Goal: Task Accomplishment & Management: Manage account settings

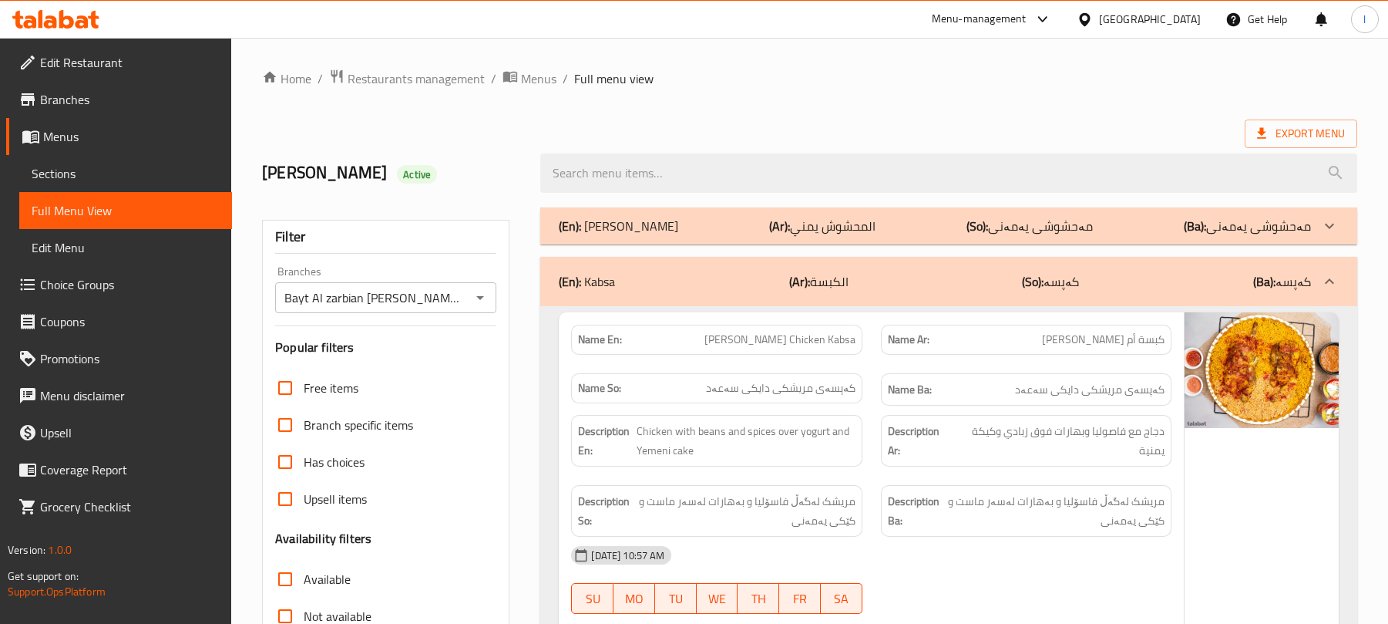
scroll to position [8457, 0]
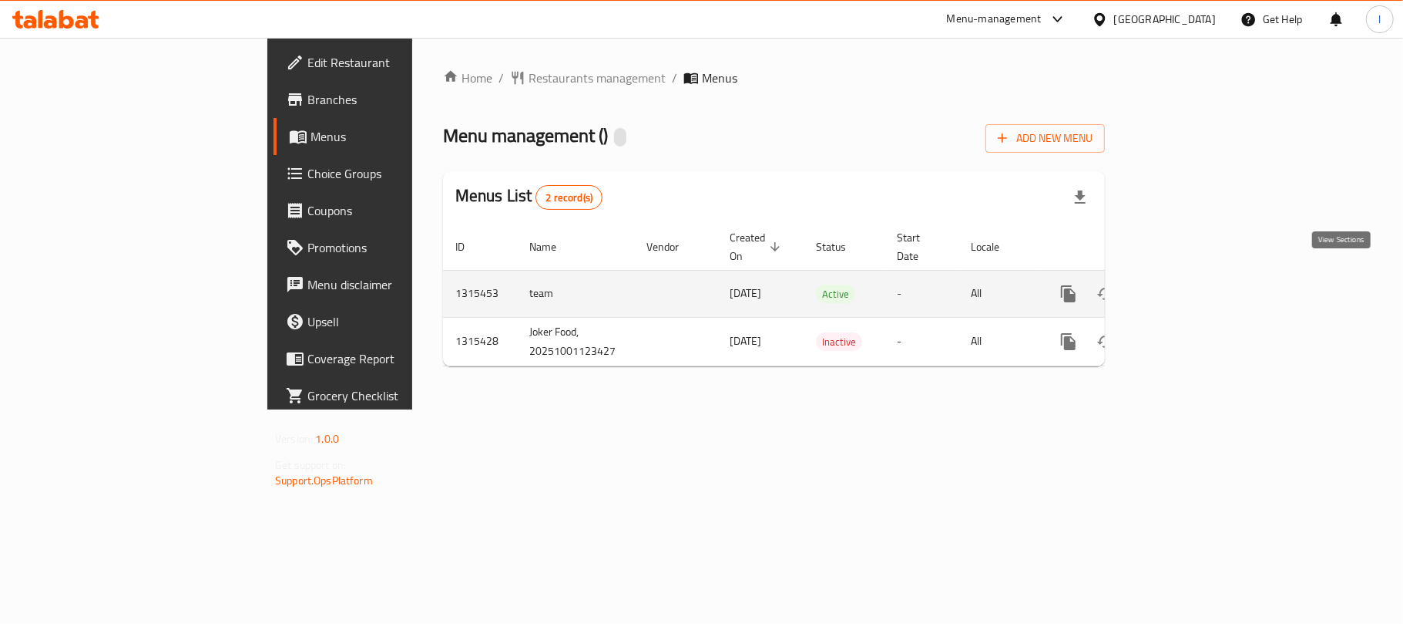
click at [1198, 275] on link "enhanced table" at bounding box center [1179, 293] width 37 height 37
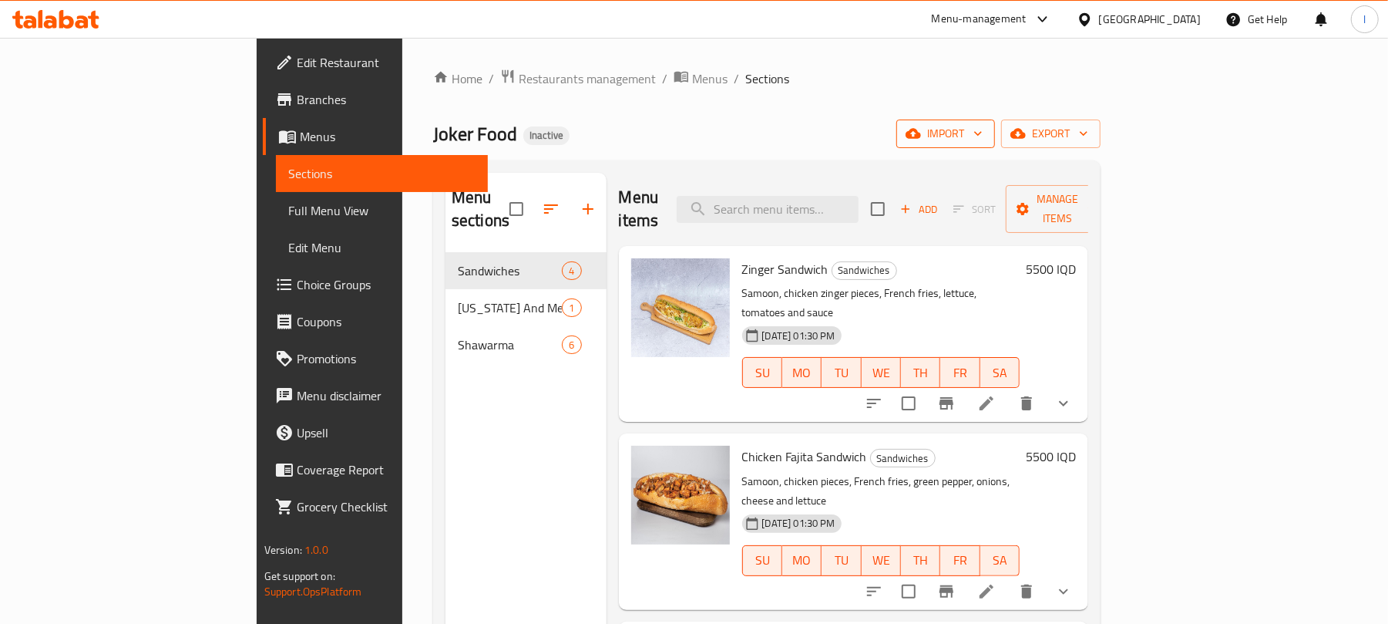
click at [983, 136] on span "import" at bounding box center [946, 133] width 74 height 19
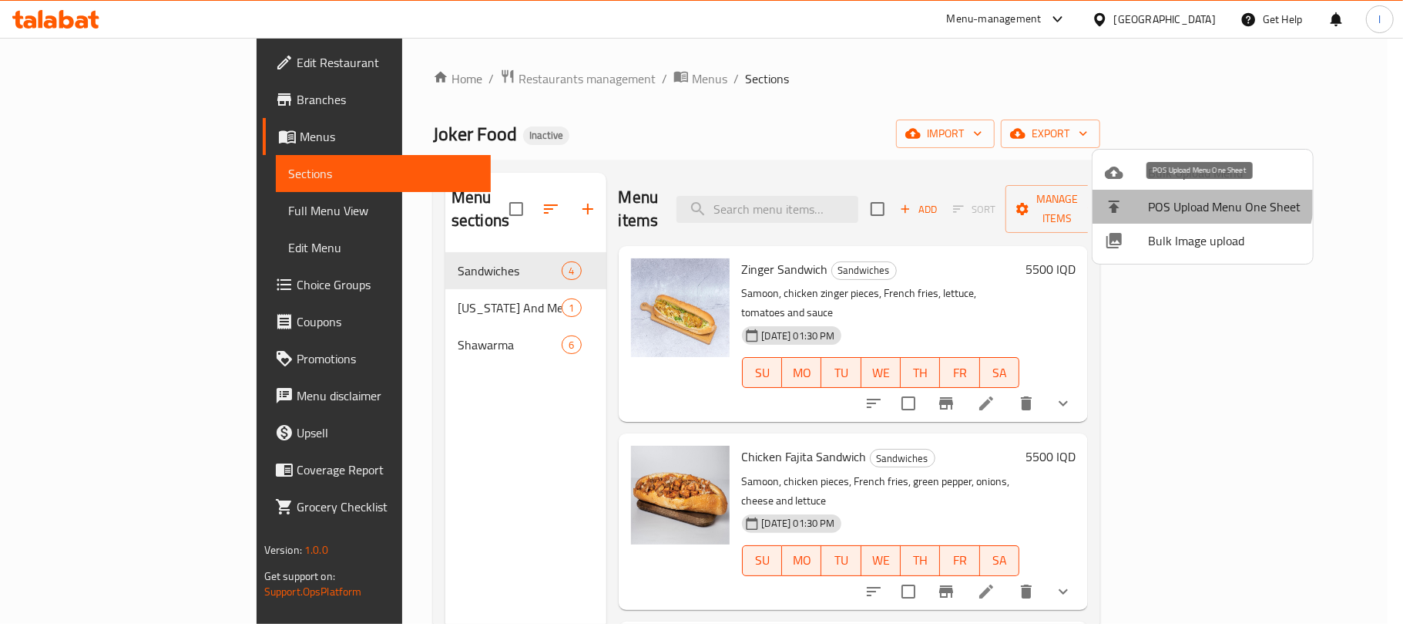
click at [1184, 191] on li "POS Upload Menu One Sheet" at bounding box center [1203, 207] width 220 height 34
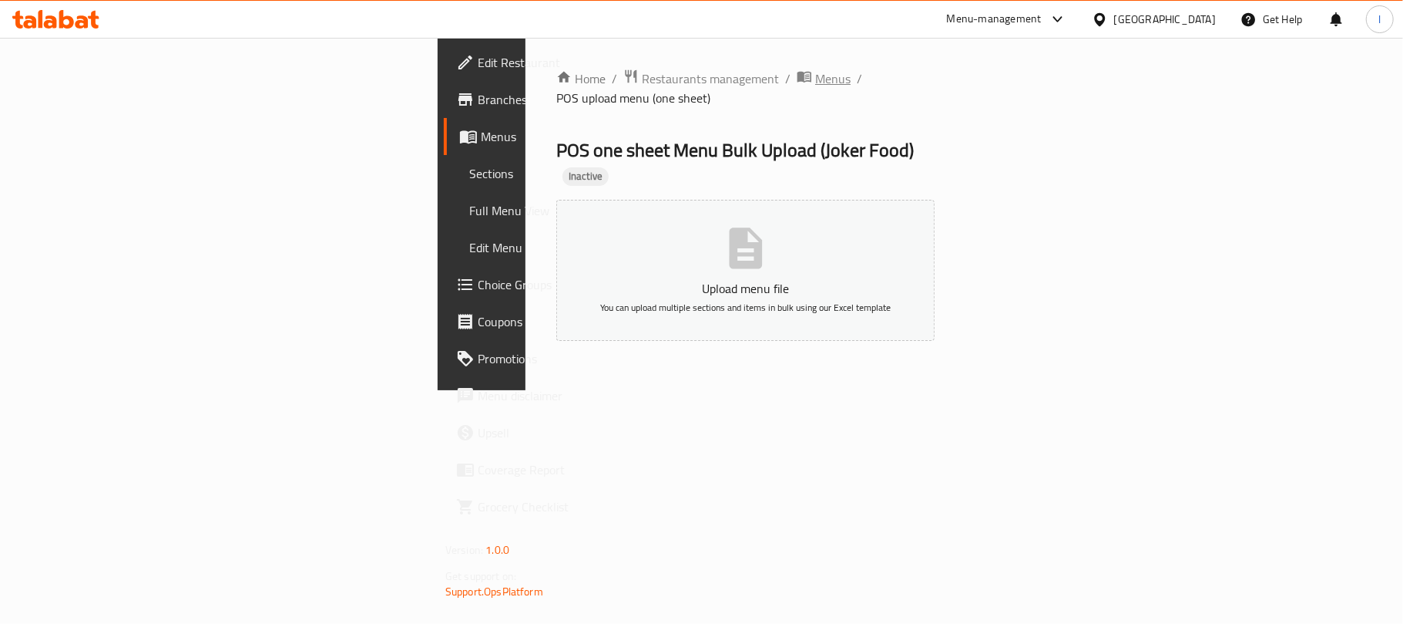
click at [815, 76] on span "Menus" at bounding box center [832, 78] width 35 height 18
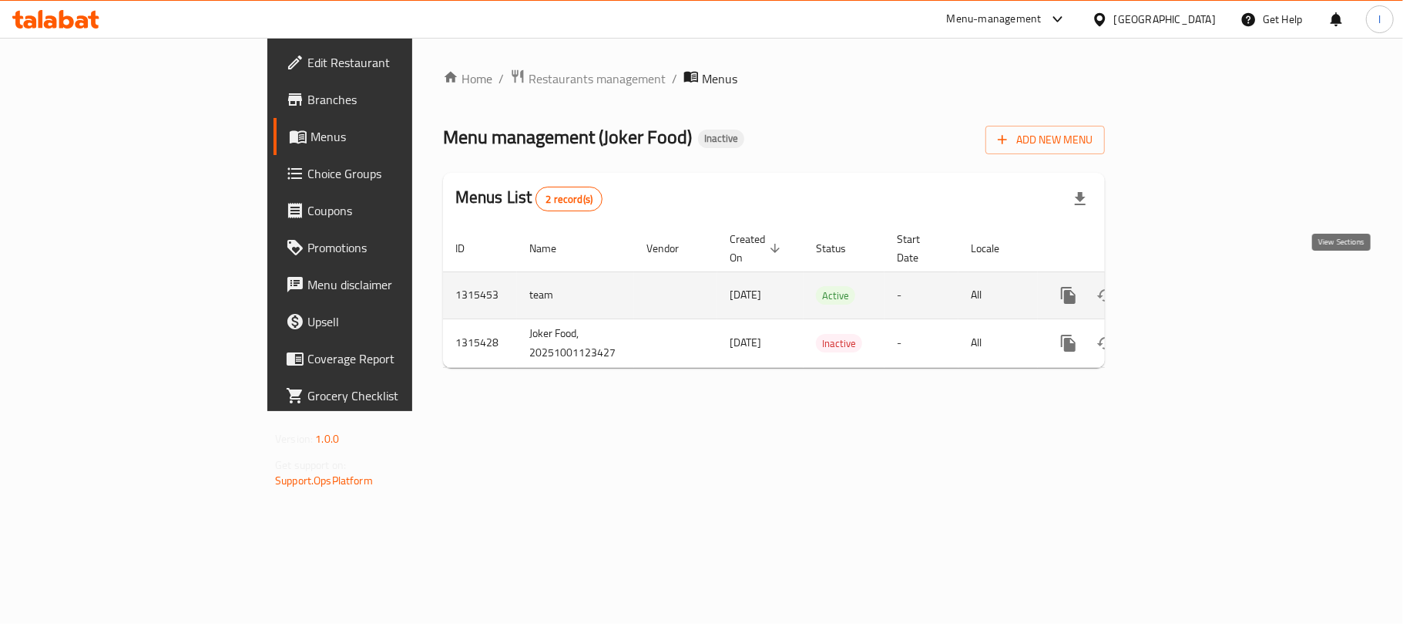
click at [1189, 286] on icon "enhanced table" at bounding box center [1180, 295] width 18 height 18
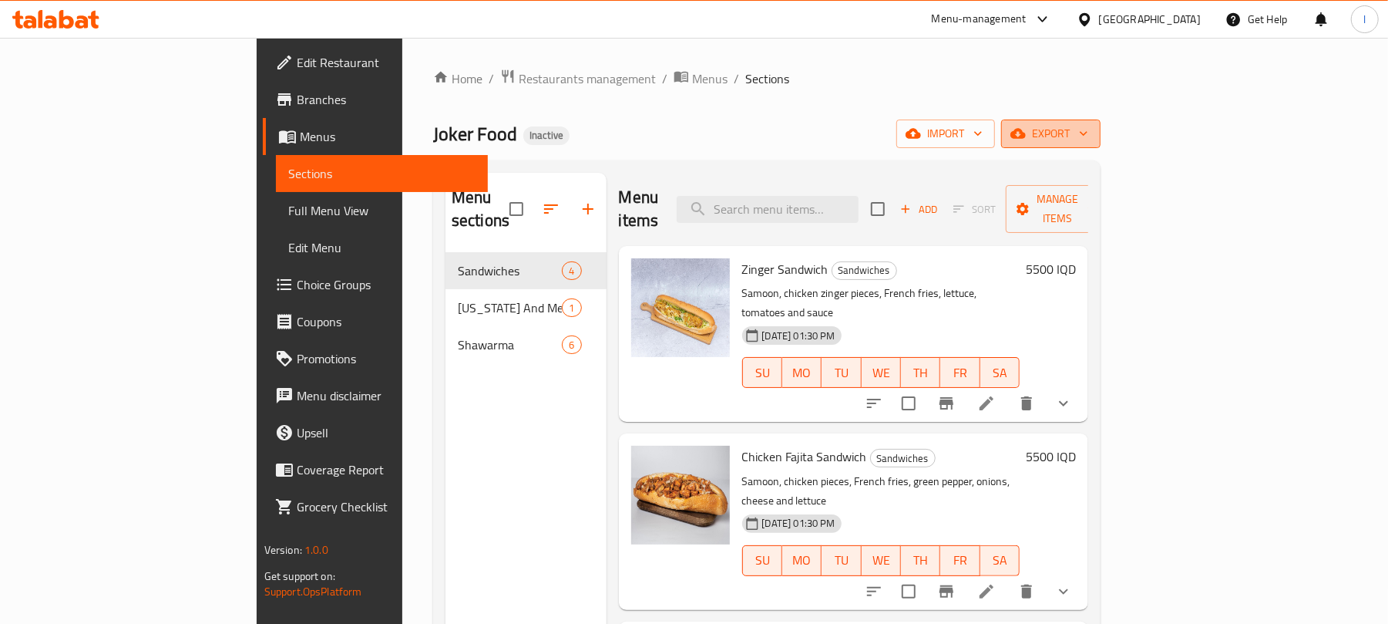
click at [1101, 146] on button "export" at bounding box center [1050, 133] width 99 height 29
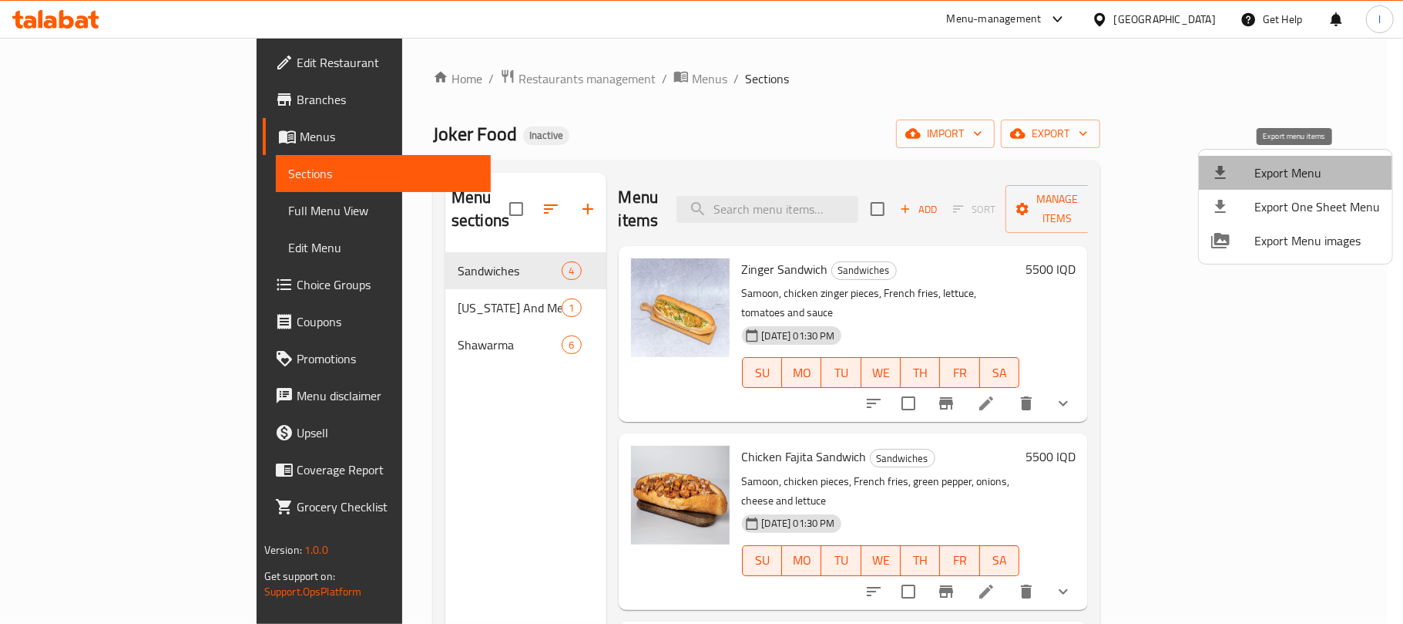
click at [1329, 177] on span "Export Menu" at bounding box center [1318, 172] width 126 height 18
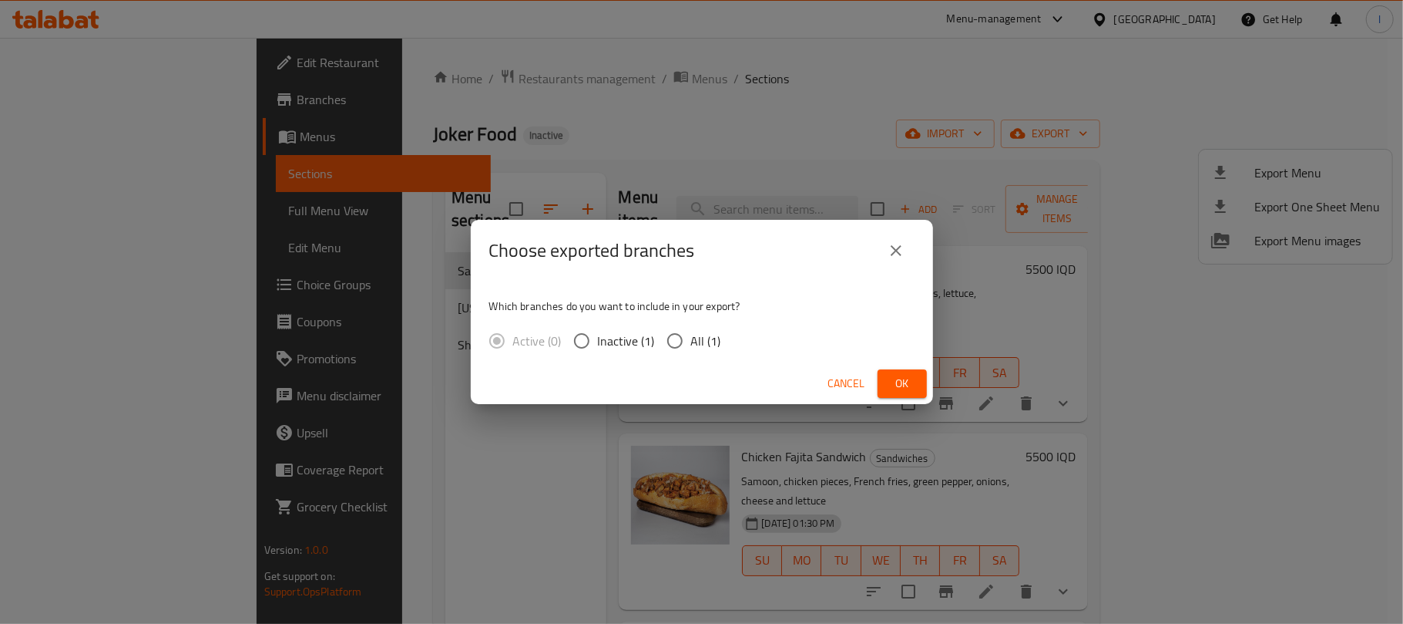
click at [917, 256] on div "Choose exported branches" at bounding box center [702, 251] width 462 height 62
drag, startPoint x: 892, startPoint y: 248, endPoint x: 902, endPoint y: 230, distance: 20.7
click at [892, 247] on icon "close" at bounding box center [896, 250] width 18 height 18
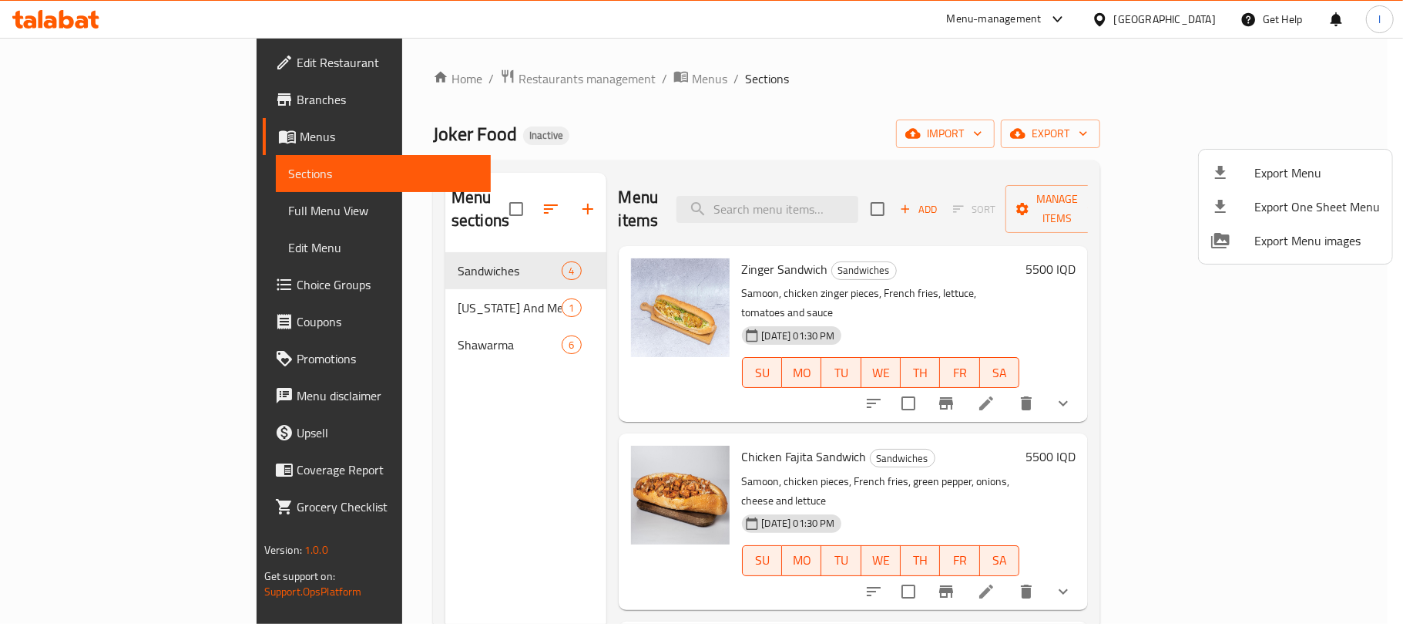
click at [1173, 131] on div at bounding box center [701, 312] width 1403 height 624
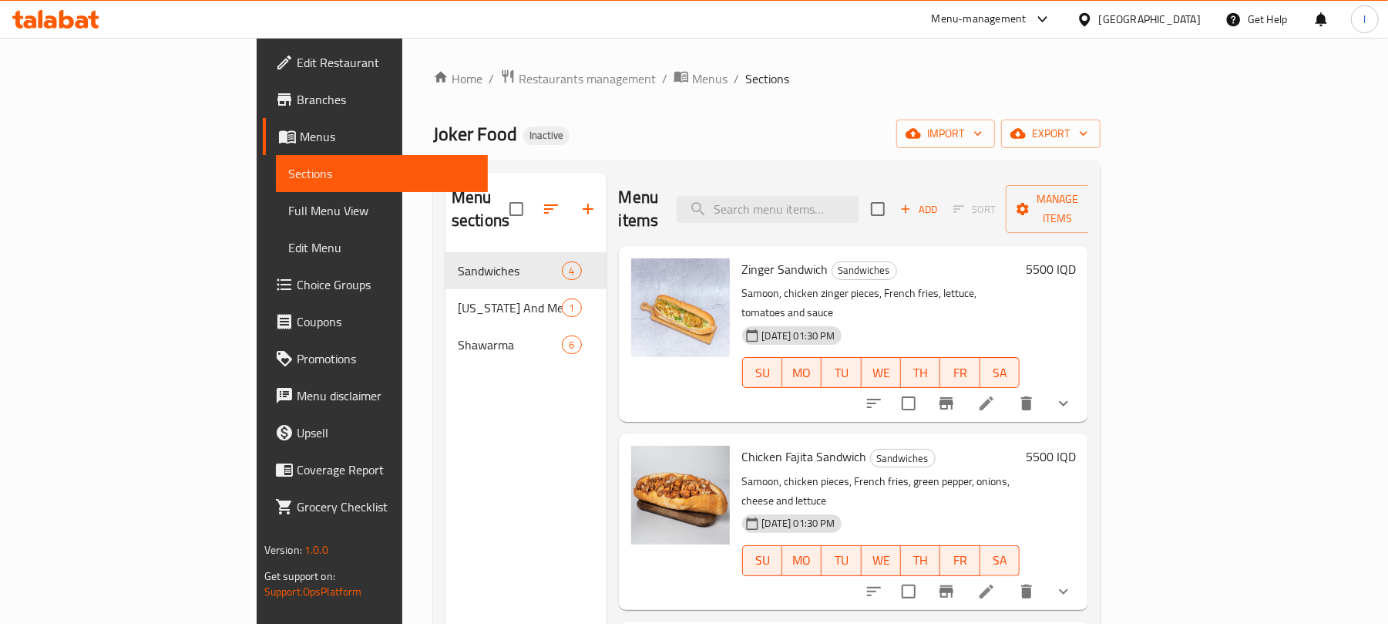
click at [921, 131] on icon "button" at bounding box center [913, 133] width 15 height 15
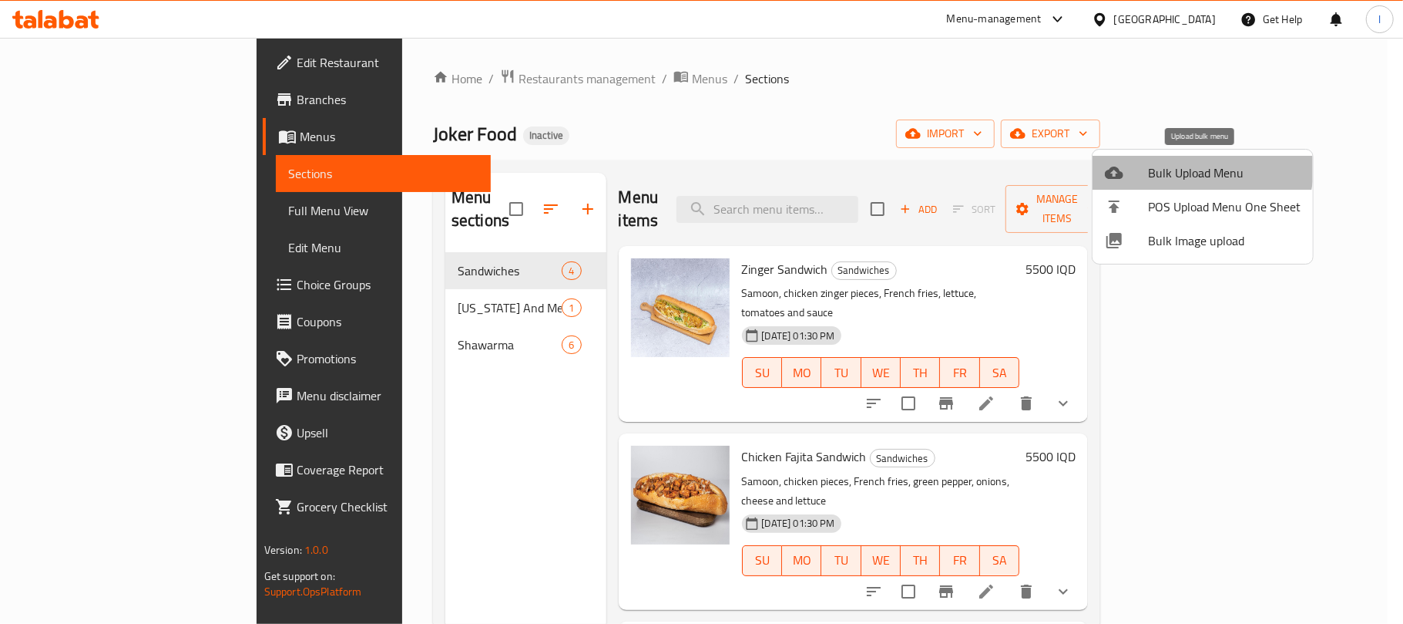
click at [1172, 163] on span "Bulk Upload Menu" at bounding box center [1224, 172] width 153 height 18
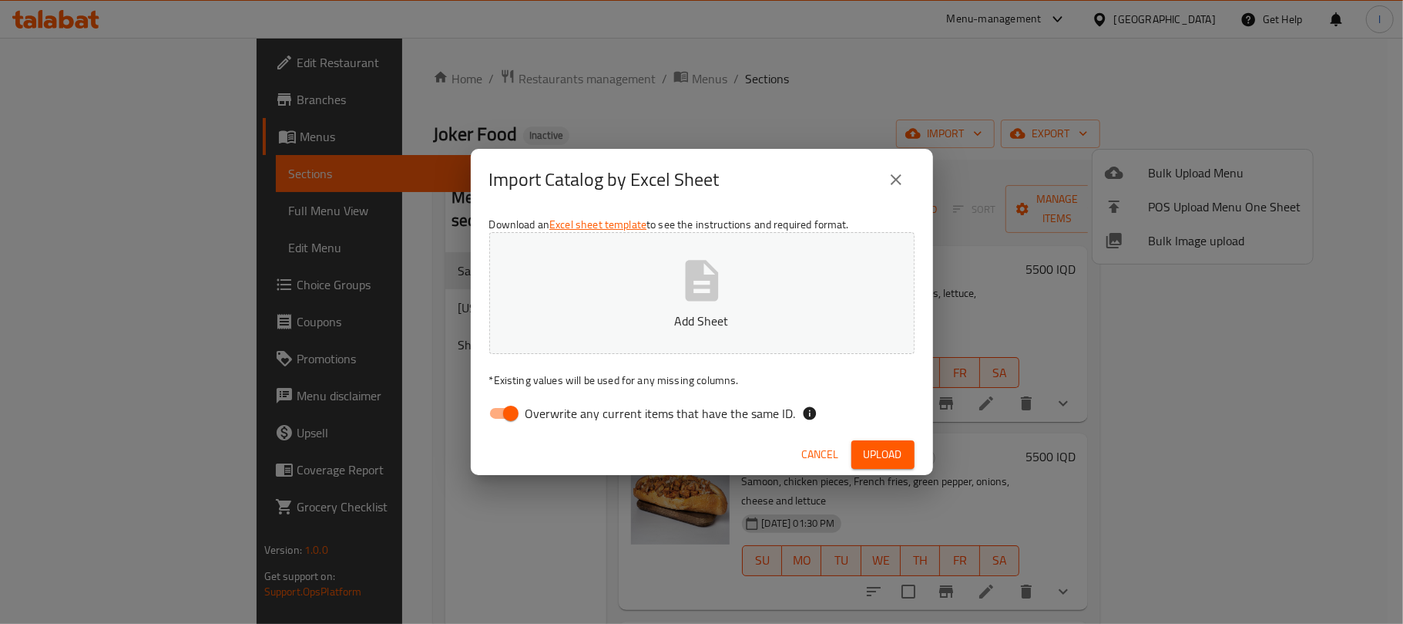
click at [518, 422] on input "Overwrite any current items that have the same ID." at bounding box center [511, 412] width 88 height 29
checkbox input "false"
click at [744, 281] on button "Add Sheet" at bounding box center [701, 293] width 425 height 122
click at [891, 459] on span "Upload" at bounding box center [883, 454] width 39 height 19
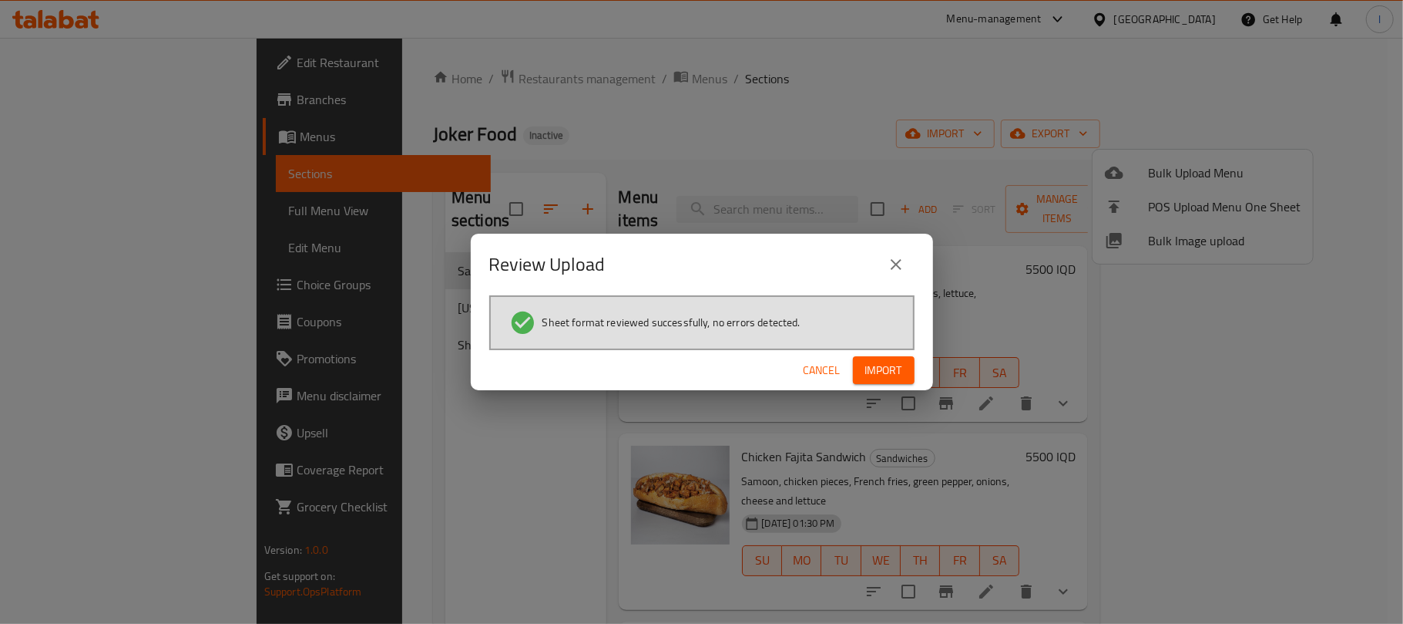
click at [891, 352] on div "Cancel Import" at bounding box center [702, 370] width 462 height 41
click at [907, 362] on button "Import" at bounding box center [884, 370] width 62 height 29
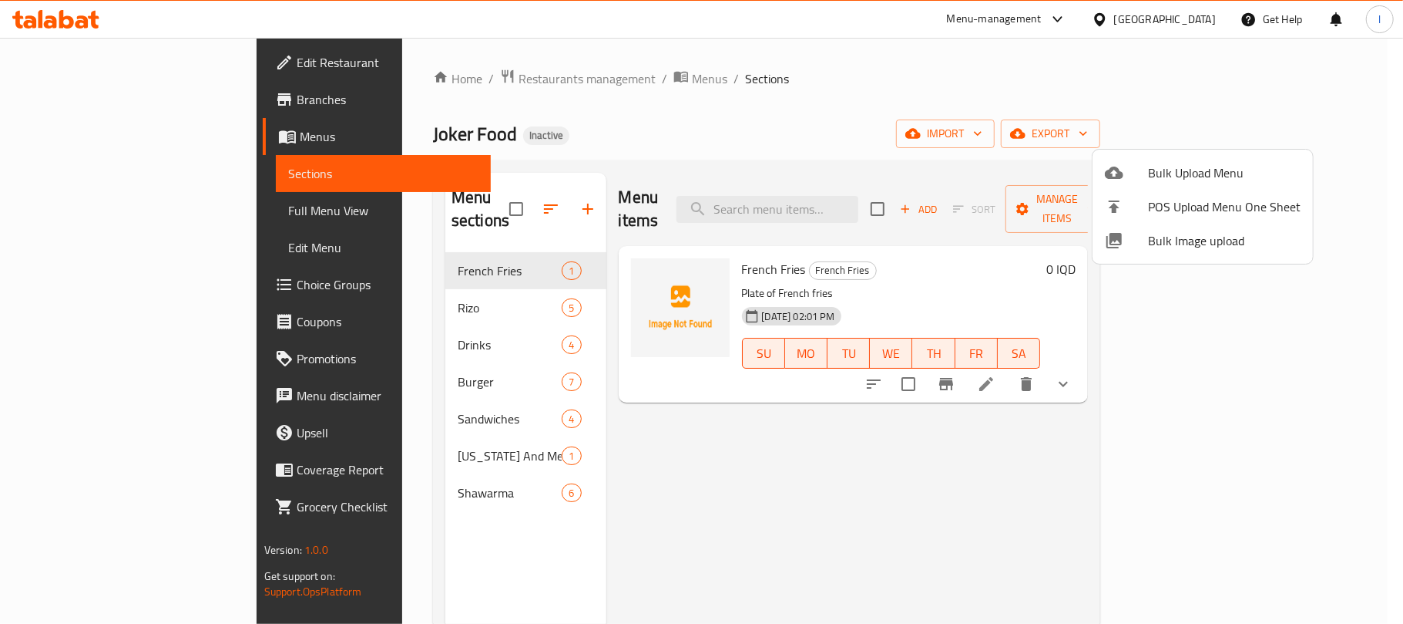
click at [747, 120] on div at bounding box center [701, 312] width 1403 height 624
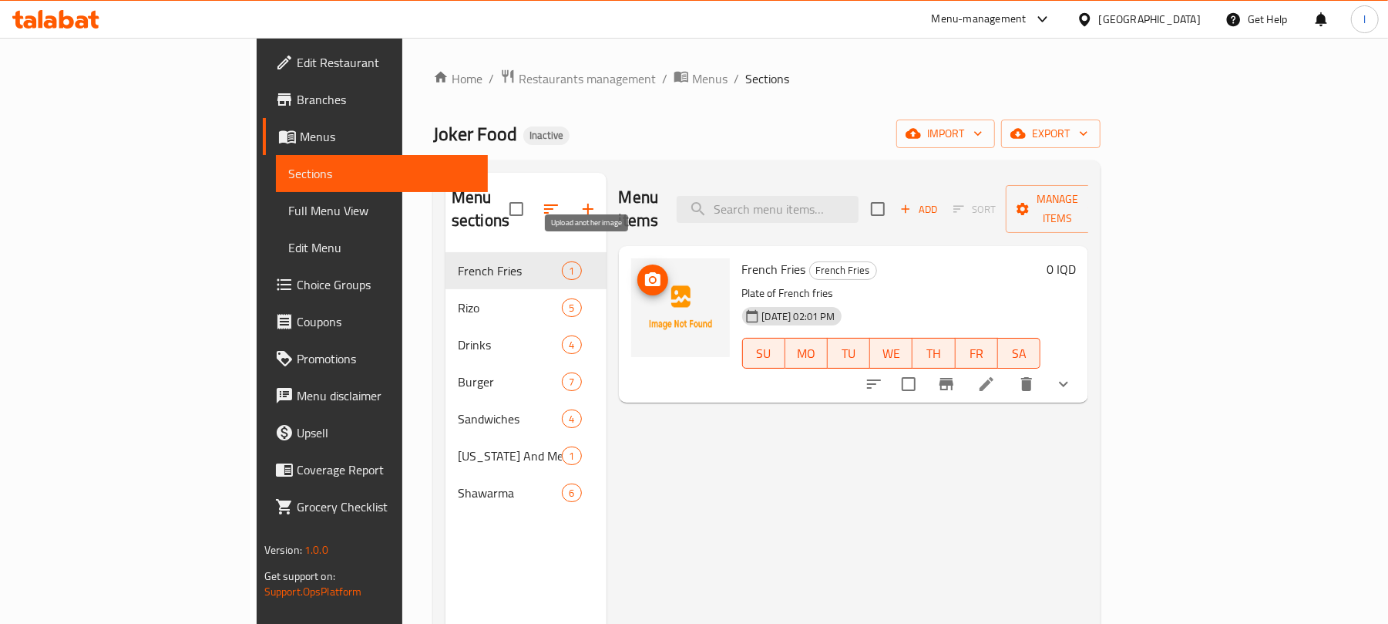
click at [644, 271] on icon "upload picture" at bounding box center [653, 280] width 18 height 18
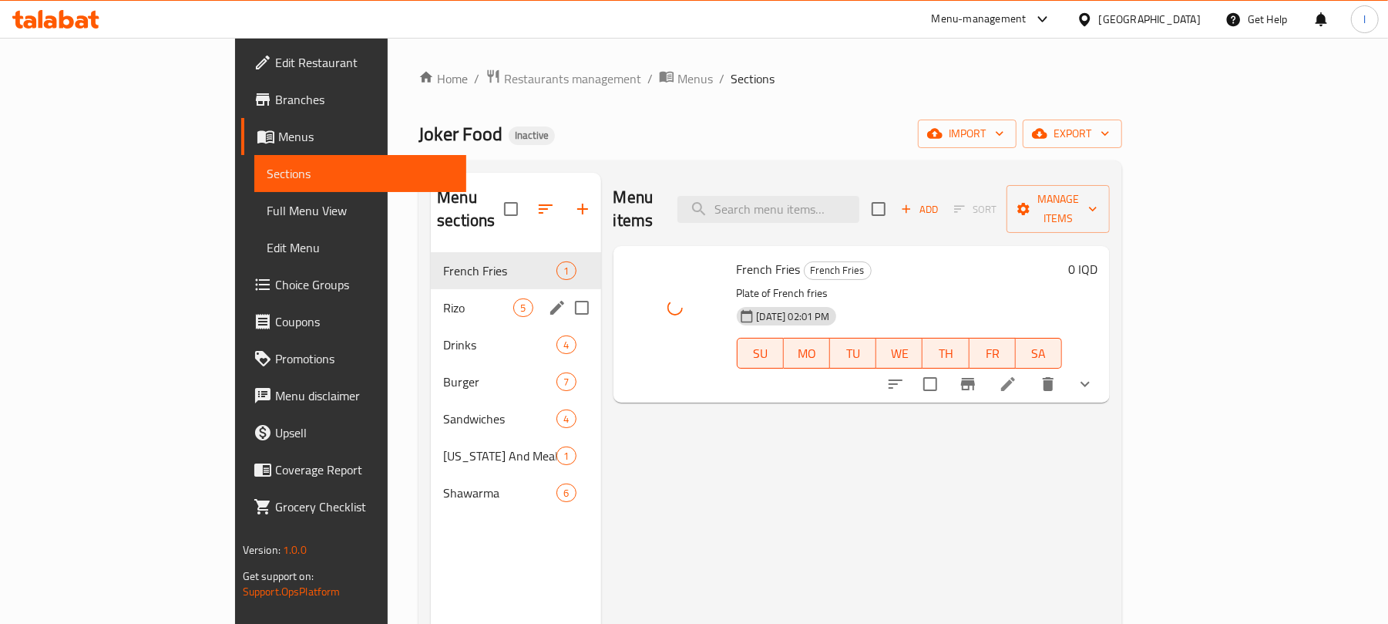
click at [431, 289] on div "Rizo 5" at bounding box center [516, 307] width 170 height 37
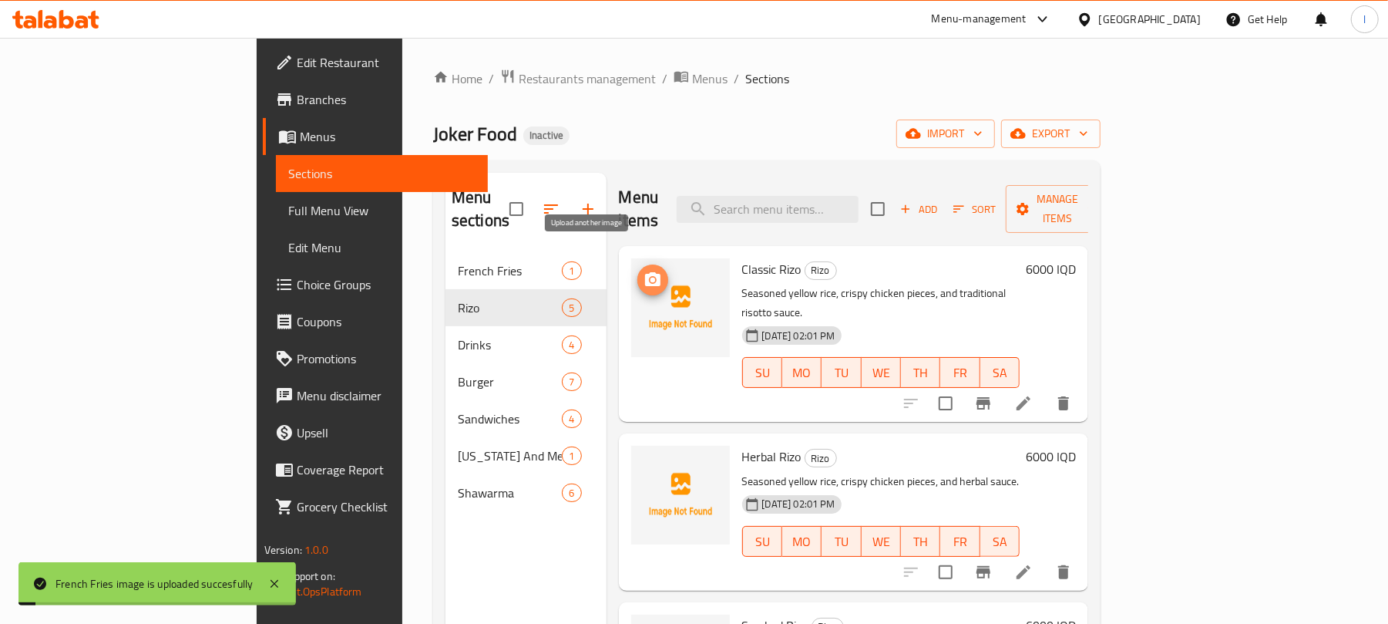
click at [637, 271] on span "upload picture" at bounding box center [652, 280] width 31 height 18
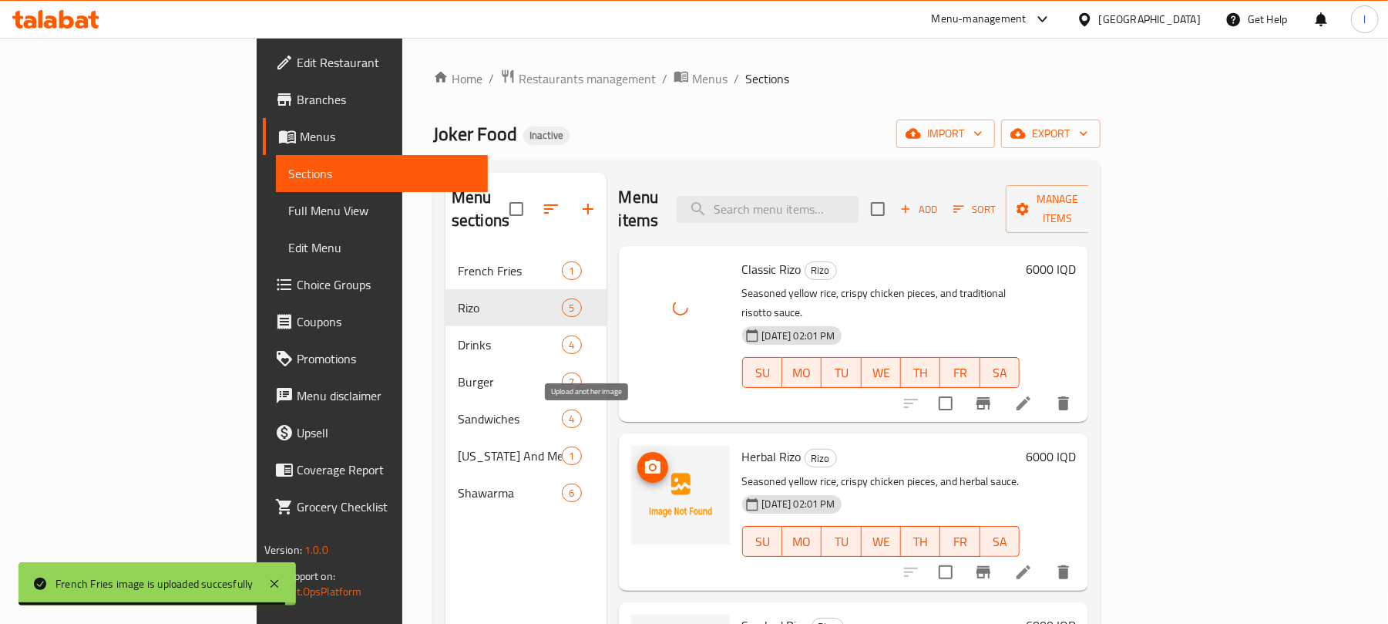
click at [644, 458] on icon "upload picture" at bounding box center [653, 467] width 18 height 18
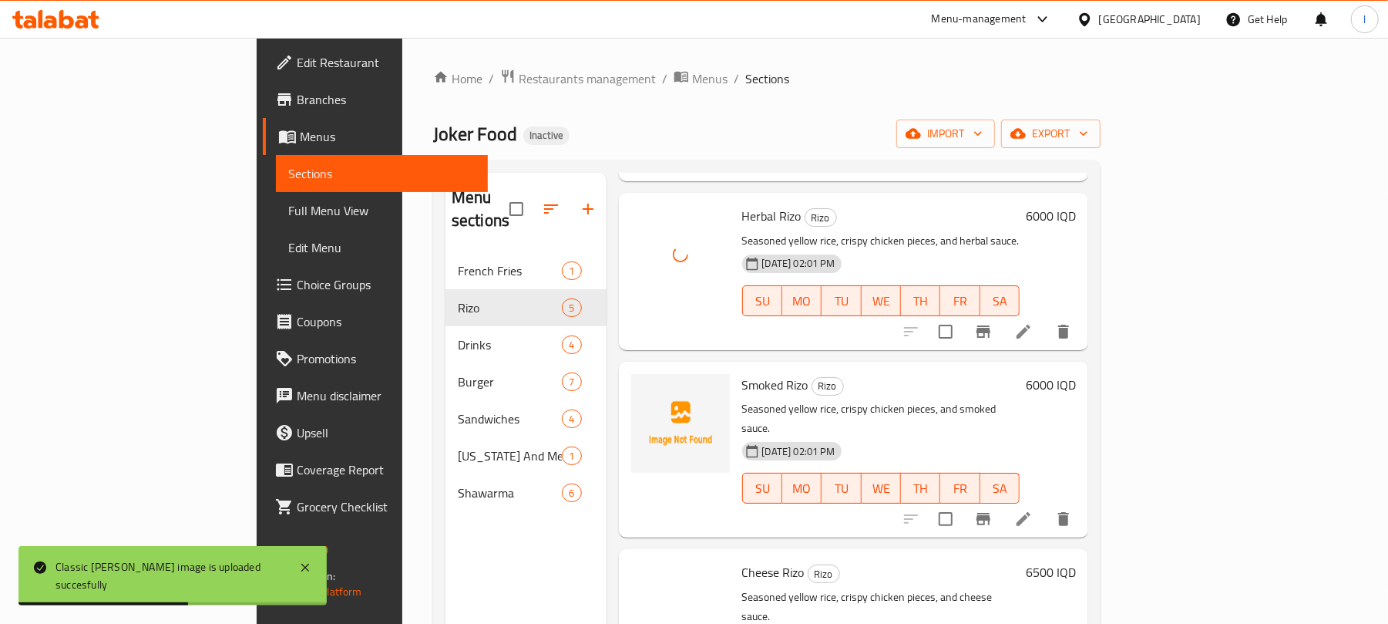
scroll to position [257, 0]
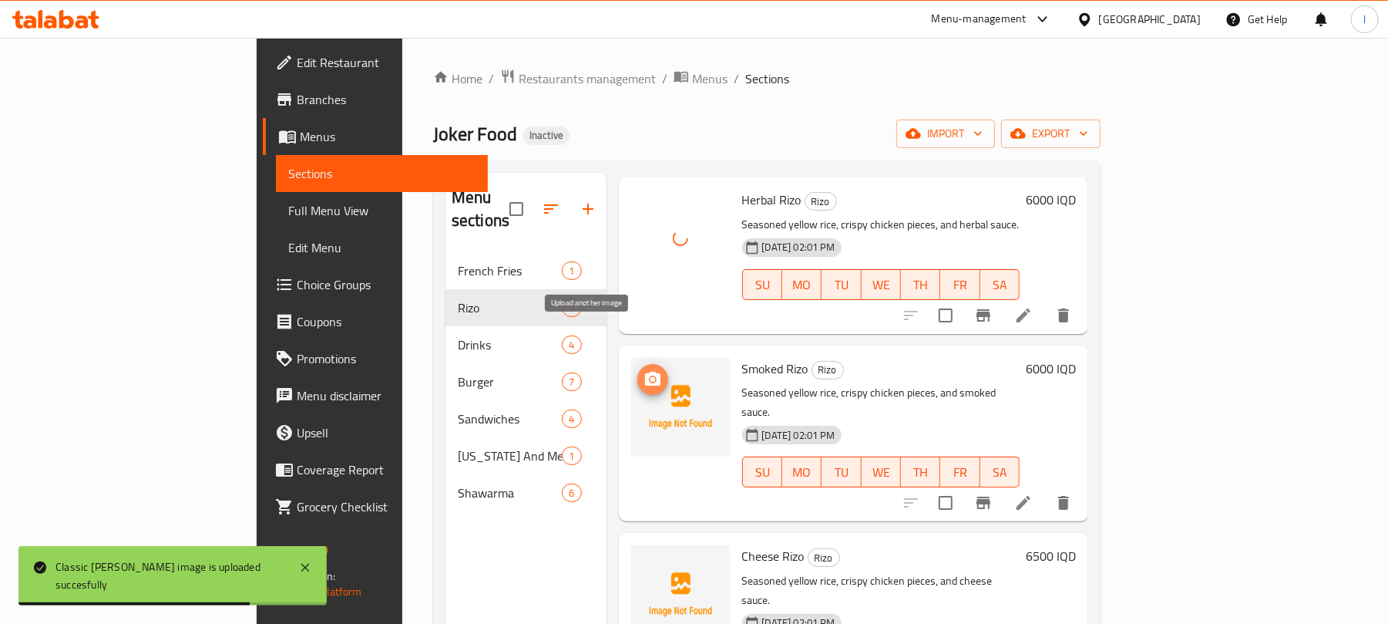
click at [644, 370] on icon "upload picture" at bounding box center [653, 379] width 18 height 18
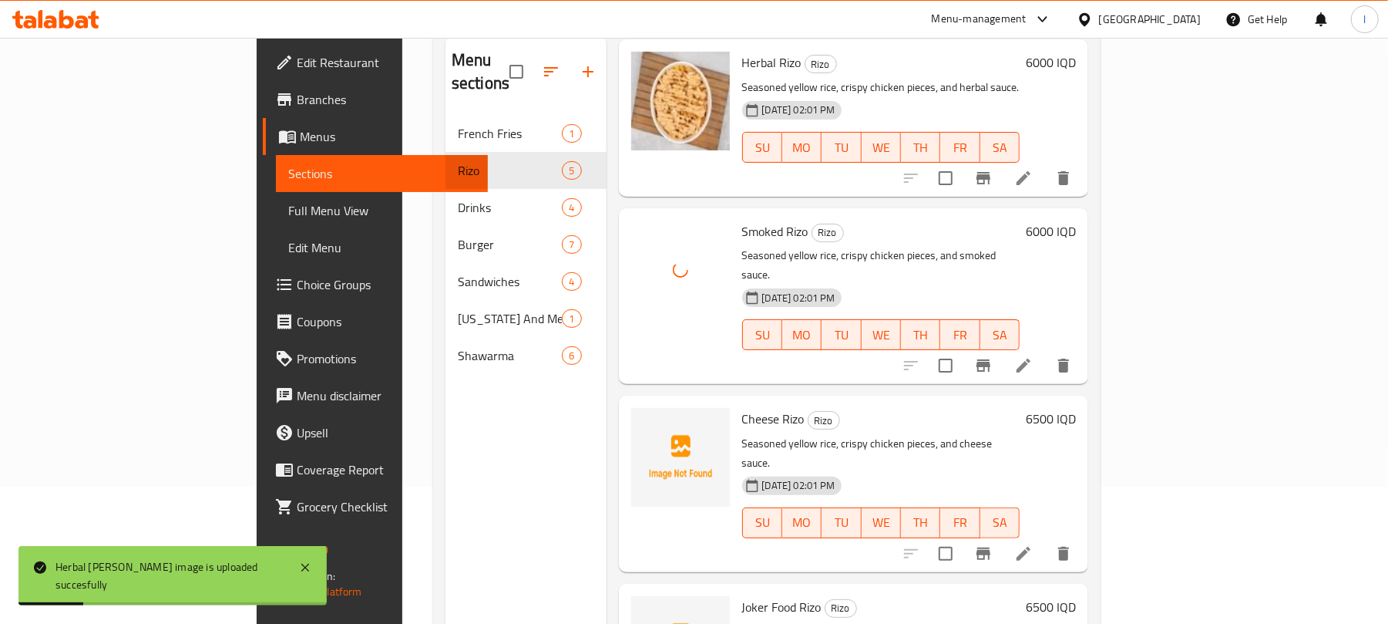
scroll to position [217, 0]
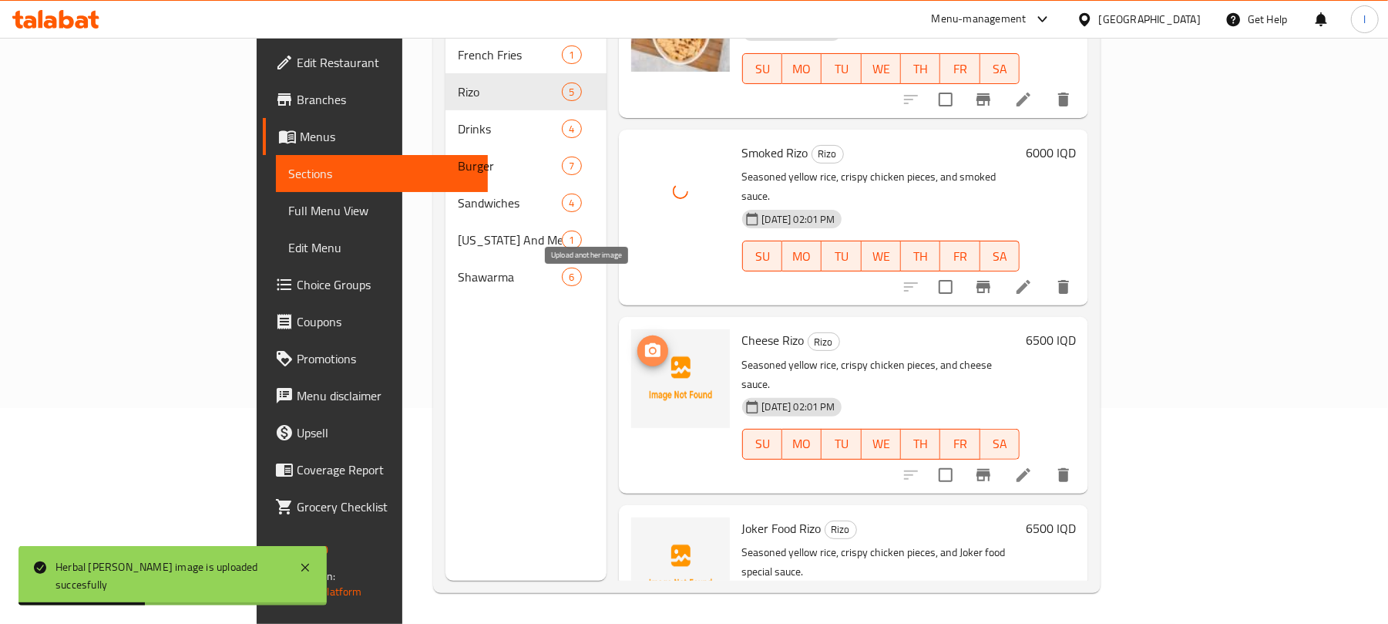
click at [645, 343] on icon "upload picture" at bounding box center [652, 350] width 15 height 14
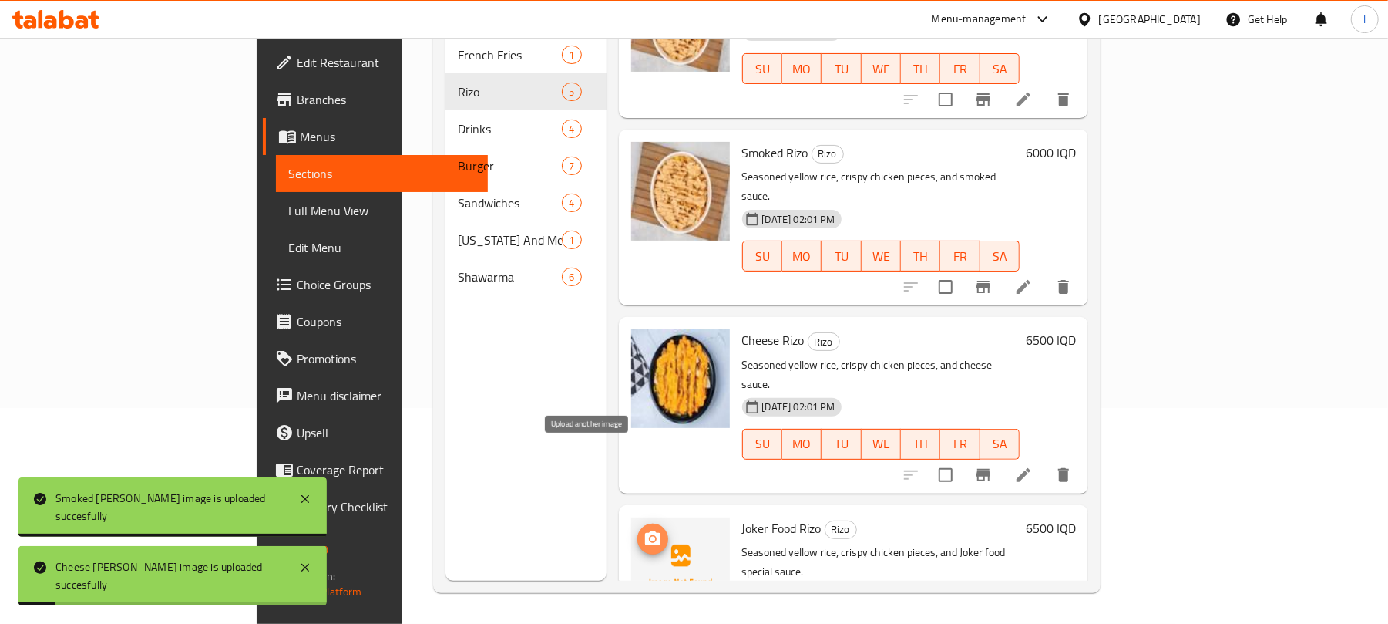
click at [637, 529] on span "upload picture" at bounding box center [652, 538] width 31 height 18
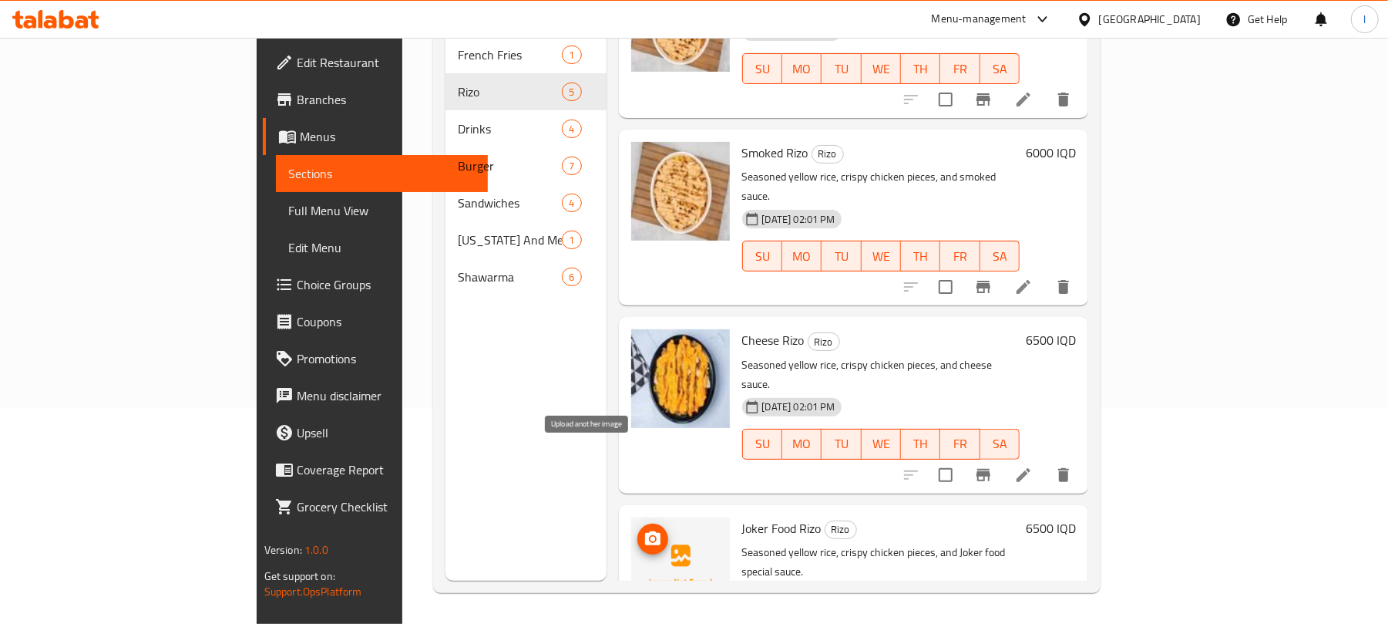
click at [637, 523] on button "upload picture" at bounding box center [652, 538] width 31 height 31
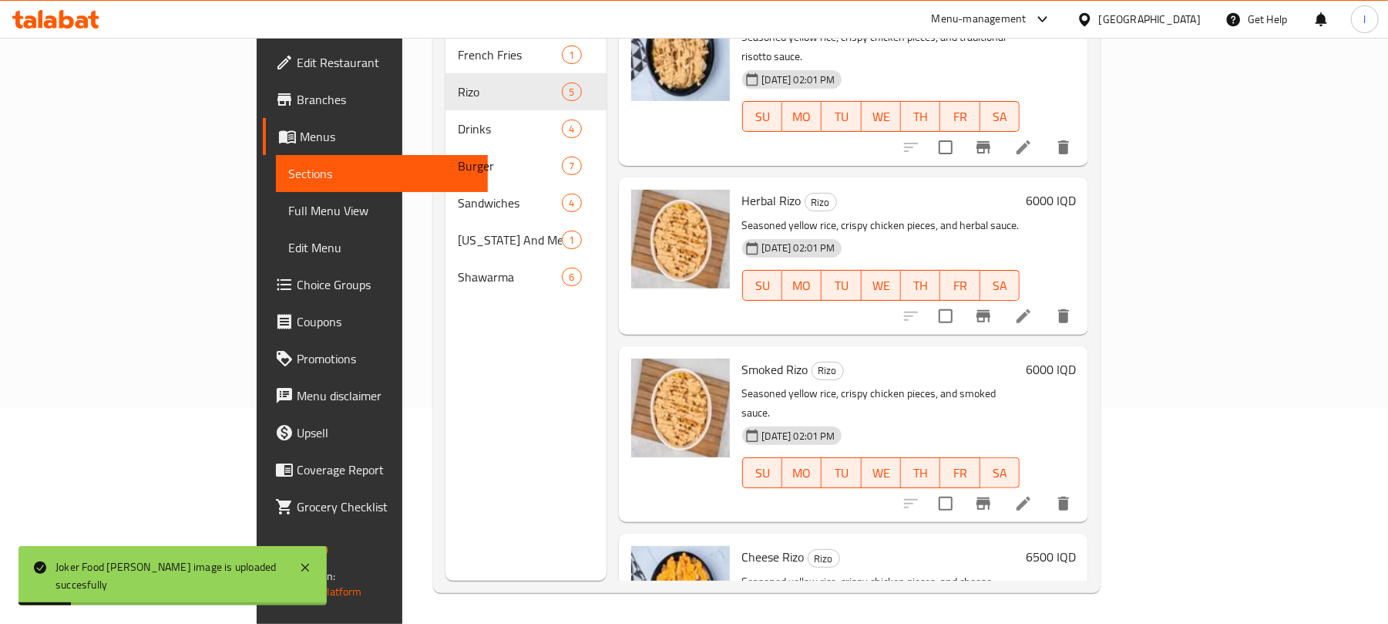
scroll to position [0, 0]
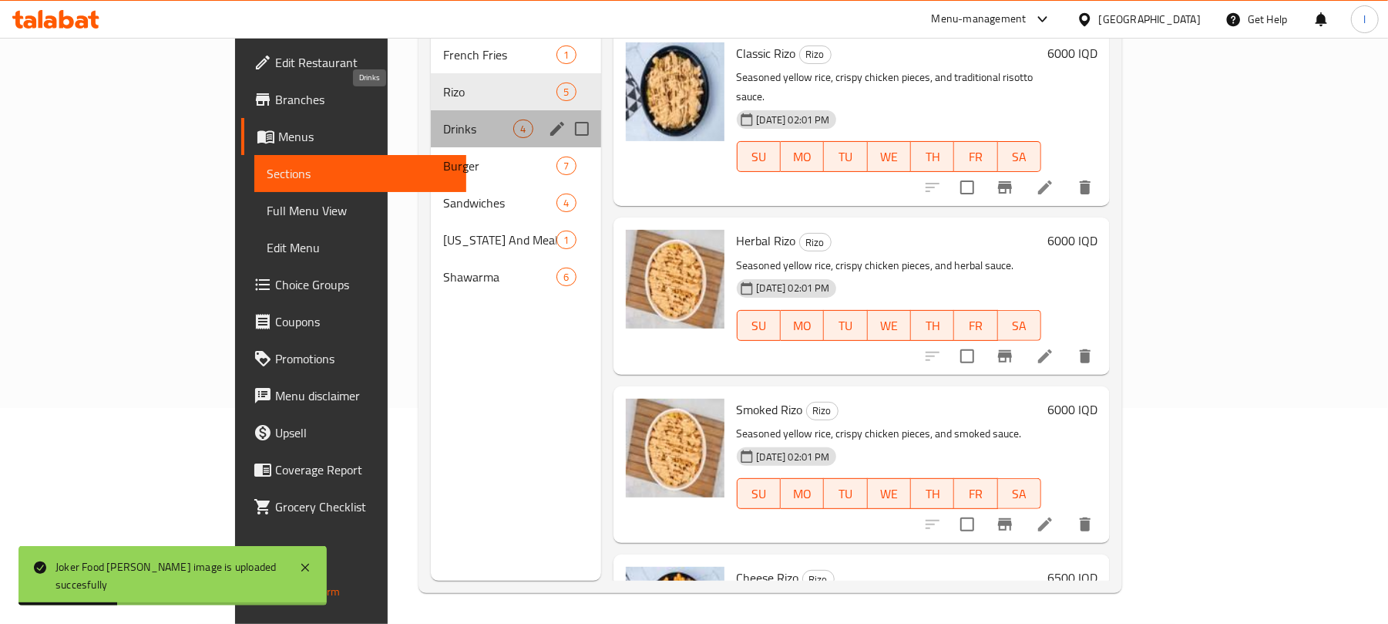
click at [443, 119] on span "Drinks" at bounding box center [478, 128] width 70 height 18
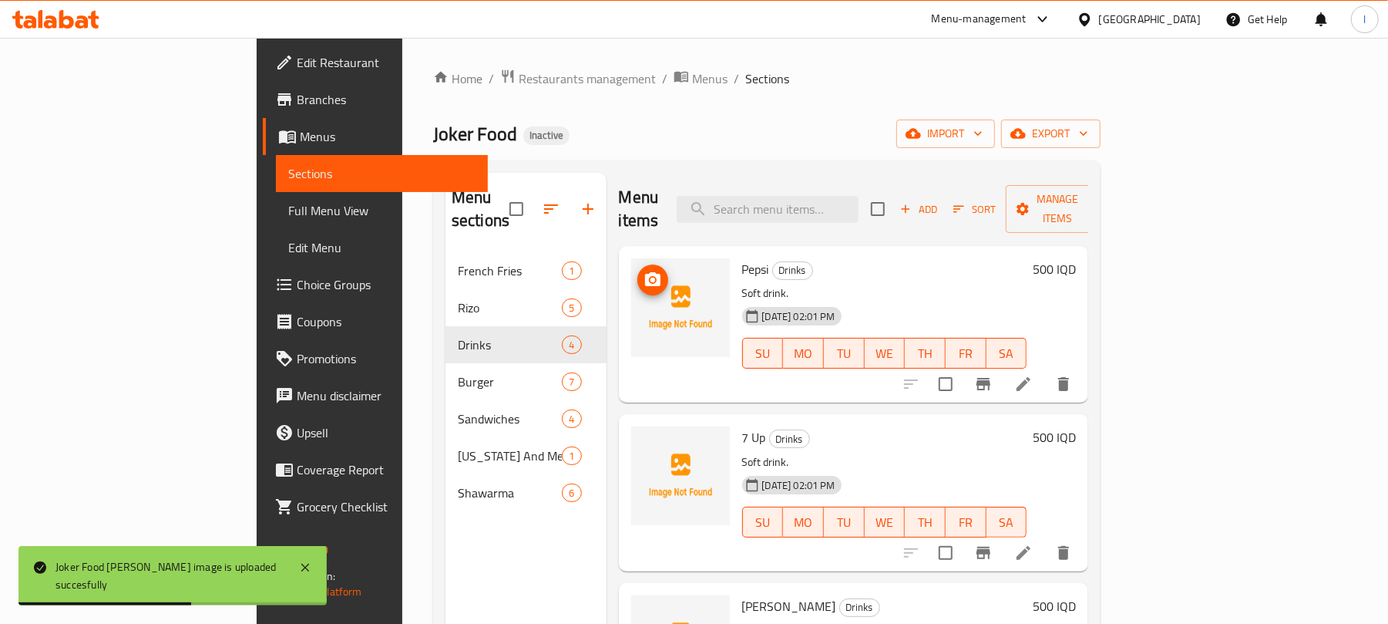
click at [650, 277] on circle "upload picture" at bounding box center [652, 279] width 5 height 5
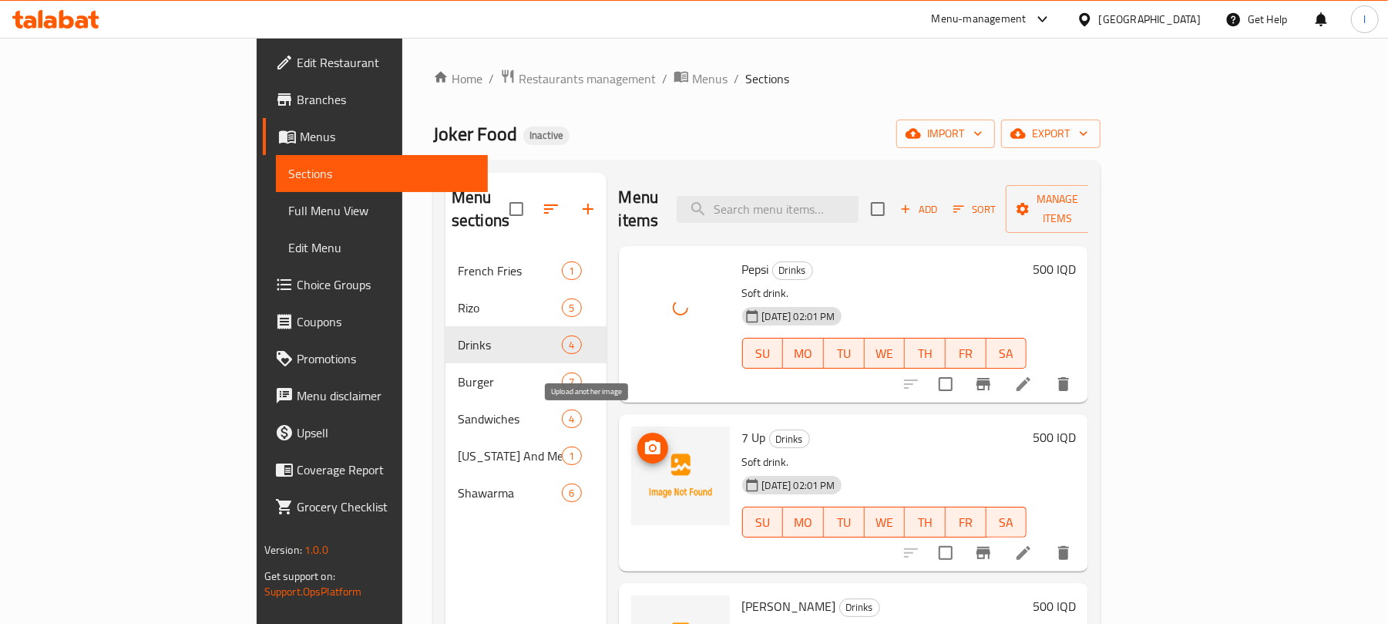
click at [644, 439] on icon "upload picture" at bounding box center [653, 448] width 18 height 18
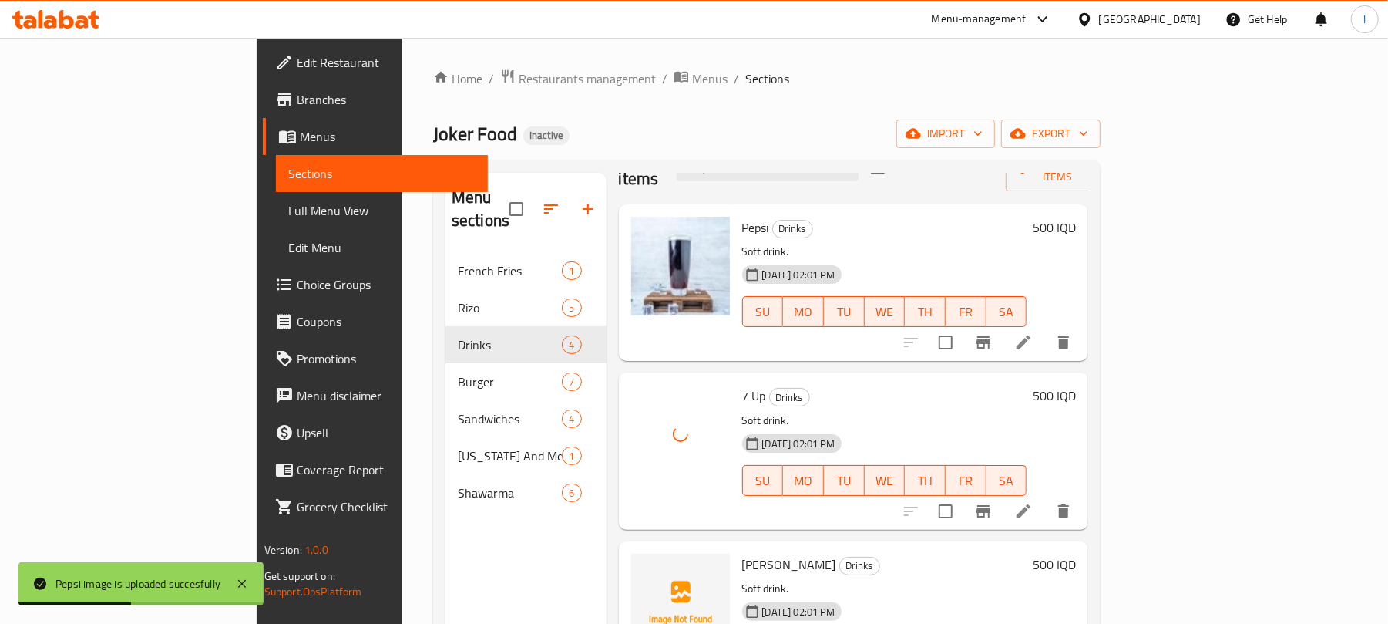
scroll to position [65, 0]
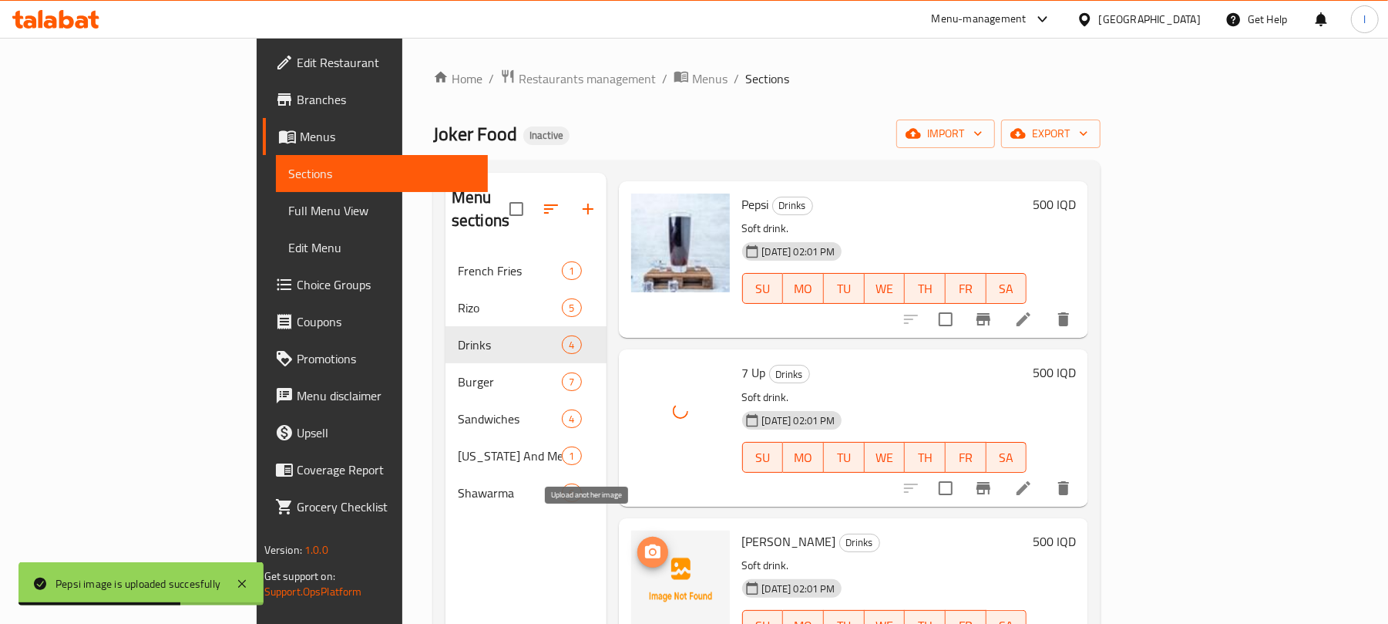
click at [645, 544] on icon "upload picture" at bounding box center [652, 551] width 15 height 14
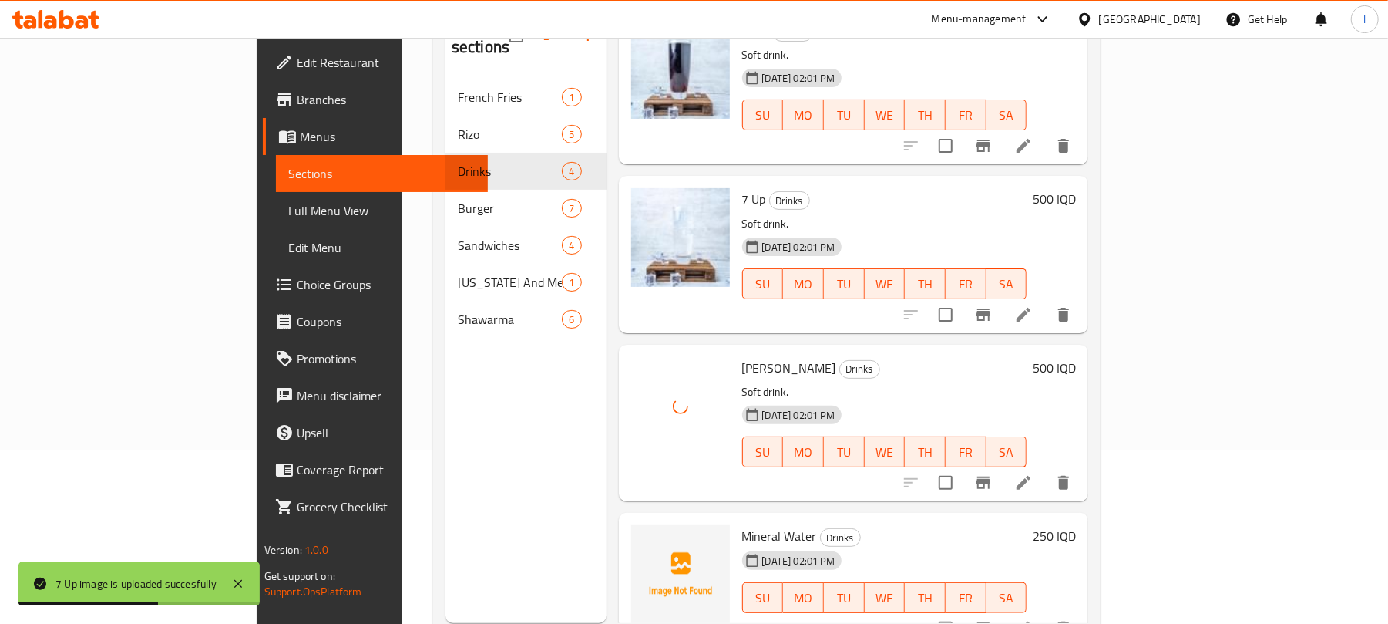
scroll to position [217, 0]
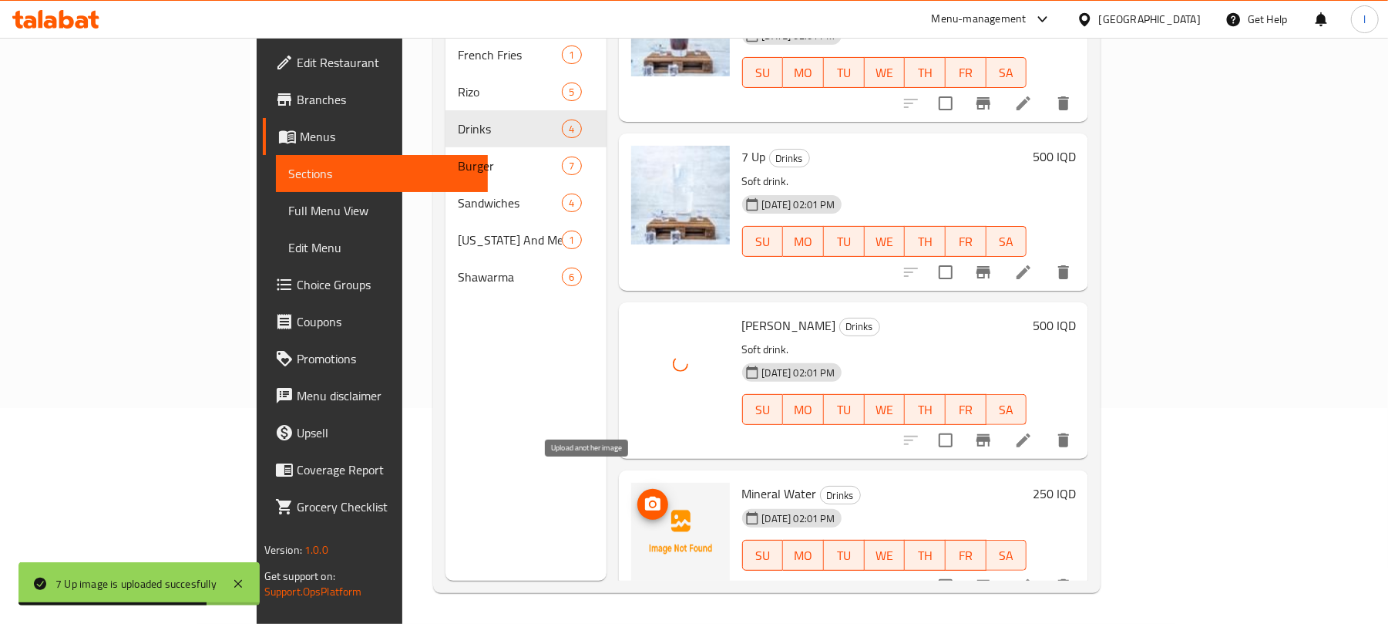
click at [645, 496] on icon "upload picture" at bounding box center [652, 503] width 15 height 14
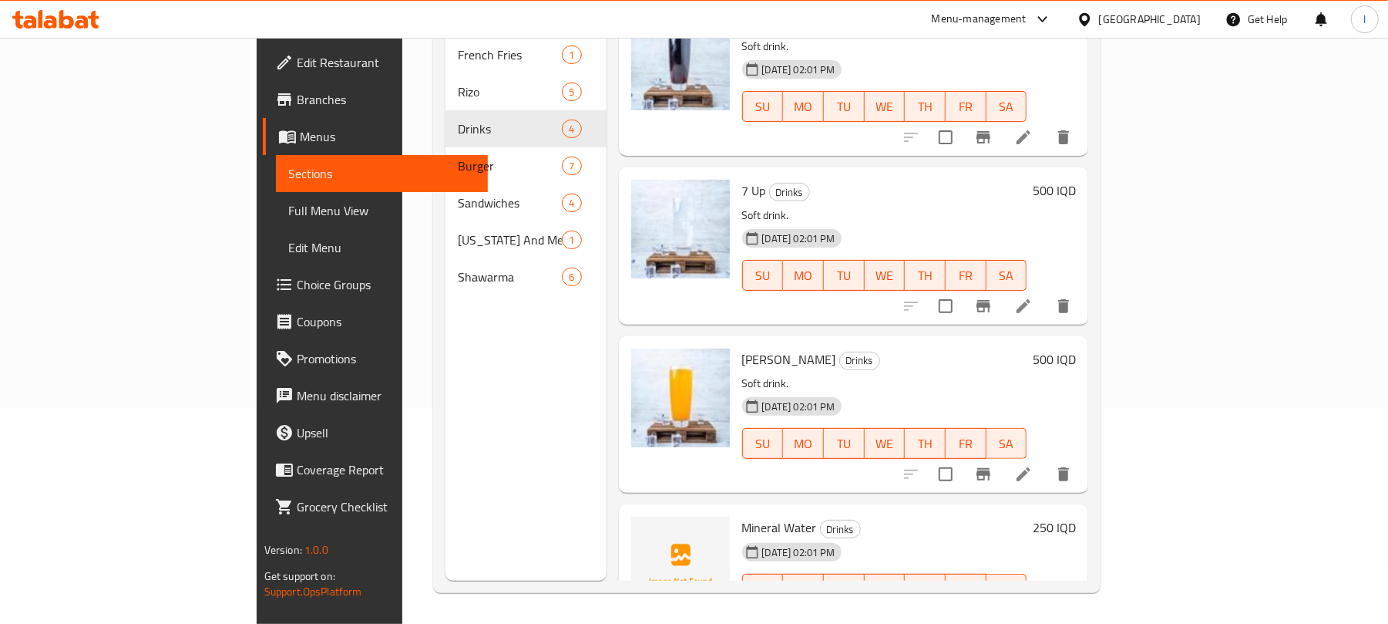
scroll to position [0, 0]
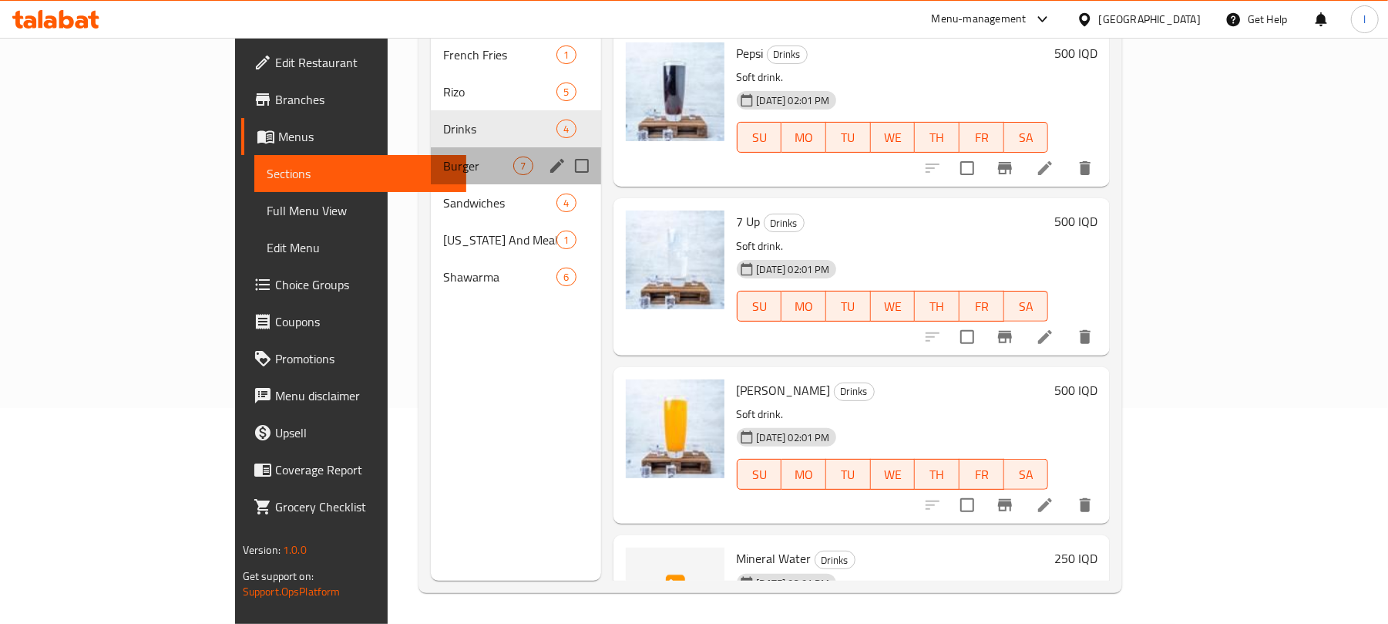
click at [431, 147] on div "Burger 7" at bounding box center [516, 165] width 170 height 37
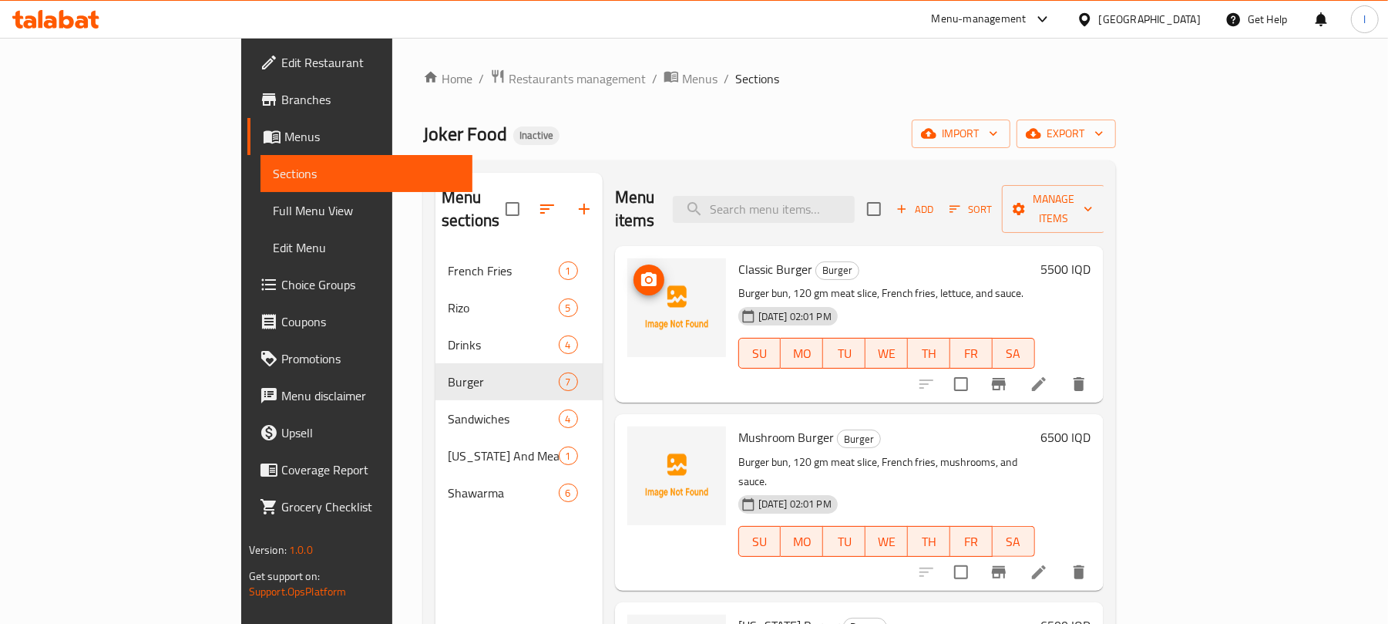
click at [641, 272] on icon "upload picture" at bounding box center [648, 279] width 15 height 14
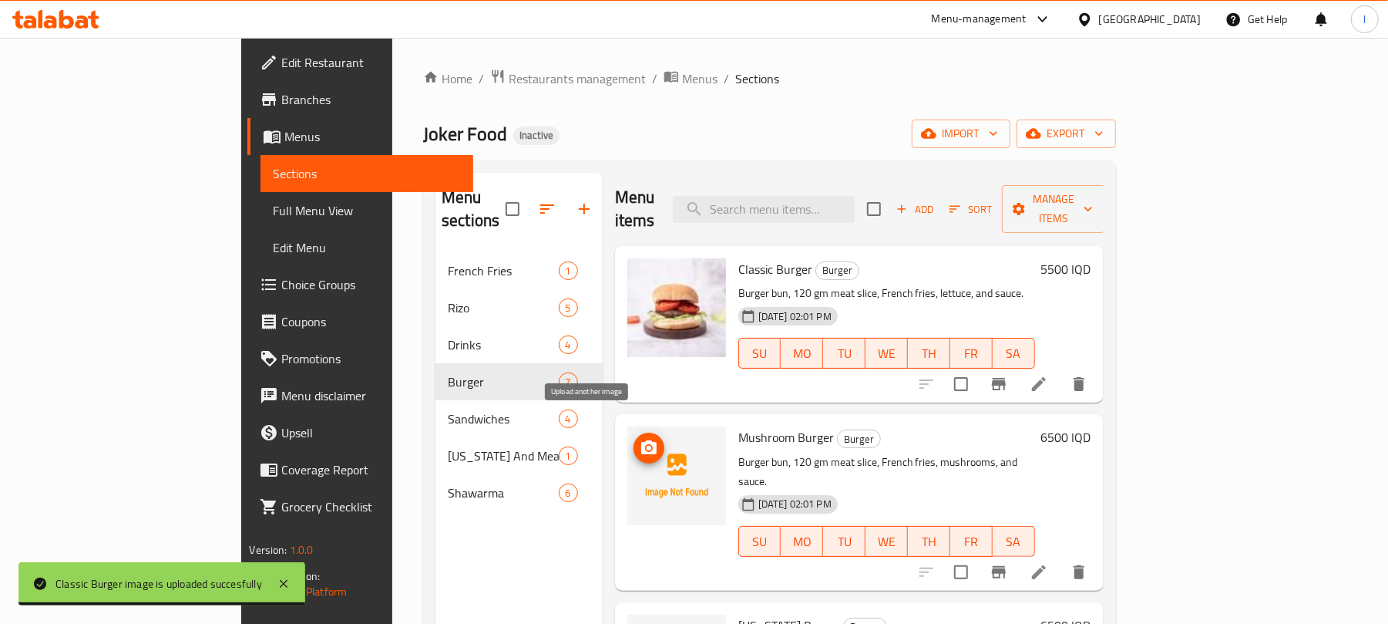
click at [640, 439] on icon "upload picture" at bounding box center [649, 448] width 18 height 18
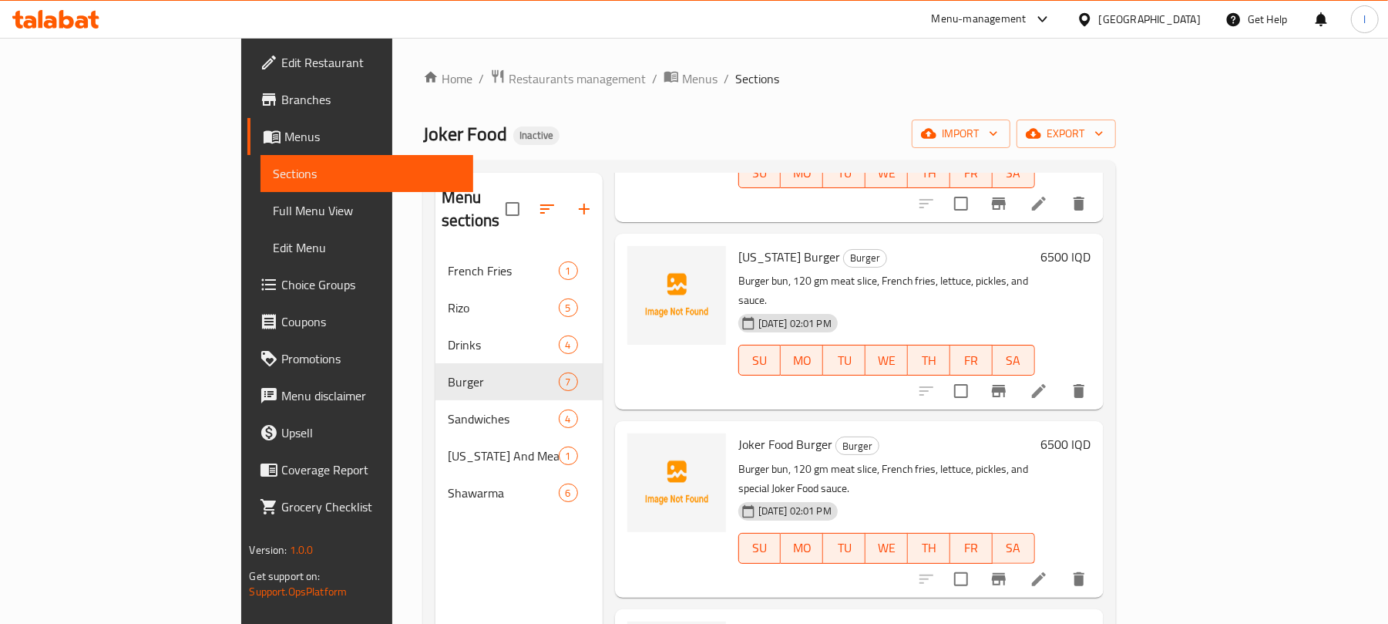
scroll to position [377, 0]
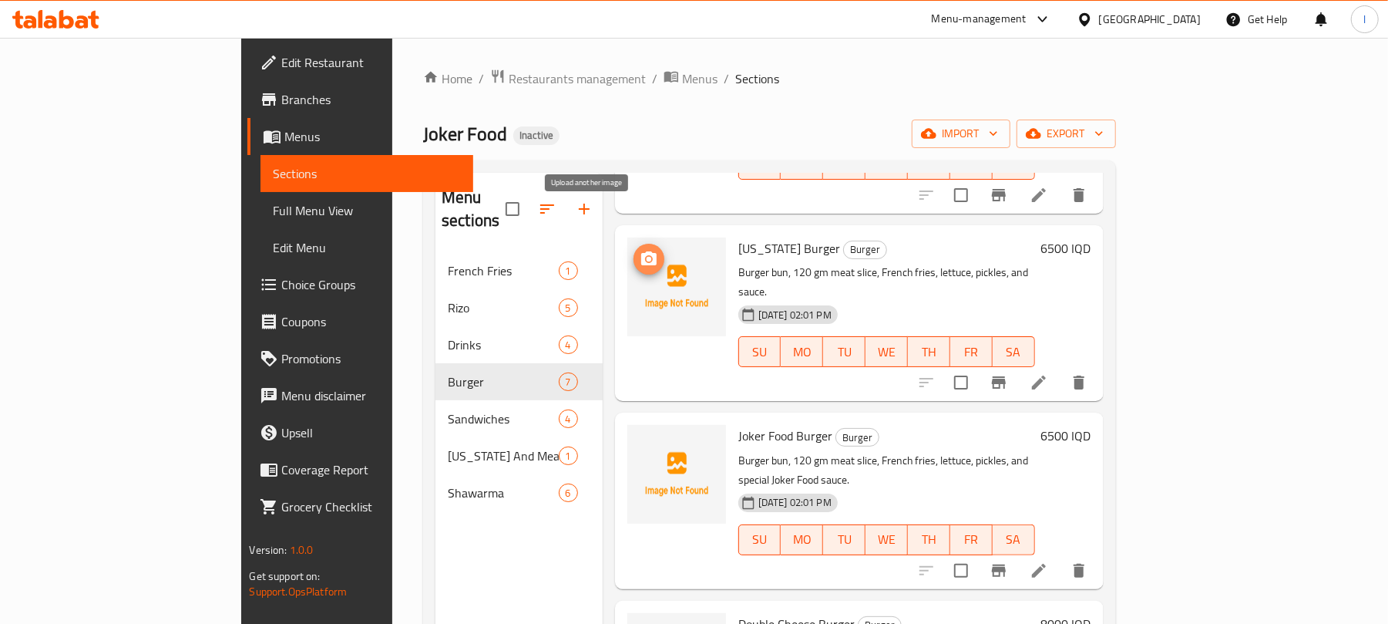
click at [647, 257] on circle "upload picture" at bounding box center [649, 259] width 5 height 5
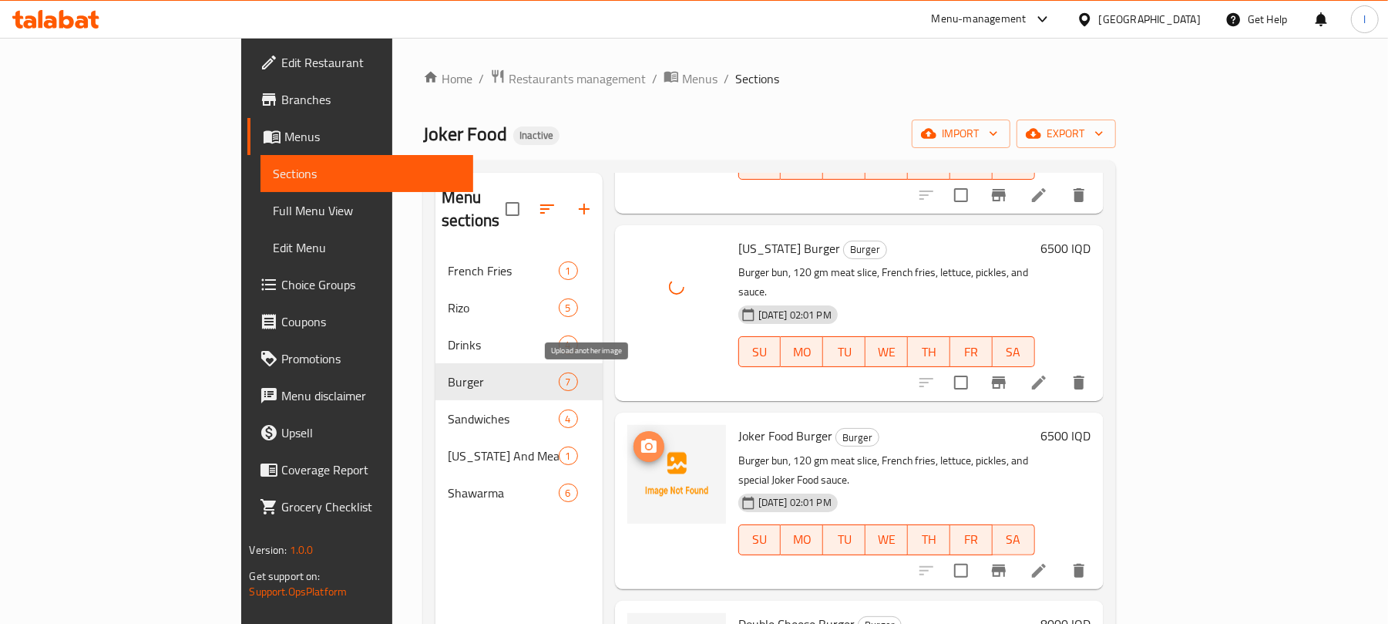
click at [634, 431] on button "upload picture" at bounding box center [649, 446] width 31 height 31
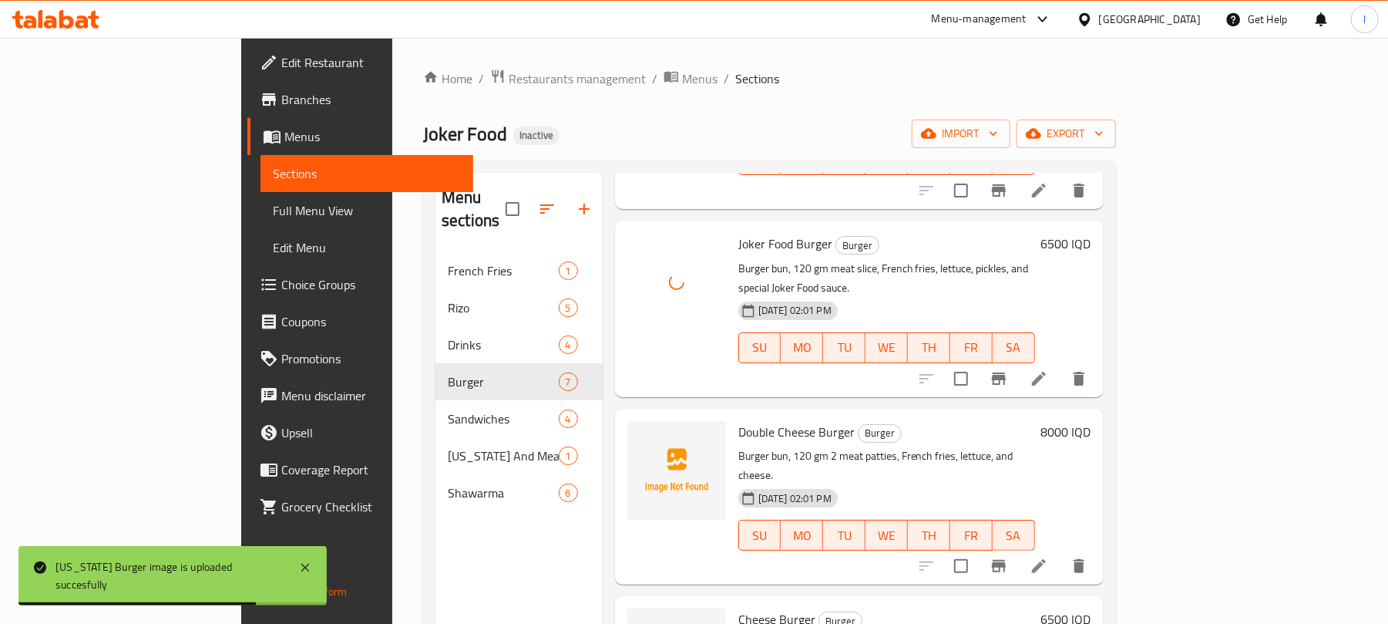
scroll to position [593, 0]
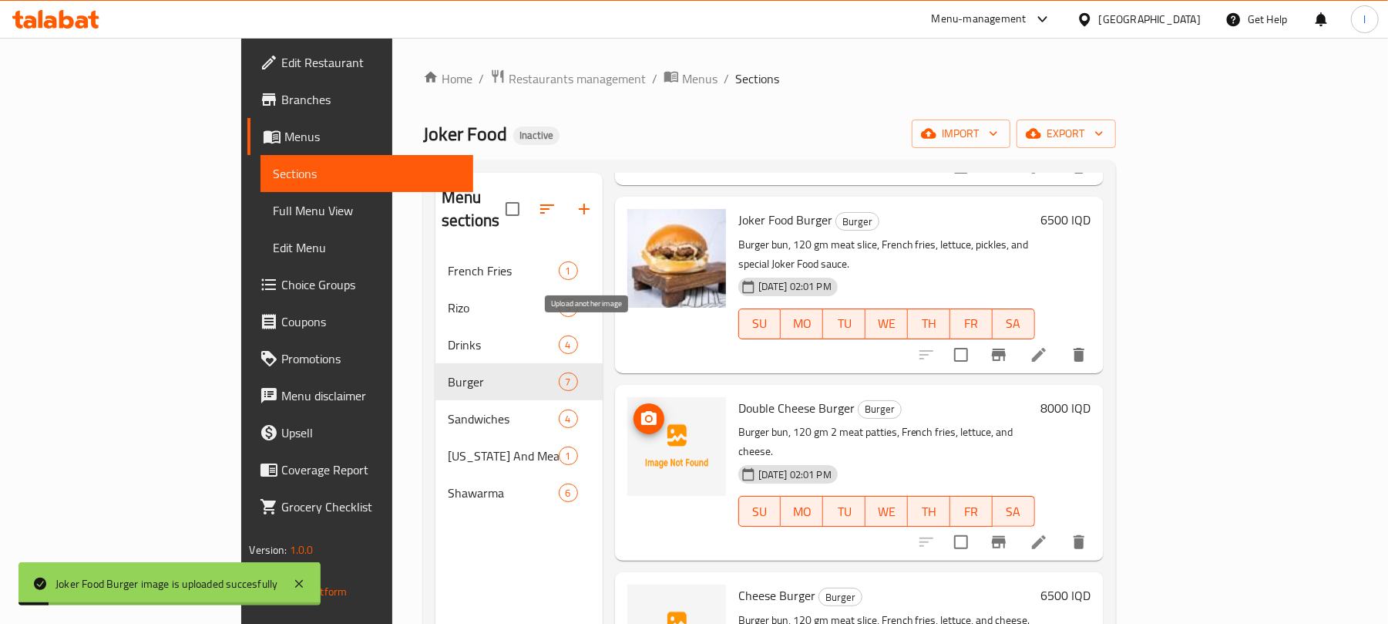
click at [641, 411] on icon "upload picture" at bounding box center [648, 418] width 15 height 14
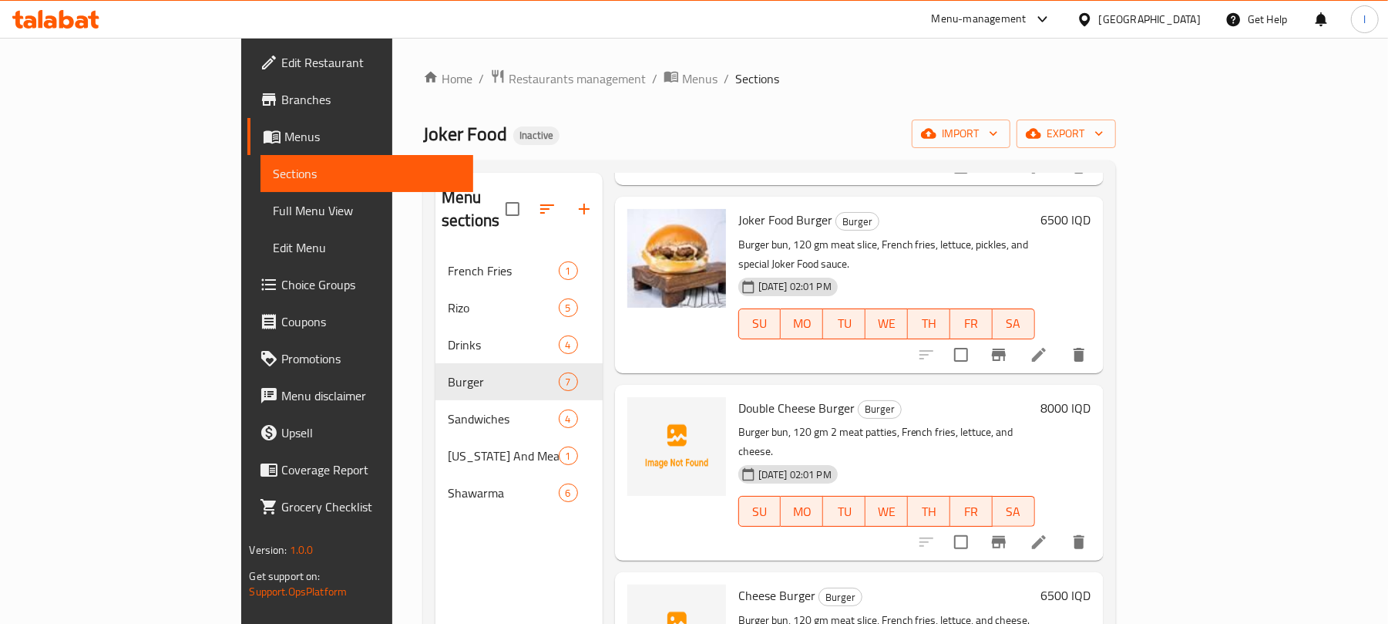
scroll to position [217, 0]
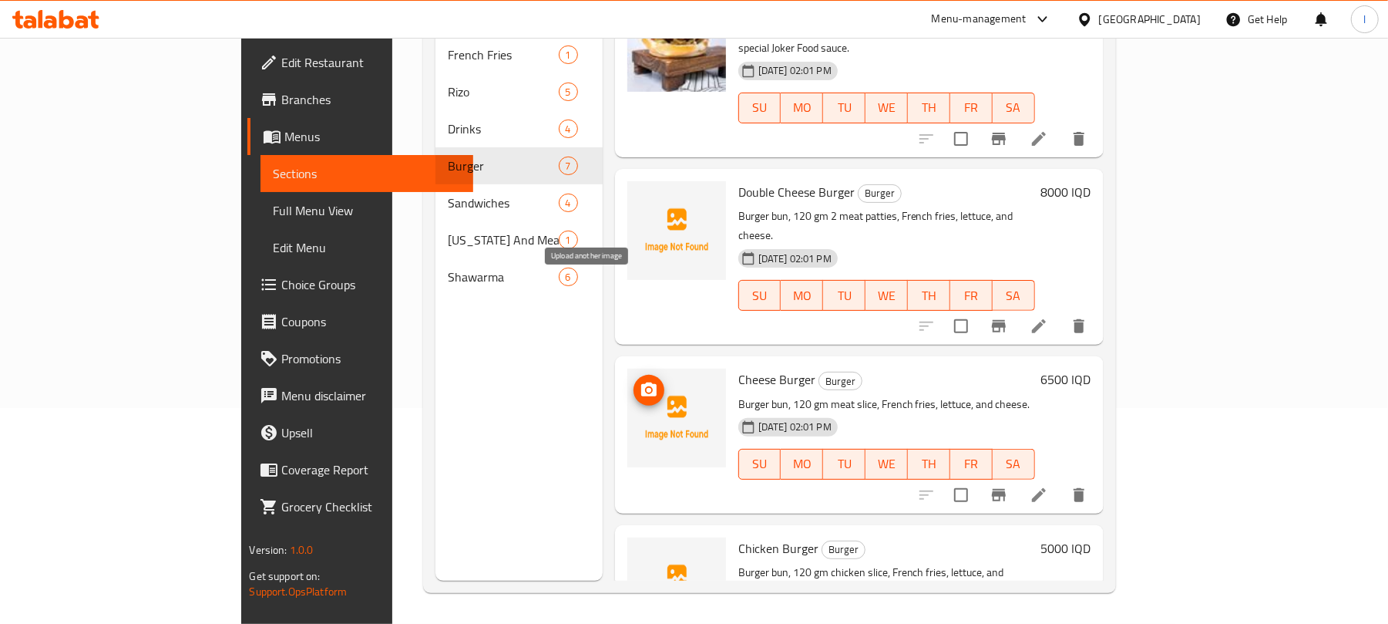
click at [640, 381] on icon "upload picture" at bounding box center [649, 390] width 18 height 18
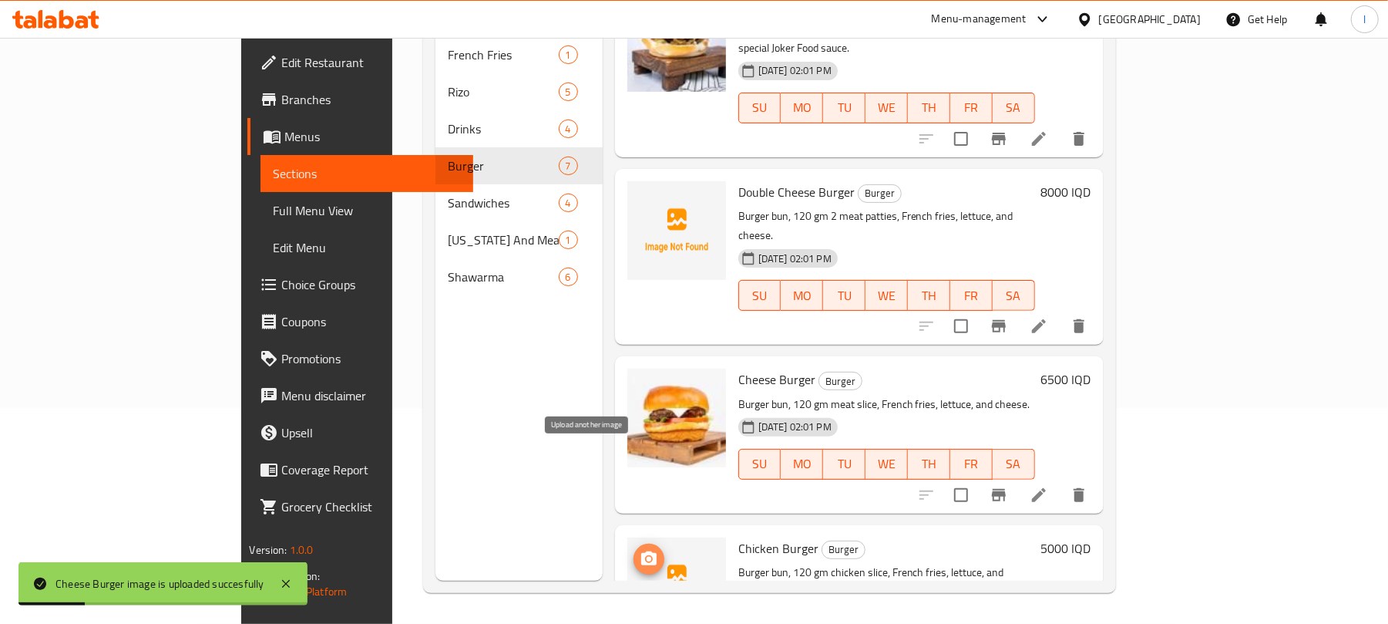
click at [641, 551] on icon "upload picture" at bounding box center [648, 558] width 15 height 14
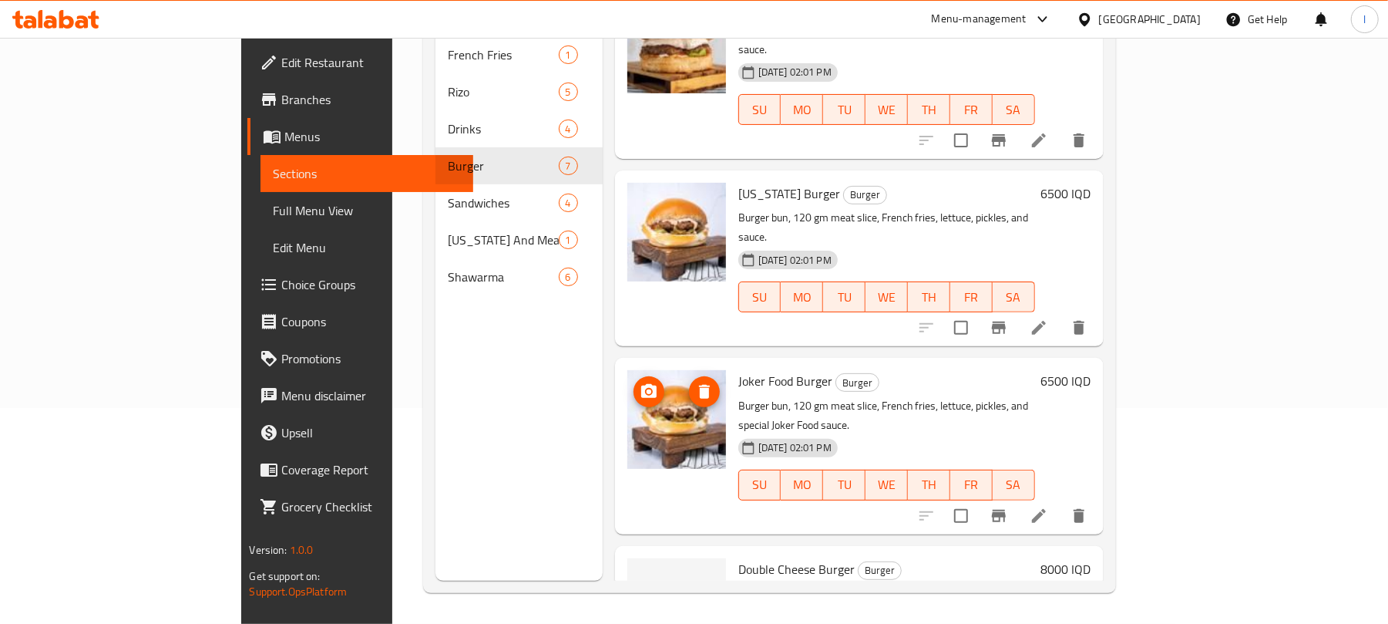
scroll to position [593, 0]
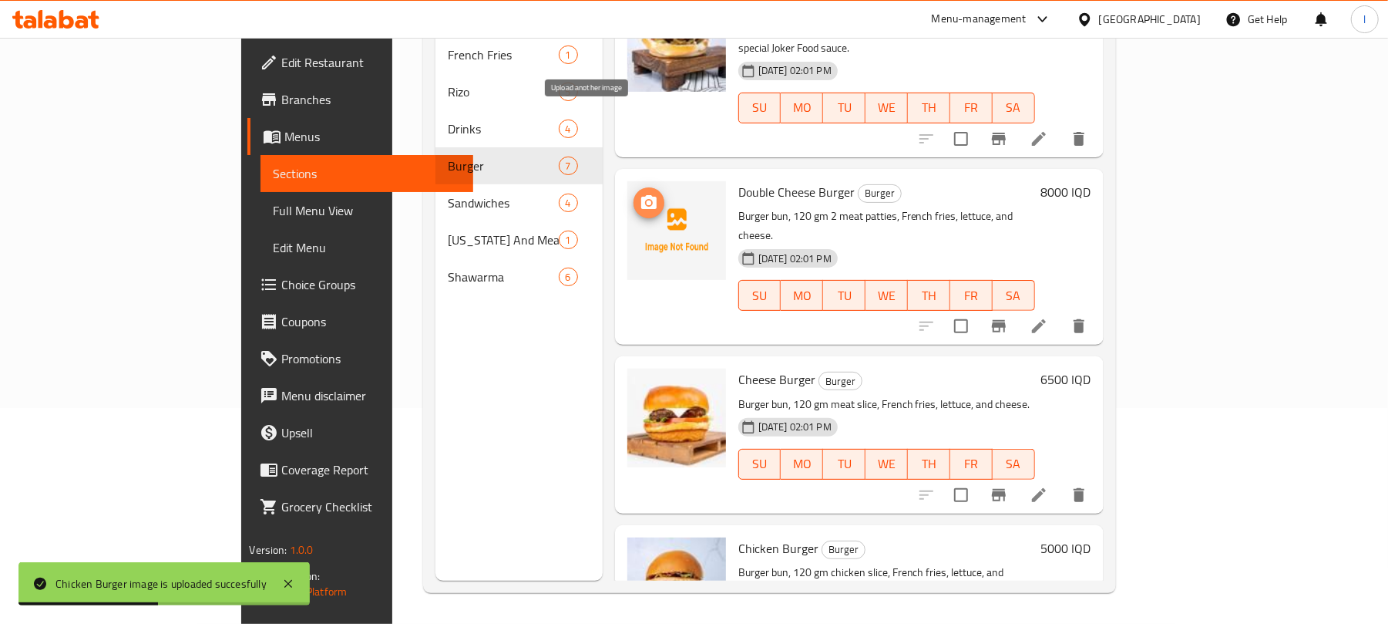
click at [634, 187] on button "upload picture" at bounding box center [649, 202] width 31 height 31
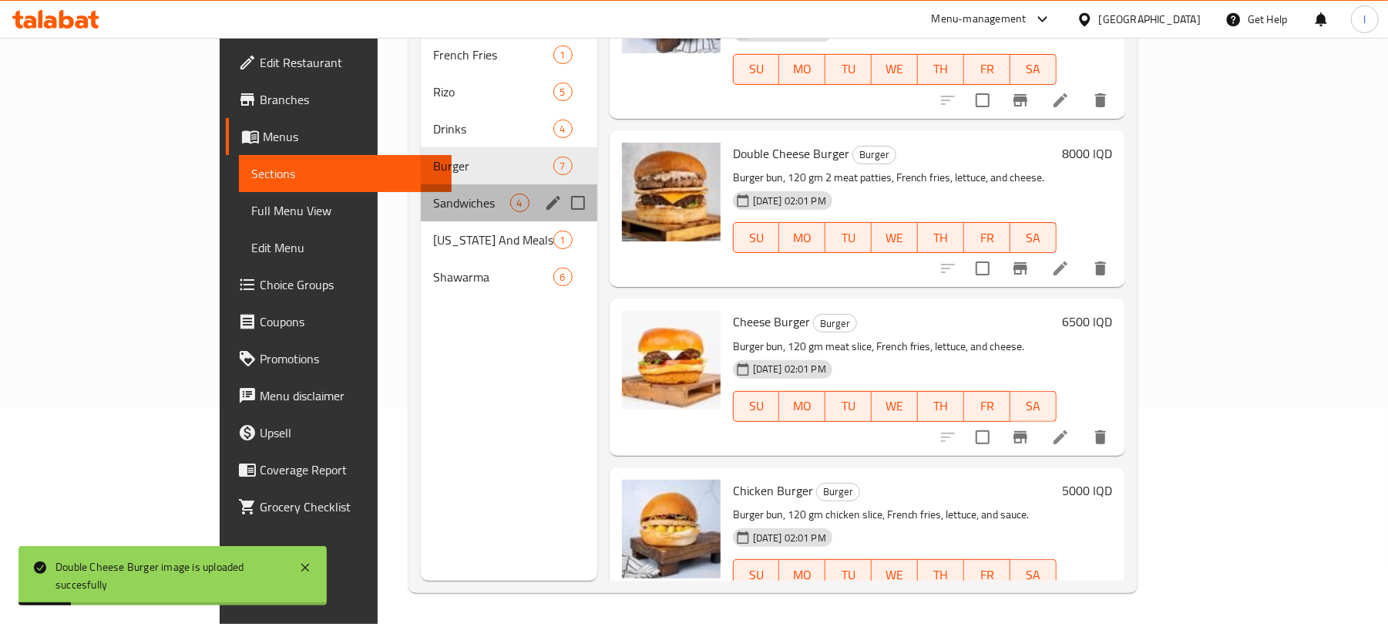
click at [421, 189] on div "Sandwiches 4" at bounding box center [509, 202] width 176 height 37
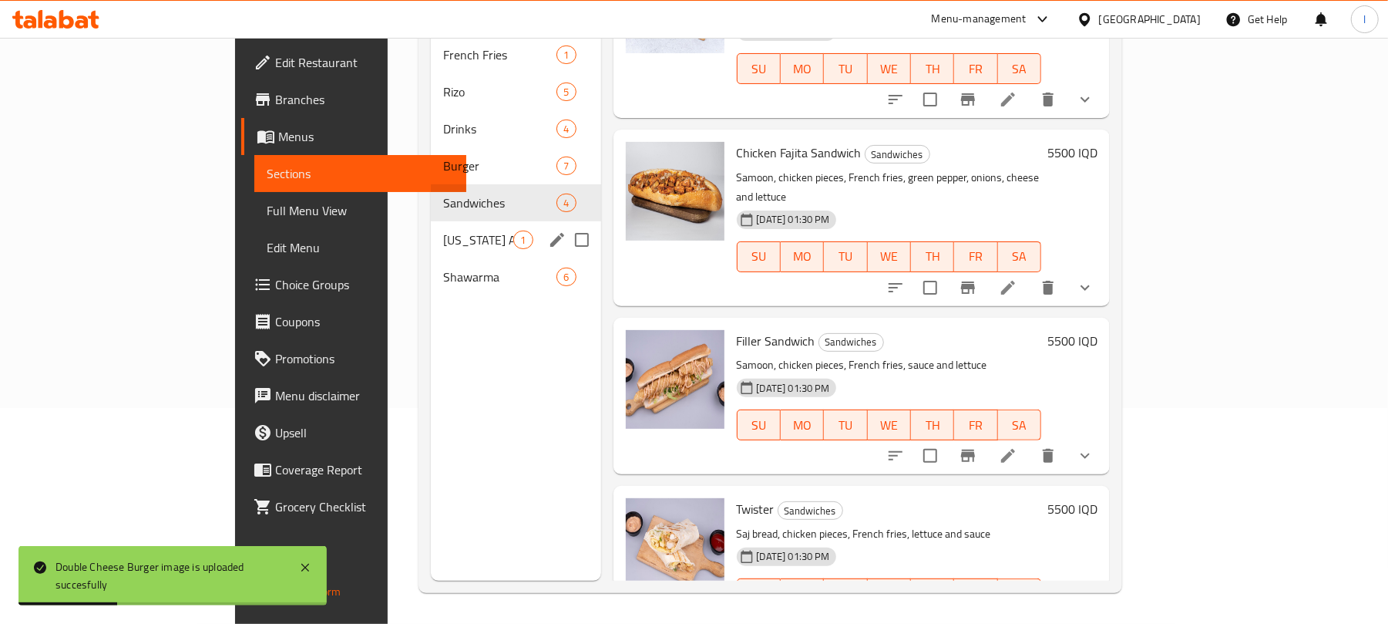
click at [443, 230] on span "Kentucky And Meals" at bounding box center [478, 239] width 70 height 18
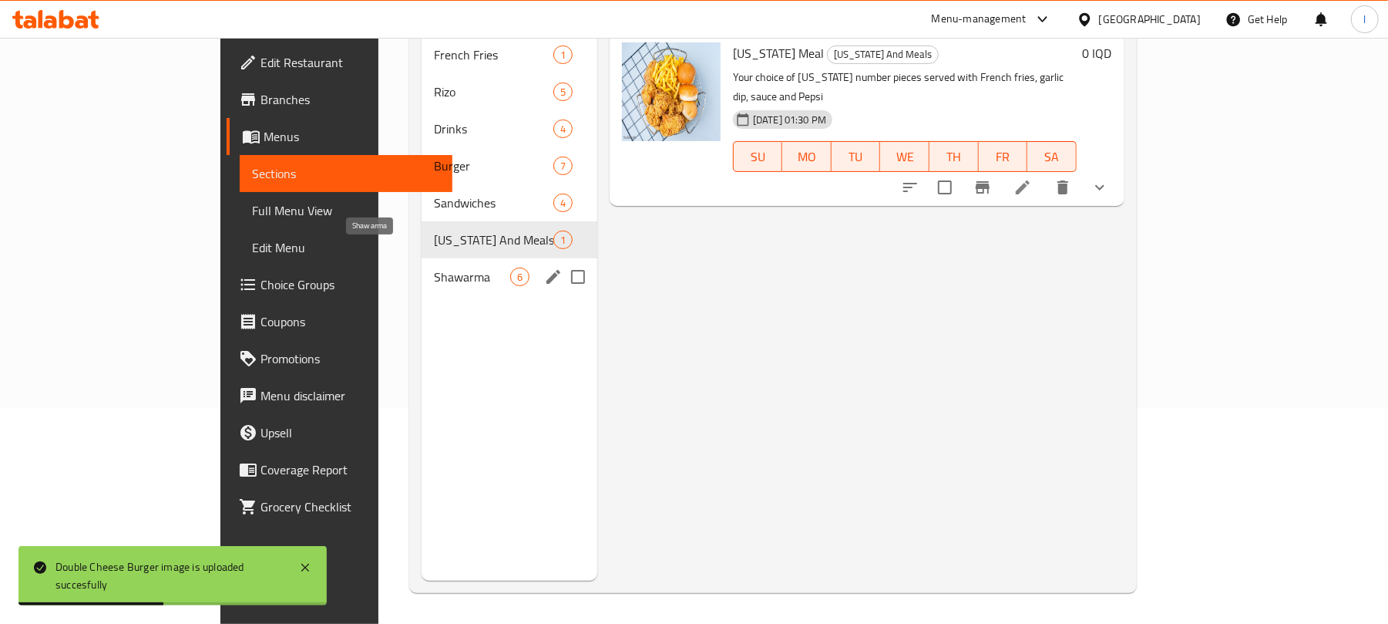
click at [434, 267] on span "Shawarma" at bounding box center [472, 276] width 76 height 18
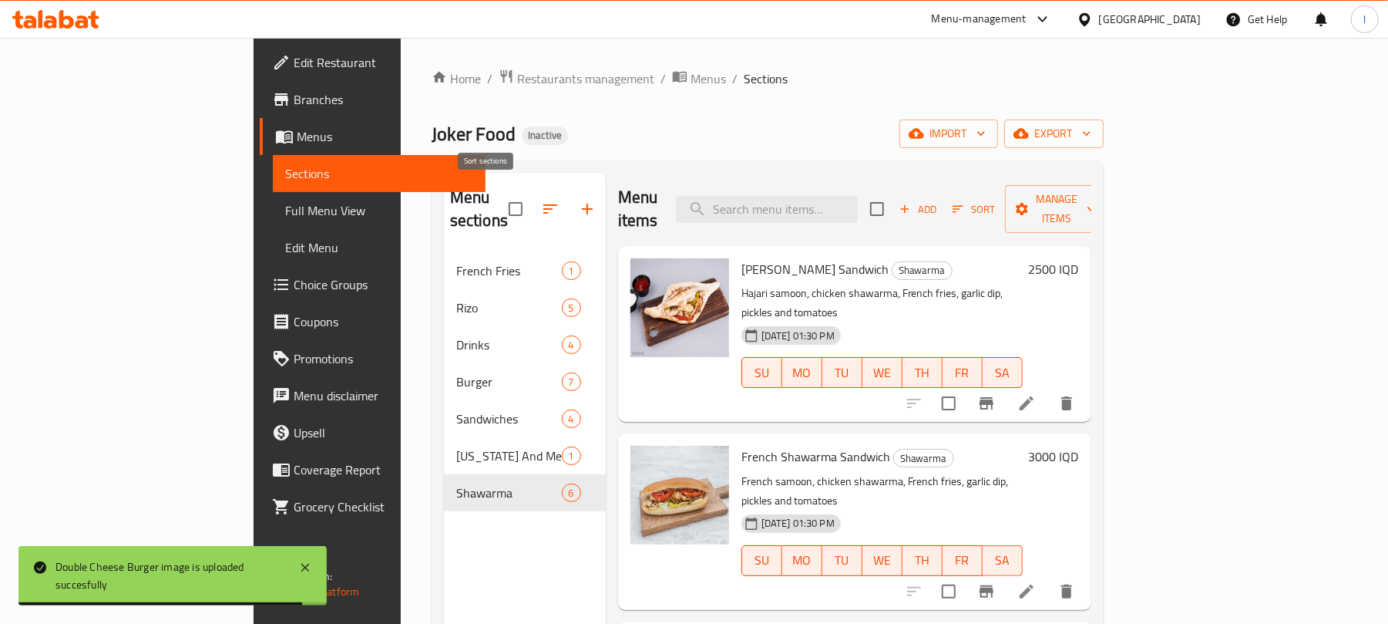
click at [541, 200] on icon "button" at bounding box center [550, 209] width 18 height 18
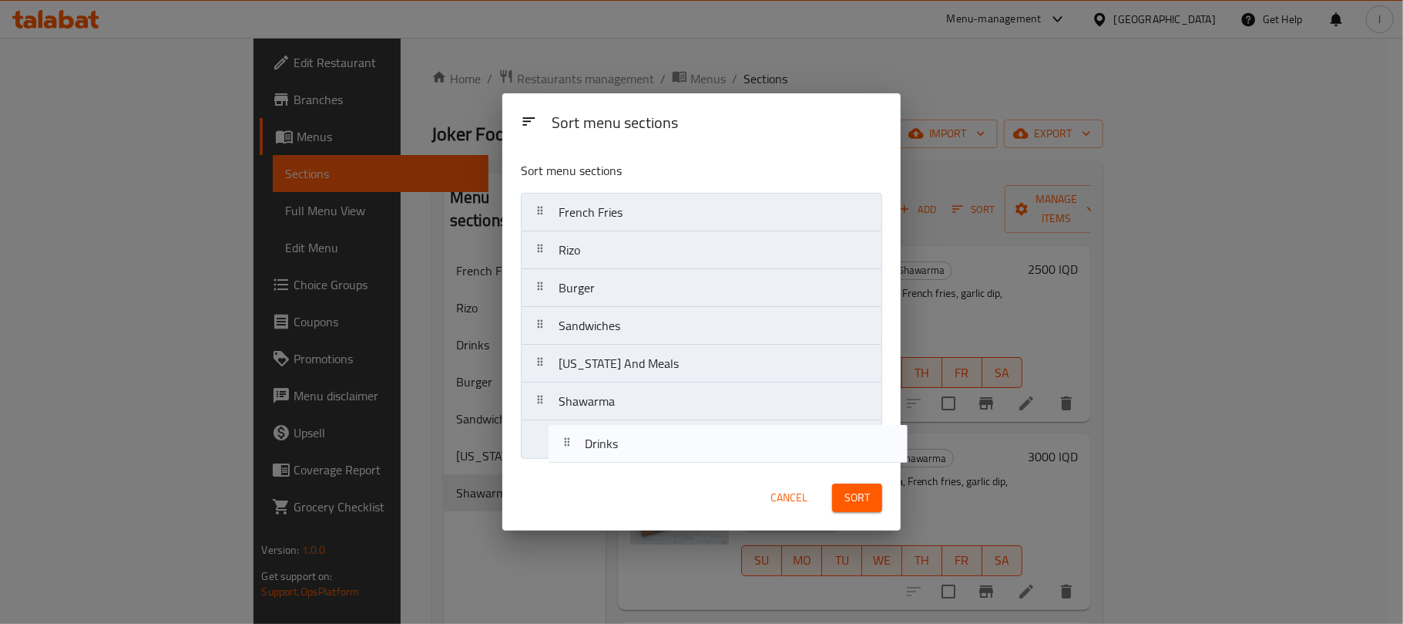
drag, startPoint x: 609, startPoint y: 290, endPoint x: 635, endPoint y: 452, distance: 164.0
click at [635, 452] on nav "French Fries Rizo Drinks Burger Sandwiches Kentucky And Meals Shawarma" at bounding box center [701, 326] width 361 height 266
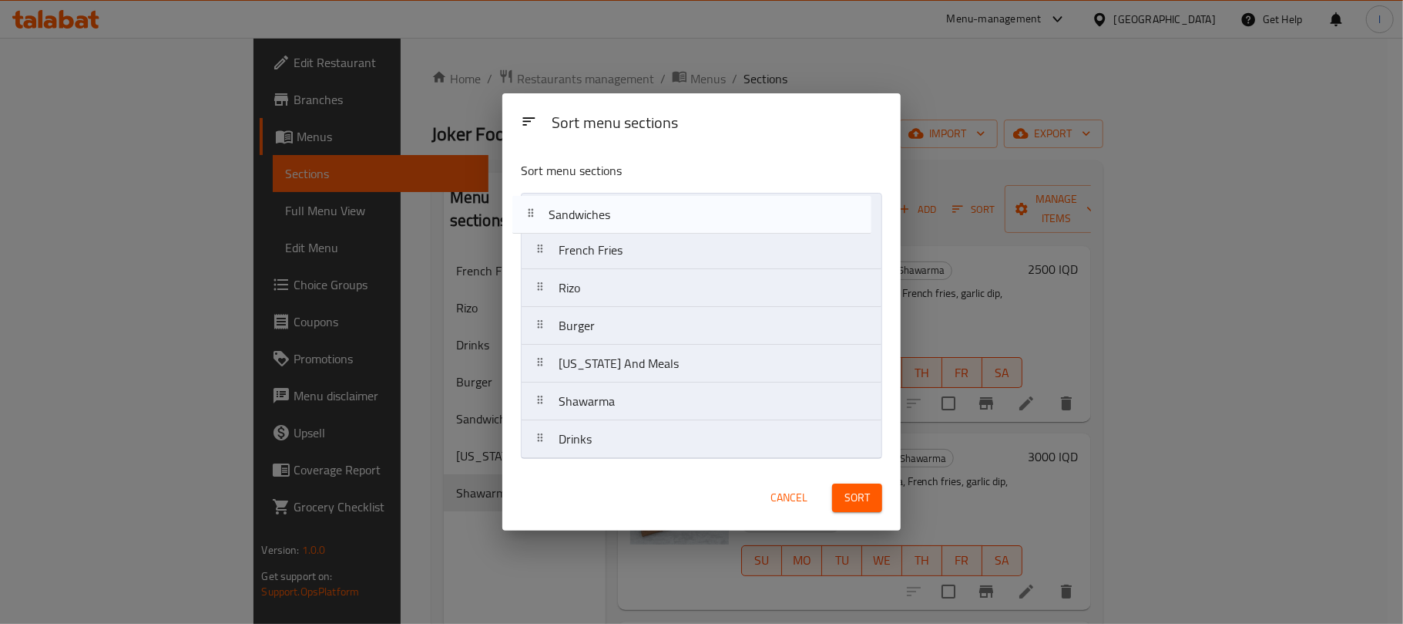
drag, startPoint x: 614, startPoint y: 330, endPoint x: 604, endPoint y: 211, distance: 119.1
click at [604, 211] on nav "French Fries Rizo Burger Sandwiches Kentucky And Meals Shawarma Drinks" at bounding box center [701, 326] width 361 height 266
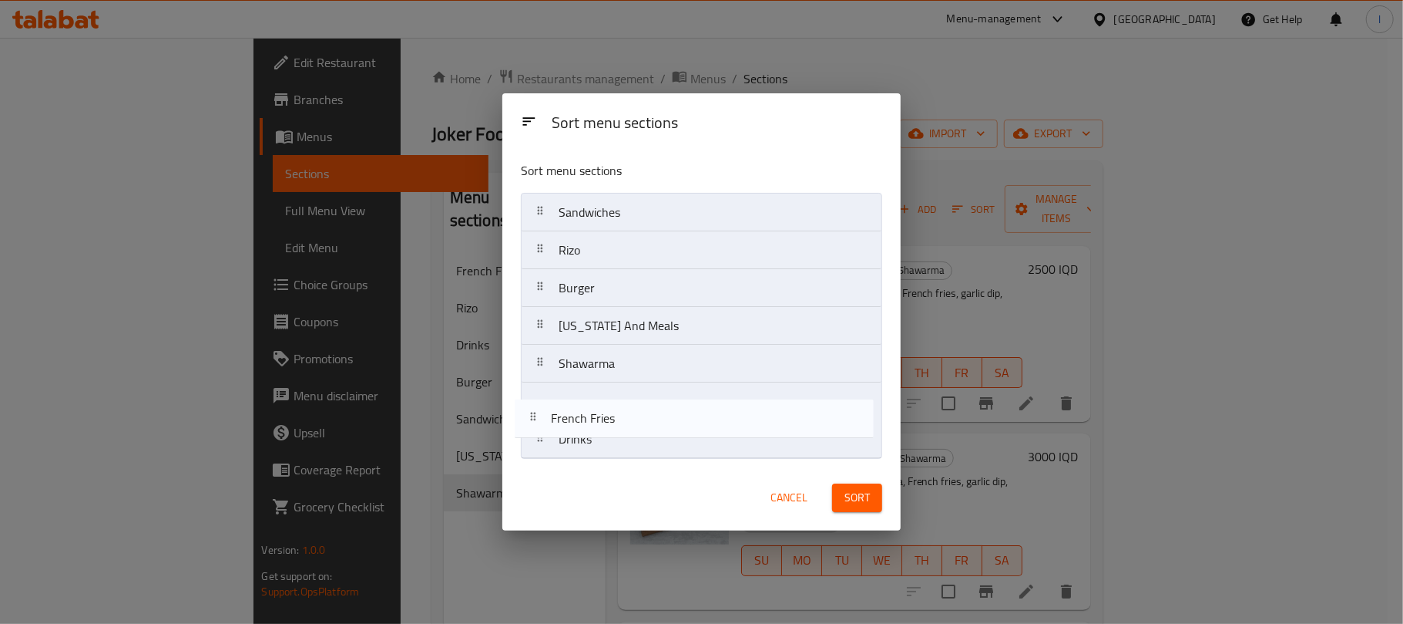
drag, startPoint x: 615, startPoint y: 251, endPoint x: 607, endPoint y: 435, distance: 183.6
click at [607, 435] on nav "Sandwiches French Fries Rizo Burger Kentucky And Meals Shawarma Drinks" at bounding box center [701, 326] width 361 height 266
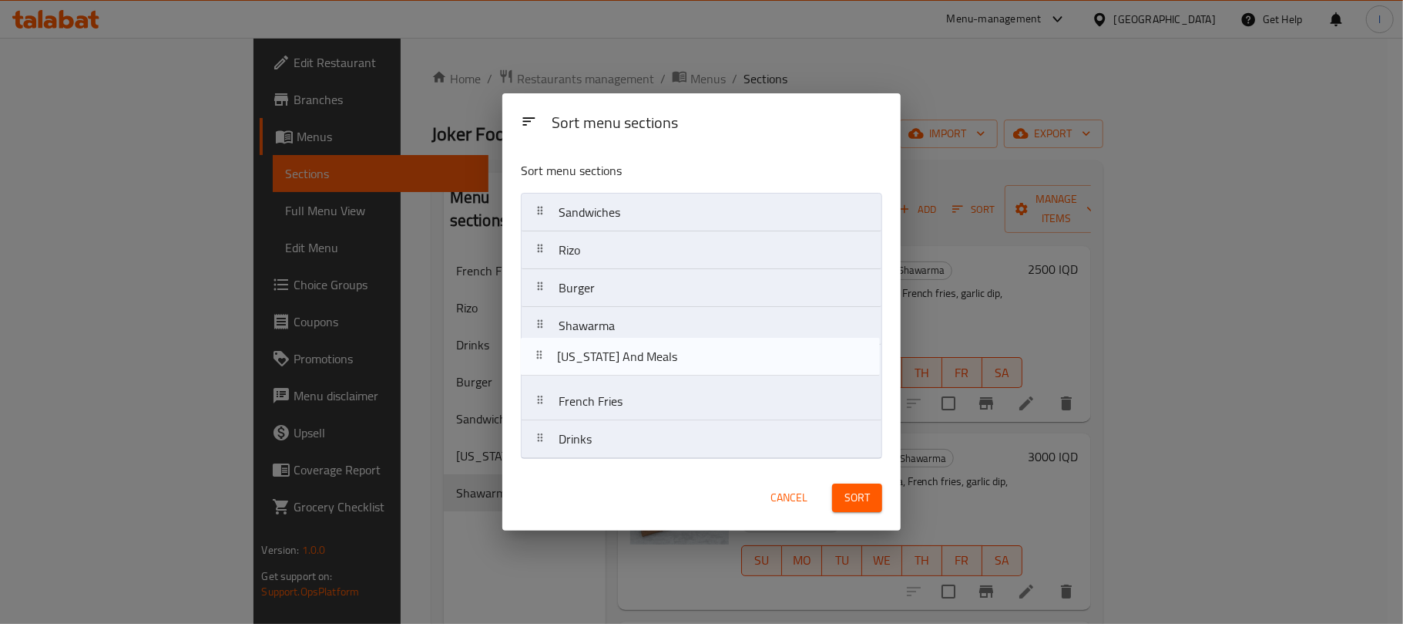
drag, startPoint x: 607, startPoint y: 334, endPoint x: 606, endPoint y: 380, distance: 46.3
click at [606, 380] on nav "Sandwiches Rizo Burger Kentucky And Meals Shawarma French Fries Drinks" at bounding box center [701, 326] width 361 height 266
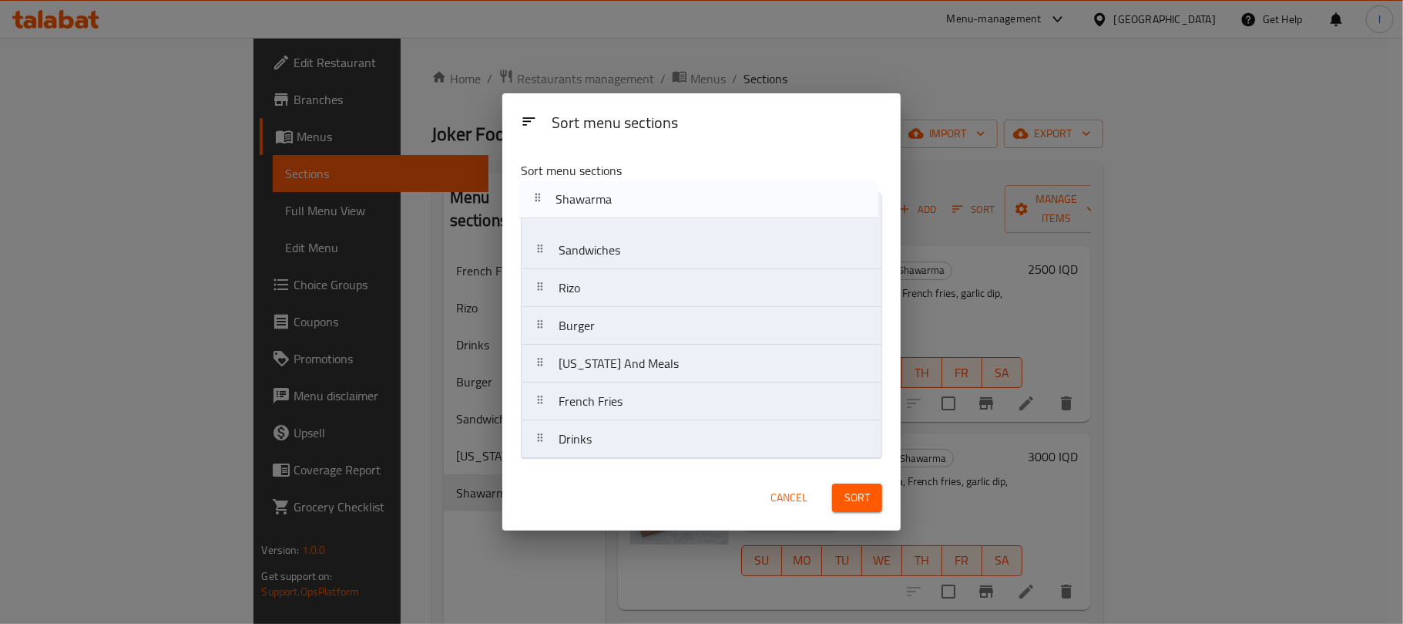
drag, startPoint x: 606, startPoint y: 334, endPoint x: 603, endPoint y: 186, distance: 148.0
click at [603, 186] on div "Sort menu sections Sandwiches Rizo Burger Shawarma Kentucky And Meals French Fr…" at bounding box center [702, 307] width 398 height 316
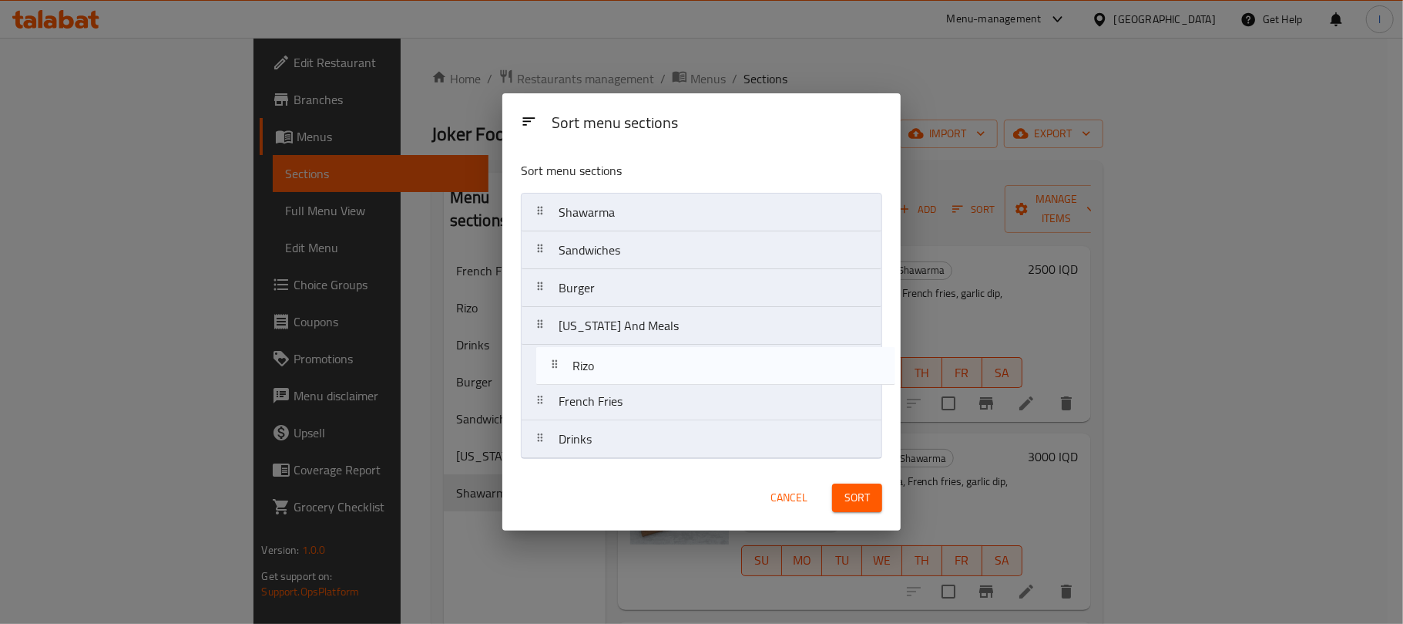
drag, startPoint x: 613, startPoint y: 300, endPoint x: 627, endPoint y: 384, distance: 85.1
click at [627, 384] on nav "Shawarma Sandwiches Rizo Burger Kentucky And Meals French Fries Drinks" at bounding box center [701, 326] width 361 height 266
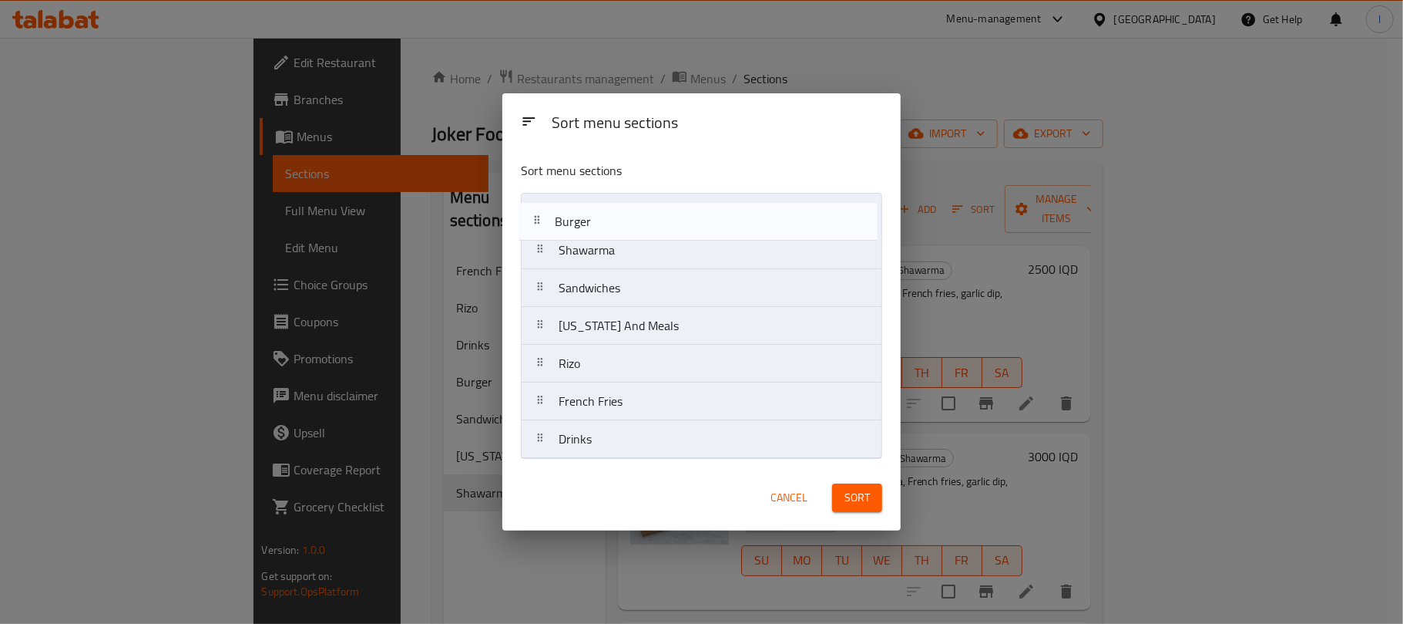
drag, startPoint x: 617, startPoint y: 291, endPoint x: 613, endPoint y: 217, distance: 73.3
click at [613, 217] on nav "Shawarma Sandwiches Burger Kentucky And Meals Rizo French Fries Drinks" at bounding box center [701, 326] width 361 height 266
drag, startPoint x: 624, startPoint y: 281, endPoint x: 624, endPoint y: 204, distance: 77.1
click at [624, 204] on nav "Burger Shawarma Sandwiches Kentucky And Meals Rizo French Fries Drinks" at bounding box center [701, 326] width 361 height 266
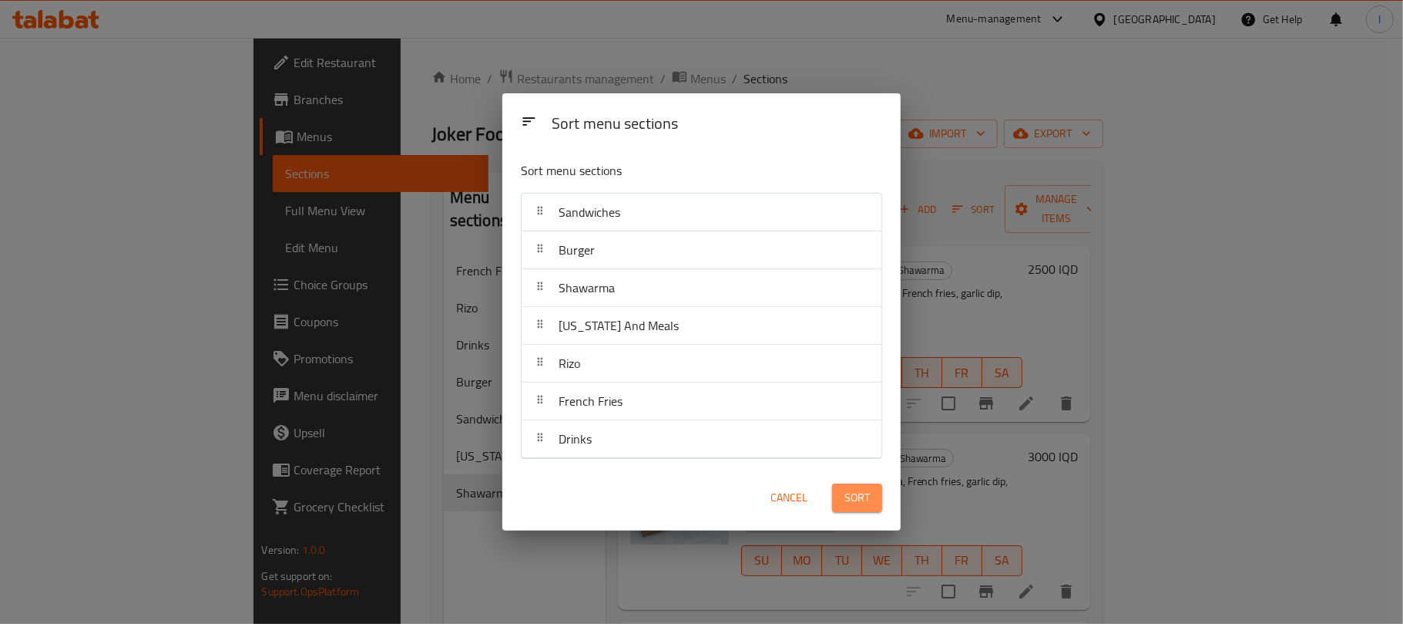
click at [873, 503] on button "Sort" at bounding box center [857, 497] width 50 height 29
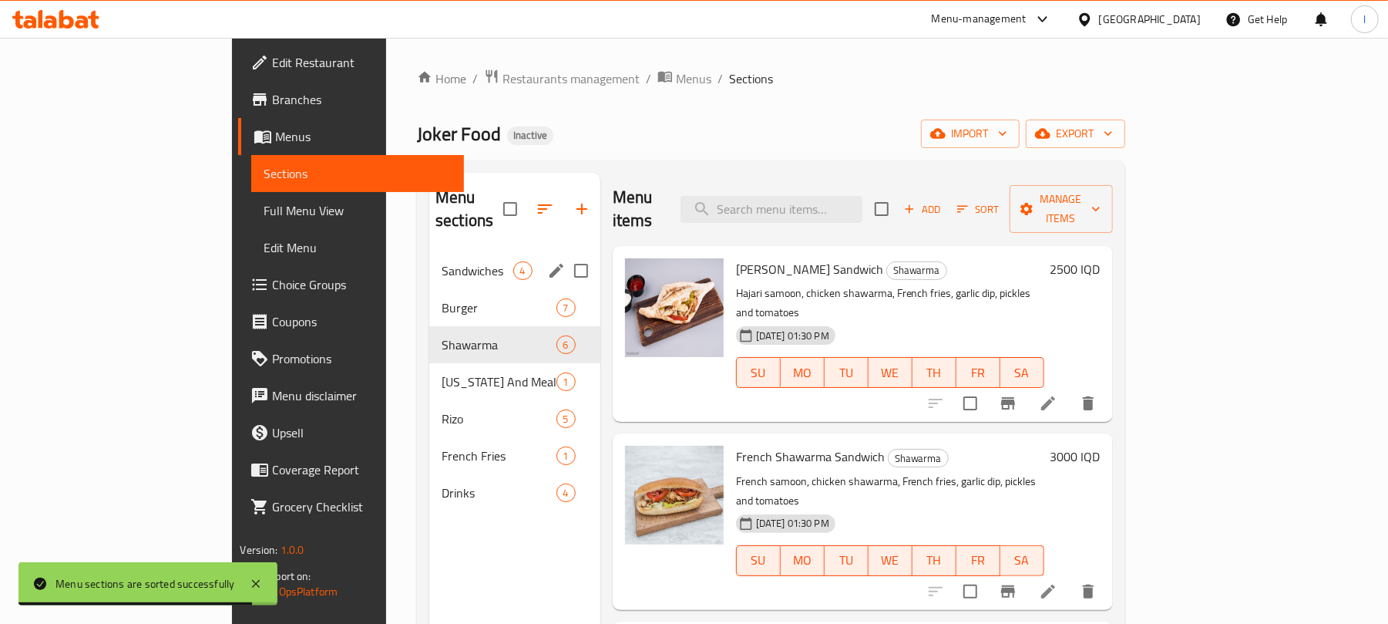
click at [442, 261] on span "Sandwiches" at bounding box center [477, 270] width 71 height 18
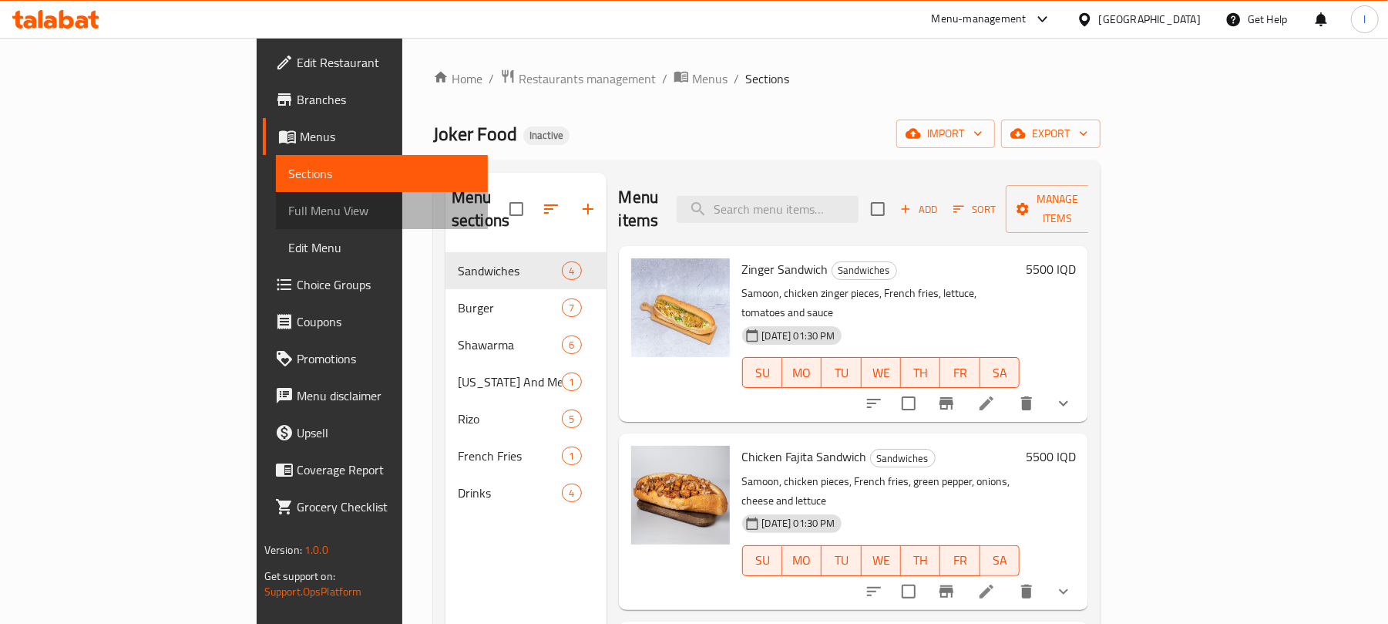
click at [288, 211] on span "Full Menu View" at bounding box center [382, 210] width 188 height 18
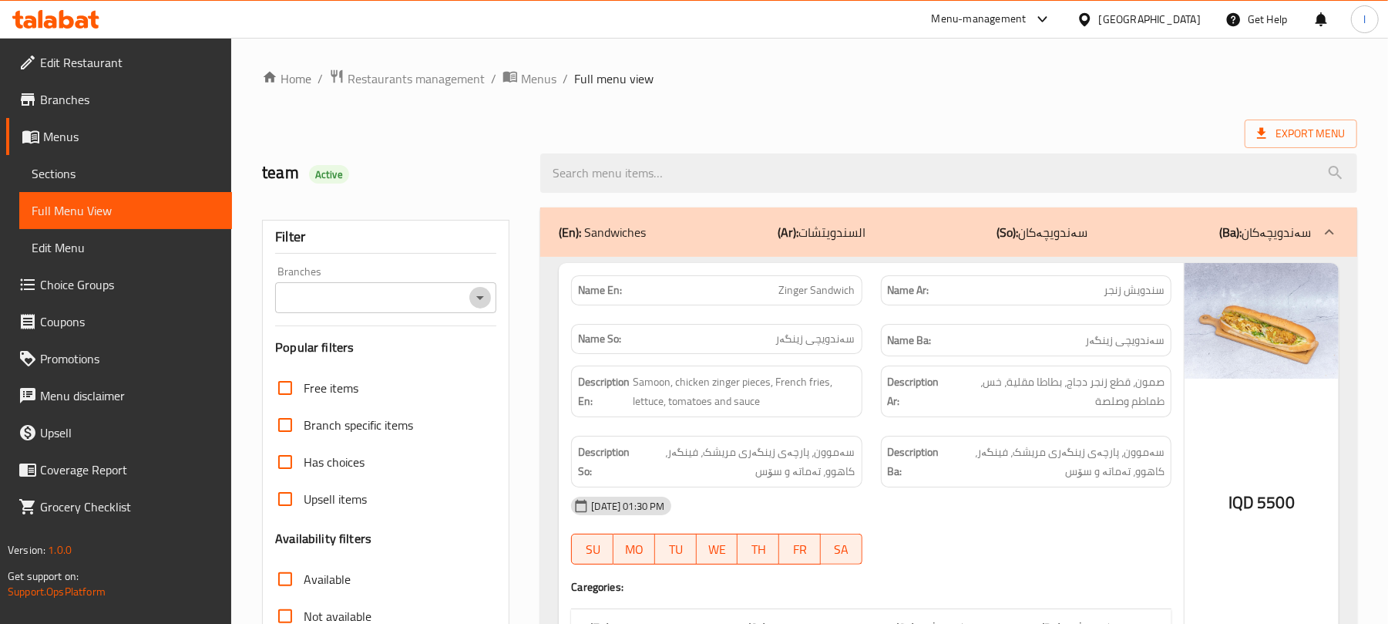
click at [473, 294] on icon "Open" at bounding box center [480, 297] width 18 height 18
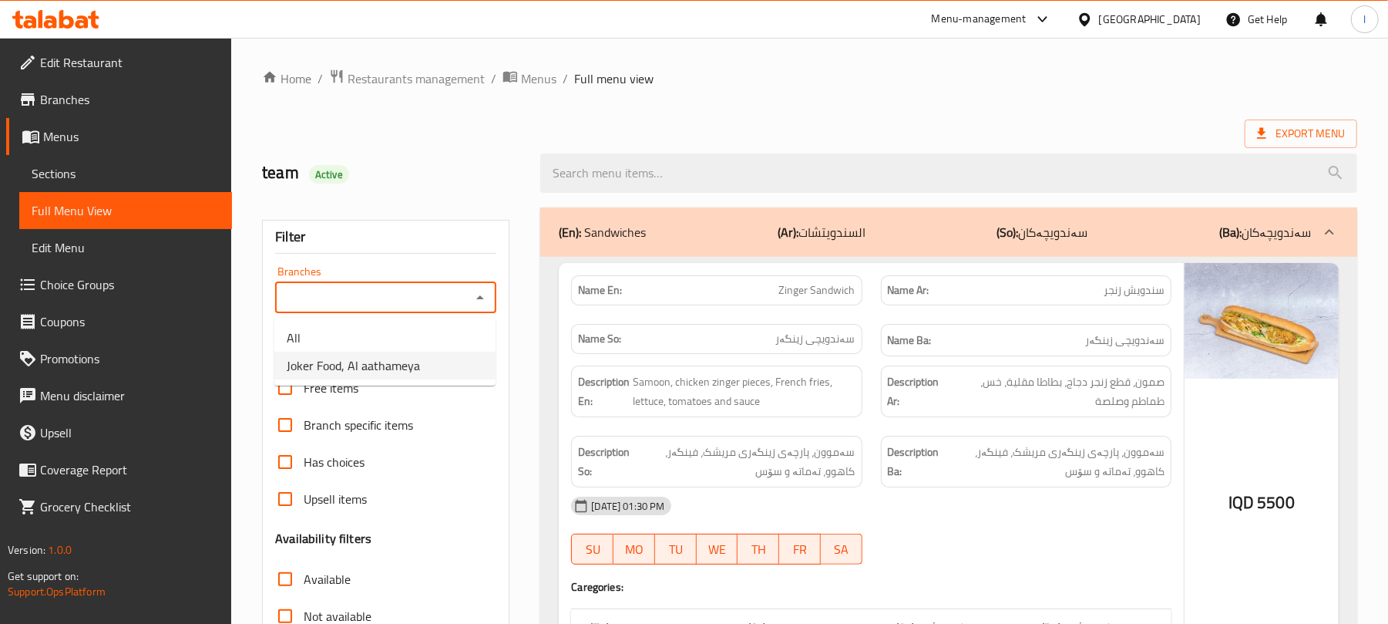
click at [461, 371] on li "Joker Food, Al aathameya" at bounding box center [384, 365] width 221 height 28
type input "Joker Food, Al aathameya"
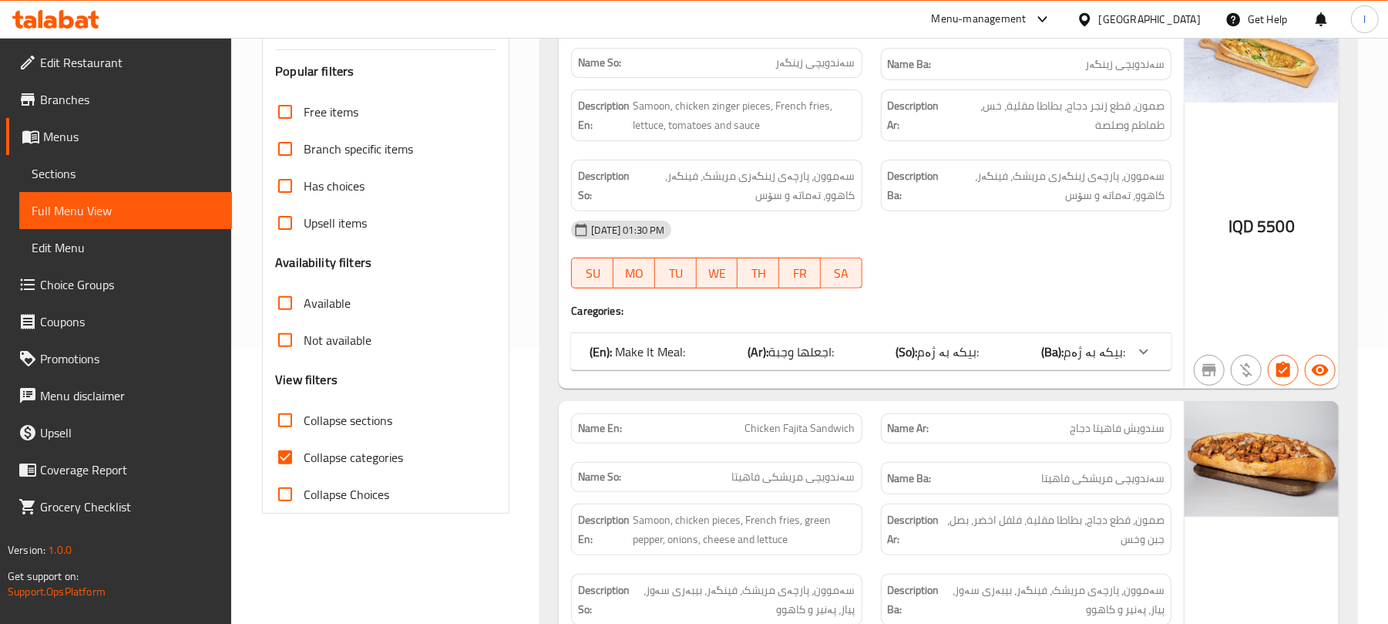
scroll to position [377, 0]
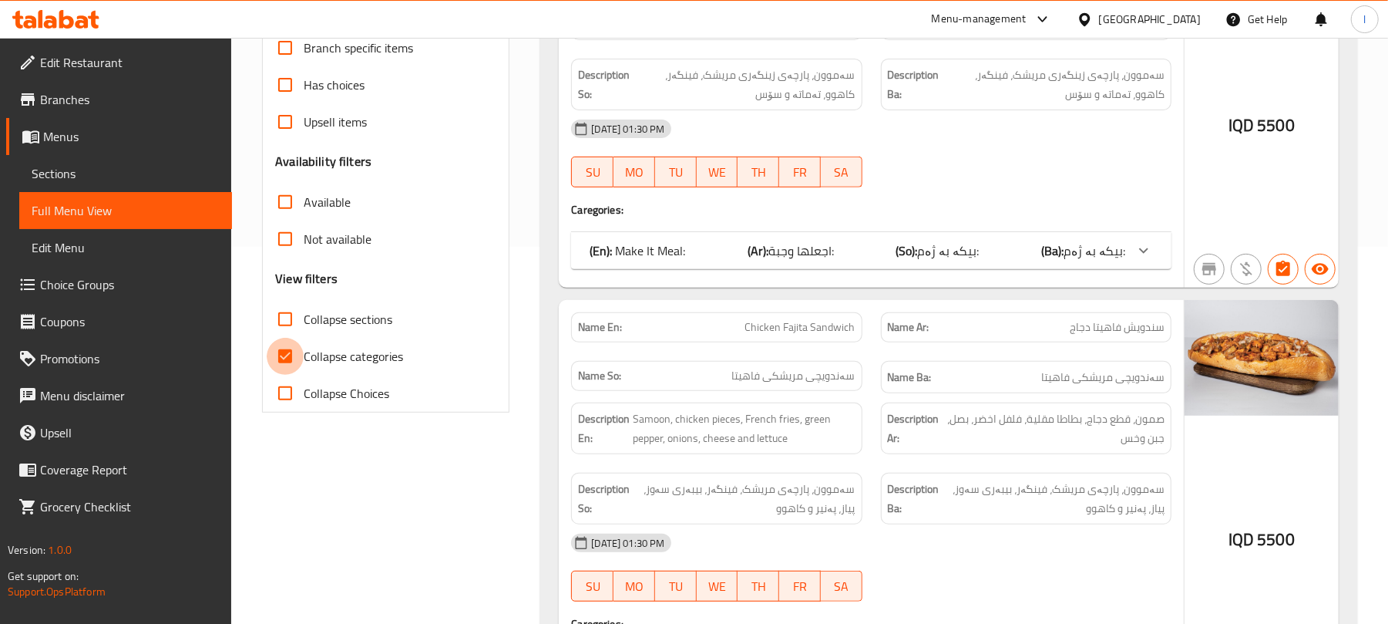
click at [282, 350] on input "Collapse categories" at bounding box center [285, 356] width 37 height 37
checkbox input "false"
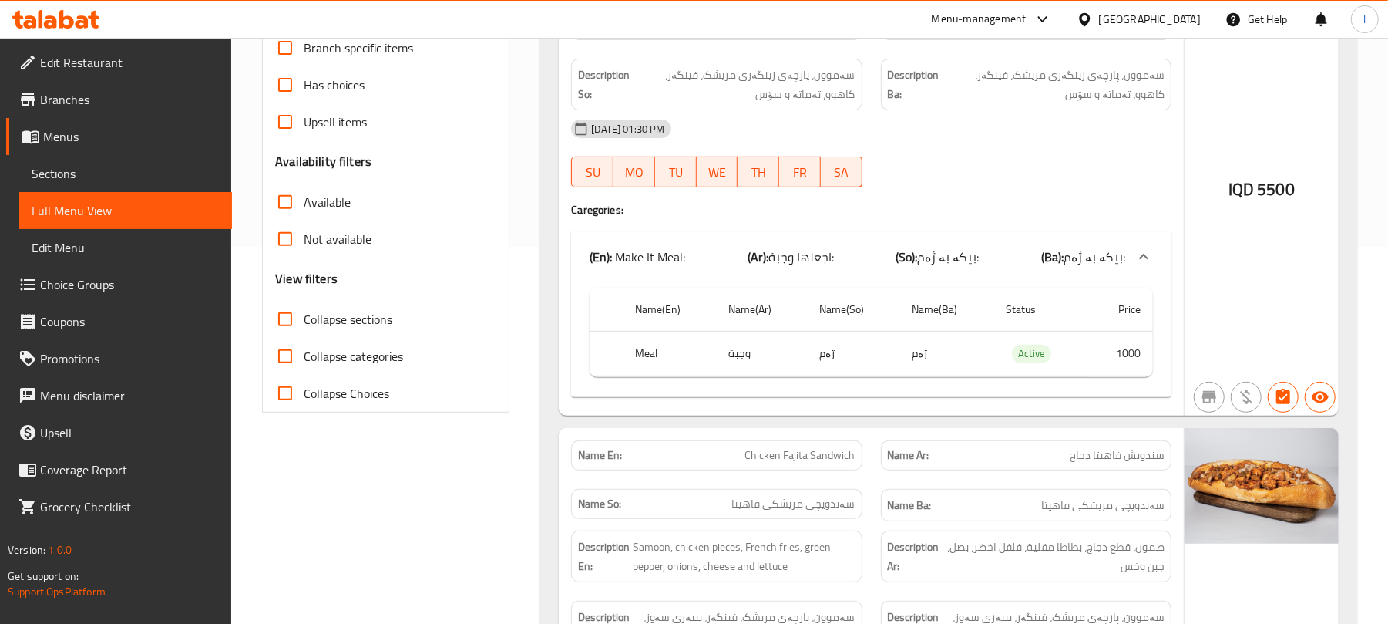
click at [287, 321] on input "Collapse sections" at bounding box center [285, 319] width 37 height 37
checkbox input "true"
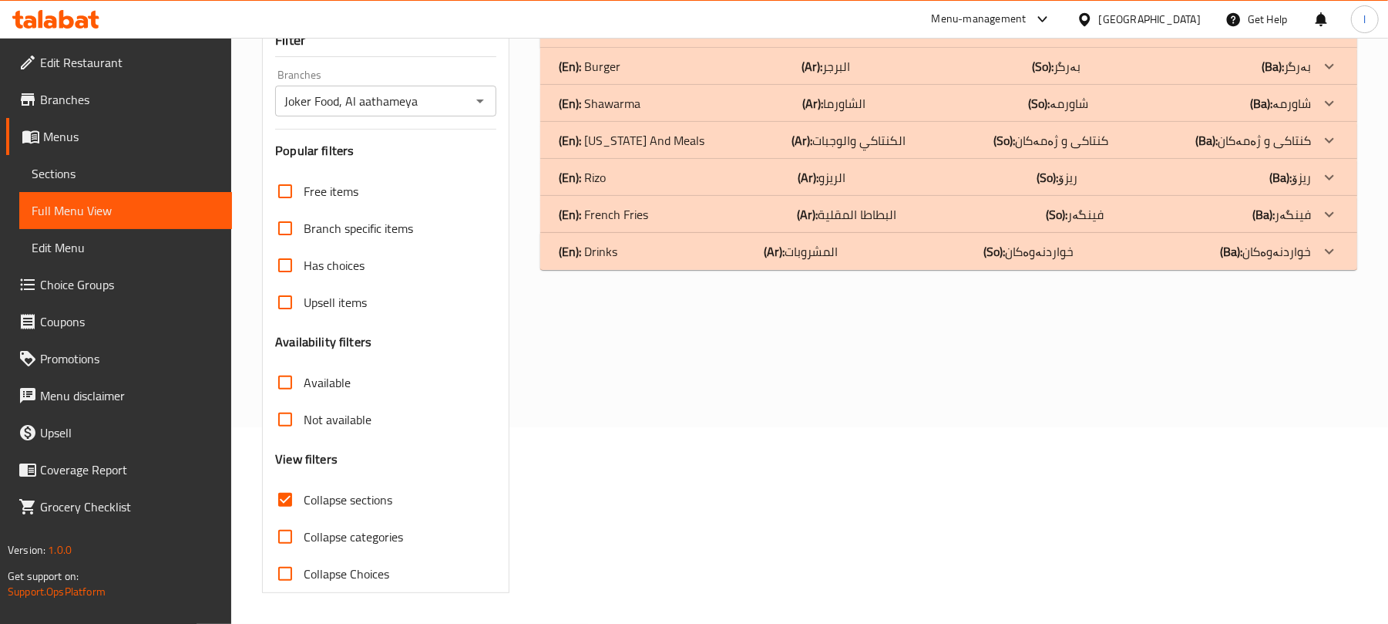
scroll to position [198, 0]
click at [633, 262] on div "(En): Drinks (Ar): المشروبات (So): خواردنەوەکان (Ba): خواردنەوەکان" at bounding box center [948, 251] width 817 height 37
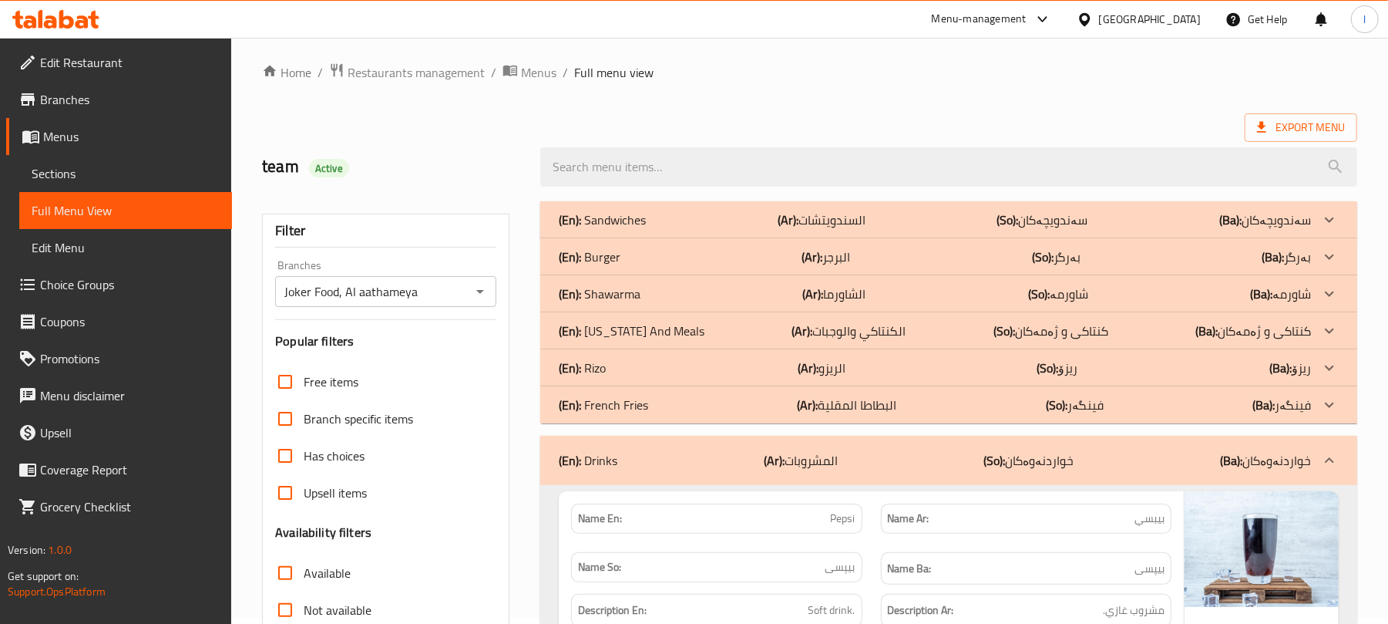
scroll to position [0, 0]
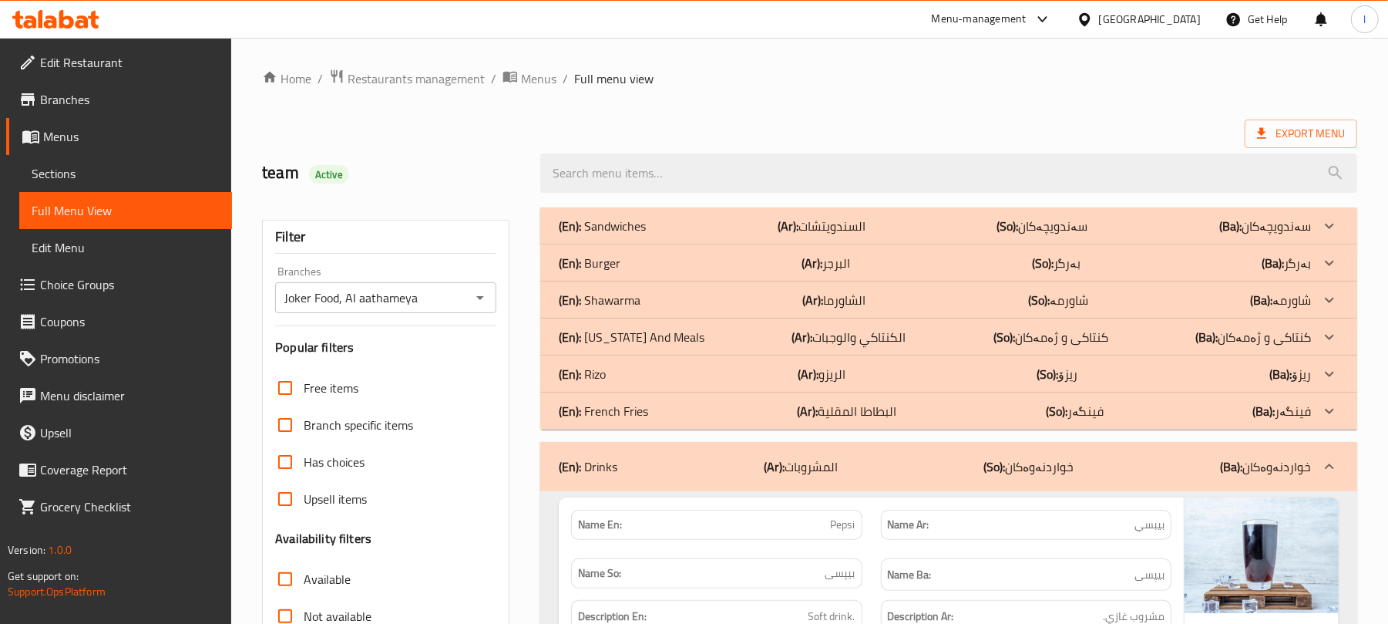
click at [968, 413] on div "(En): French Fries (Ar): البطاطا المقلية (So): فینگەر (Ba): فینگەر" at bounding box center [935, 411] width 752 height 18
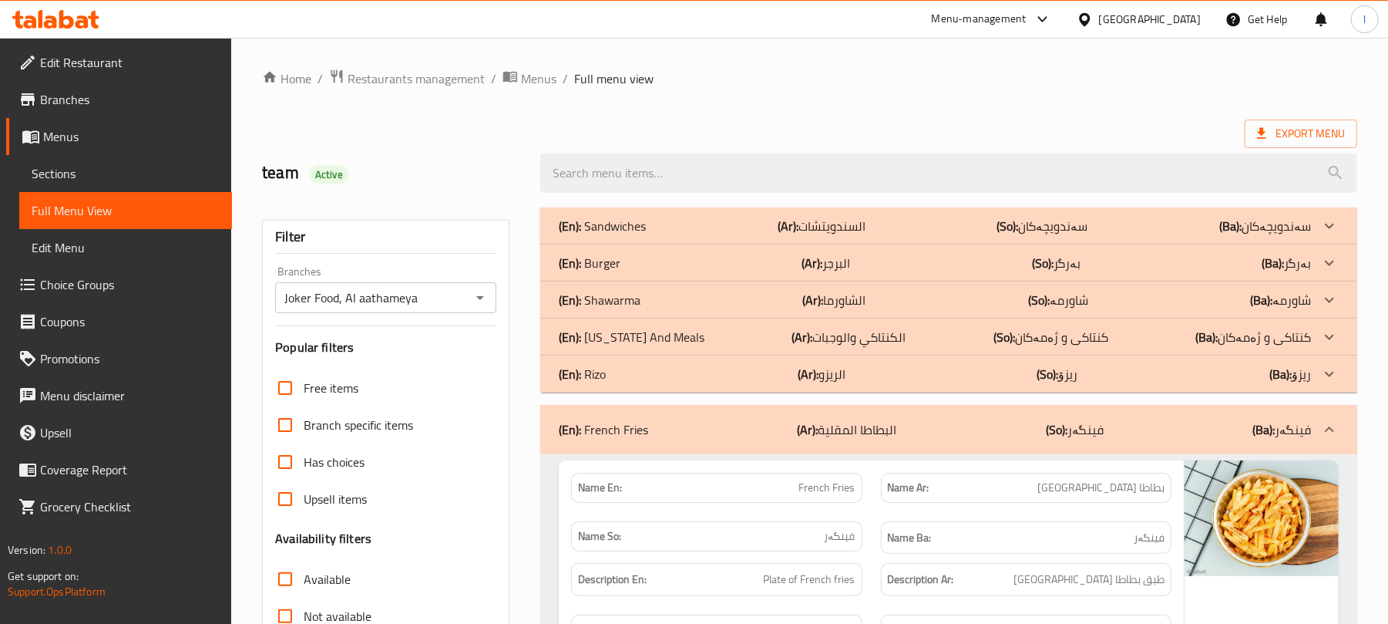
click at [1017, 370] on div "(En): Rizo (Ar): الريزو (So): ریزۆ (Ba): ریزۆ" at bounding box center [935, 374] width 752 height 18
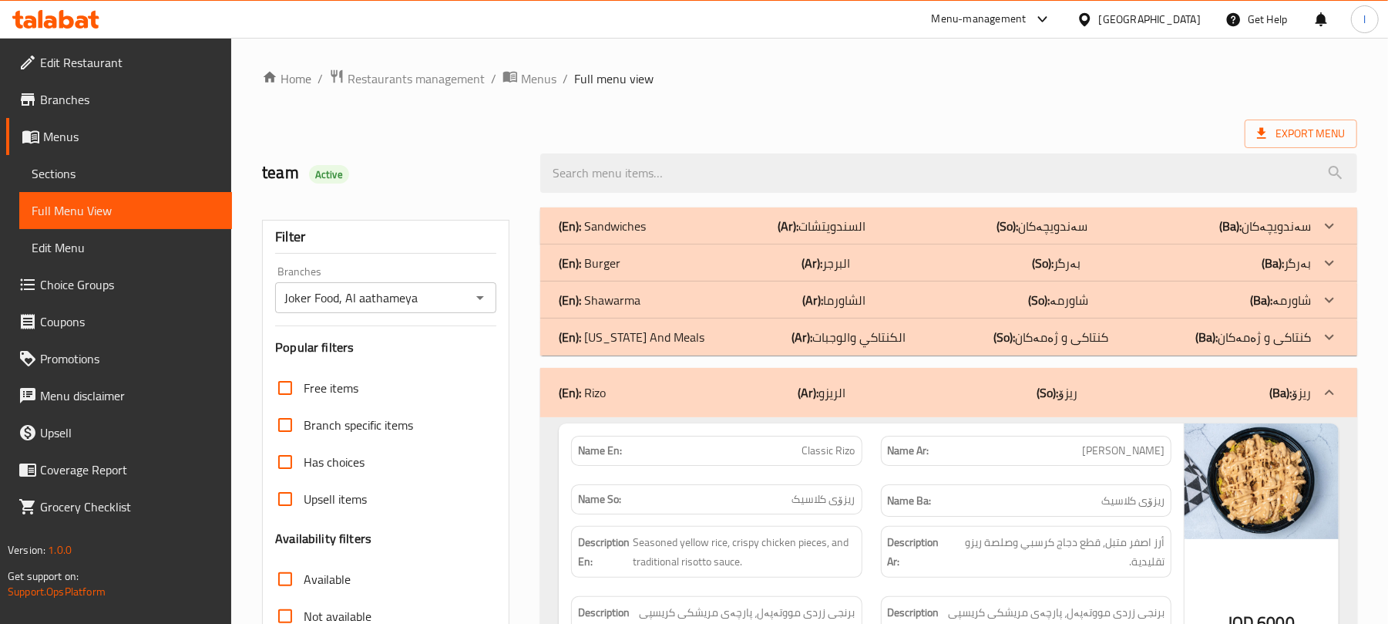
click at [1104, 338] on div "(En): Kentucky And Meals (Ar): الكنتاكي والوجبات (So): کنتاکی و ژەمەکان (Ba): ک…" at bounding box center [935, 337] width 752 height 18
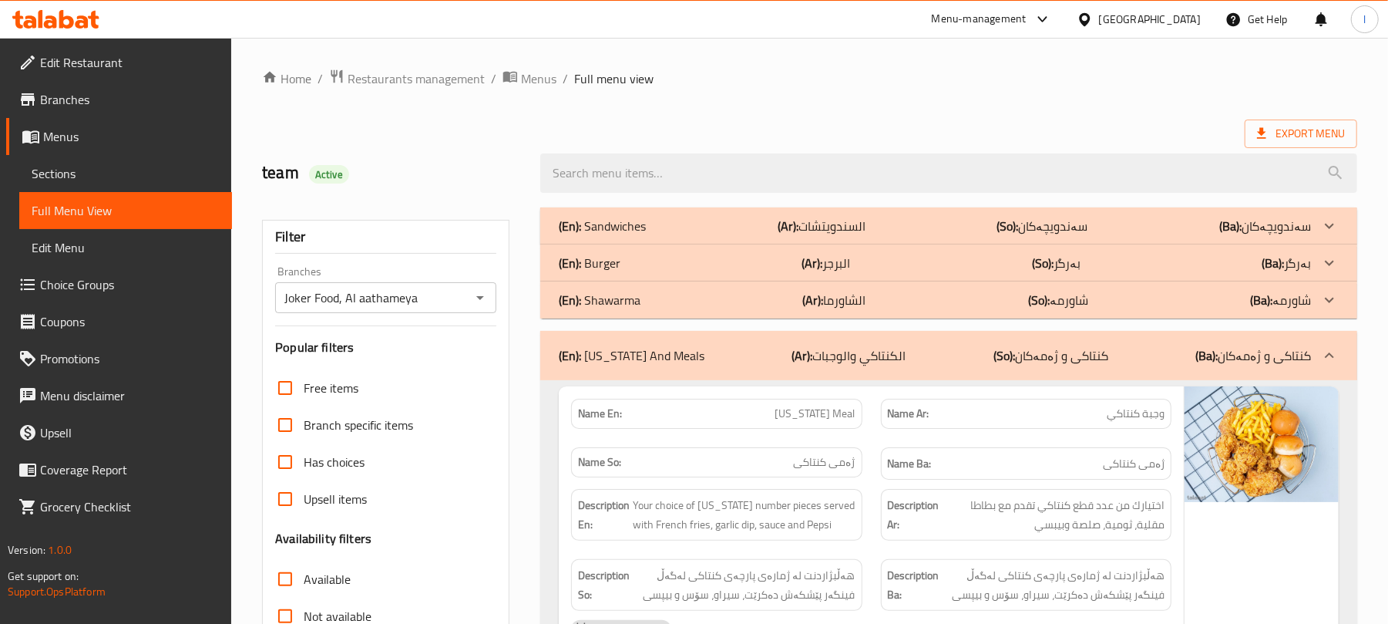
click at [1114, 348] on div "(En): Kentucky And Meals (Ar): الكنتاكي والوجبات (So): کنتاکی و ژەمەکان (Ba): ک…" at bounding box center [935, 355] width 752 height 18
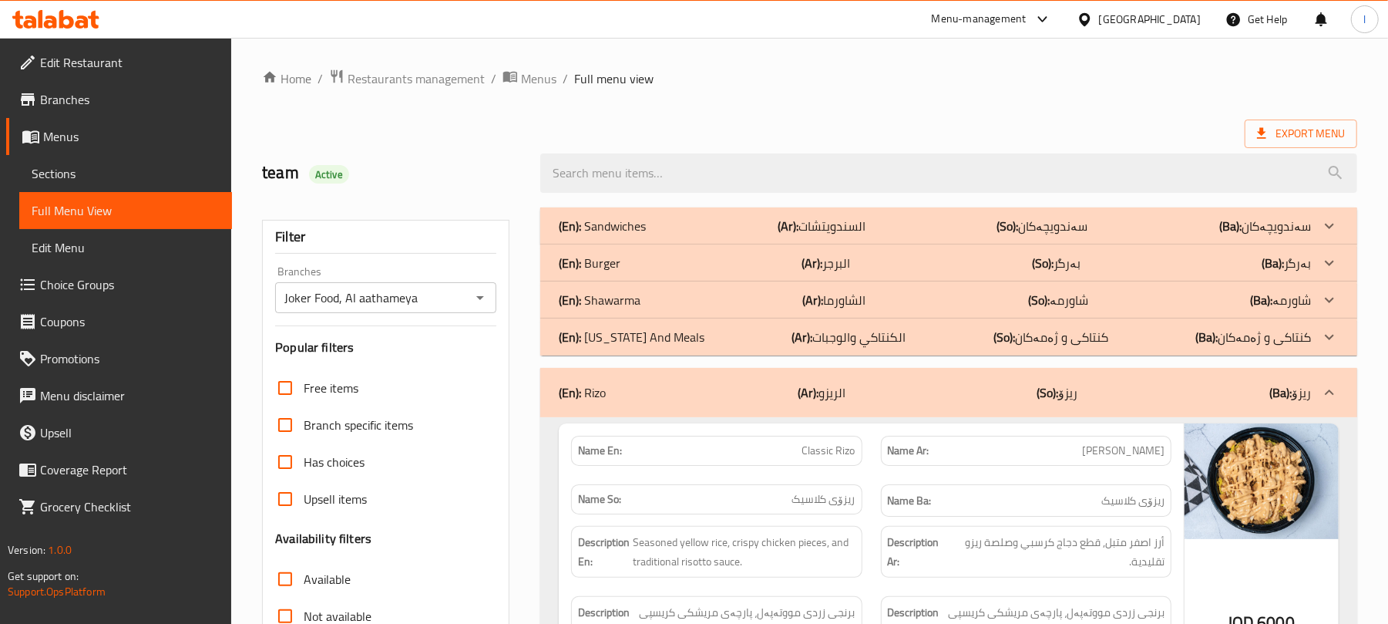
click at [821, 260] on b "(Ar):" at bounding box center [812, 262] width 21 height 23
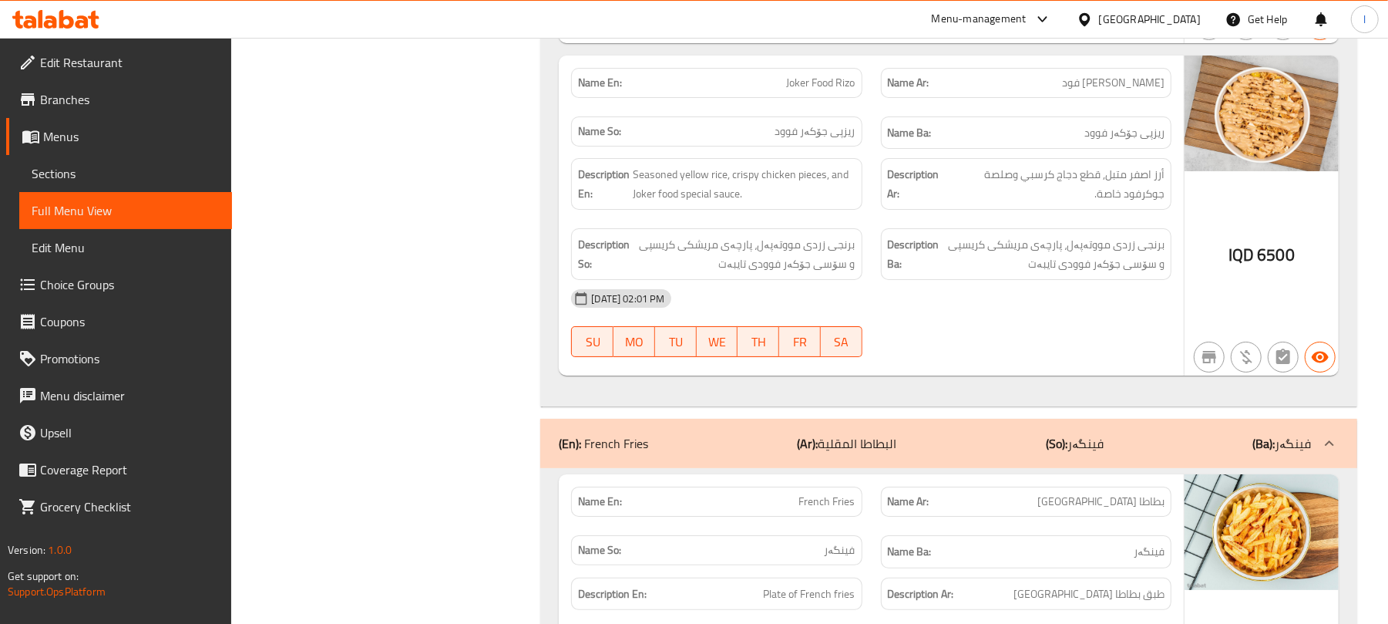
scroll to position [3768, 0]
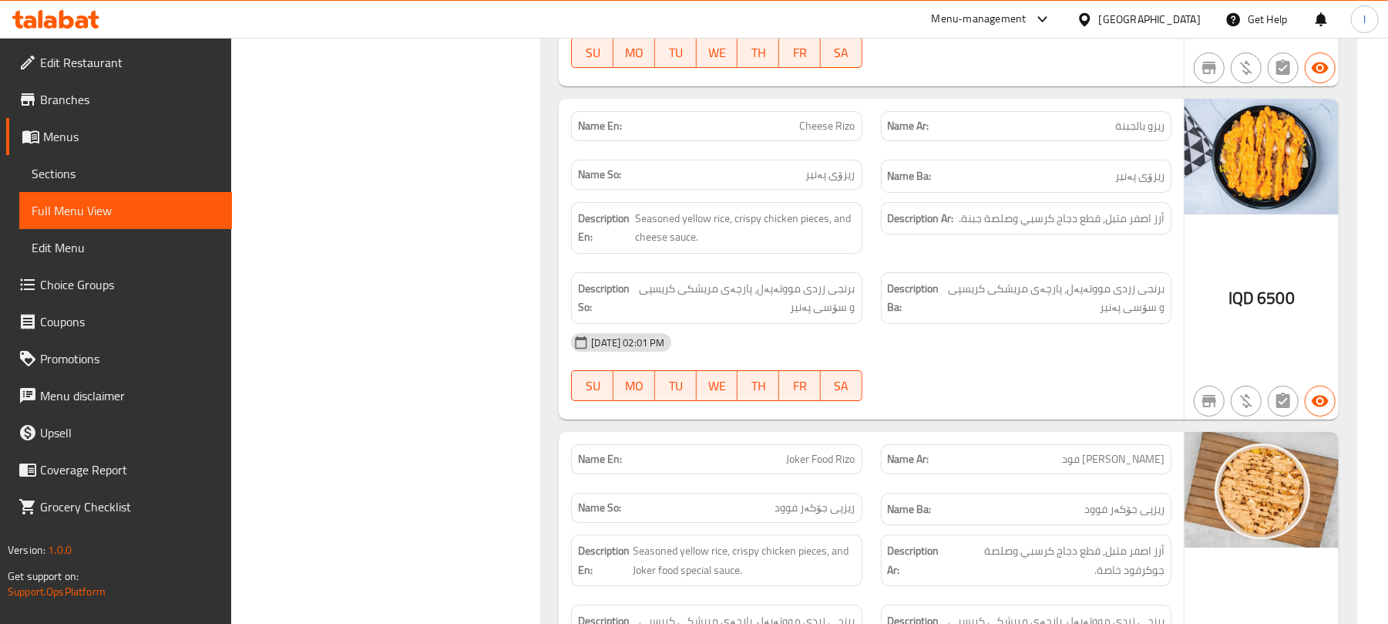
click at [133, 176] on span "Sections" at bounding box center [126, 173] width 188 height 18
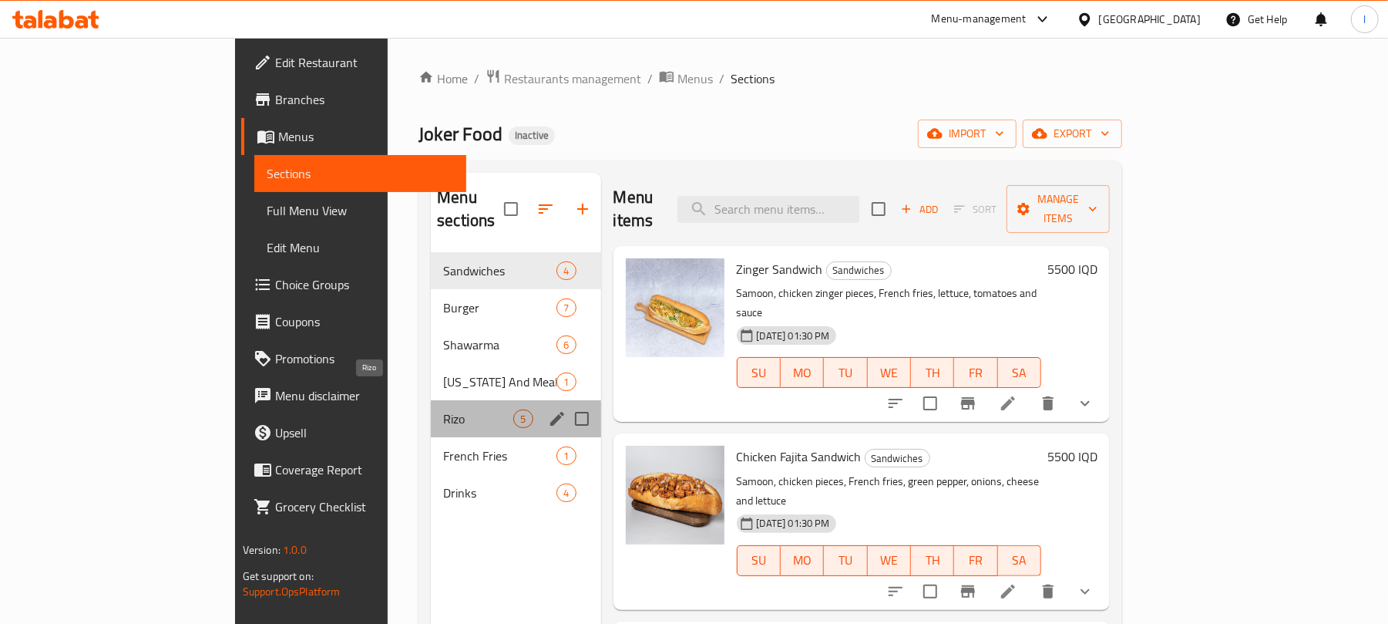
click at [443, 409] on span "Rizo" at bounding box center [478, 418] width 70 height 18
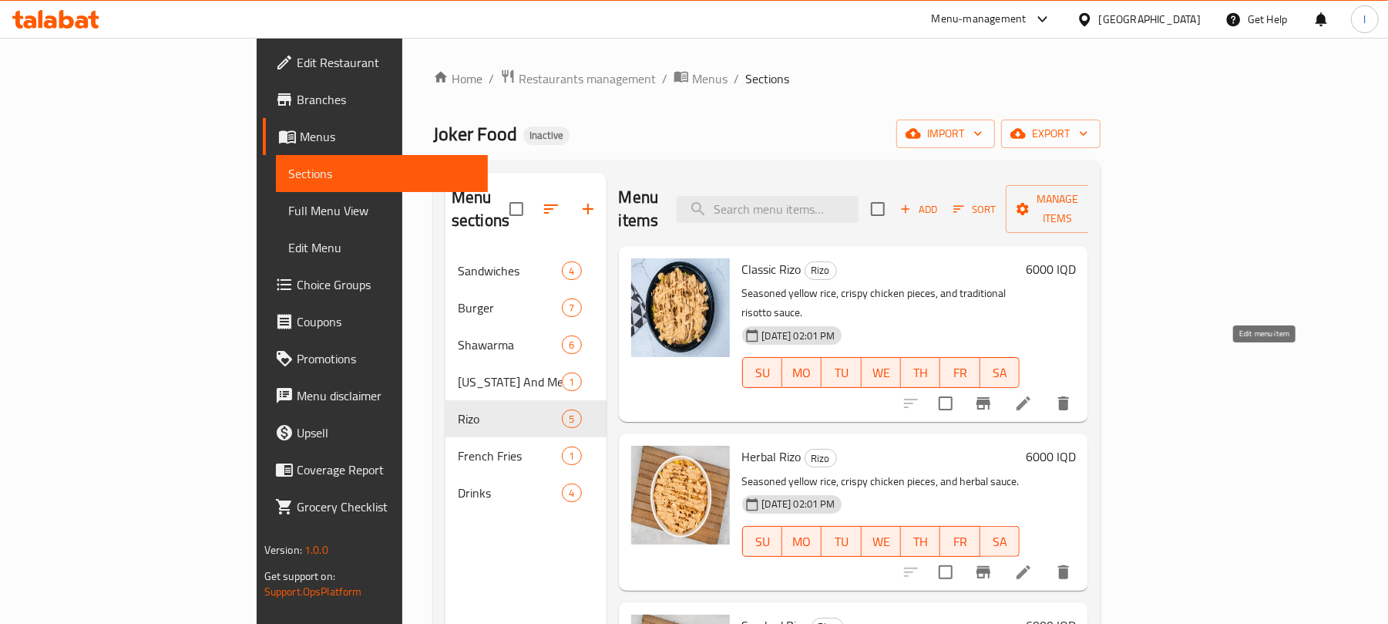
click at [1033, 394] on icon at bounding box center [1023, 403] width 18 height 18
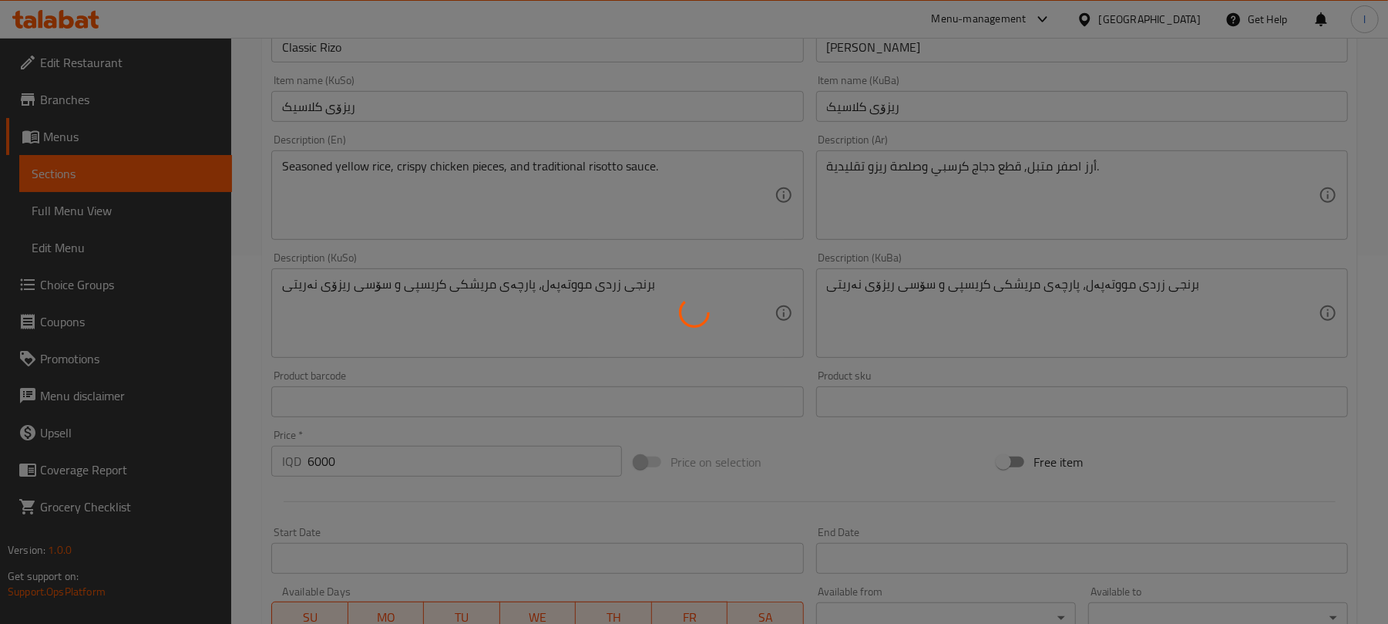
scroll to position [377, 0]
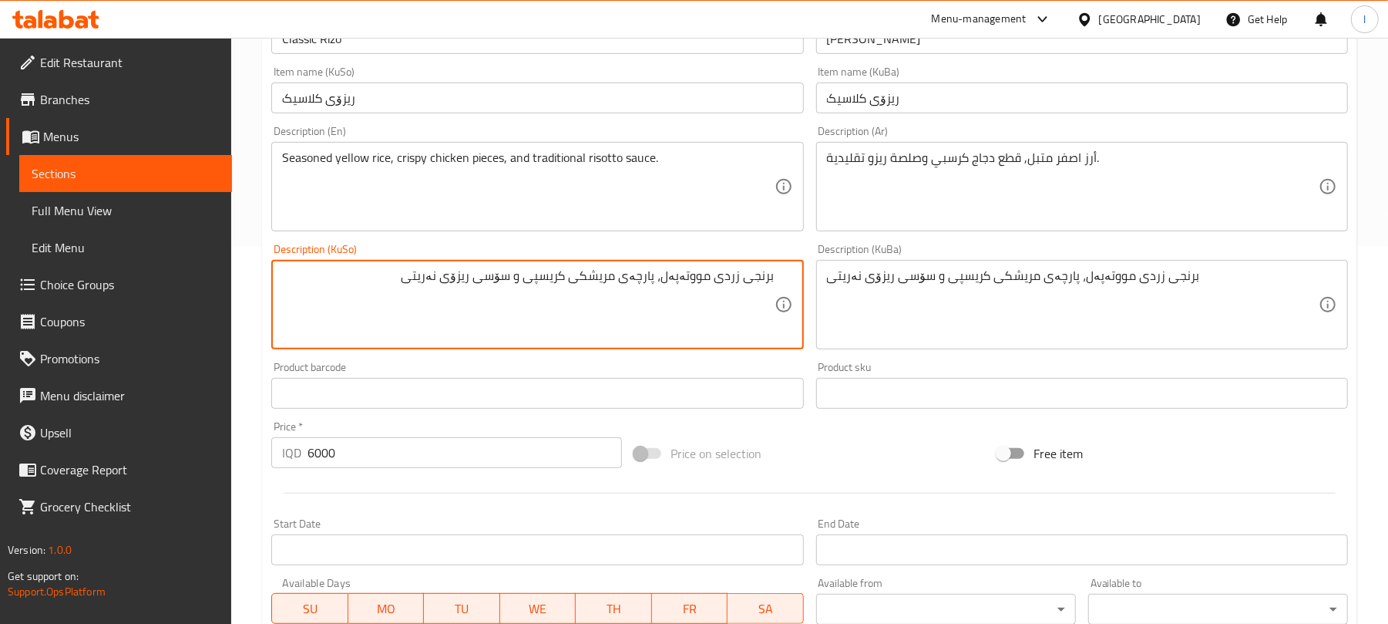
click at [738, 277] on textarea "برنجی زردی مووتەپەل، پارچەی مریشکی کریسپی و سۆسی ریزۆی نەریتی" at bounding box center [528, 304] width 492 height 73
click at [735, 274] on textarea "برنجی زردی مووتەپەل، پارچەی مریشکی کریسپی و سۆسی ریزۆی نەریتی" at bounding box center [528, 304] width 492 height 73
click at [695, 279] on textarea "برنجی زەردی مووتەپەل، پارچەی مریشکی کریسپی و سۆسی ریزۆی نەریتی" at bounding box center [528, 304] width 492 height 73
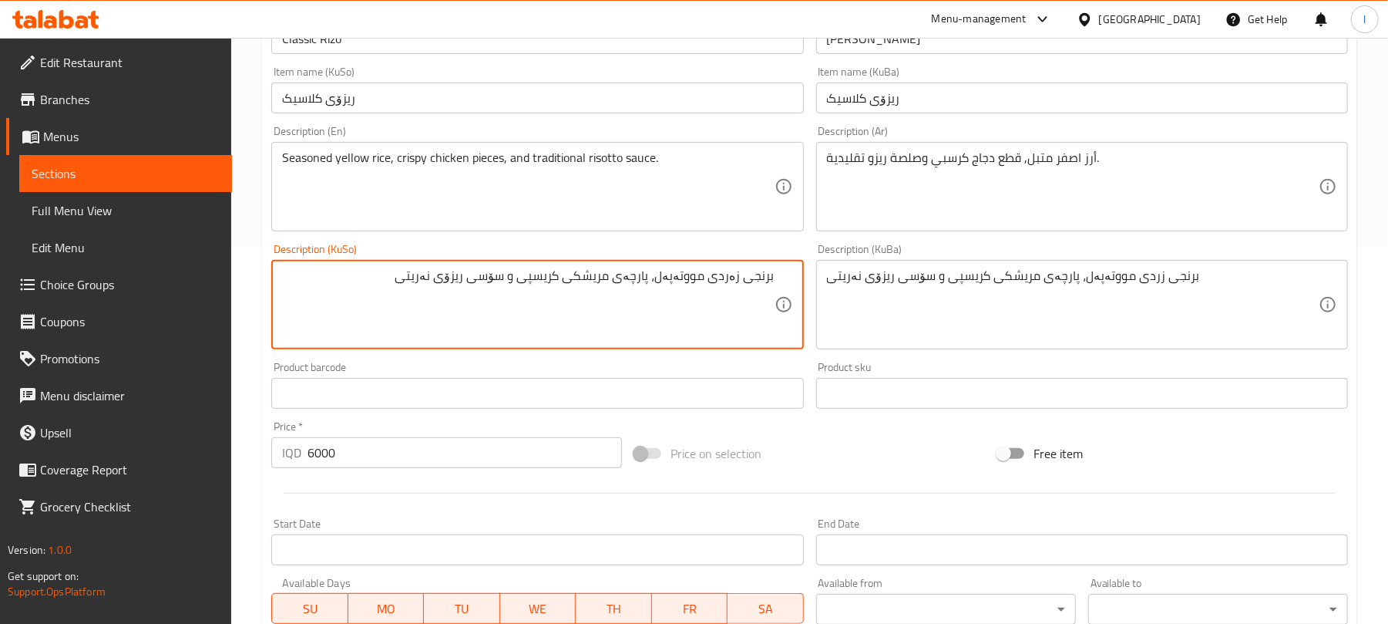
type textarea "برنجی زەردی مووتەپەل، پارچەی مریشکی کریسپی و سۆسی ریزۆی نەریتی"
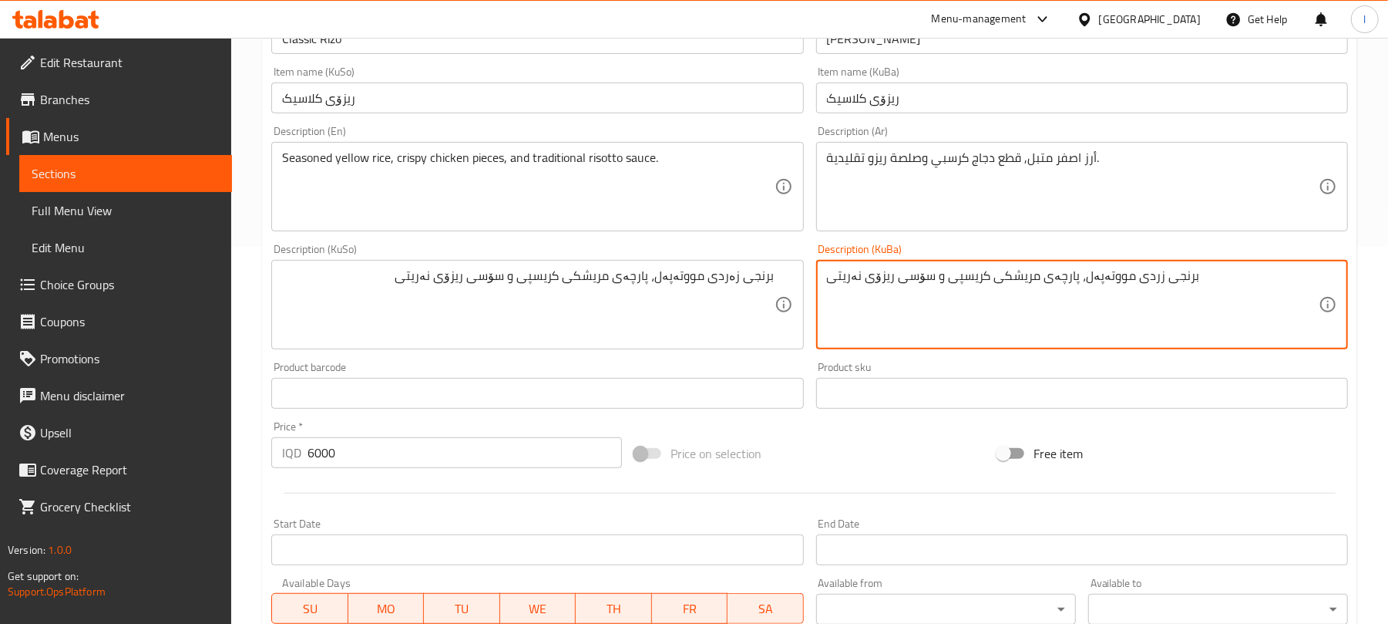
click at [882, 274] on textarea "برنجی زردی مووتەپەل، پارچەی مریشکی کریسپی و سۆسی ریزۆی نەریتی" at bounding box center [1073, 304] width 492 height 73
paste textarea "ە"
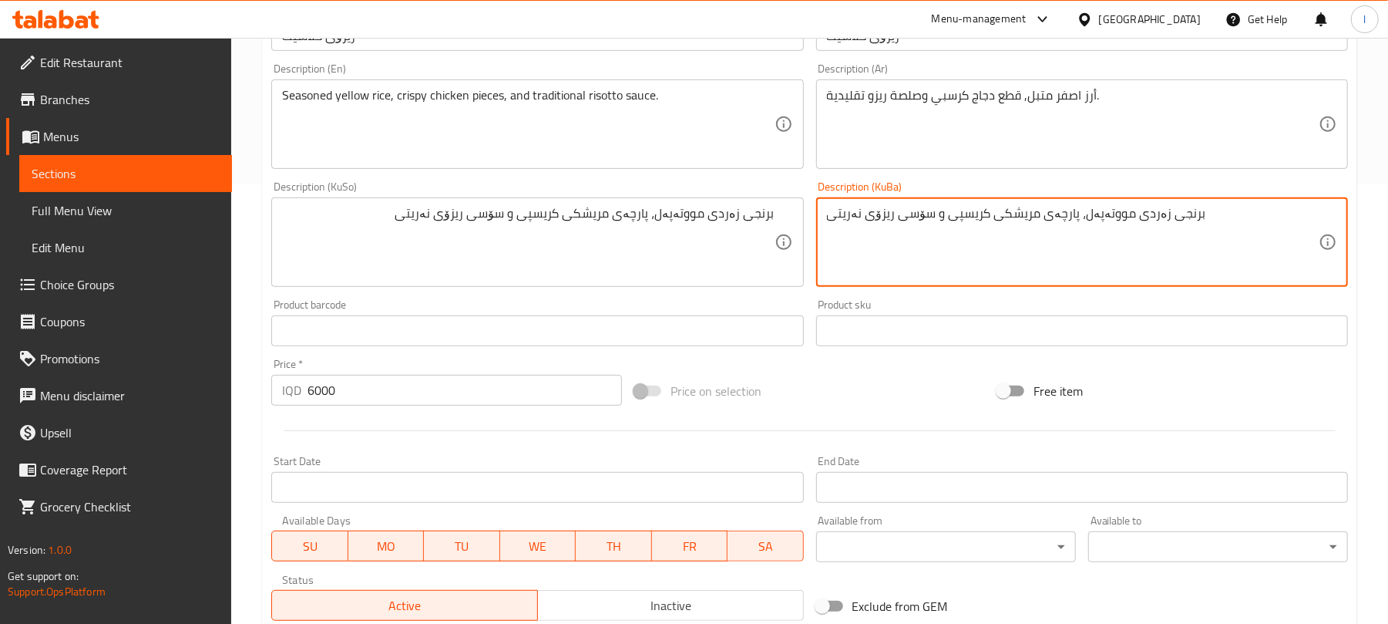
scroll to position [664, 0]
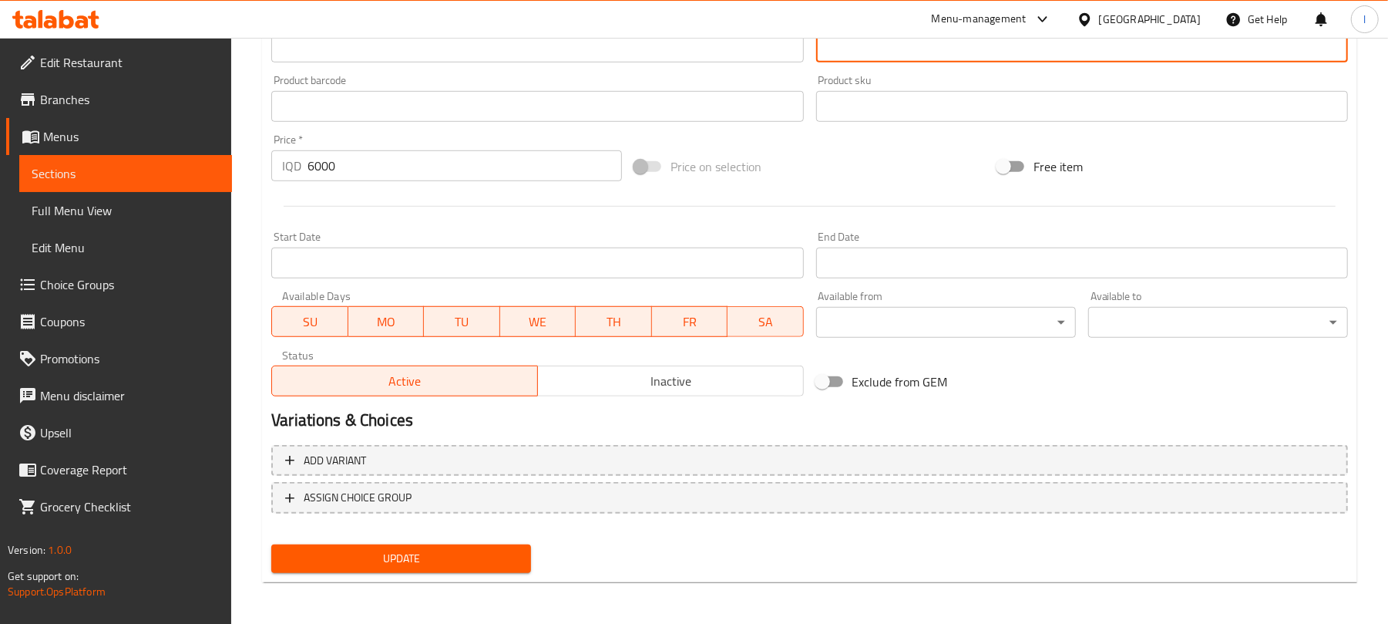
type textarea "برنجی زەردی مووتەپەل، پارچەی مریشکی کریسپی و سۆسی ریزۆی نەریتی"
click at [484, 550] on span "Update" at bounding box center [401, 558] width 235 height 19
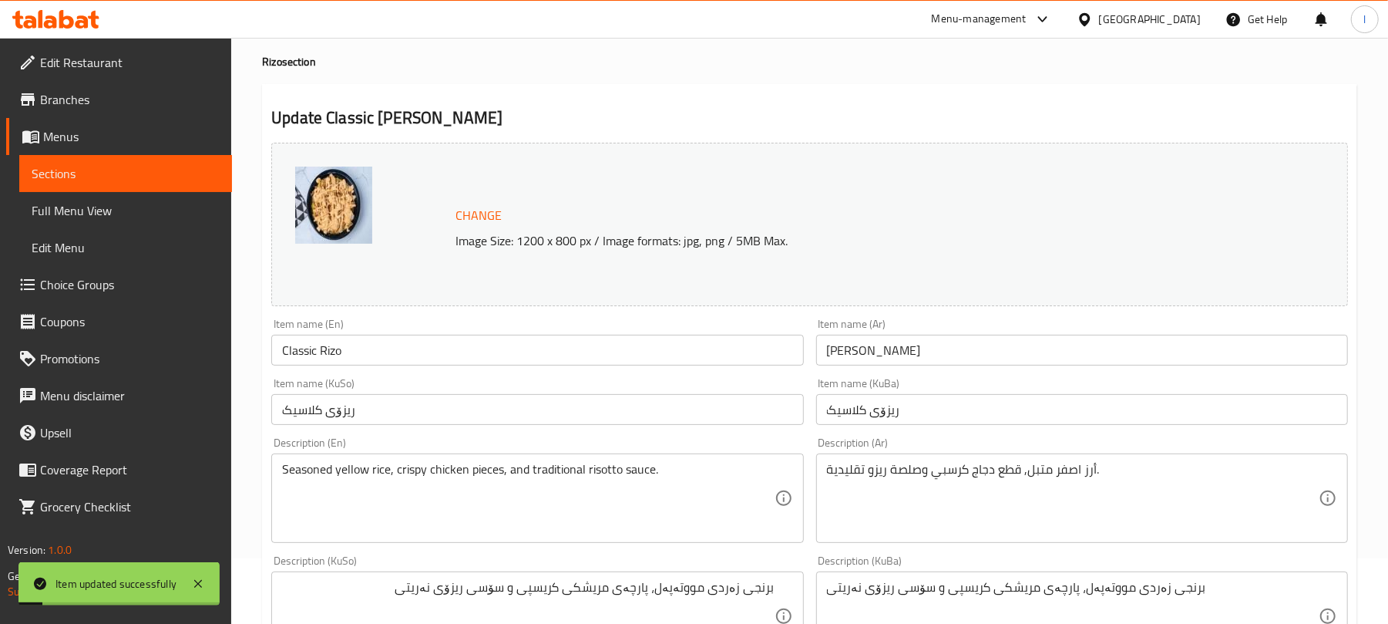
scroll to position [0, 0]
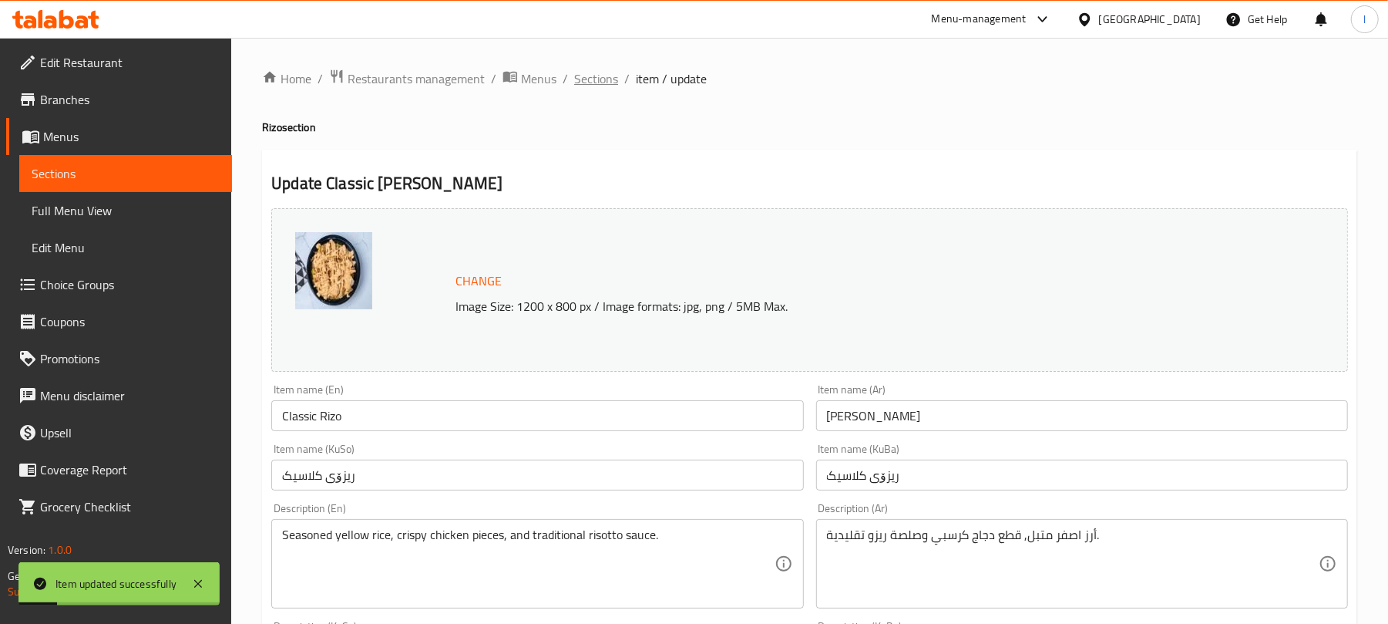
click at [601, 72] on span "Sections" at bounding box center [596, 78] width 44 height 18
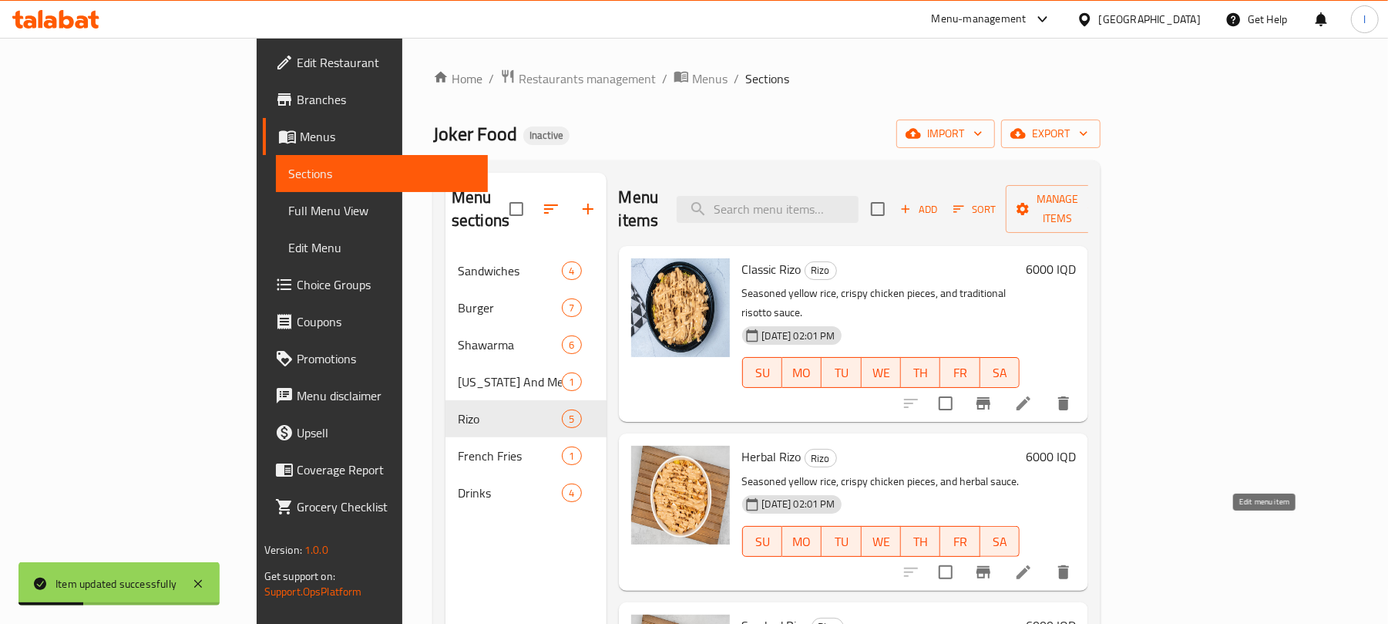
click at [1033, 563] on icon at bounding box center [1023, 572] width 18 height 18
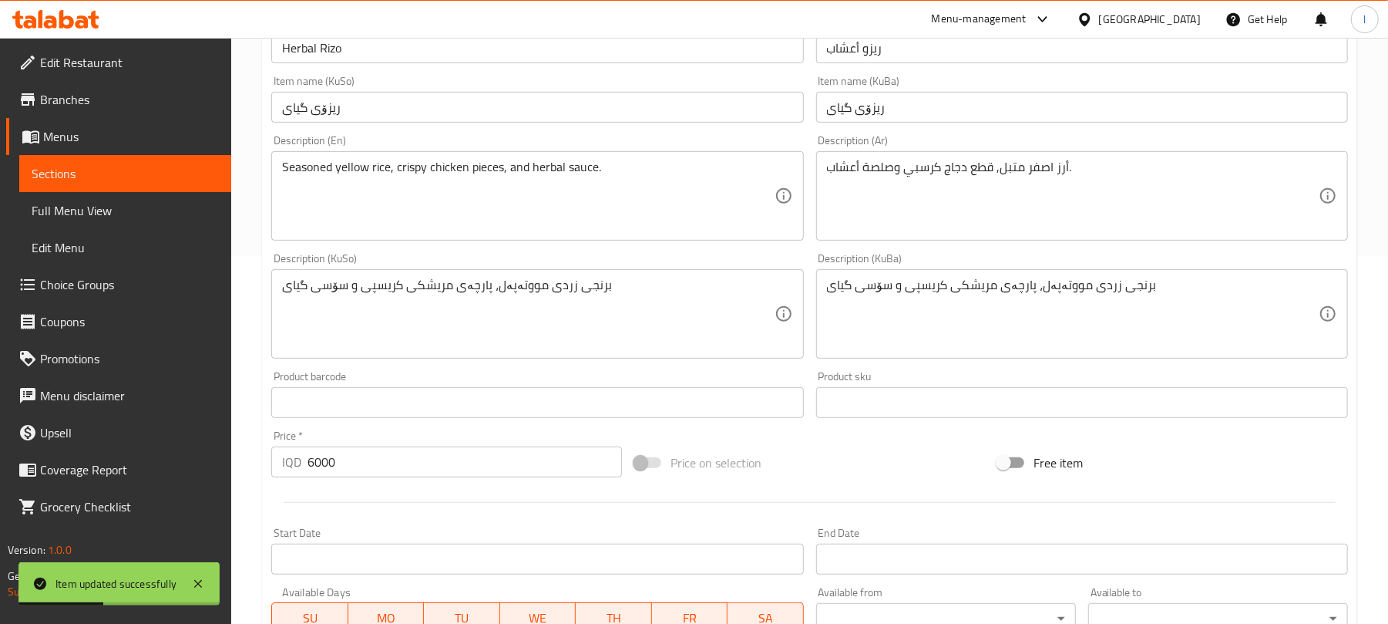
scroll to position [377, 0]
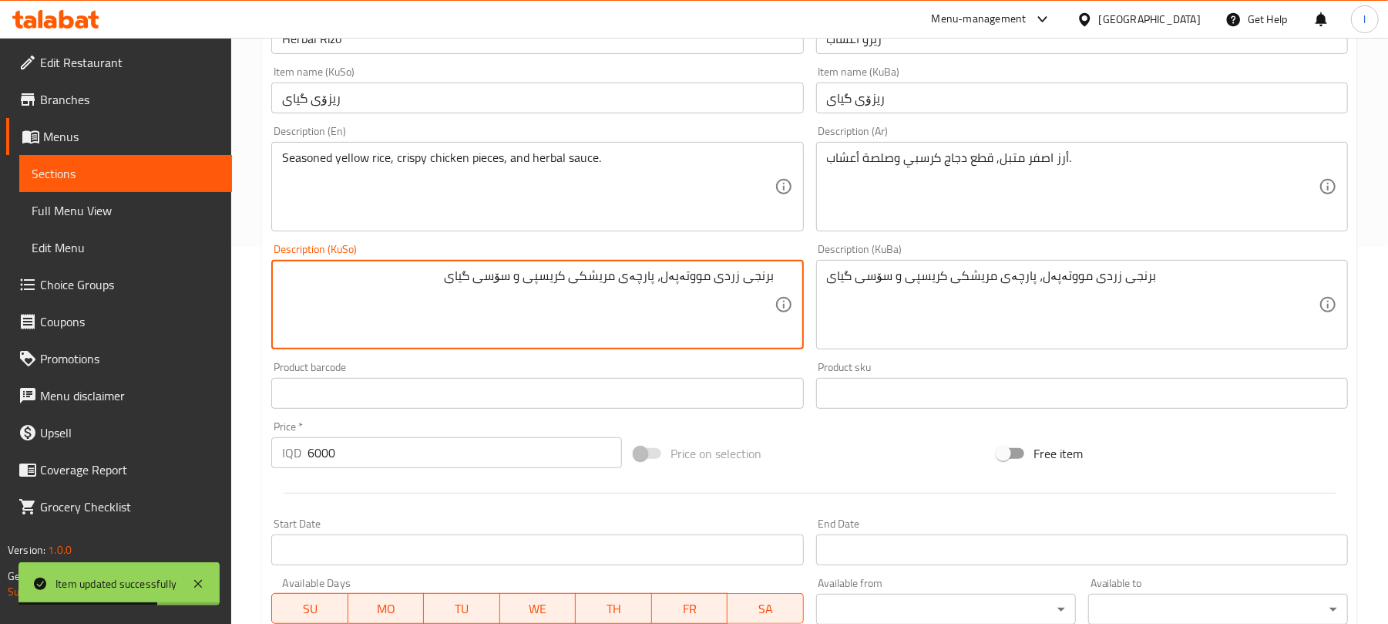
click at [737, 272] on textarea "برنجی زردی مووتەپەل، پارچەی مریشکی کریسپی و سۆسی گیای" at bounding box center [528, 304] width 492 height 73
click at [683, 281] on textarea "برنجی زەردی مووتەپەل، پارچەی مریشکی کریسپی و سۆسی گیای" at bounding box center [528, 304] width 492 height 73
type textarea "برنجی زەردی مووتەپەل، پارچەی مریشکی کریسپی و سۆسی گیای"
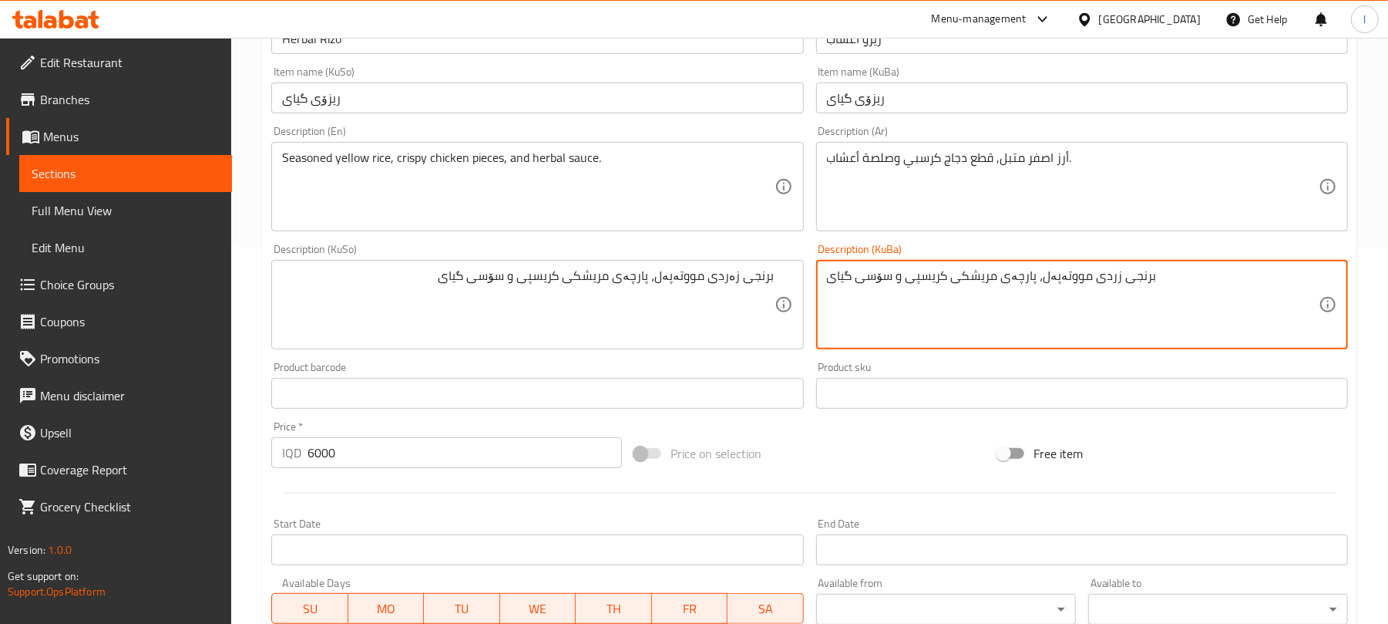
click at [963, 293] on textarea "برنجی زردی مووتەپەل، پارچەی مریشکی کریسپی و سۆسی گیای" at bounding box center [1073, 304] width 492 height 73
paste textarea "ە"
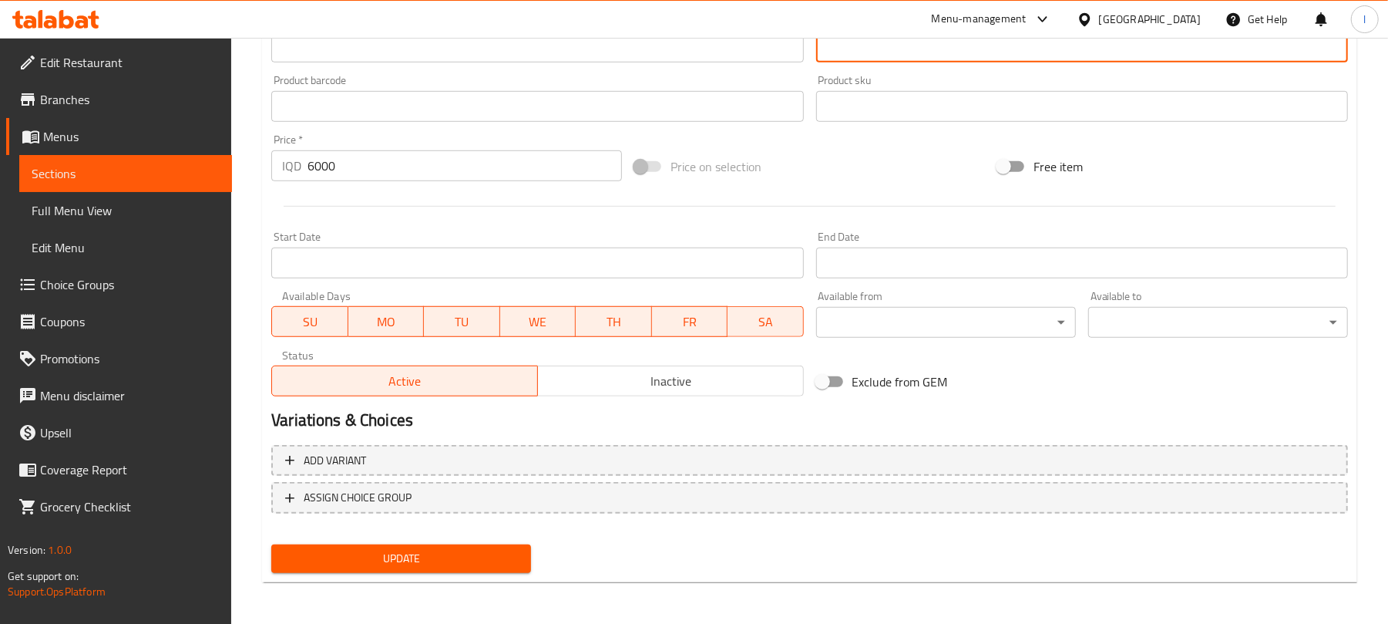
type textarea "برنجی زەردی مووتەپەل، پارچەی مریشکی کریسپی و سۆسی گیای"
click at [510, 556] on span "Update" at bounding box center [401, 558] width 235 height 19
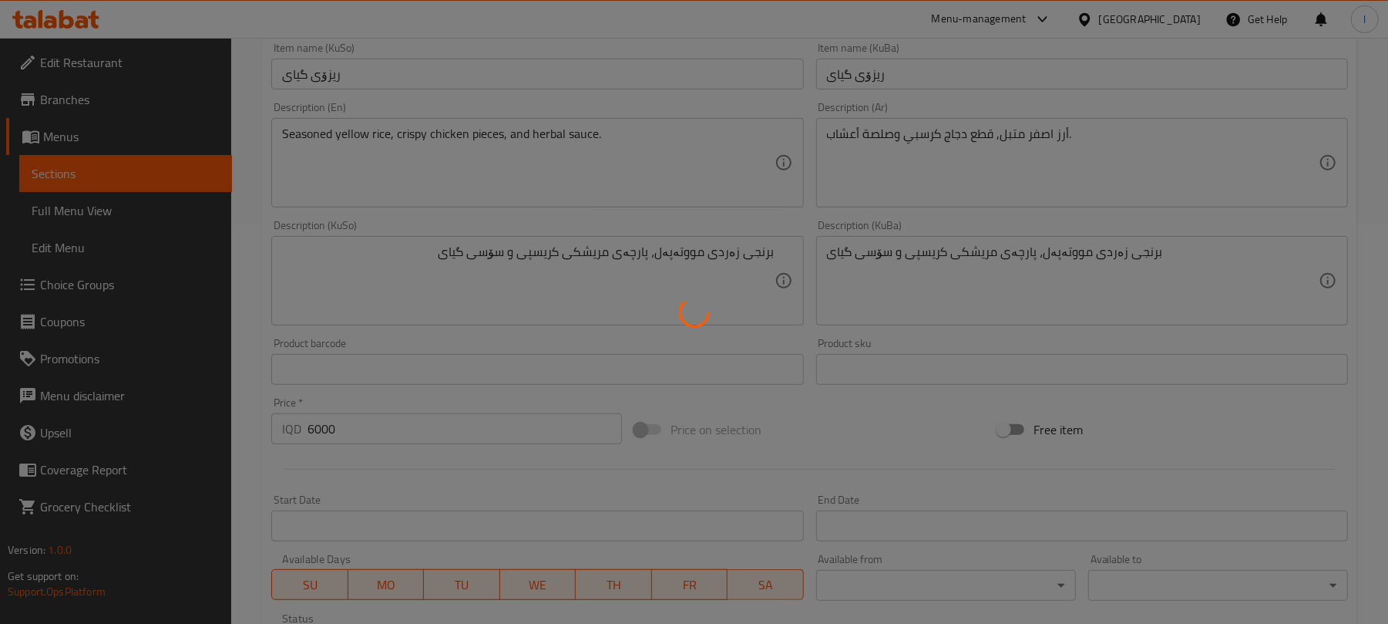
scroll to position [0, 0]
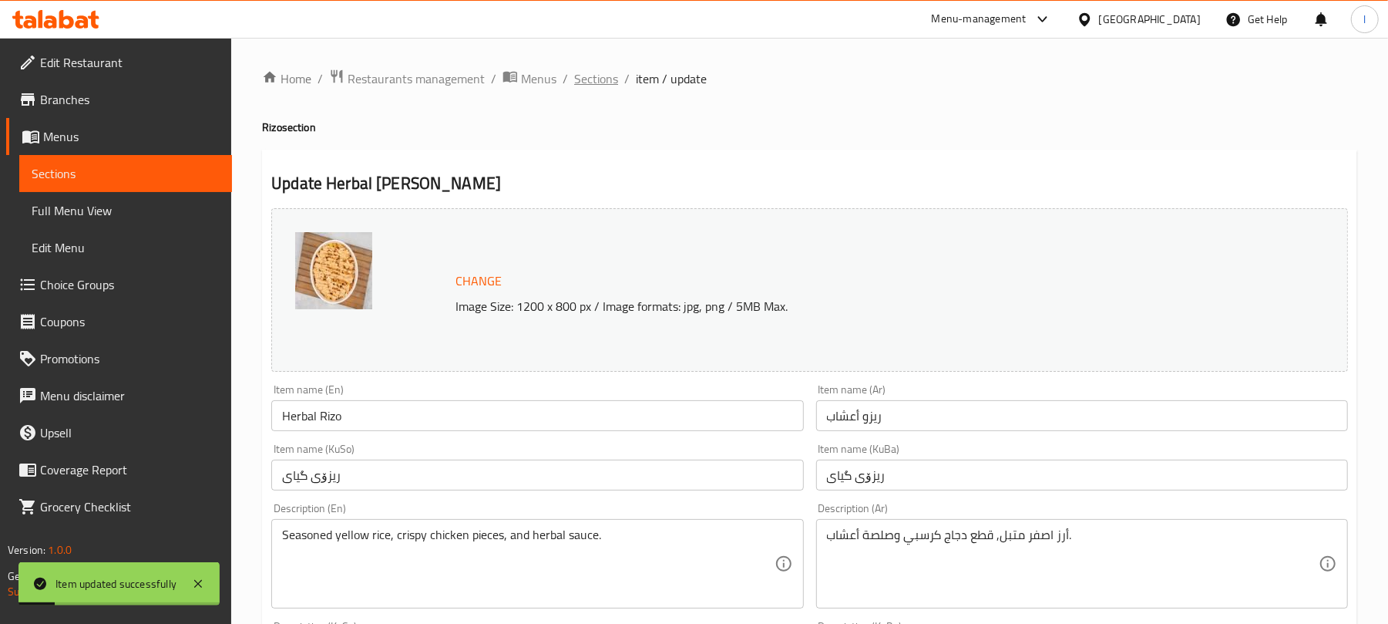
click at [600, 78] on span "Sections" at bounding box center [596, 78] width 44 height 18
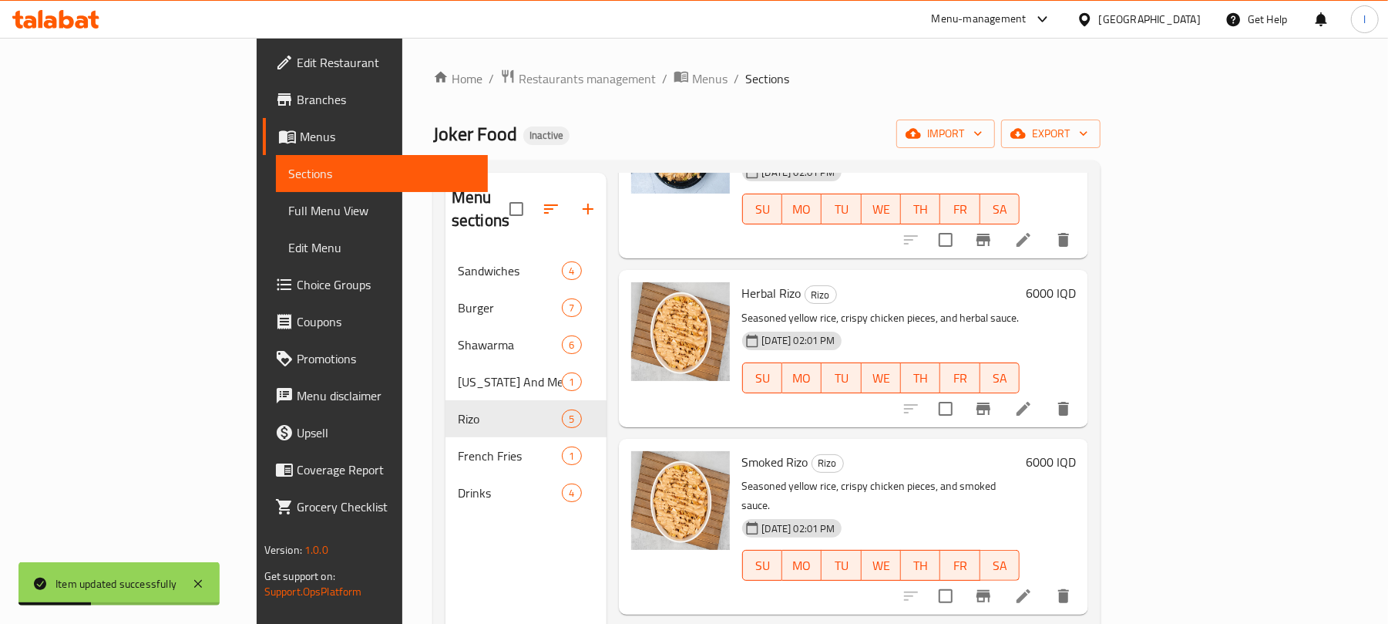
scroll to position [257, 0]
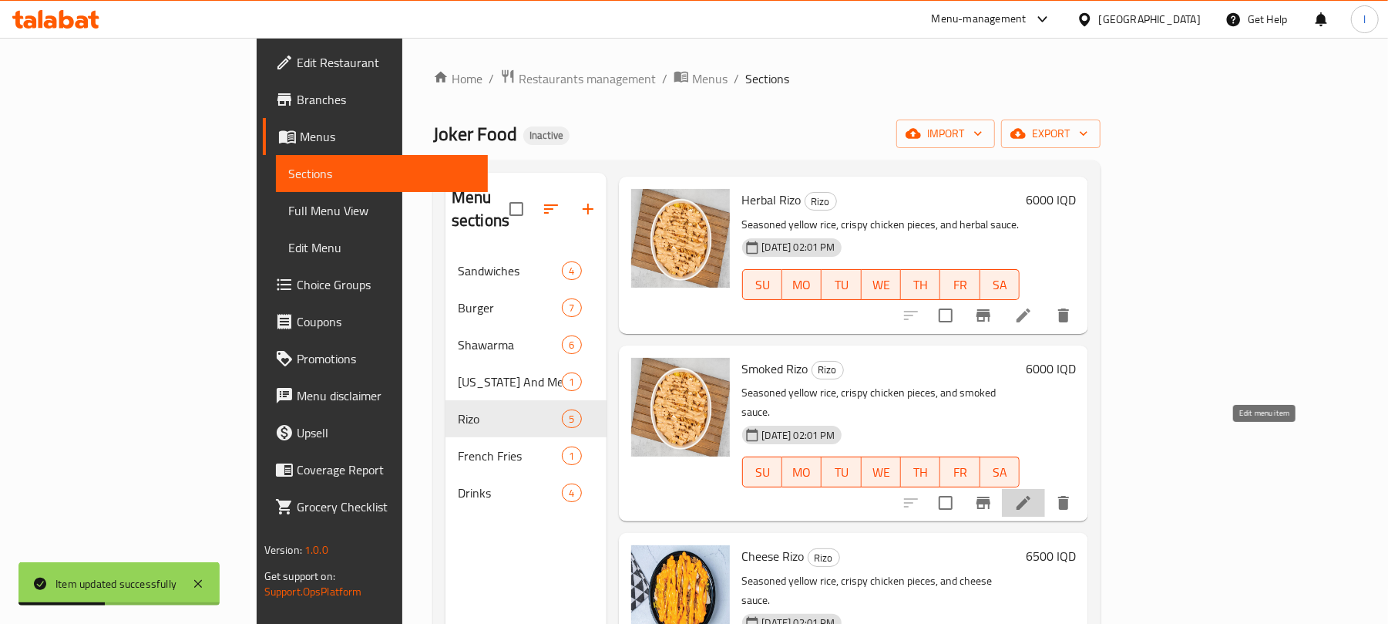
click at [1030, 496] on icon at bounding box center [1024, 503] width 14 height 14
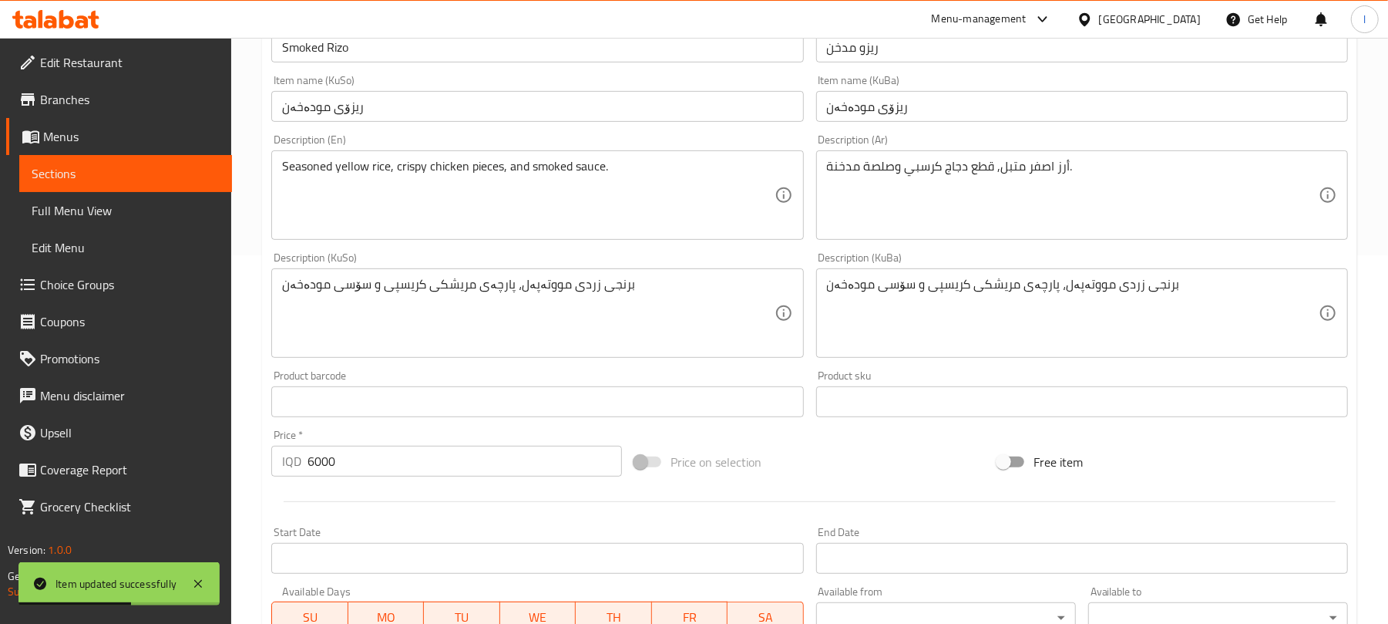
scroll to position [377, 0]
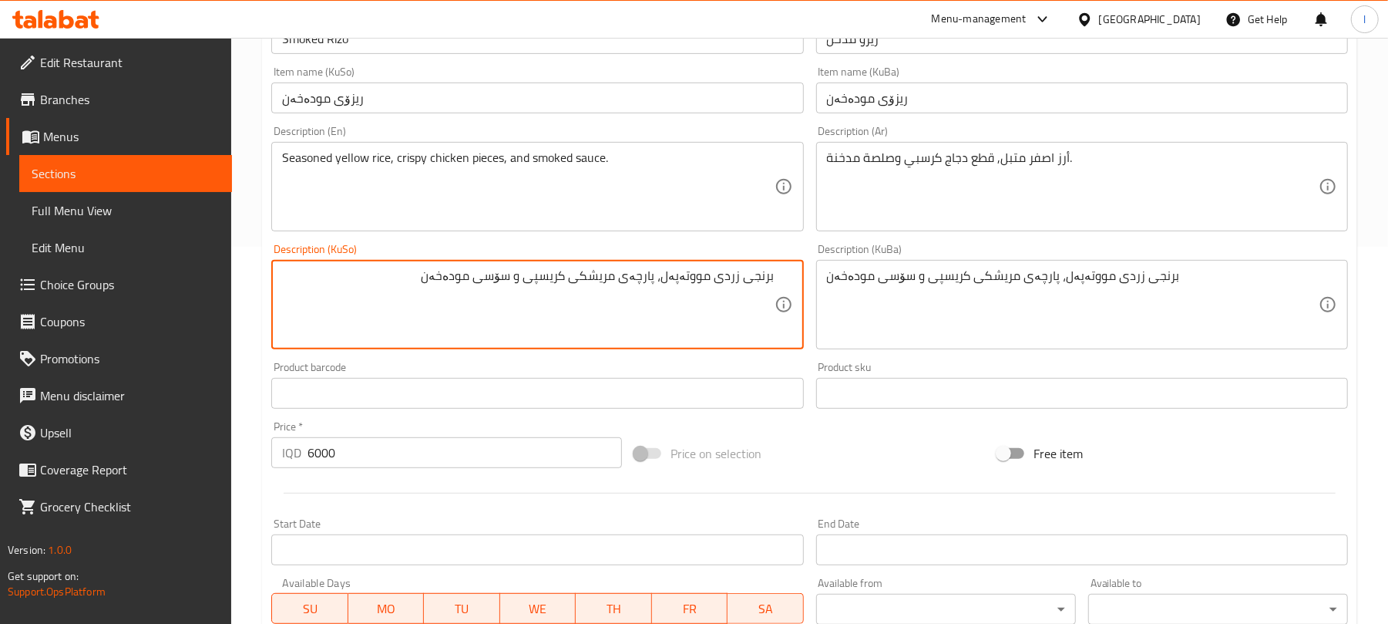
click at [735, 268] on textarea "برنجی زردی مووتەپەل، پارچەی مریشکی کریسپی و سۆسی مودەخەن" at bounding box center [528, 304] width 492 height 73
click at [697, 278] on textarea "برنجی زەردی مووتەپەل، پارچەی مریشکی کریسپی و سۆسی مودەخەن" at bounding box center [528, 304] width 492 height 73
type textarea "برنجی زەردی مووتەپەل، پارچەی مریشکی کریسپی و سۆسی مودەخەن"
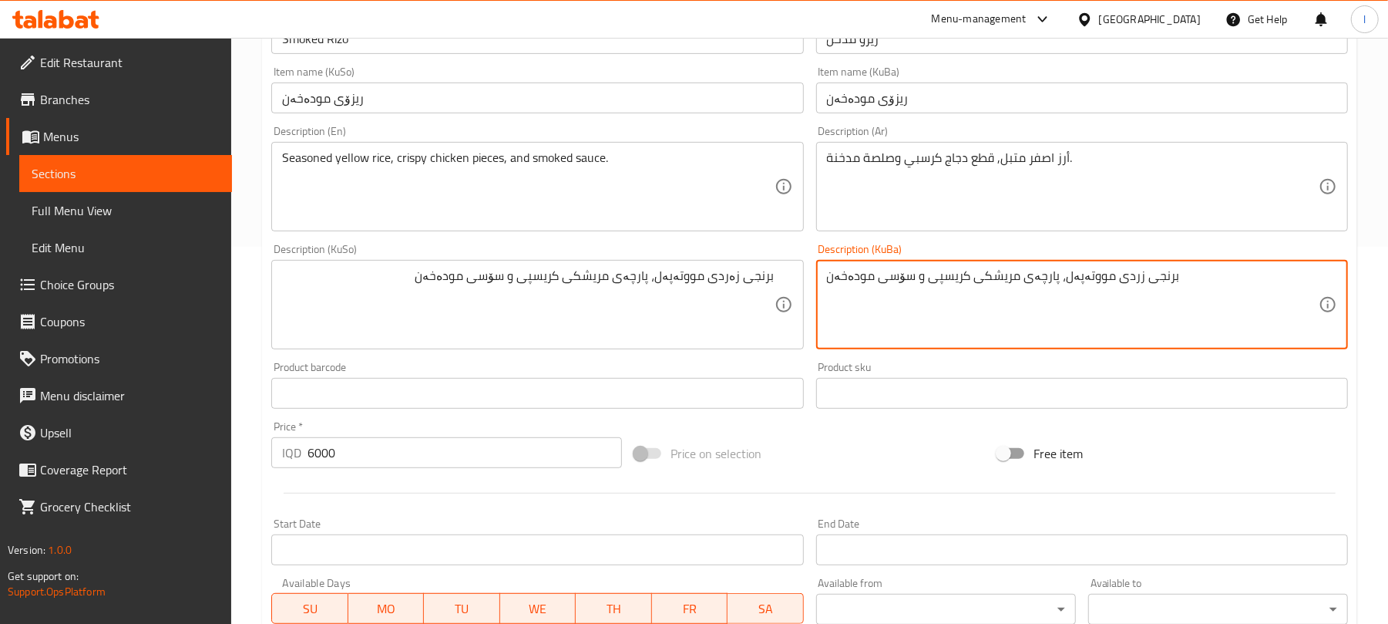
click at [886, 282] on textarea "برنجی زردی مووتەپەل، پارچەی مریشکی کریسپی و سۆسی مودەخەن" at bounding box center [1073, 304] width 492 height 73
paste textarea "ە"
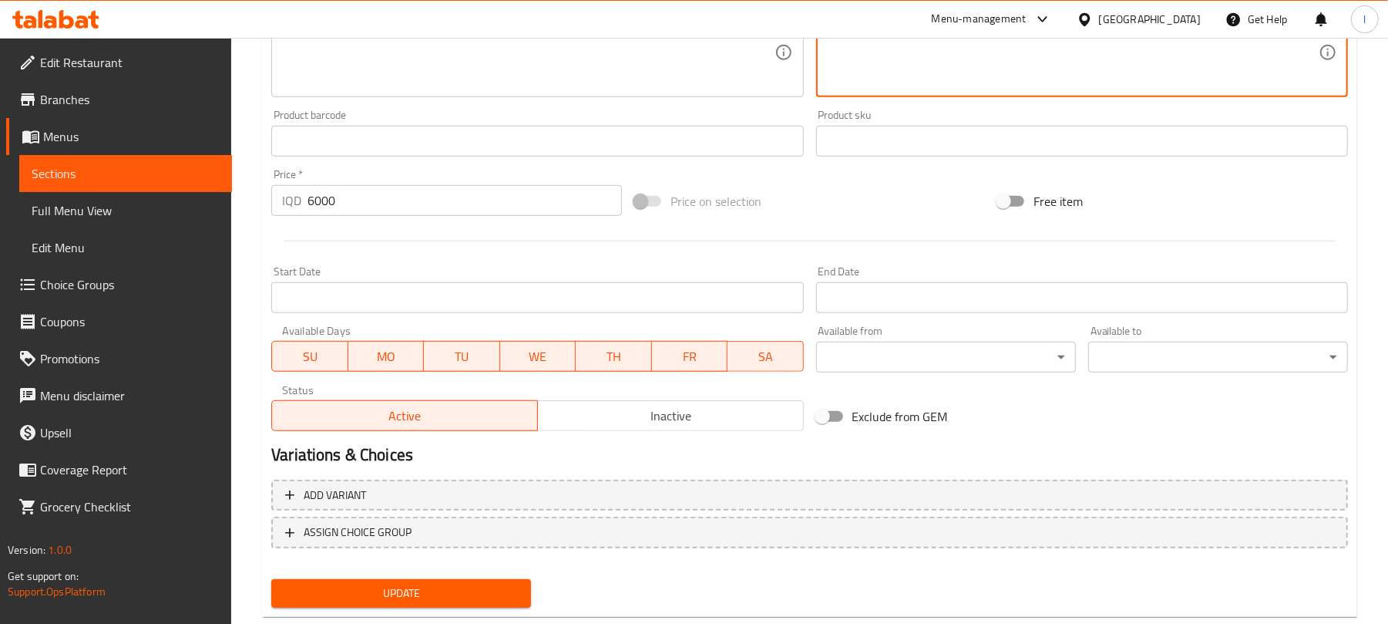
scroll to position [664, 0]
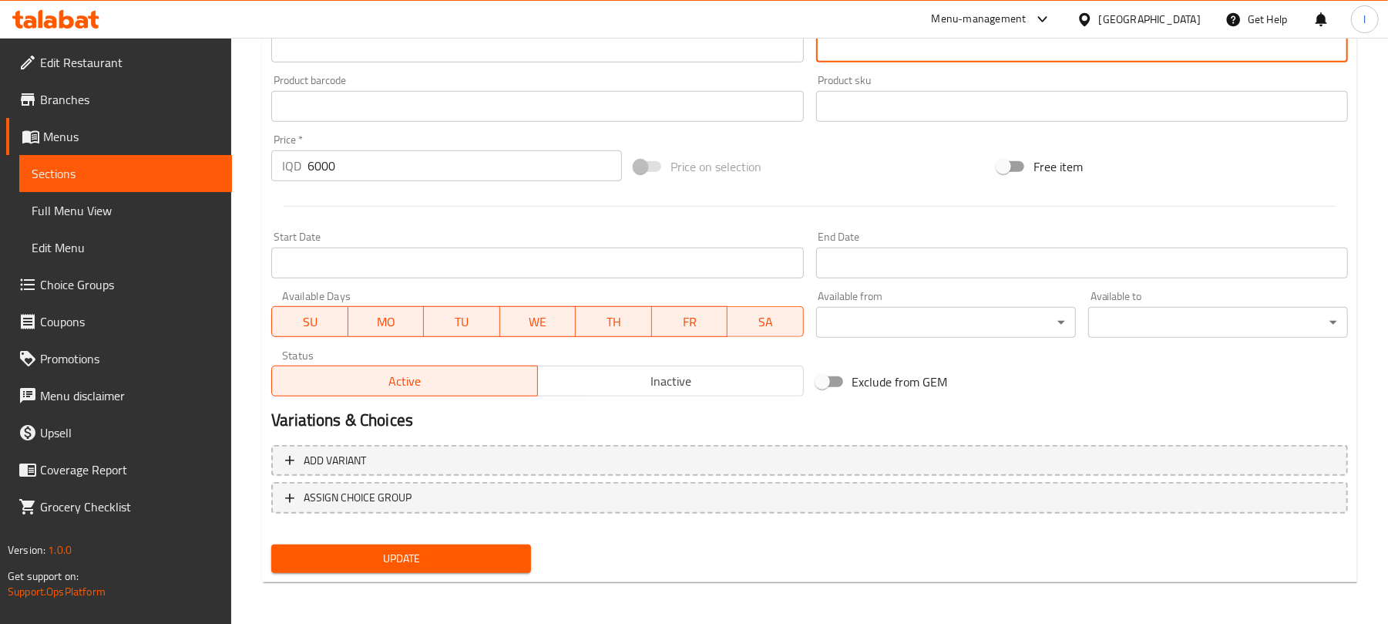
type textarea "برنجی زەردی مووتەپەل، پارچەی مریشکی کریسپی و سۆسی مودەخەن"
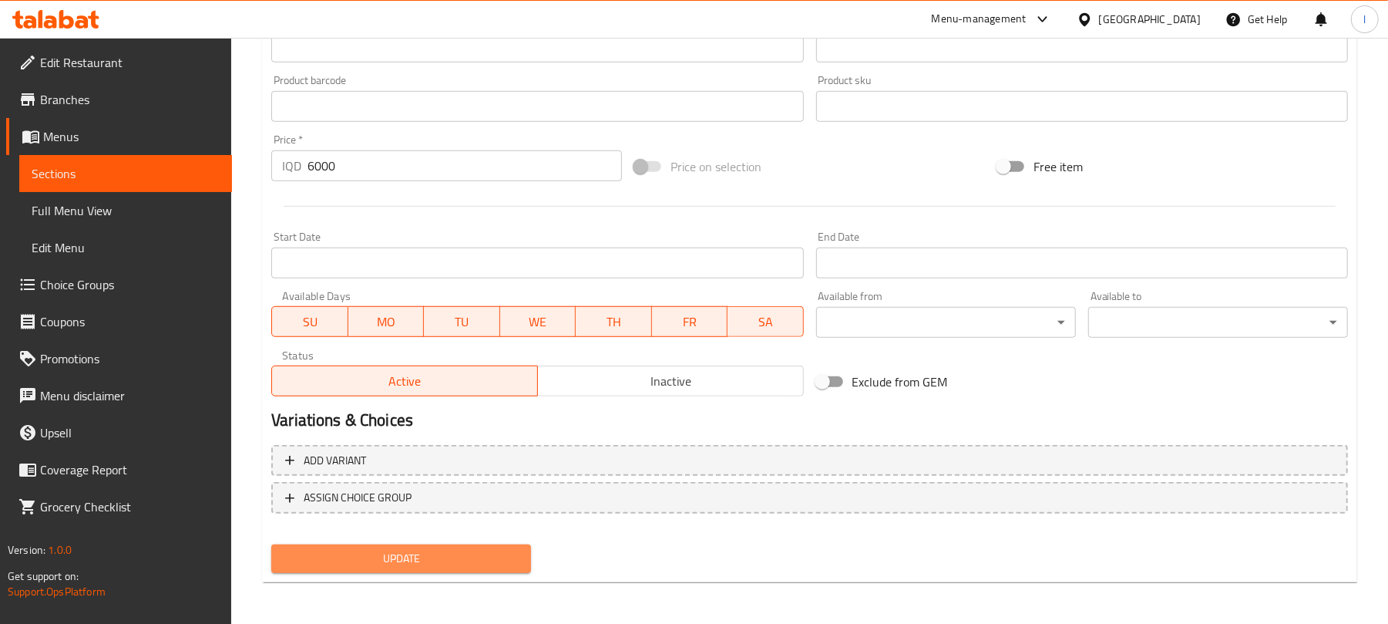
click at [473, 561] on span "Update" at bounding box center [401, 558] width 235 height 19
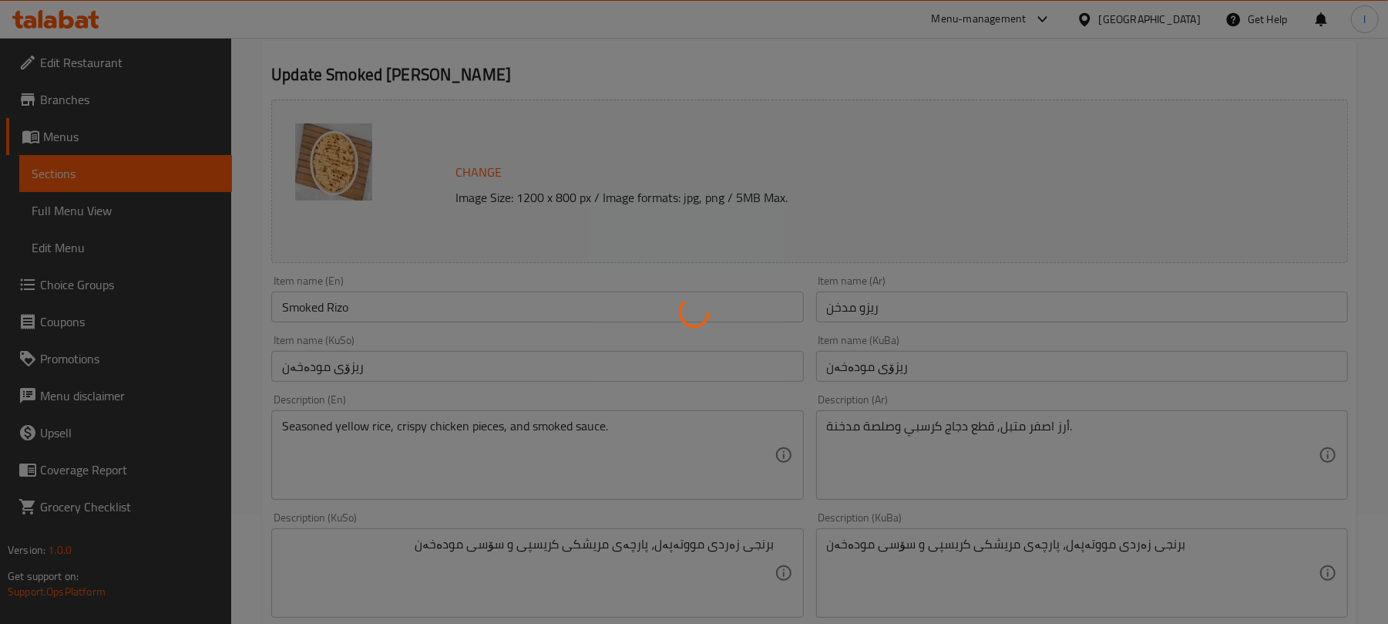
scroll to position [0, 0]
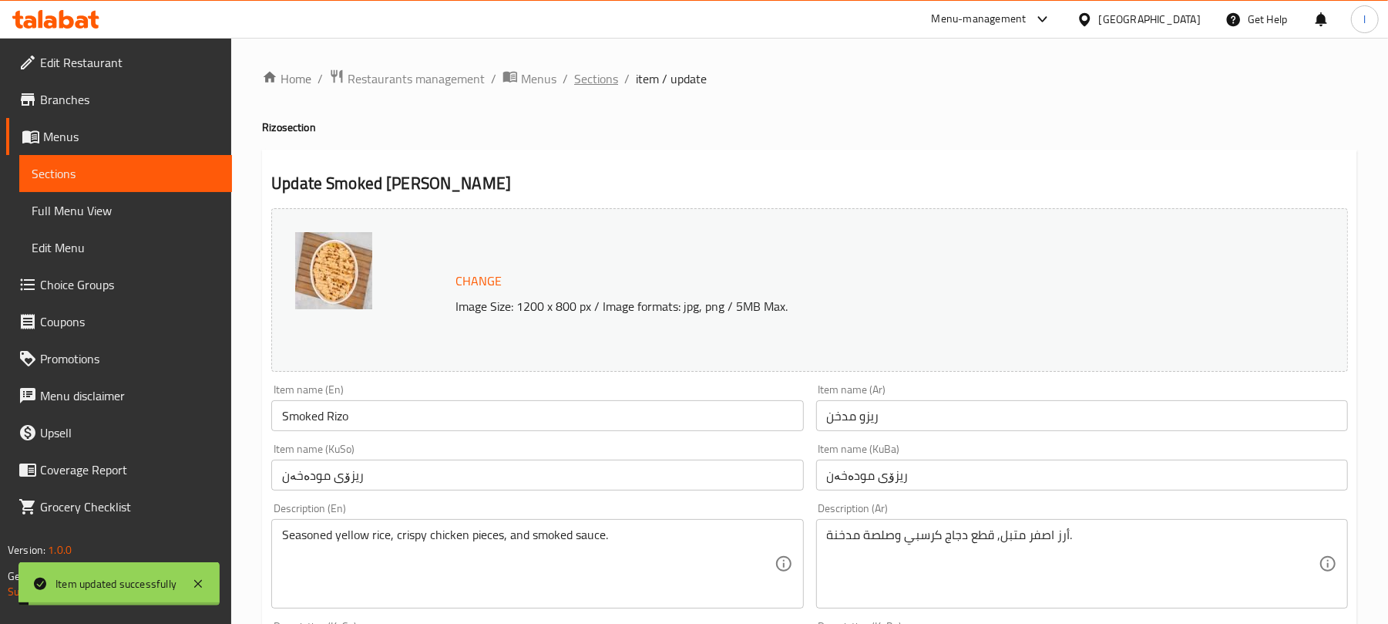
click at [595, 84] on span "Sections" at bounding box center [596, 78] width 44 height 18
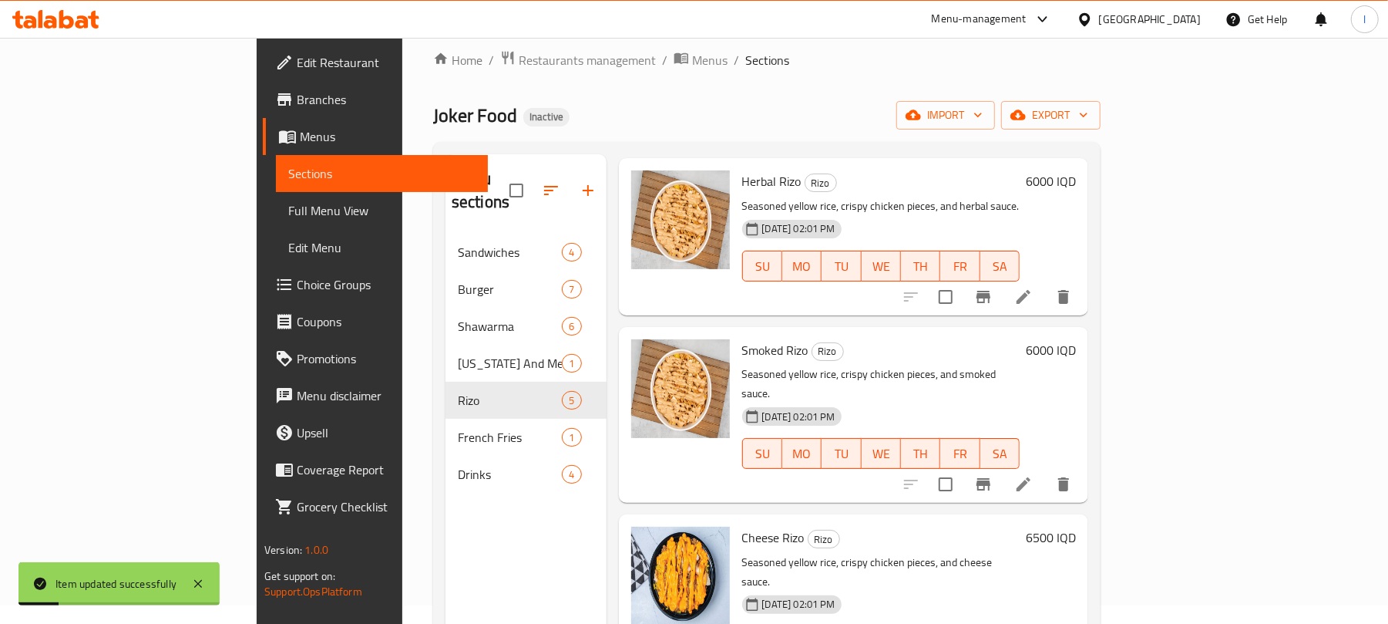
scroll to position [217, 0]
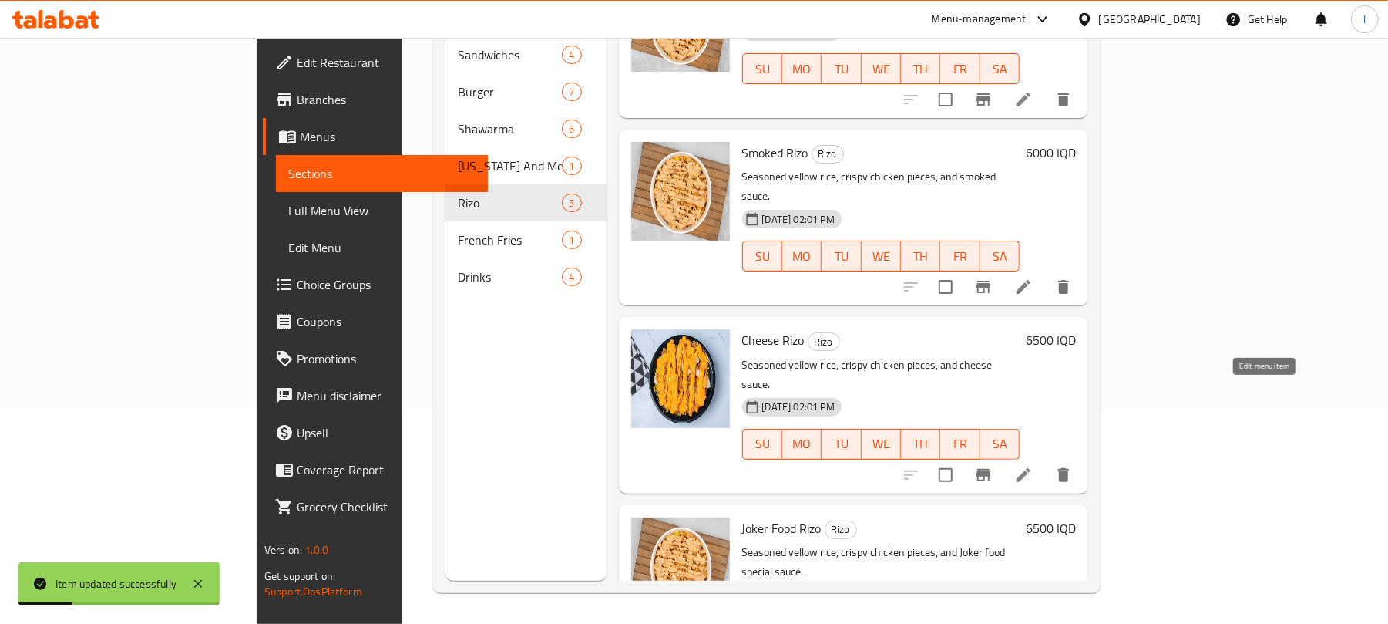
click at [1033, 466] on icon at bounding box center [1023, 475] width 18 height 18
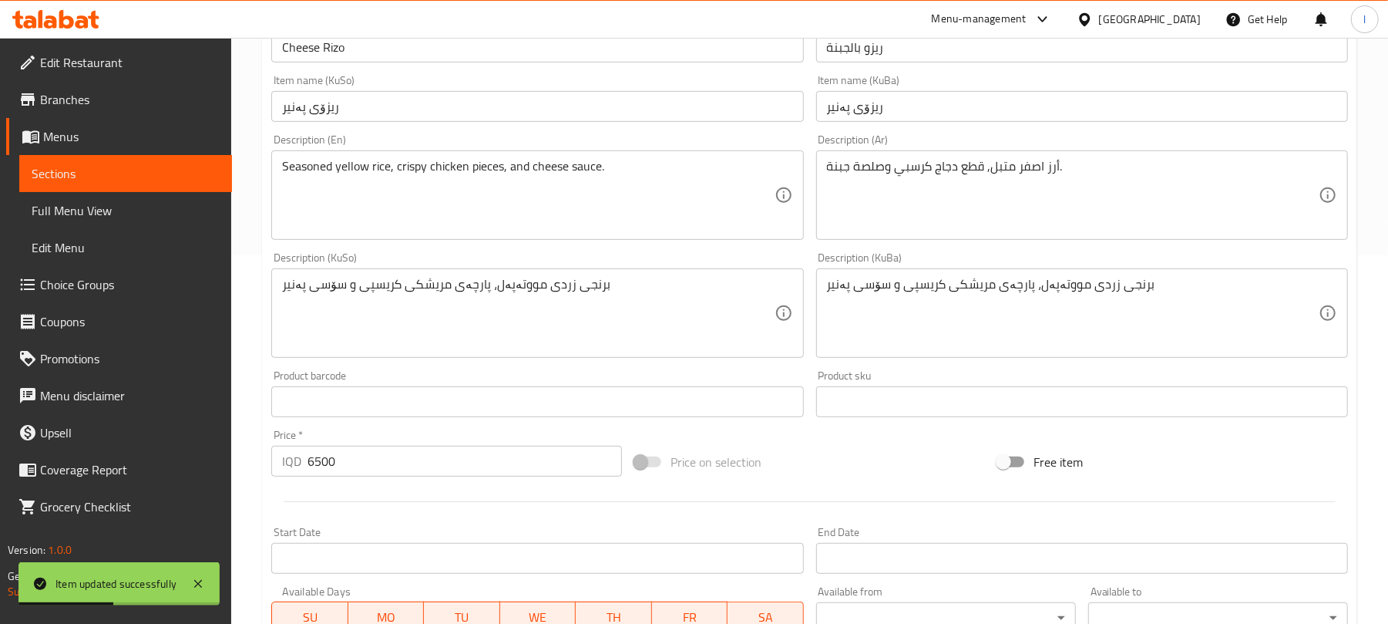
scroll to position [377, 0]
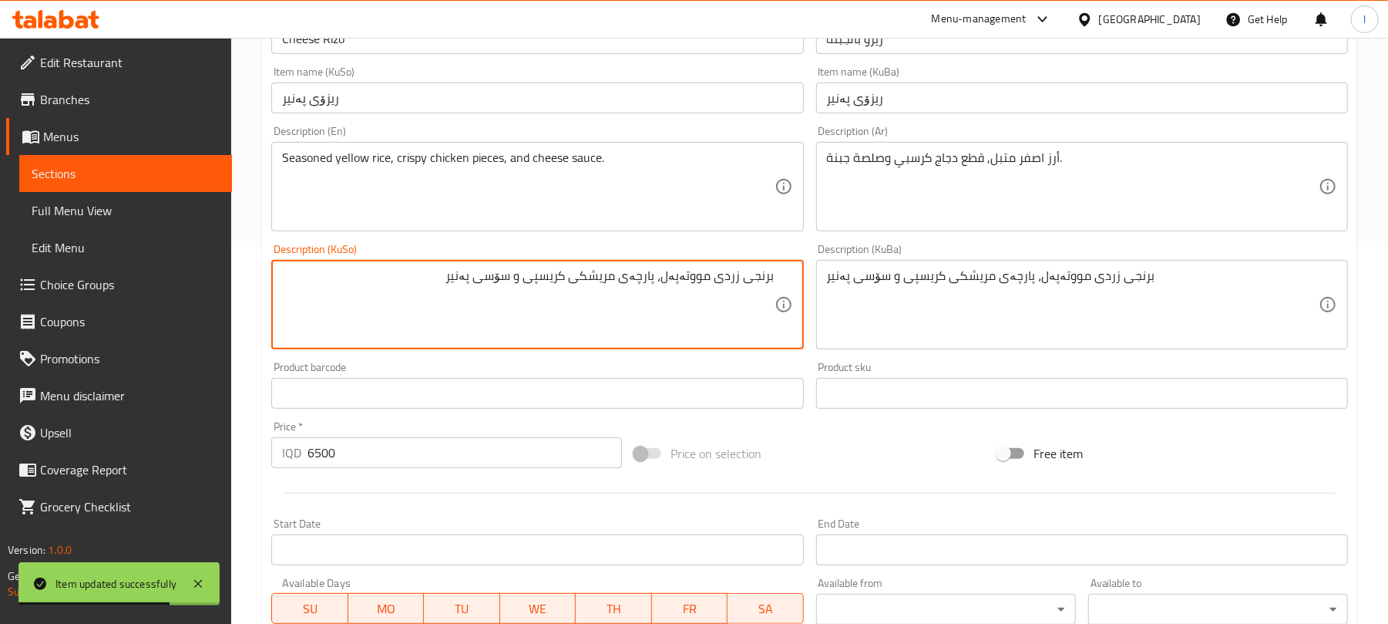
click at [734, 277] on textarea "برنجی زردی مووتەپەل، پارچەی مریشکی کریسپی و سۆسی پەنیر" at bounding box center [528, 304] width 492 height 73
click at [740, 277] on textarea "برنجی زردی مووتەپەل، پارچەی مریشکی کریسپی و سۆسی پەنیر" at bounding box center [528, 304] width 492 height 73
click at [737, 277] on textarea "برنجی زردی مووتەپەل، پارچەی مریشکی کریسپی و سۆسی پەنیر" at bounding box center [528, 304] width 492 height 73
click at [694, 272] on textarea "برنجی زەردی مووتەپەل، پارچەی مریشکی کریسپی و سۆسی پەنیر" at bounding box center [528, 304] width 492 height 73
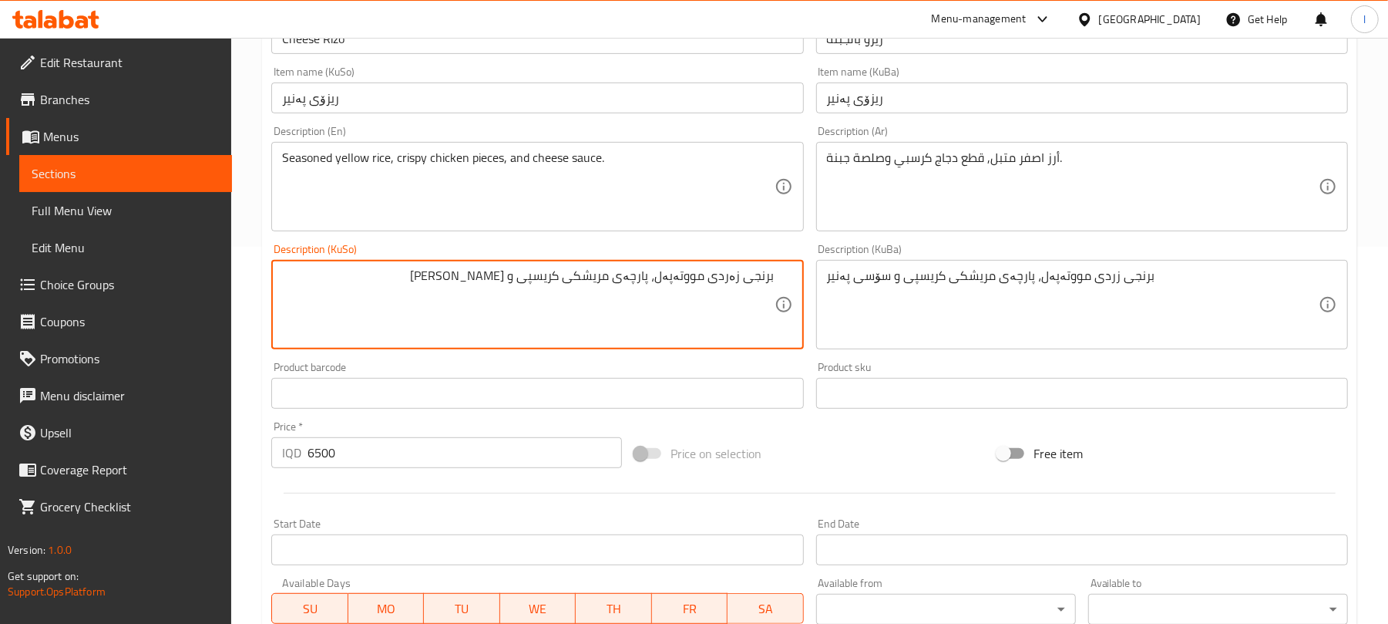
click at [694, 272] on textarea "برنجی زەردی مووتەپەل، پارچەی مریشکی کریسپی و سۆسی پەنیر" at bounding box center [528, 304] width 492 height 73
type textarea "برنجی زەردی مووتەپەل، پارچەی مریشکی کریسپی و سۆسی پەنیر"
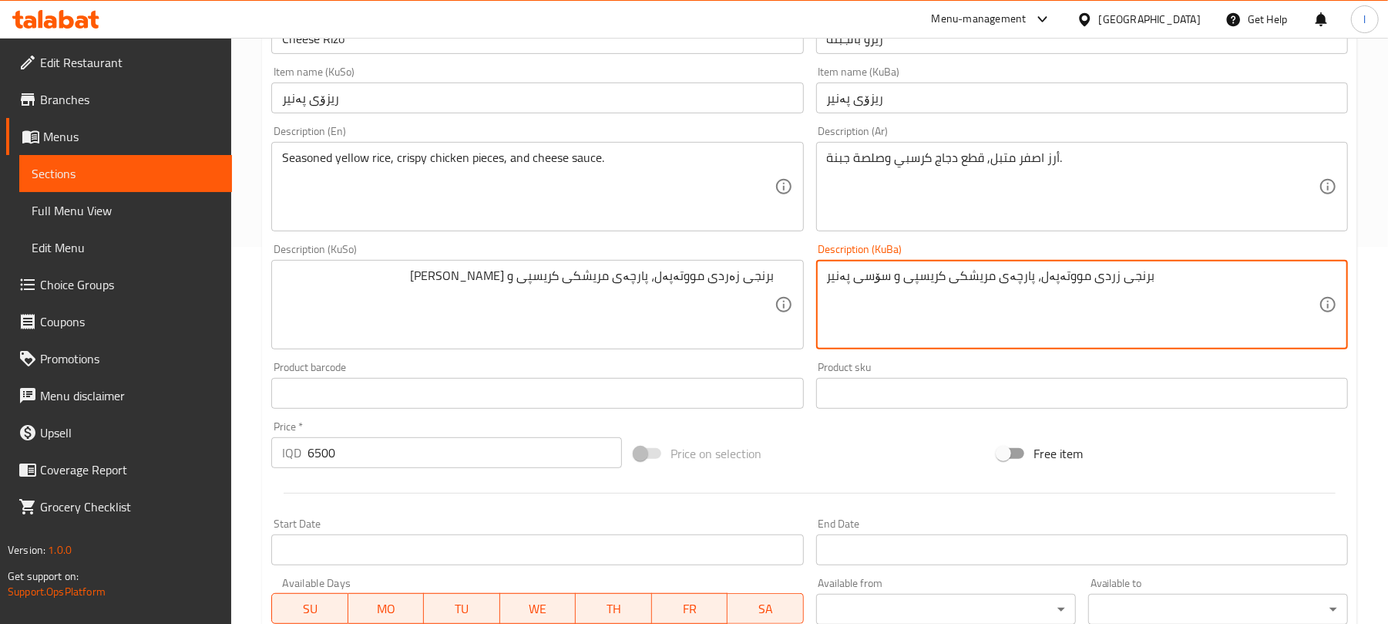
click at [996, 291] on textarea "برنجی زردی مووتەپەل، پارچەی مریشکی کریسپی و سۆسی پەنیر" at bounding box center [1073, 304] width 492 height 73
paste textarea "ە"
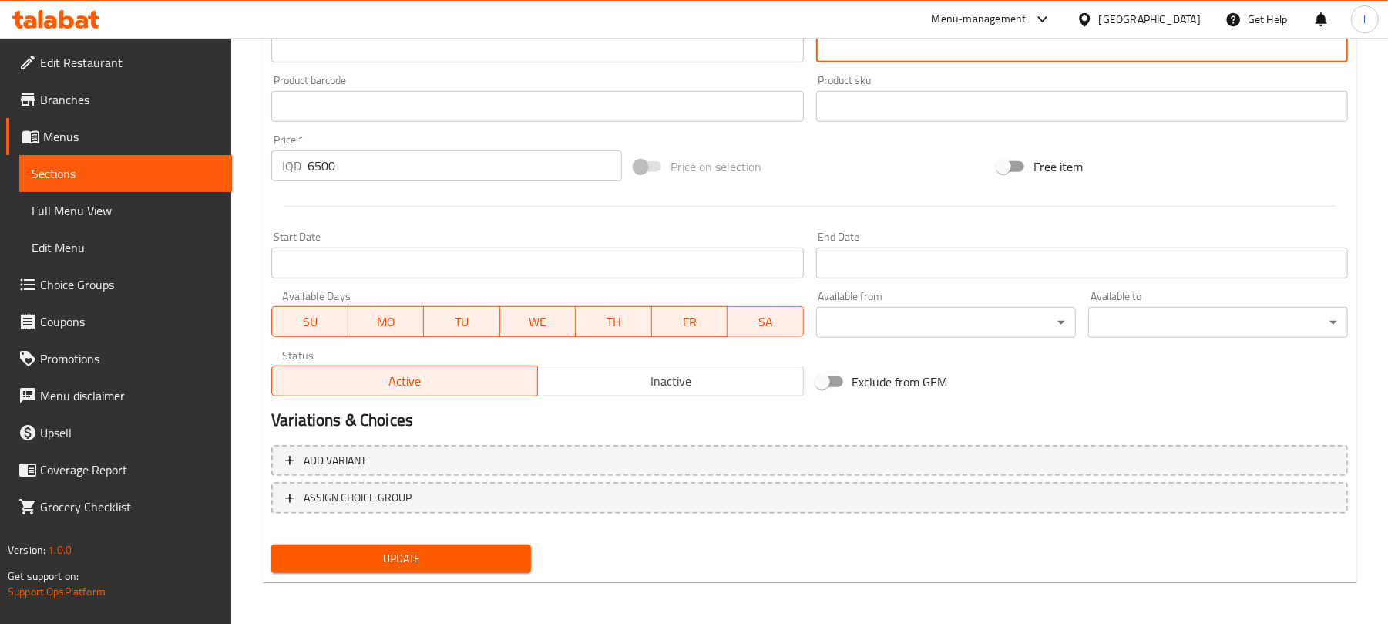
type textarea "برنجی زەردی مووتەپەل، پارچەی مریشکی کریسپی و سۆسی پەنیر"
click at [495, 549] on span "Update" at bounding box center [401, 558] width 235 height 19
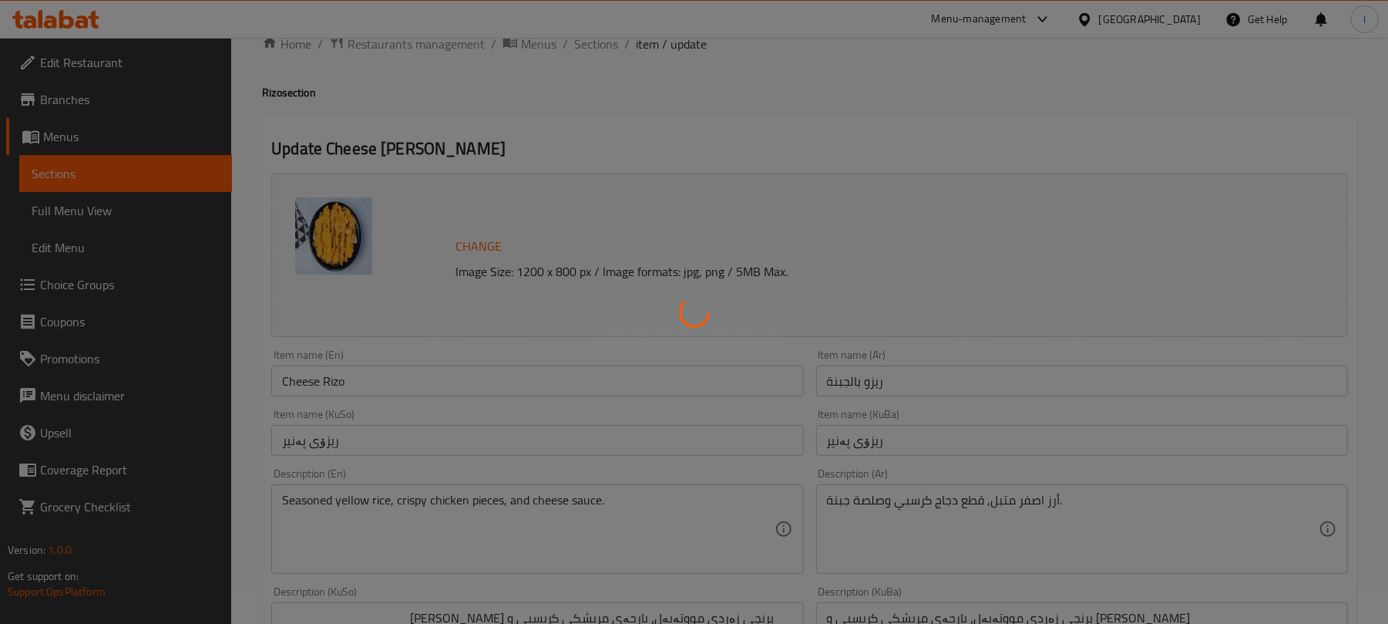
scroll to position [0, 0]
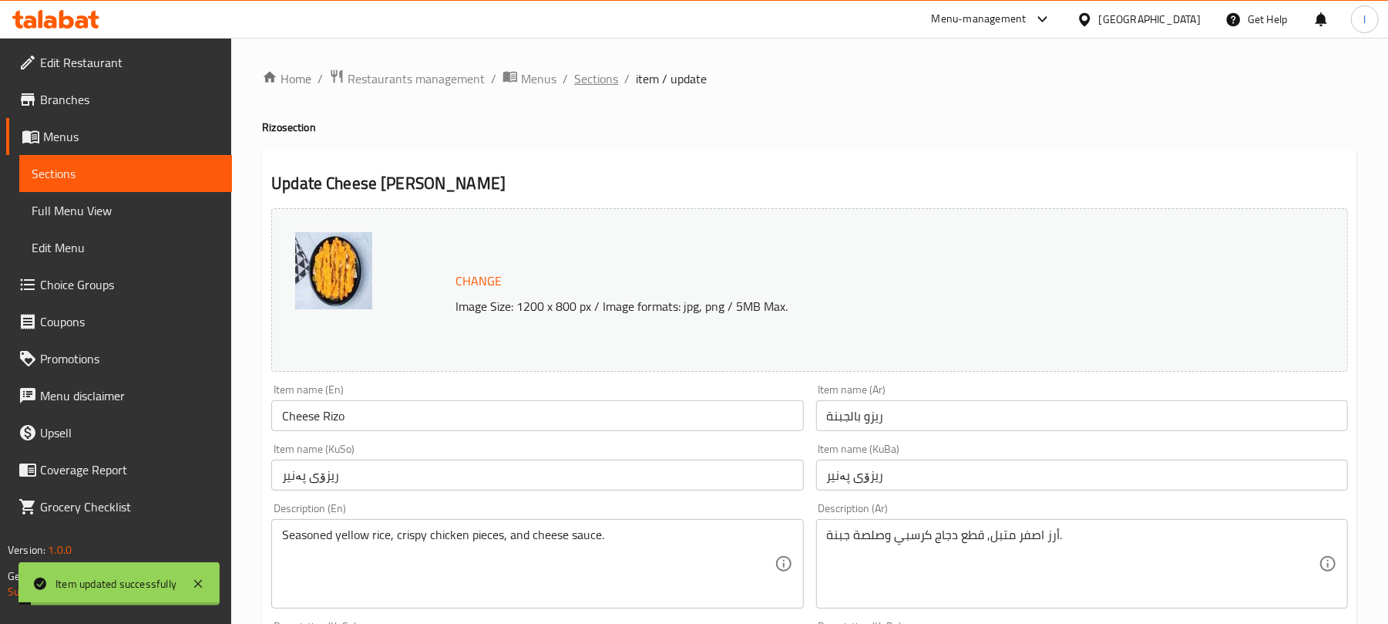
click at [581, 81] on span "Sections" at bounding box center [596, 78] width 44 height 18
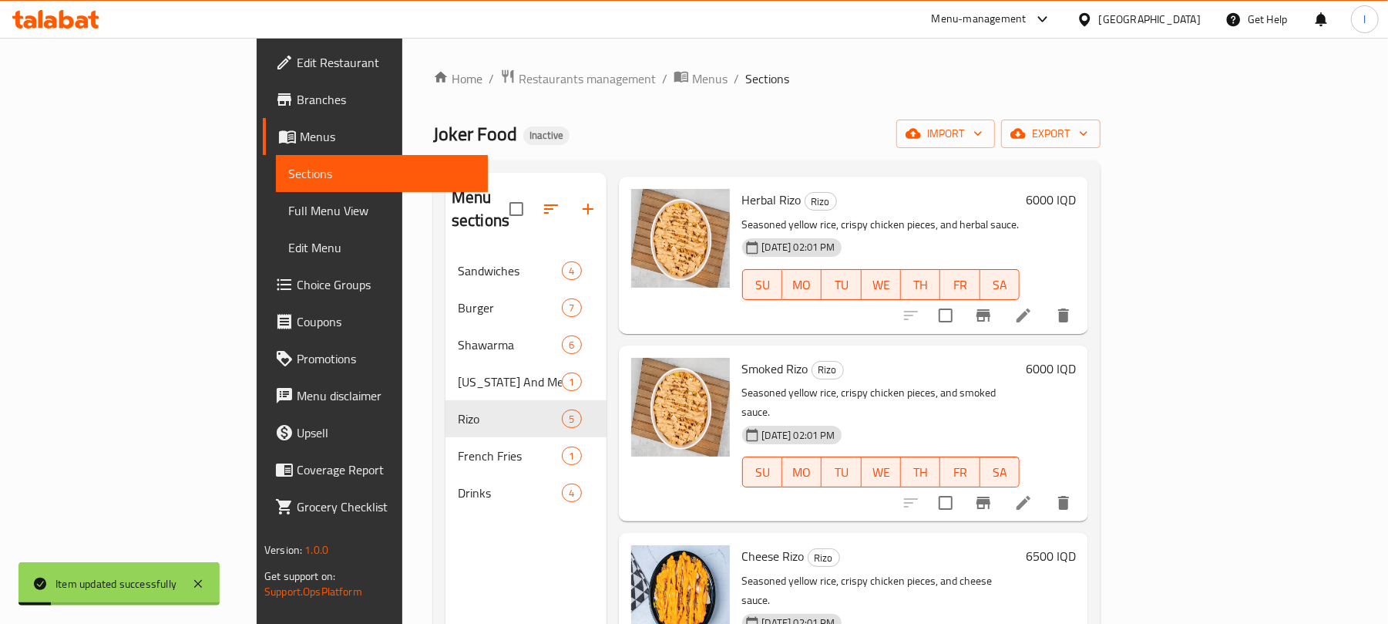
scroll to position [217, 0]
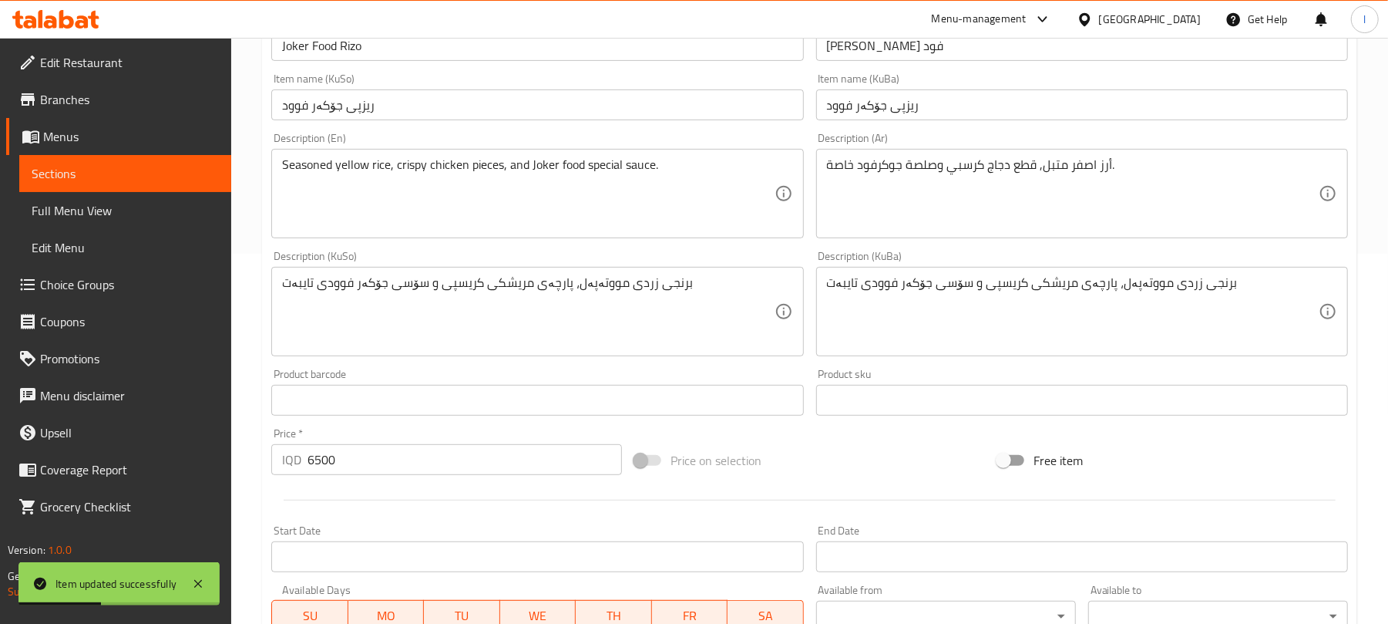
scroll to position [377, 0]
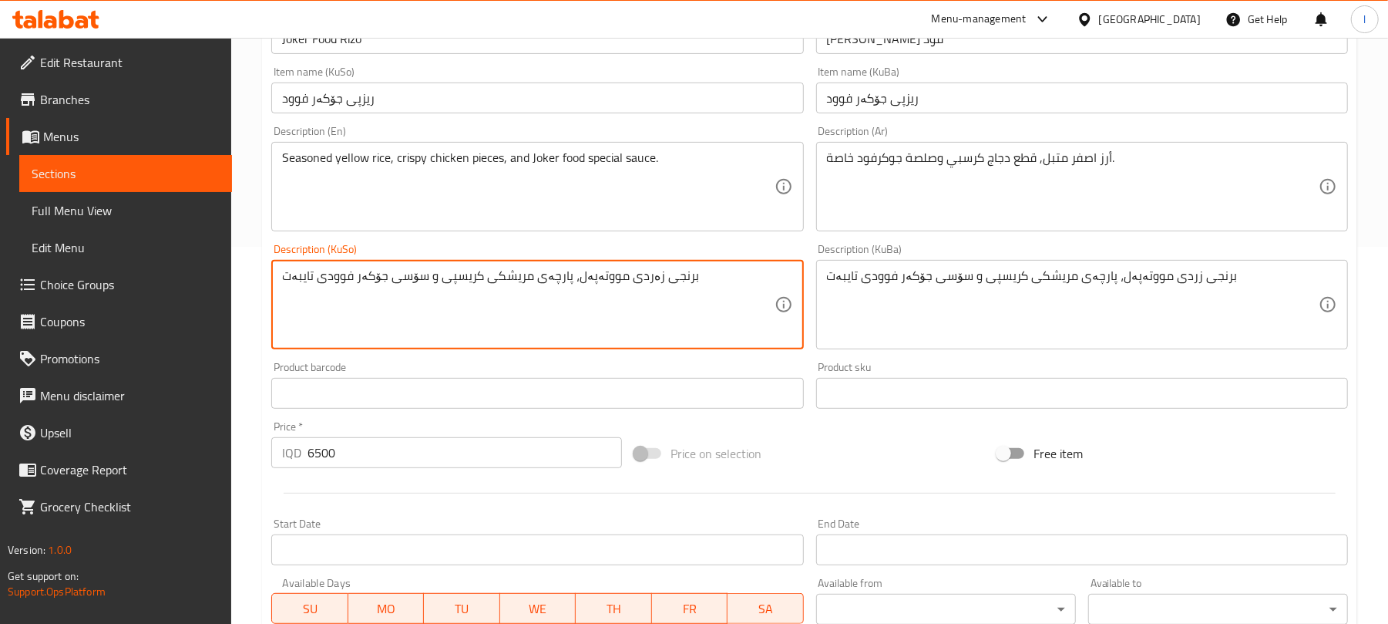
click at [526, 281] on textarea "برنجی زەردی مووتەپەل، پارچەی مریشکی کریسپی و سۆسی جۆکەر فوودی تایبەت" at bounding box center [528, 304] width 492 height 73
type textarea "برنجی زەردی مووتەپەل، پارچەی مریشکی کریسپی و سۆسی جۆکەر فوودی تایبەت"
click at [926, 290] on textarea "برنجی زردی مووتەپەل، پارچەی مریشکی کریسپی و سۆسی جۆکەر فوودی تایبەت" at bounding box center [1073, 304] width 492 height 73
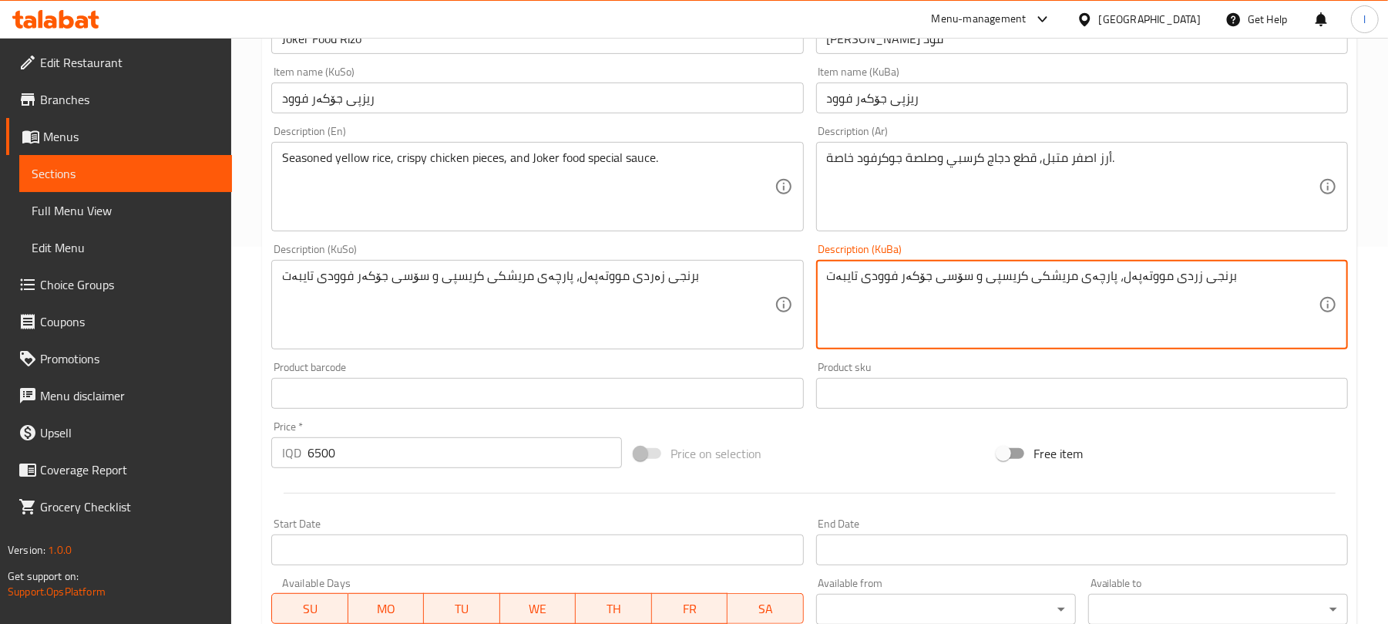
click at [926, 290] on textarea "برنجی زردی مووتەپەل، پارچەی مریشکی کریسپی و سۆسی جۆکەر فوودی تایبەت" at bounding box center [1073, 304] width 492 height 73
paste textarea "ە"
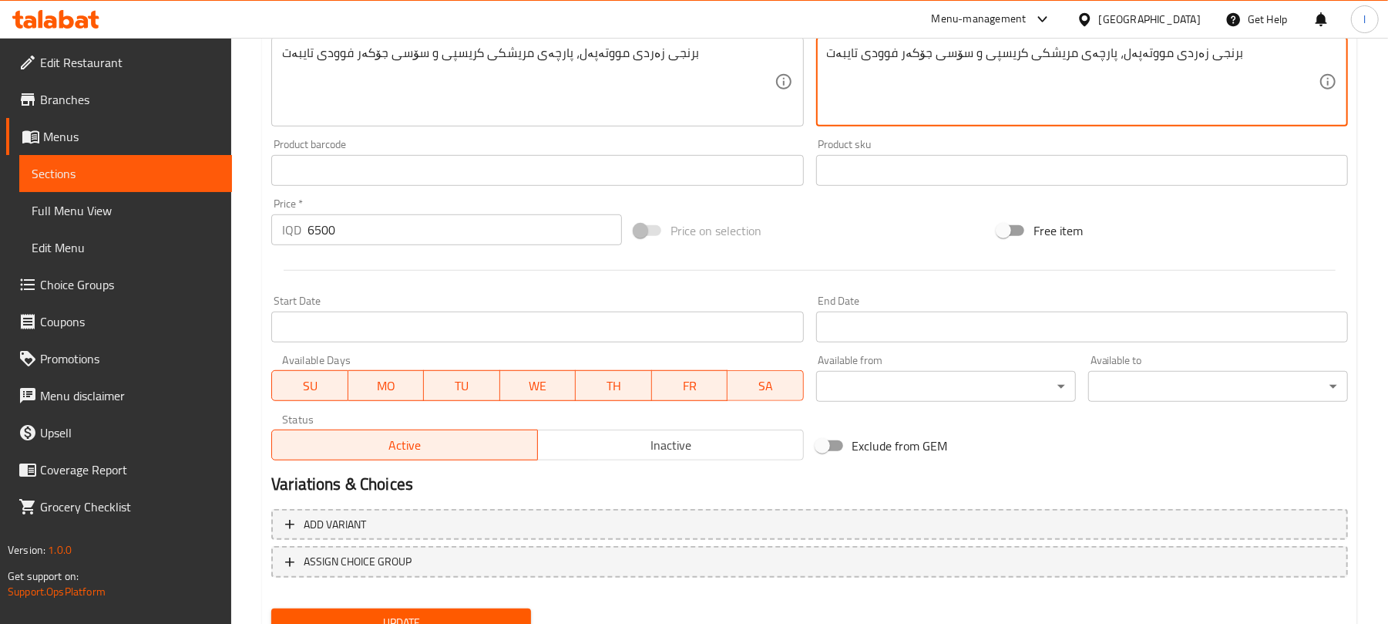
scroll to position [664, 0]
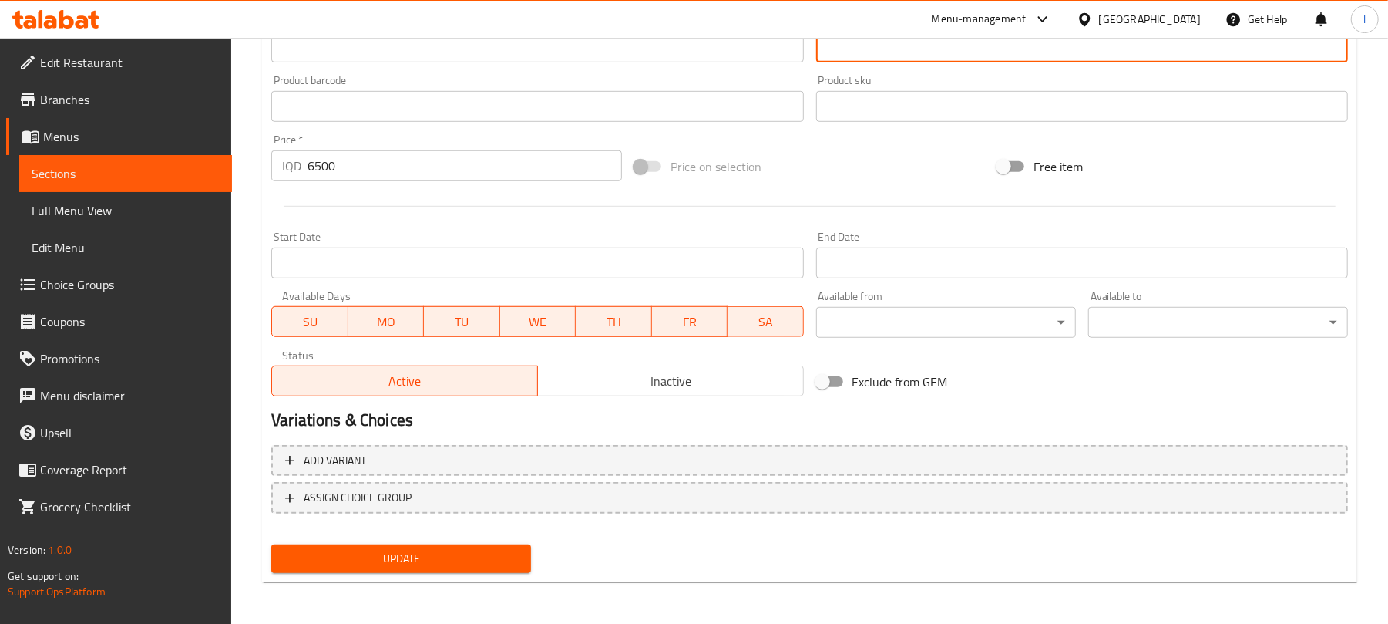
type textarea "برنجی زەردی مووتەپەل، پارچەی مریشکی کریسپی و سۆسی جۆکەر فوودی تایبەت"
click at [486, 558] on span "Update" at bounding box center [401, 558] width 235 height 19
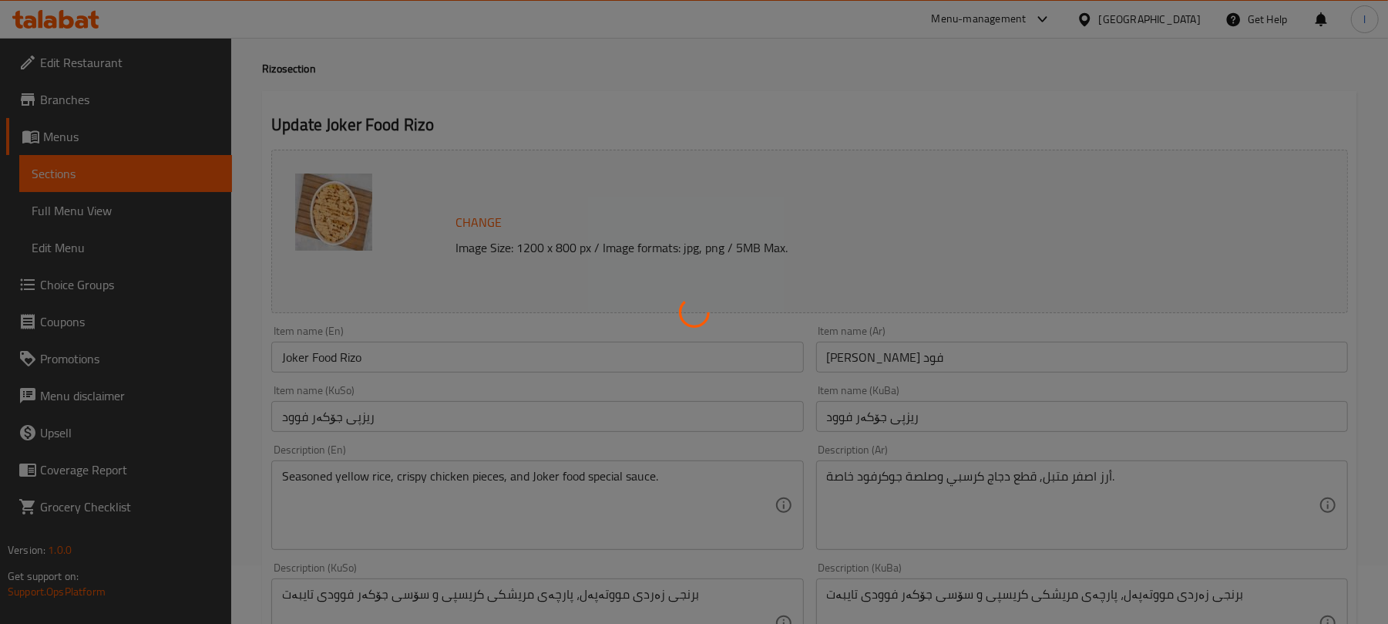
scroll to position [0, 0]
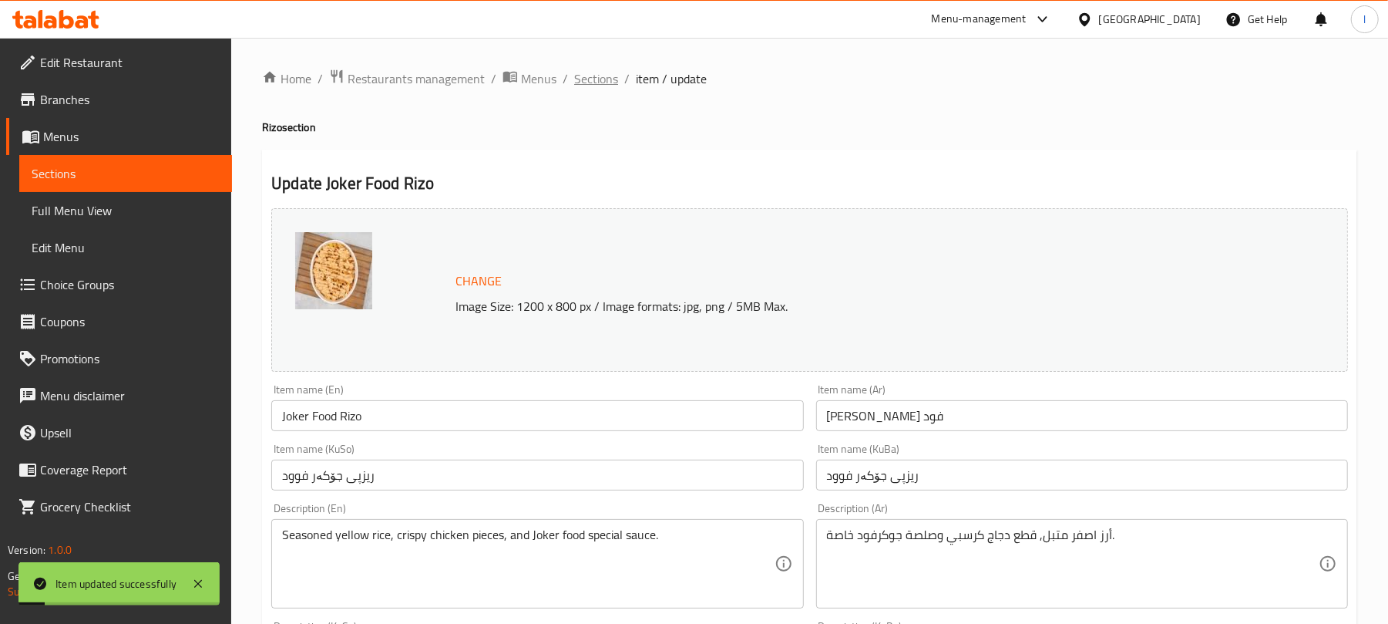
click at [595, 76] on span "Sections" at bounding box center [596, 78] width 44 height 18
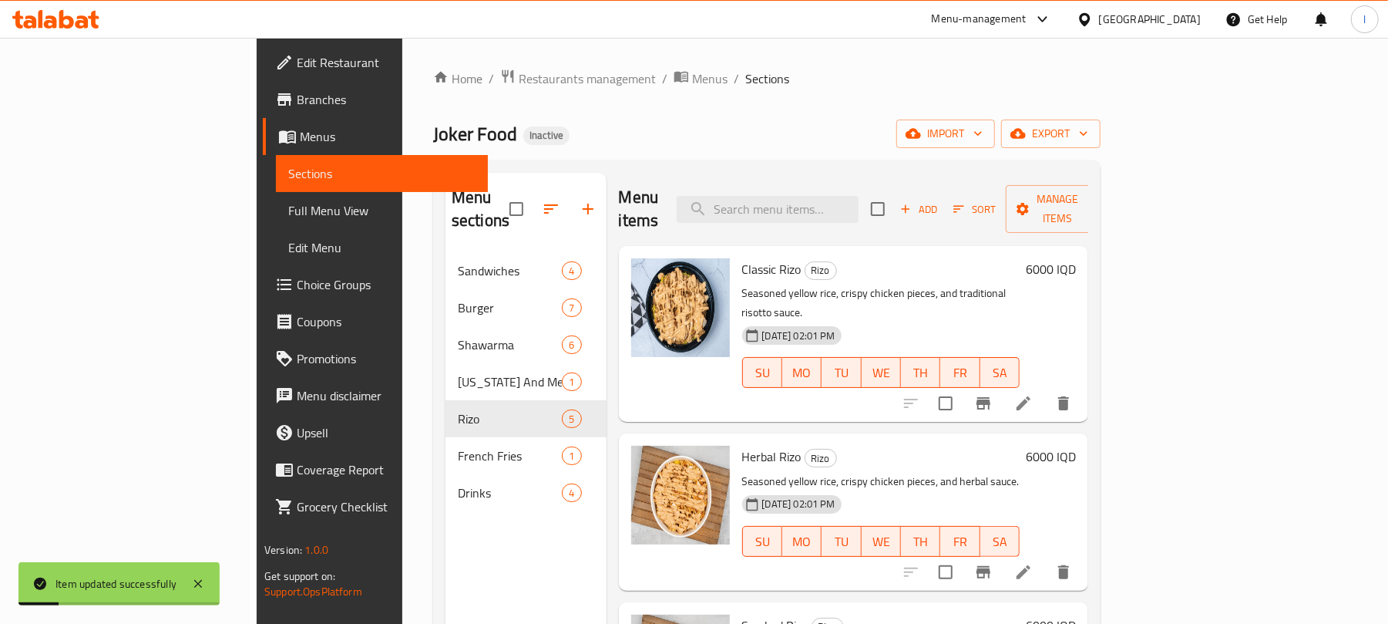
click at [288, 210] on span "Full Menu View" at bounding box center [382, 210] width 188 height 18
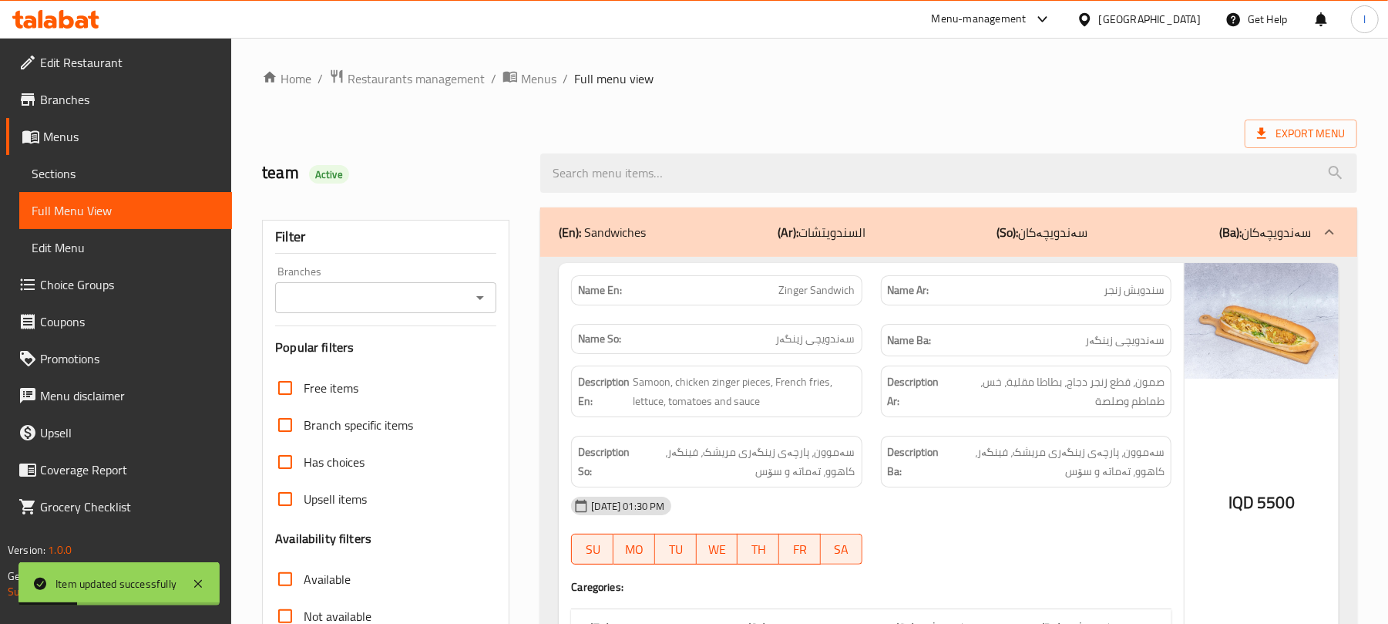
click at [486, 297] on icon "Open" at bounding box center [480, 297] width 18 height 18
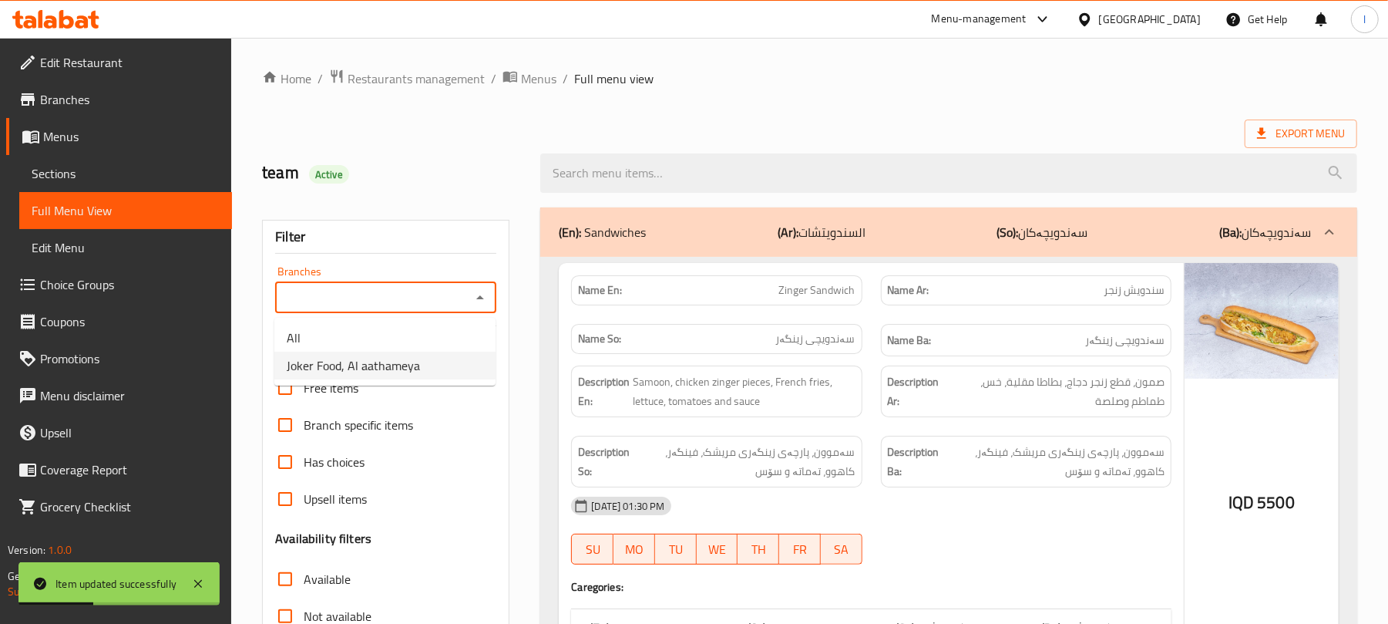
click at [411, 356] on span "Joker Food, Al aathameya" at bounding box center [353, 365] width 133 height 18
type input "Joker Food, Al aathameya"
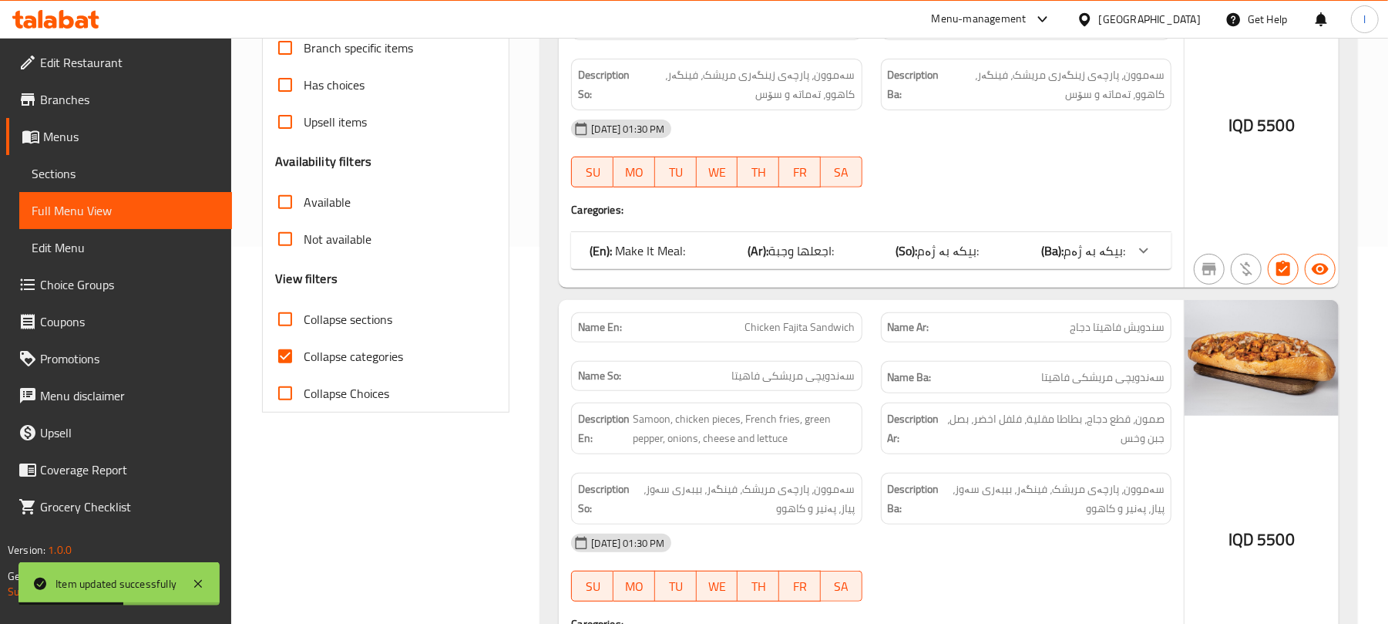
click at [294, 321] on input "Collapse sections" at bounding box center [285, 319] width 37 height 37
checkbox input "true"
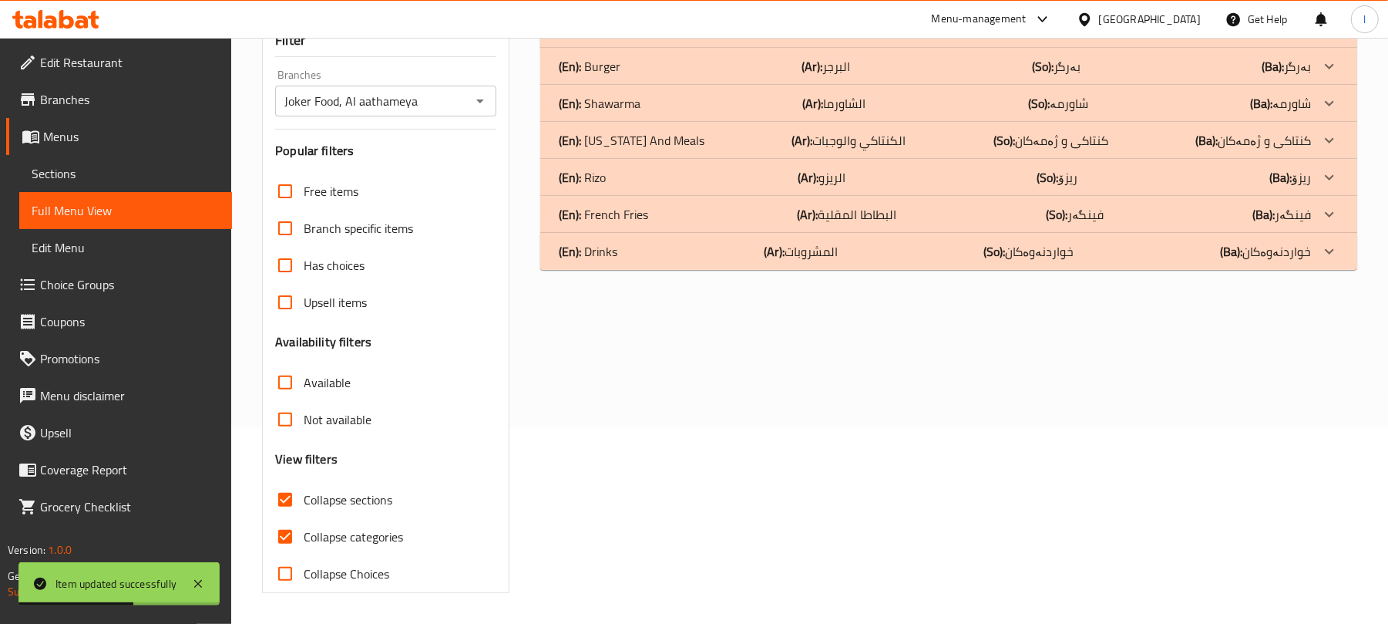
click at [287, 352] on div "Free items Branch specific items Has choices Upsell items Availability filters …" at bounding box center [385, 382] width 221 height 419
click at [614, 180] on div "(En): Rizo (Ar): الريزو (So): ریزۆ (Ba): ریزۆ" at bounding box center [935, 177] width 752 height 18
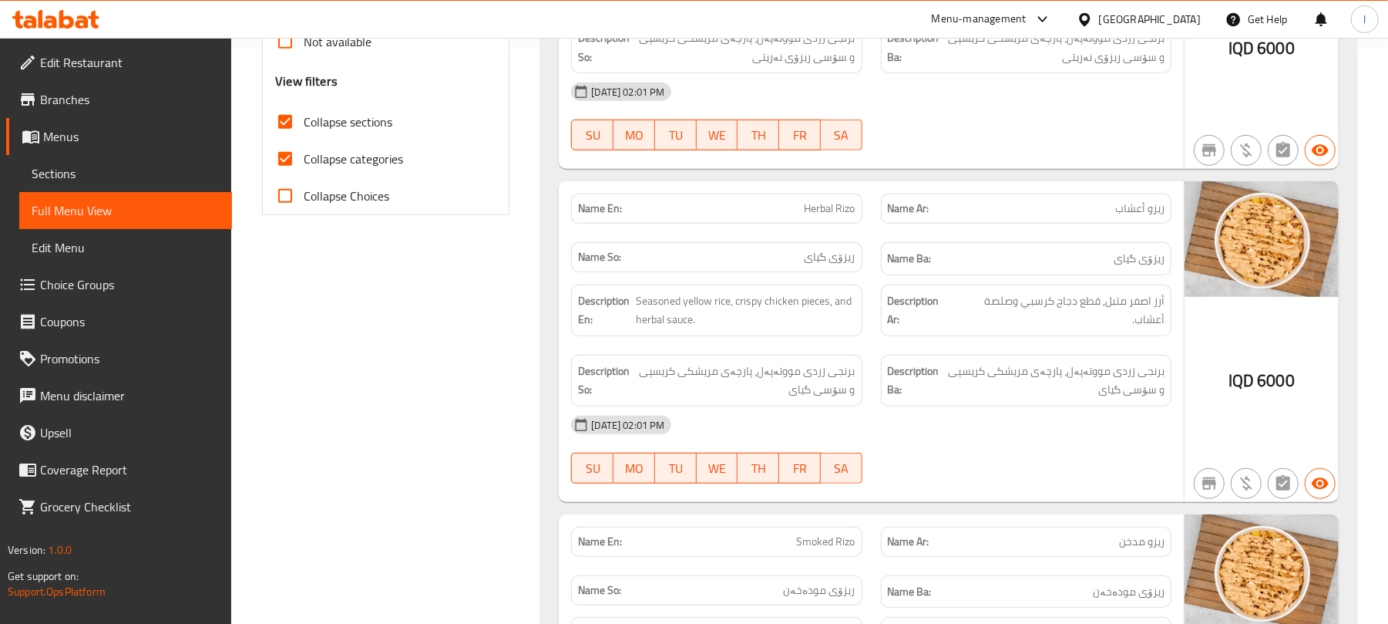
scroll to position [0, 0]
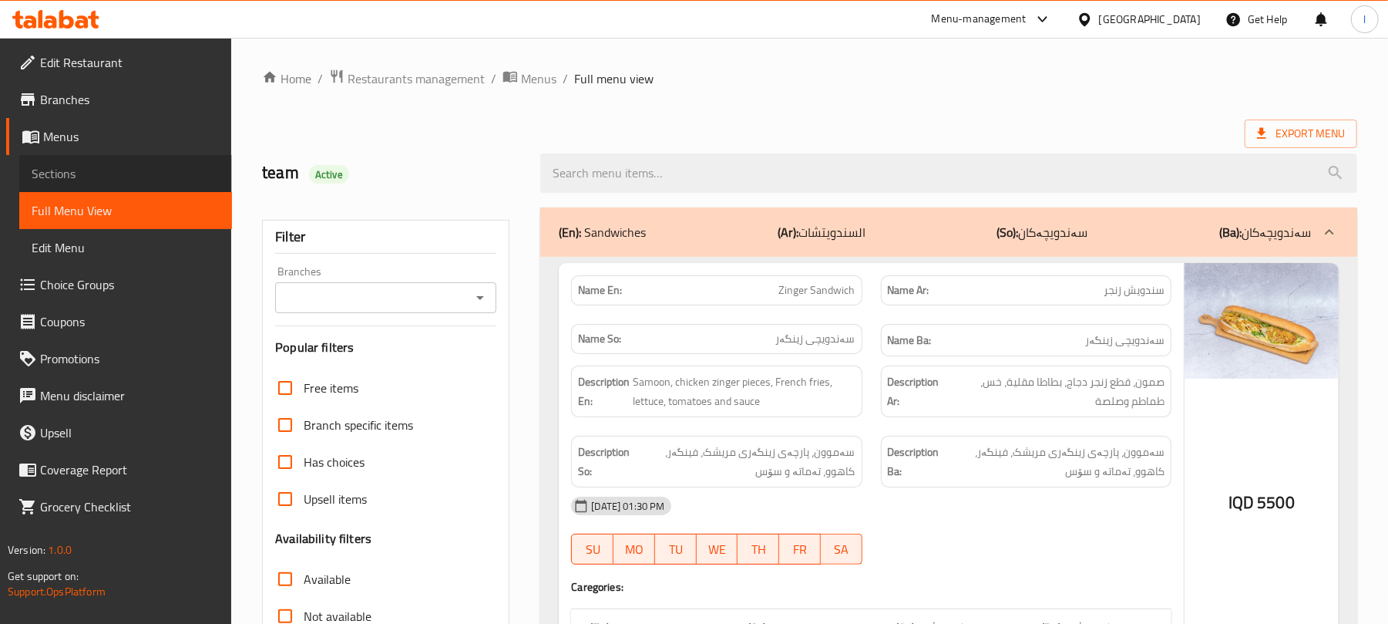
click at [103, 173] on span "Sections" at bounding box center [126, 173] width 188 height 18
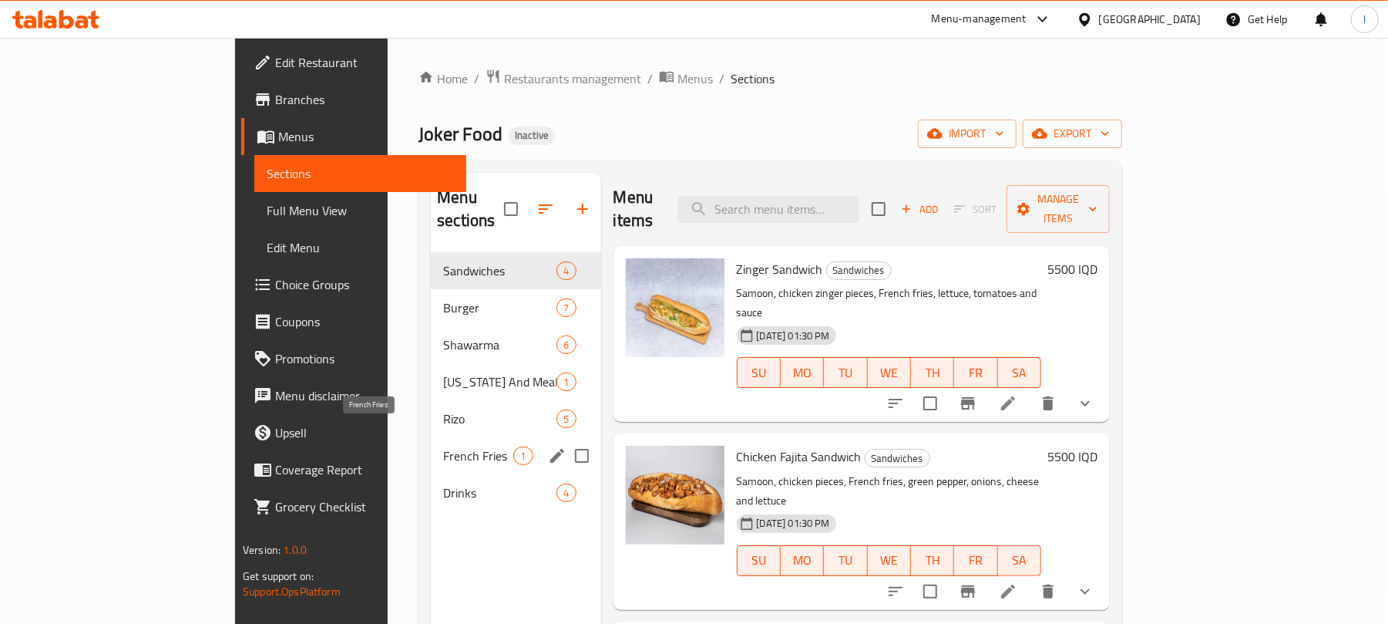
click at [443, 446] on span "French Fries" at bounding box center [478, 455] width 70 height 18
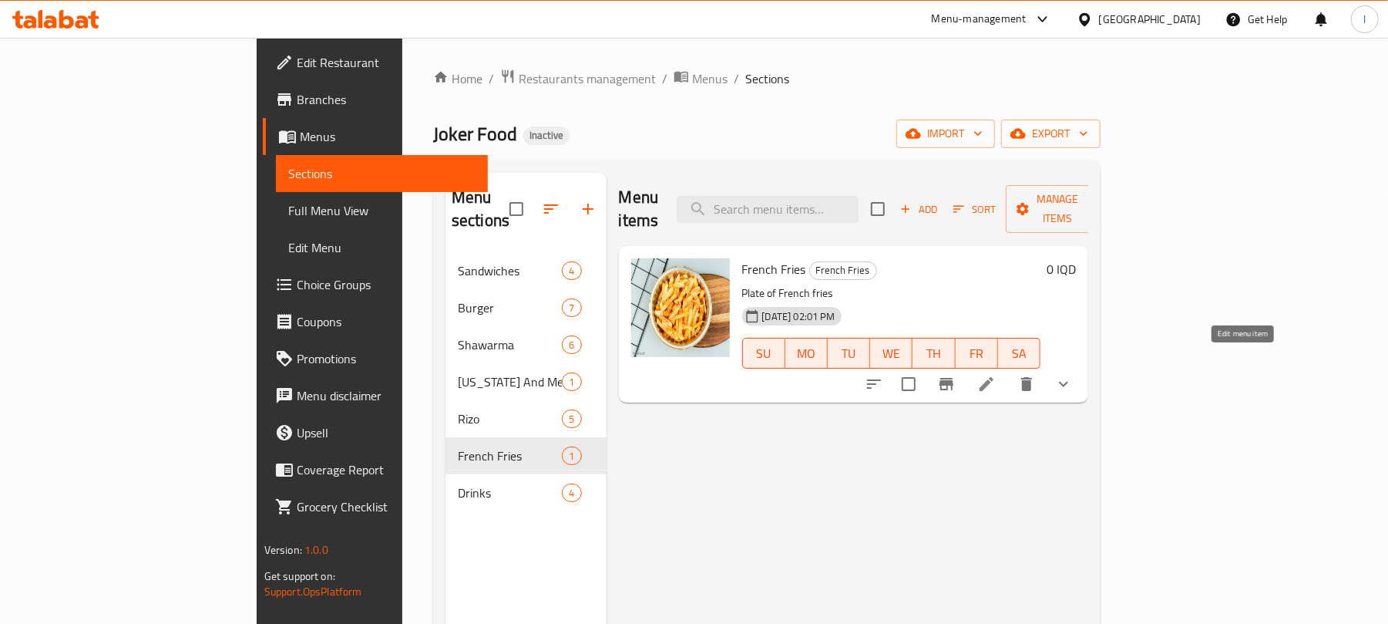
click at [996, 375] on icon at bounding box center [986, 384] width 18 height 18
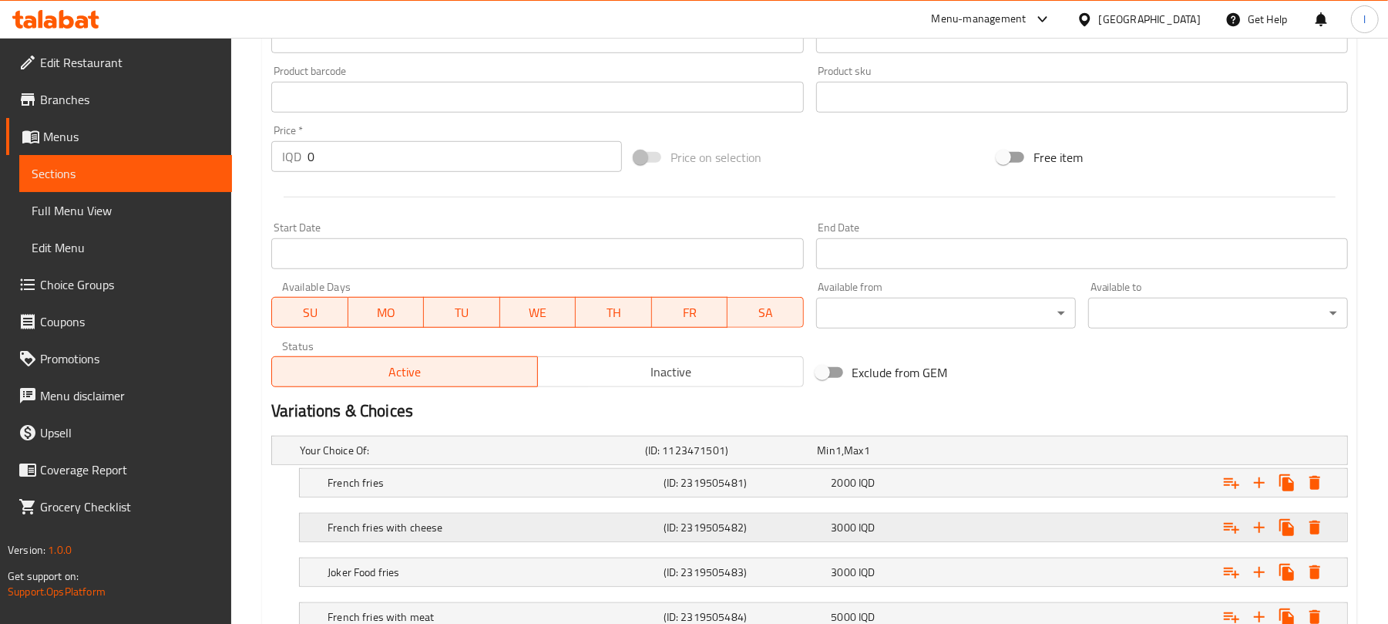
scroll to position [837, 0]
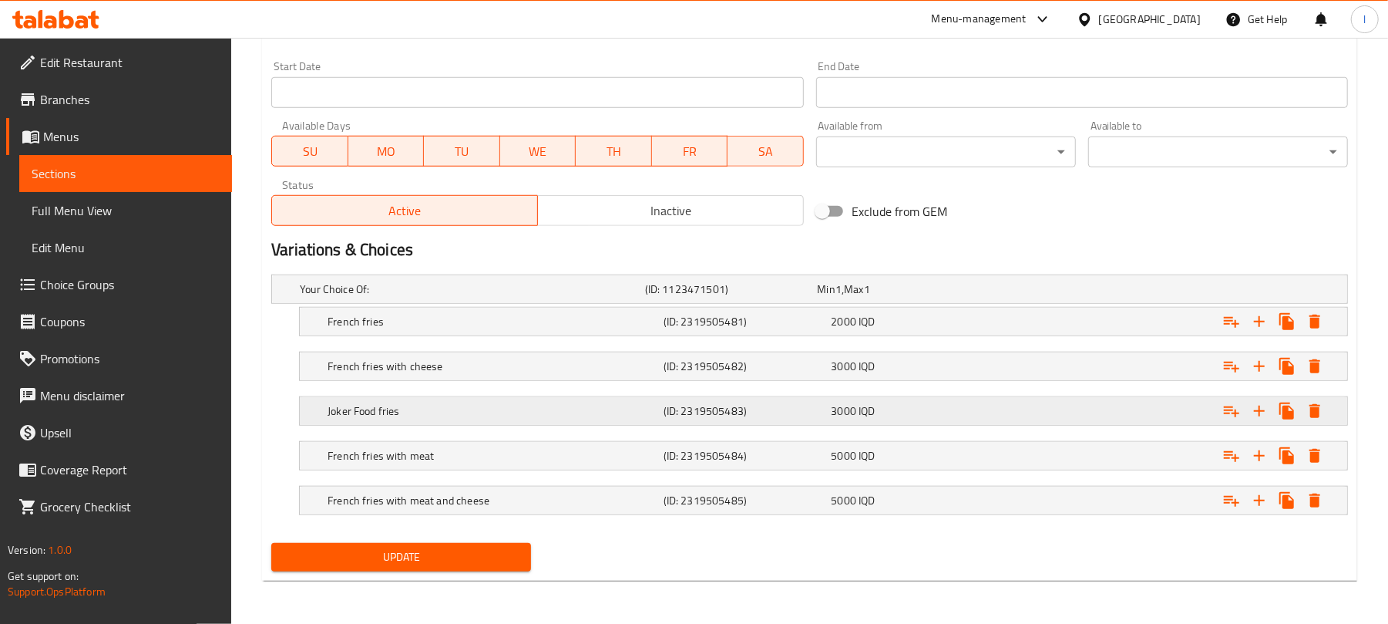
click at [546, 403] on h5 "Joker Food fries" at bounding box center [493, 410] width 330 height 15
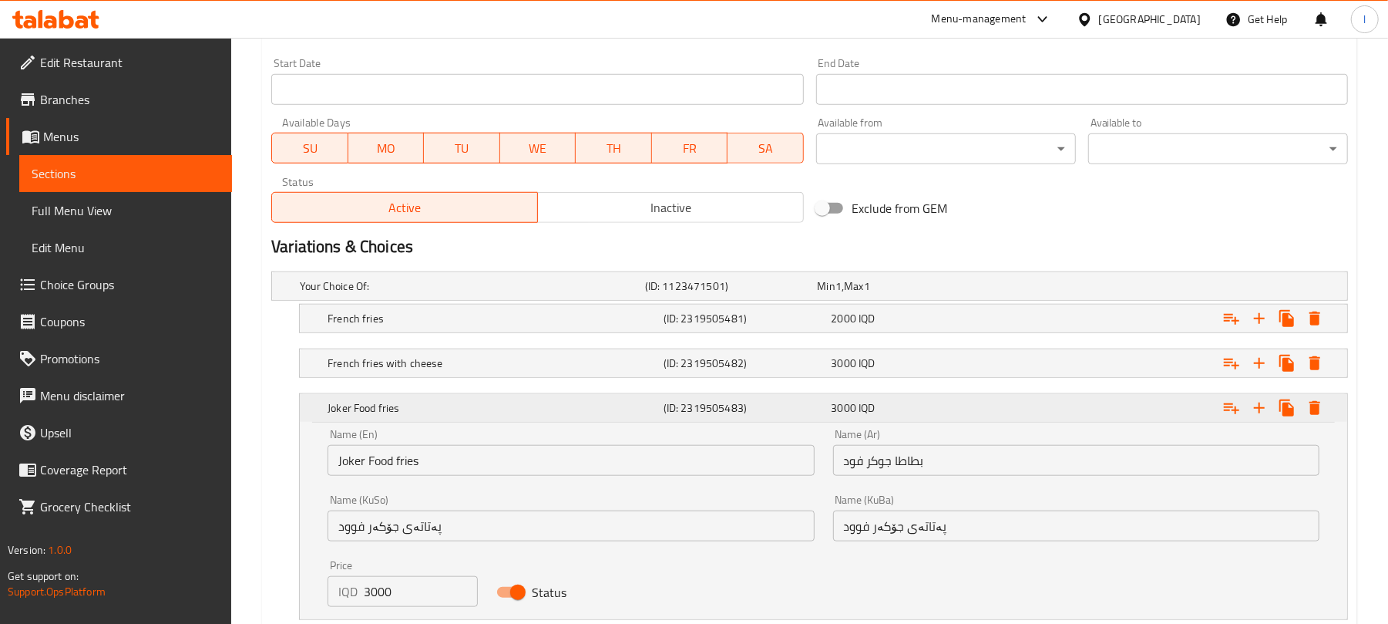
scroll to position [1034, 0]
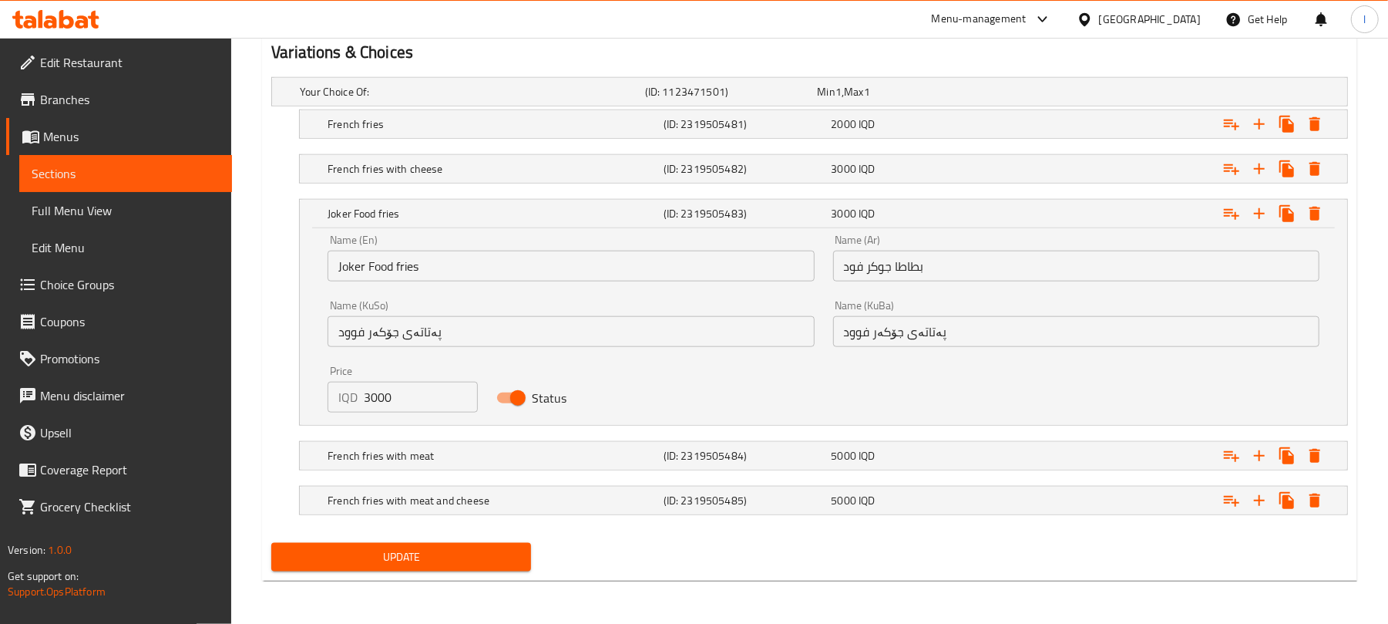
click at [396, 267] on input "Joker Food fries" at bounding box center [571, 265] width 486 height 31
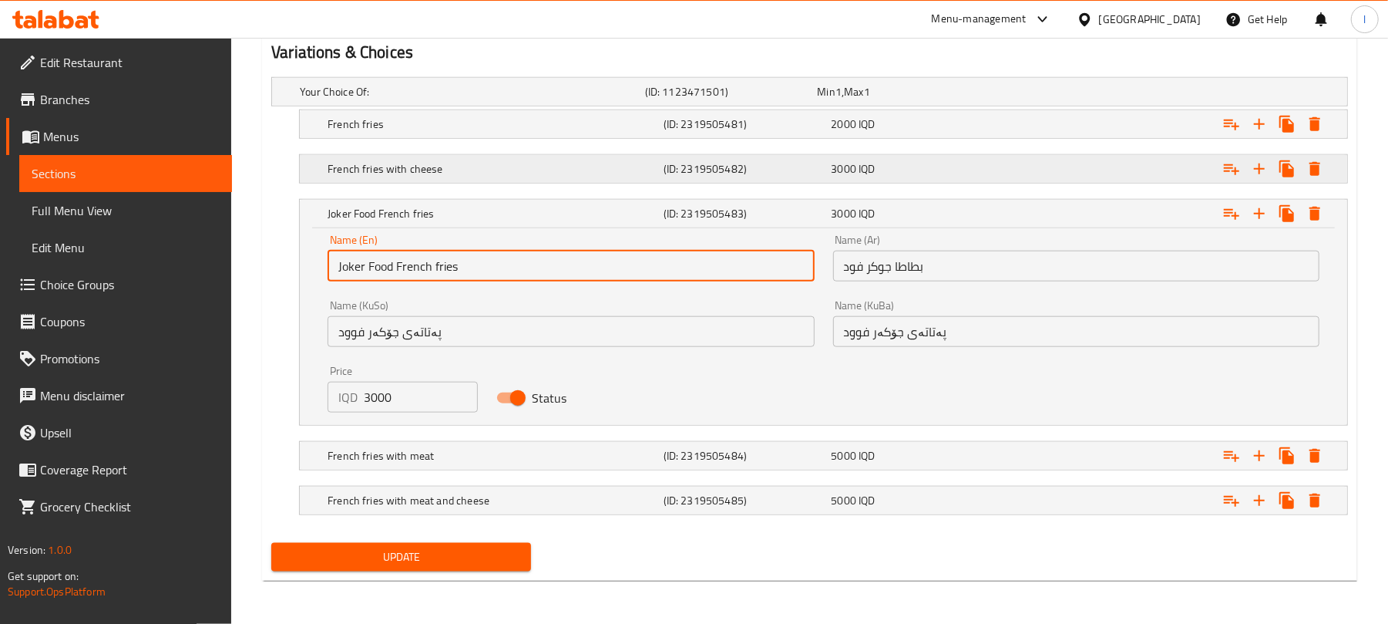
type input "Joker Food French fries"
click at [704, 163] on h5 "(ID: 2319505482)" at bounding box center [745, 168] width 162 height 15
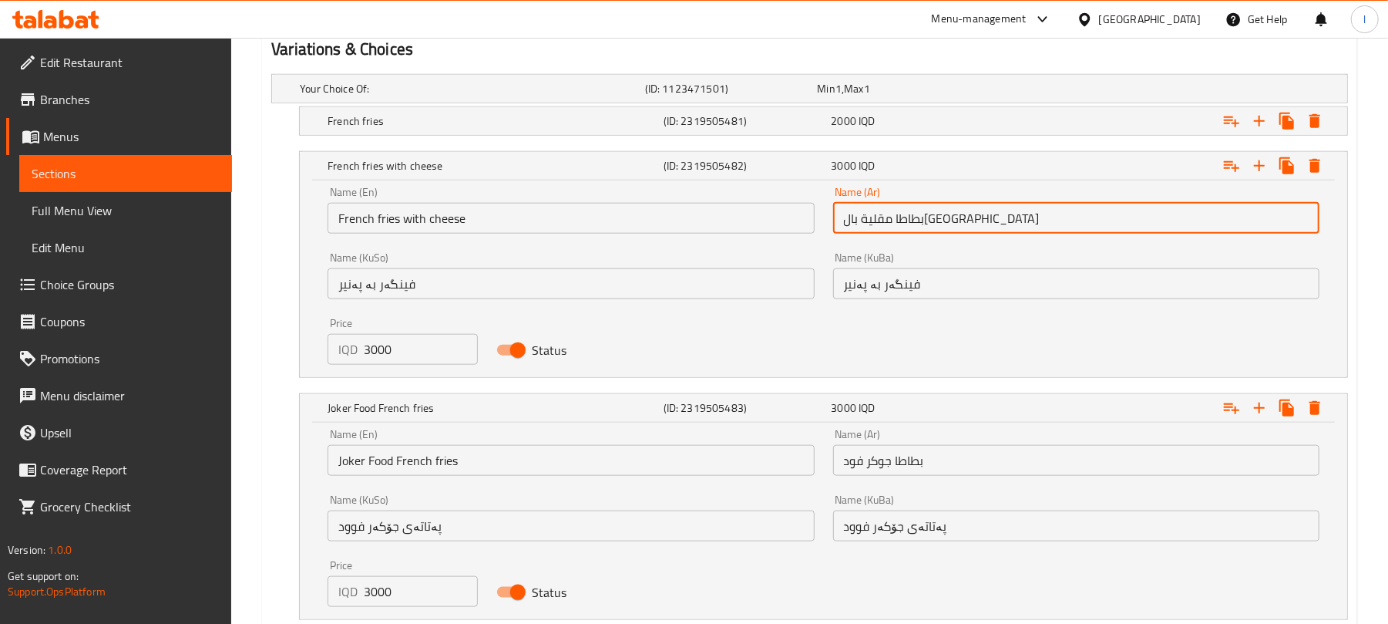
drag, startPoint x: 951, startPoint y: 223, endPoint x: 885, endPoint y: 223, distance: 66.3
click at [885, 223] on input "بطاطا مقلية بالجبنة" at bounding box center [1076, 218] width 486 height 31
click at [923, 462] on input "بطاطا جوكر فود" at bounding box center [1076, 460] width 486 height 31
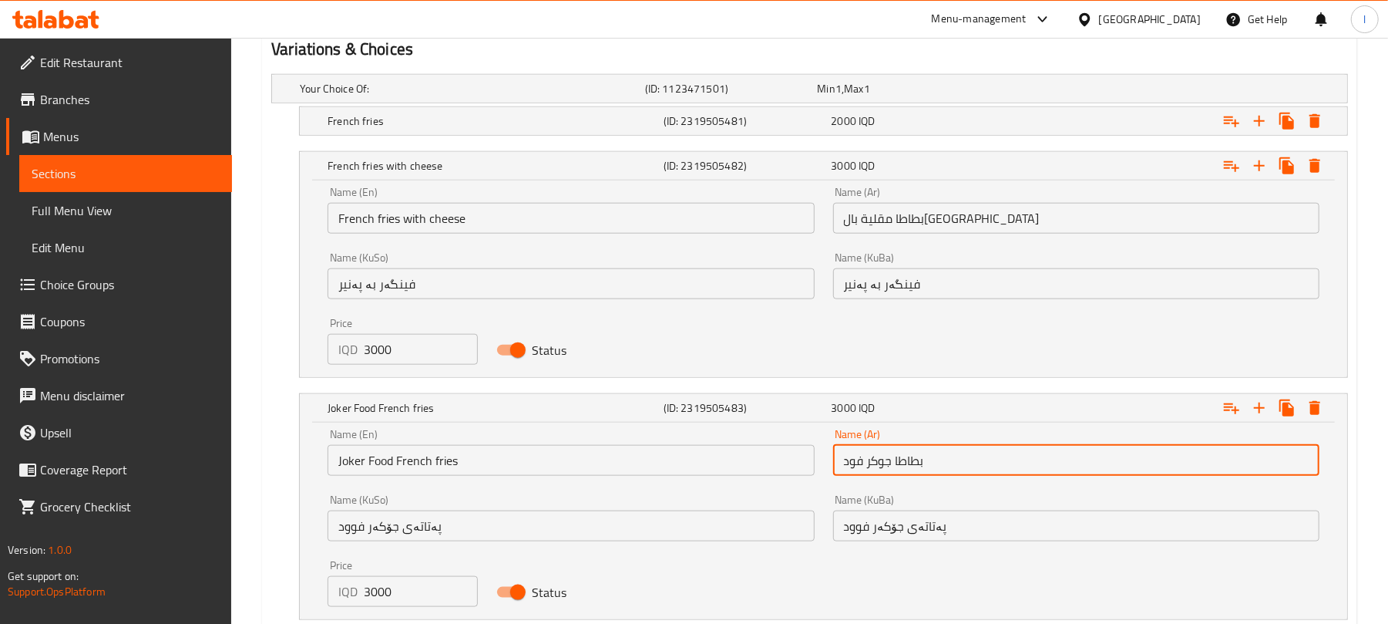
drag, startPoint x: 926, startPoint y: 463, endPoint x: 895, endPoint y: 466, distance: 30.9
click at [895, 466] on input "بطاطا جوكر فود" at bounding box center [1076, 460] width 486 height 31
paste input "مقلية"
type input "بطاطا مقلية جوكر فود"
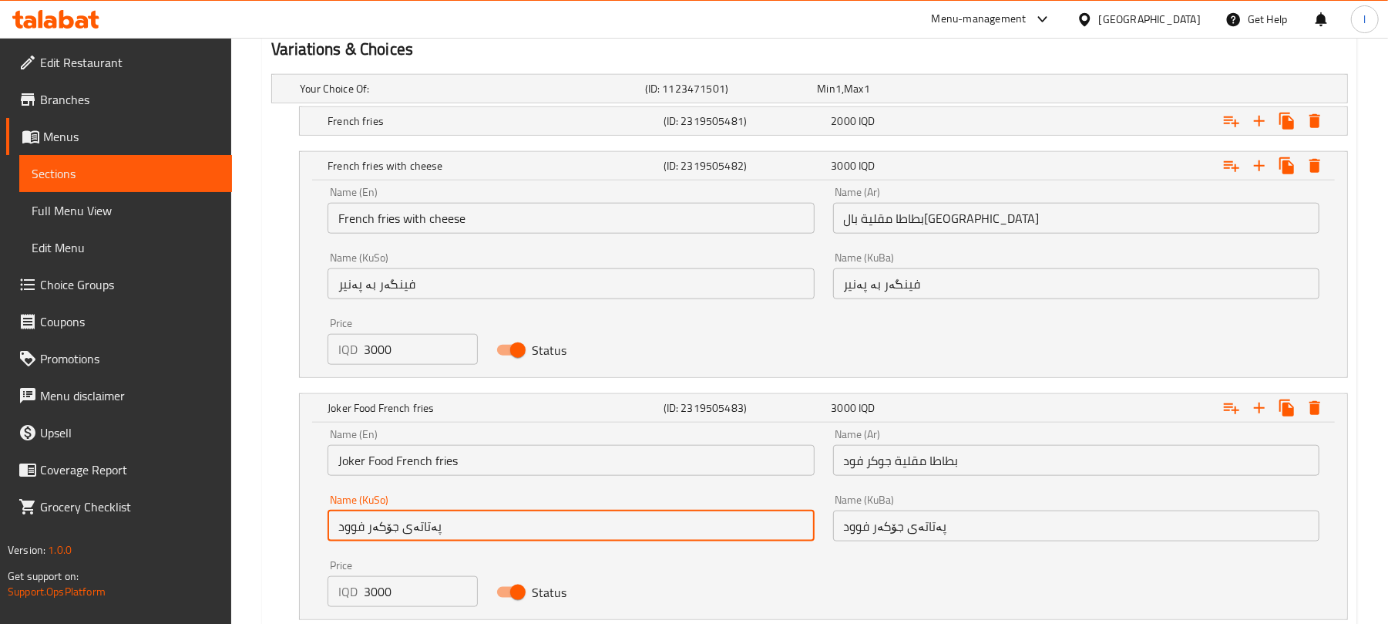
click at [526, 533] on input "پەتاتەی جۆکەر فوود" at bounding box center [571, 525] width 486 height 31
drag, startPoint x: 771, startPoint y: 534, endPoint x: 885, endPoint y: 523, distance: 113.9
click at [885, 523] on div "Name (En) Joker Food French fries Name (En) Name (Ar) بطاطا مقلية جوكر فود Name…" at bounding box center [823, 517] width 1010 height 197
click at [673, 535] on input "فینگەری جۆکەر فوود" at bounding box center [571, 525] width 486 height 31
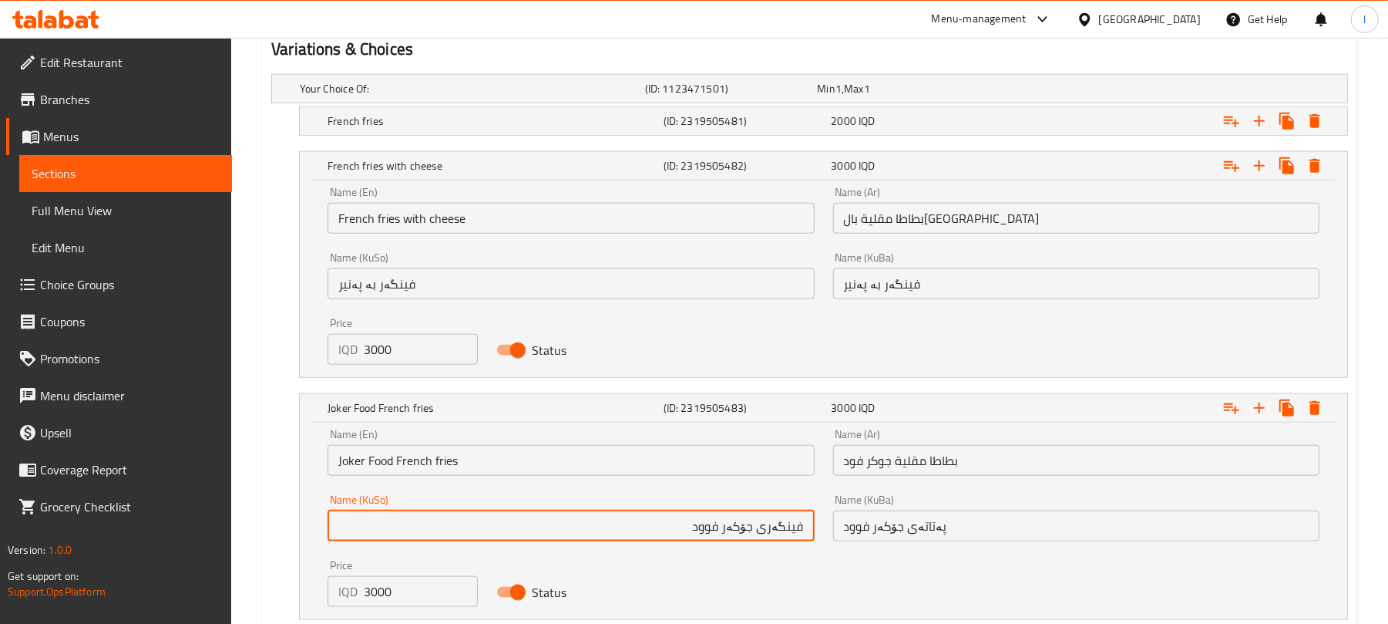
click at [673, 535] on input "فینگەری جۆکەر فوود" at bounding box center [571, 525] width 486 height 31
type input "فینگەری جۆکەر فوود"
click at [867, 529] on input "پەتاتەی جۆکەر فوود" at bounding box center [1076, 525] width 486 height 31
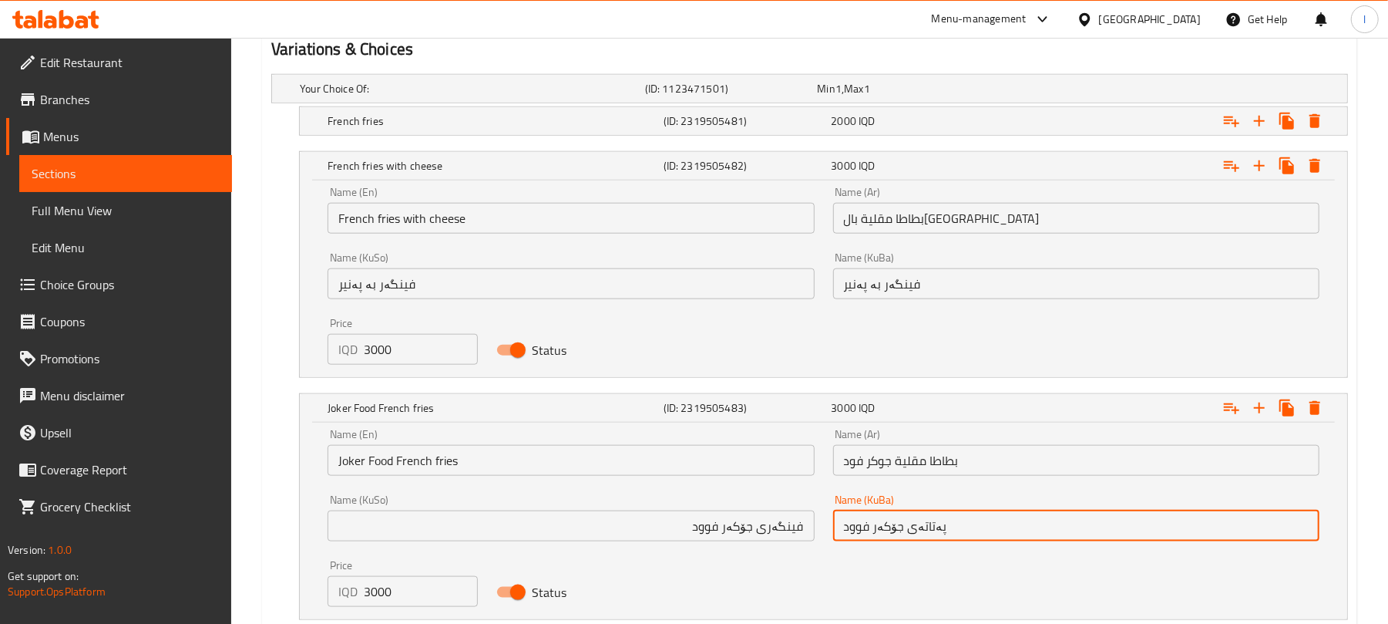
click at [867, 529] on input "پەتاتەی جۆکەر فوود" at bounding box center [1076, 525] width 486 height 31
paste input "ینگەر"
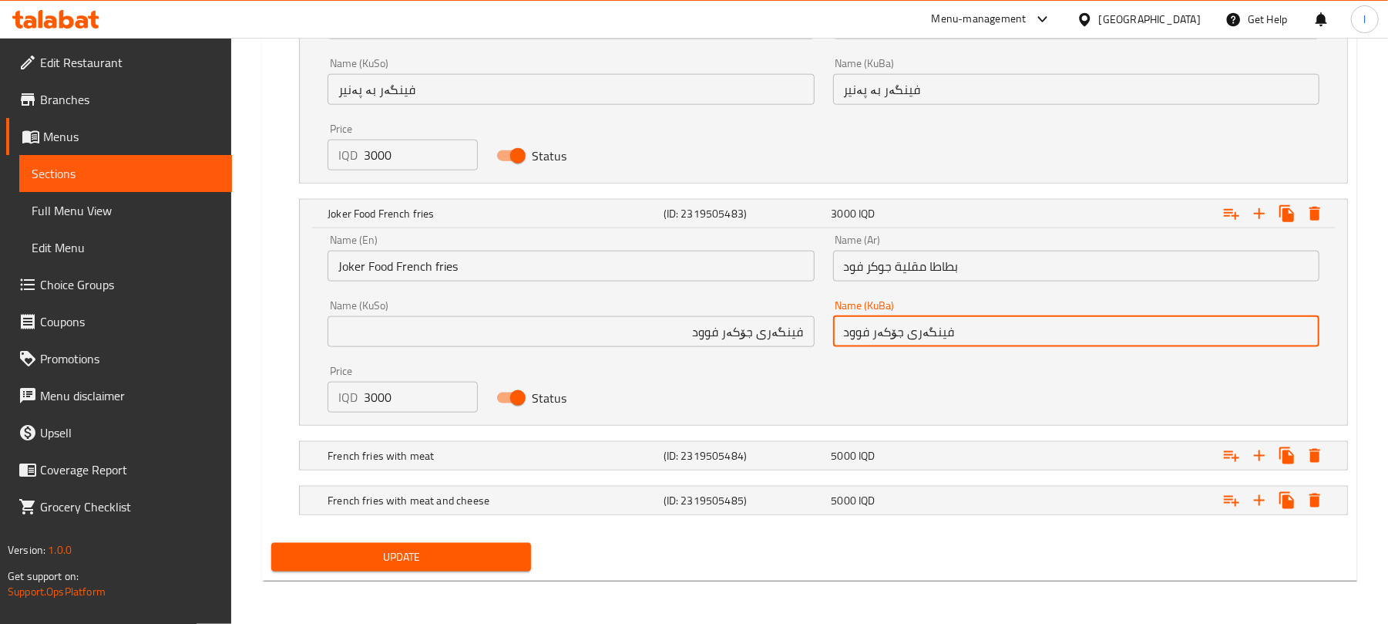
type input "فینگەری جۆکەر فوود"
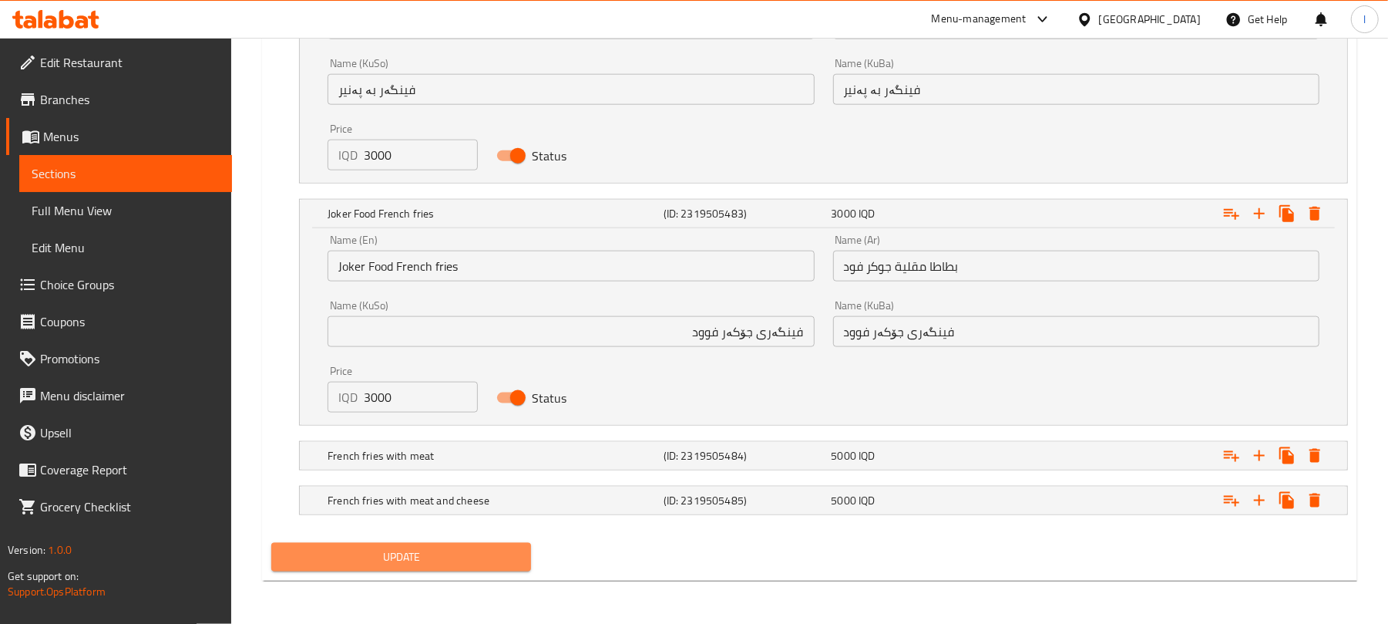
click at [453, 556] on span "Update" at bounding box center [401, 556] width 235 height 19
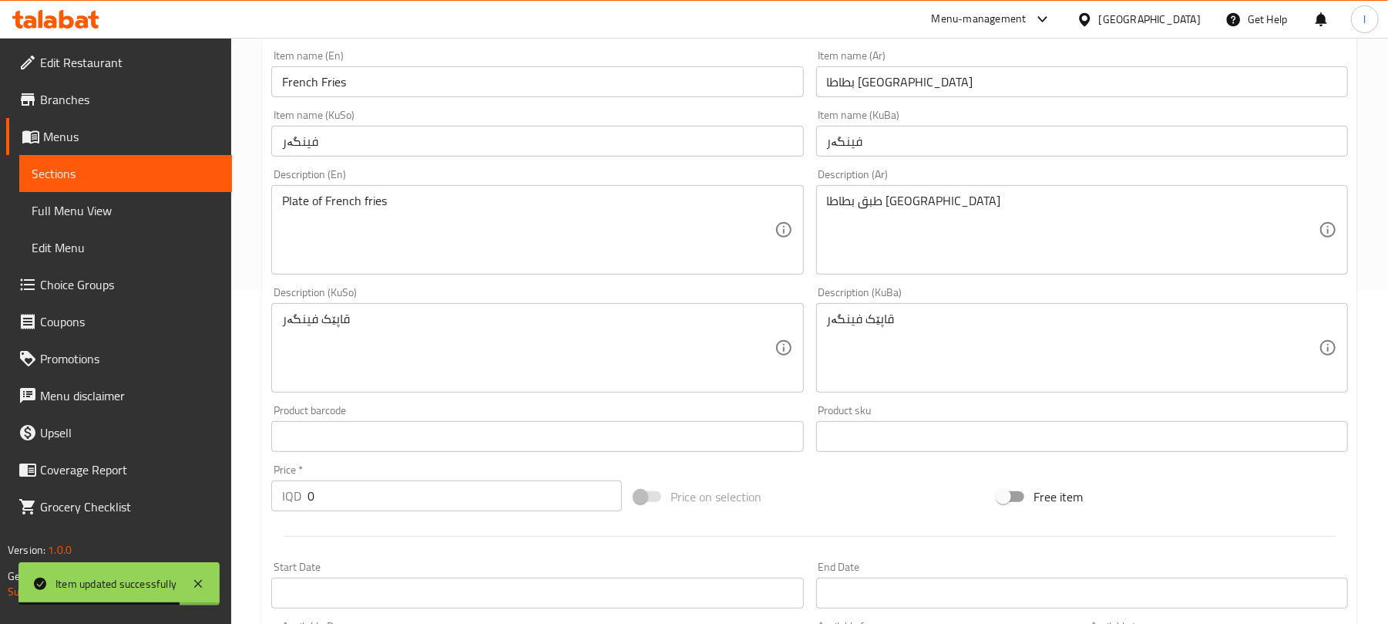
scroll to position [0, 0]
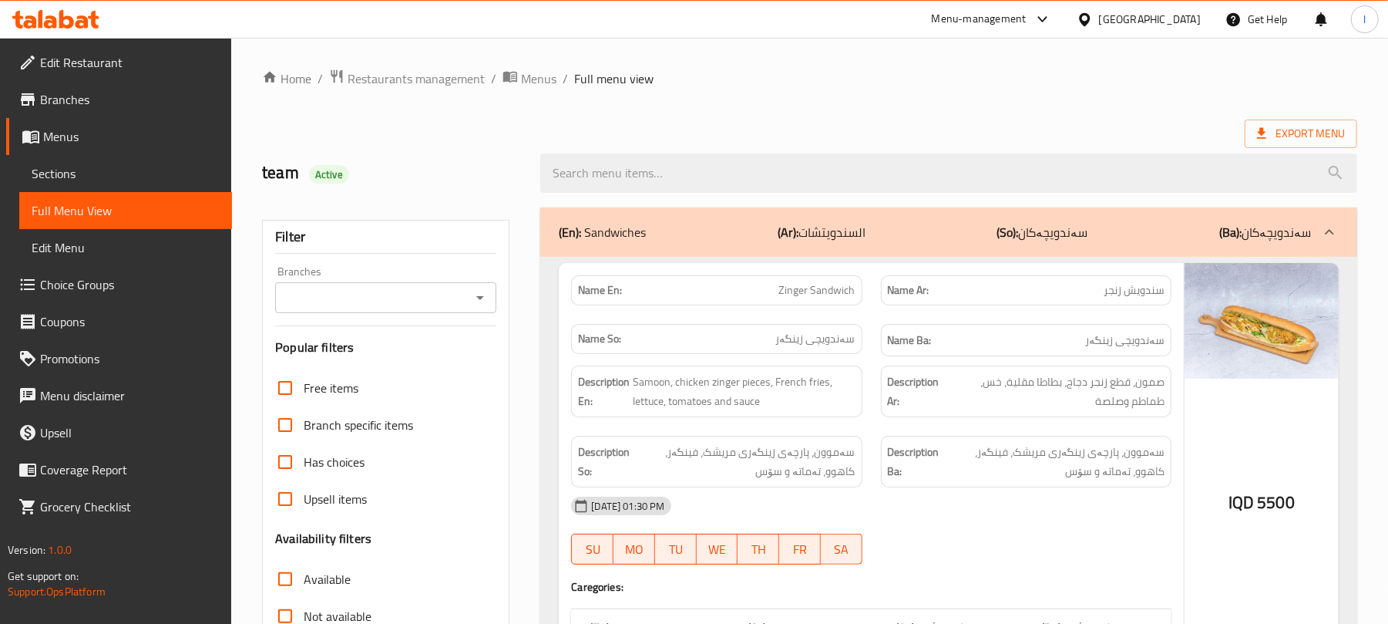
click at [476, 299] on icon "Open" at bounding box center [480, 297] width 18 height 18
click at [476, 302] on icon "Close" at bounding box center [480, 297] width 18 height 18
click at [476, 302] on icon "Open" at bounding box center [480, 297] width 18 height 18
click at [476, 302] on icon "Close" at bounding box center [480, 297] width 18 height 18
click at [476, 302] on icon "Open" at bounding box center [480, 297] width 18 height 18
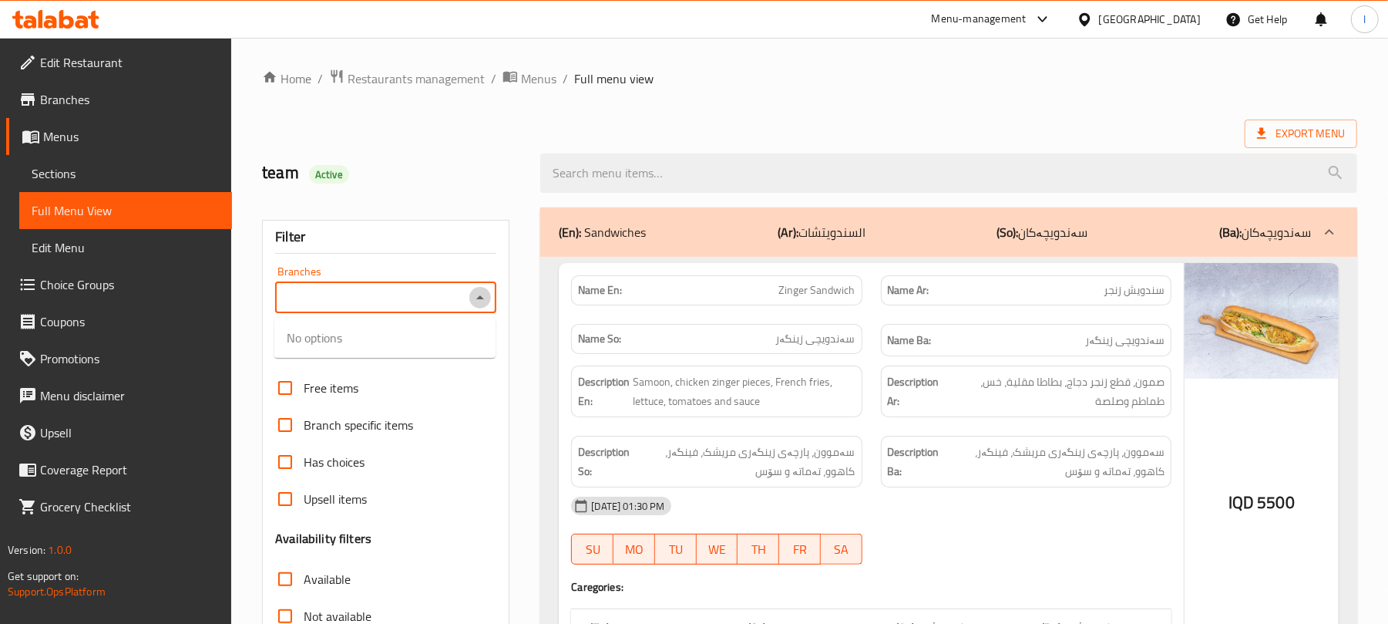
click at [476, 302] on icon "Close" at bounding box center [480, 297] width 18 height 18
click at [476, 302] on icon "Open" at bounding box center [480, 297] width 18 height 18
click at [476, 302] on icon "Close" at bounding box center [480, 297] width 18 height 18
click at [476, 302] on icon "Open" at bounding box center [480, 297] width 18 height 18
click at [476, 302] on icon "Close" at bounding box center [480, 297] width 18 height 18
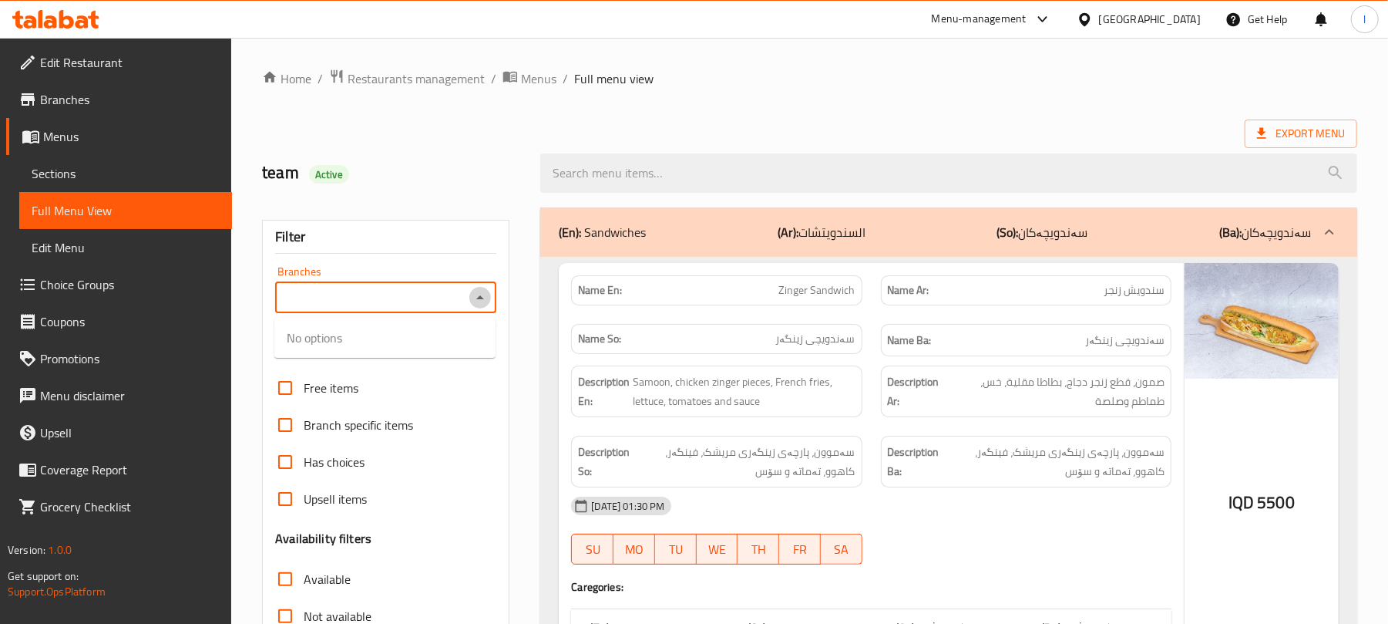
click at [476, 302] on icon "Close" at bounding box center [480, 297] width 18 height 18
click at [476, 302] on icon "Open" at bounding box center [480, 297] width 18 height 18
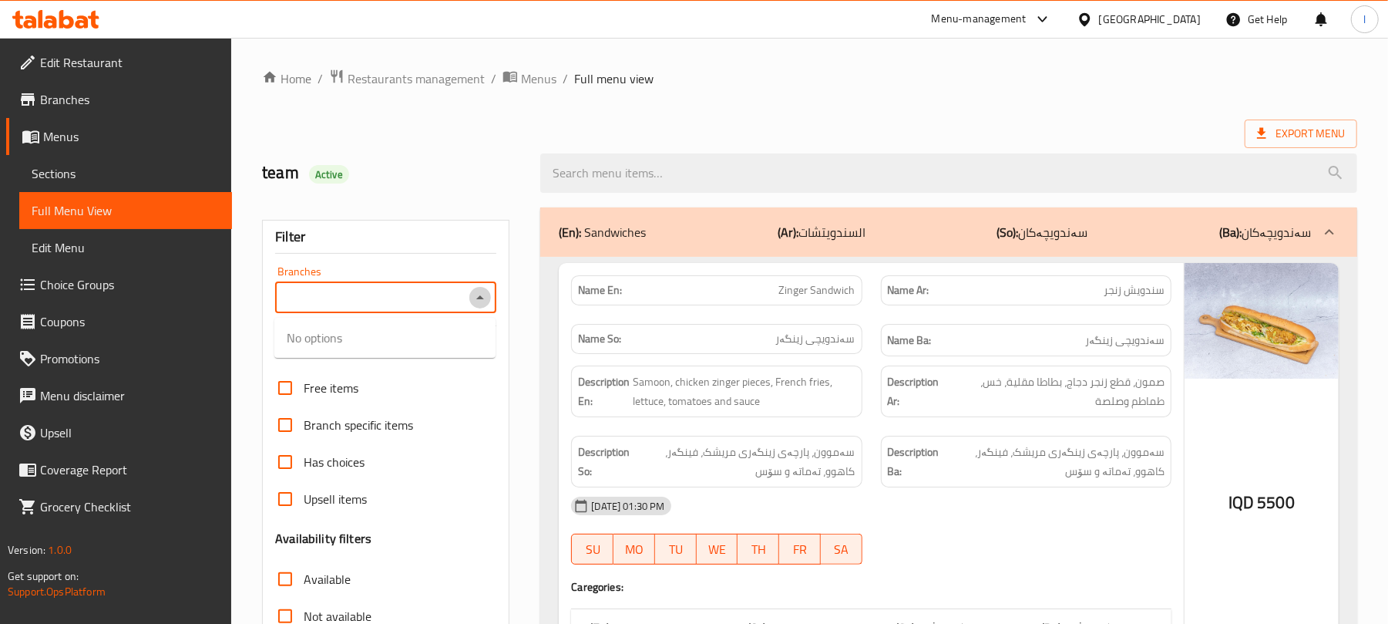
click at [476, 302] on icon "Close" at bounding box center [480, 297] width 18 height 18
click at [476, 302] on icon "Open" at bounding box center [480, 297] width 18 height 18
click at [476, 302] on icon "Close" at bounding box center [480, 297] width 18 height 18
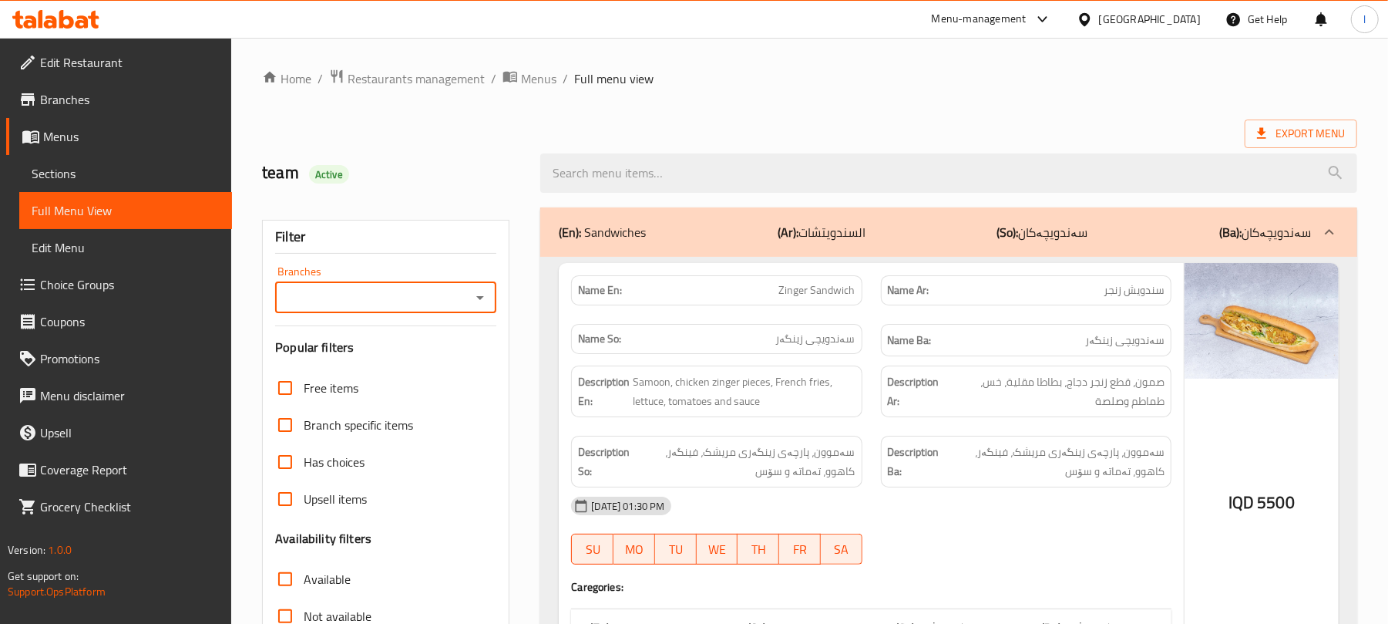
click at [476, 302] on icon "Open" at bounding box center [480, 297] width 18 height 18
click at [476, 301] on icon "Close" at bounding box center [480, 297] width 18 height 18
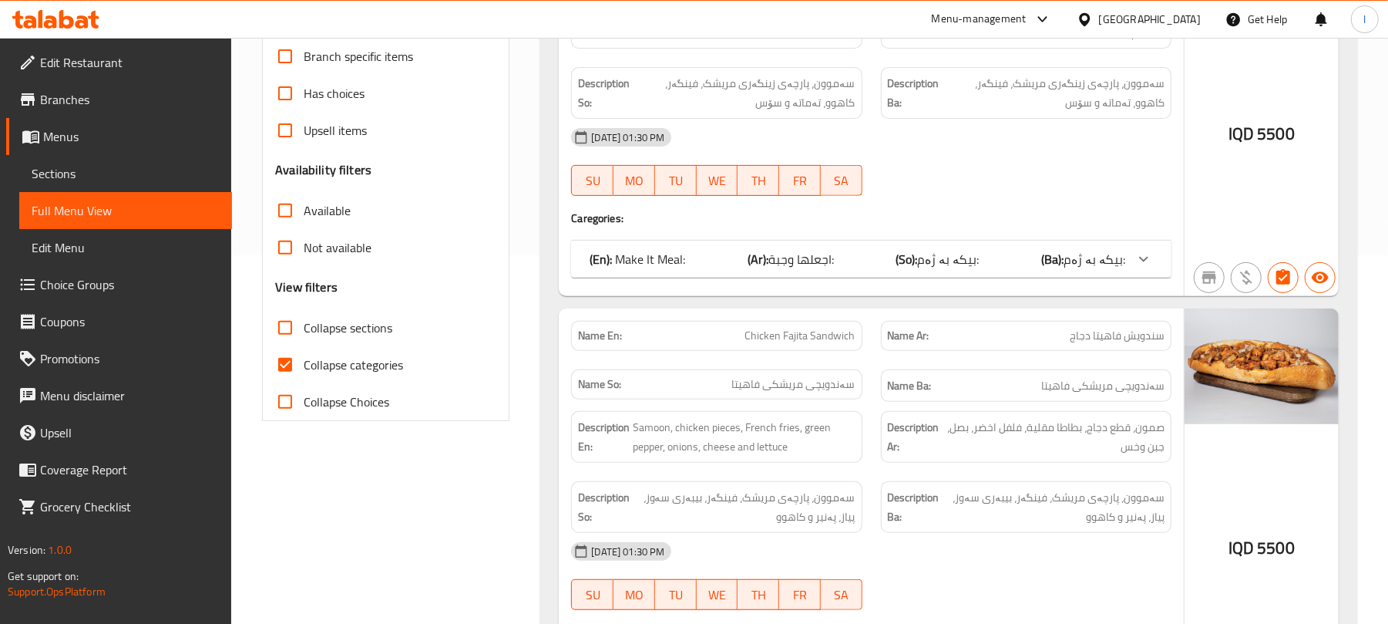
scroll to position [377, 0]
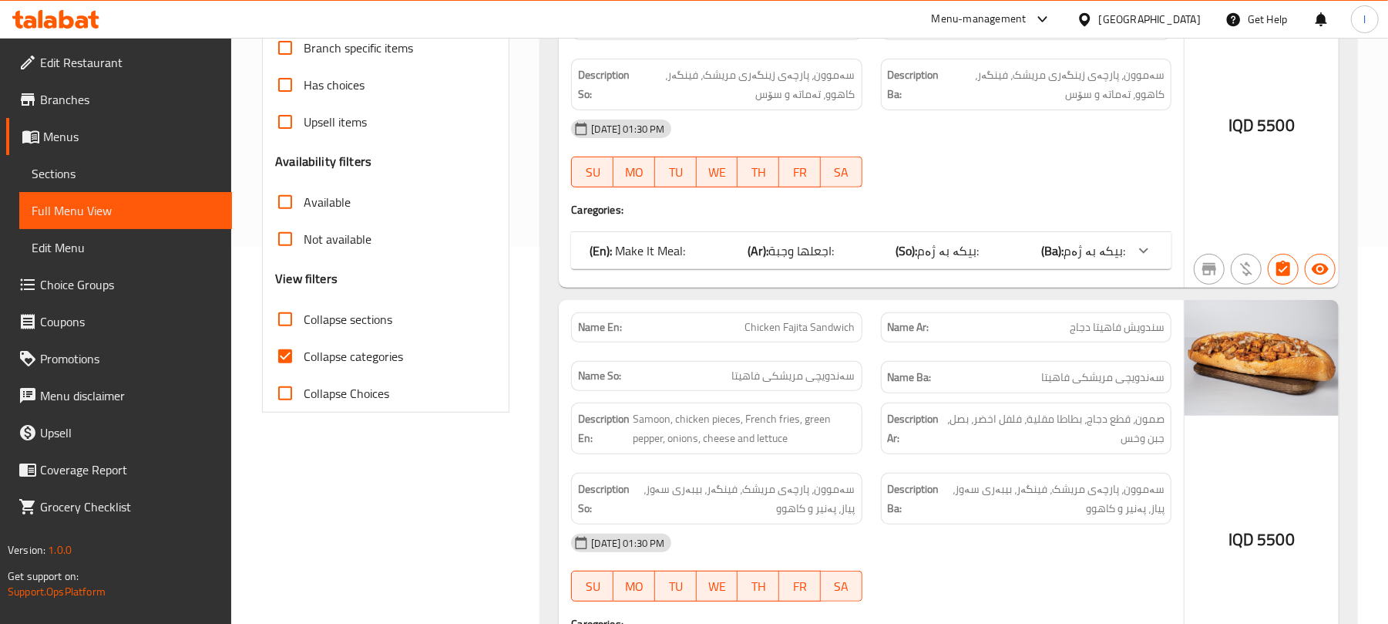
click at [290, 333] on input "Collapse sections" at bounding box center [285, 319] width 37 height 37
checkbox input "true"
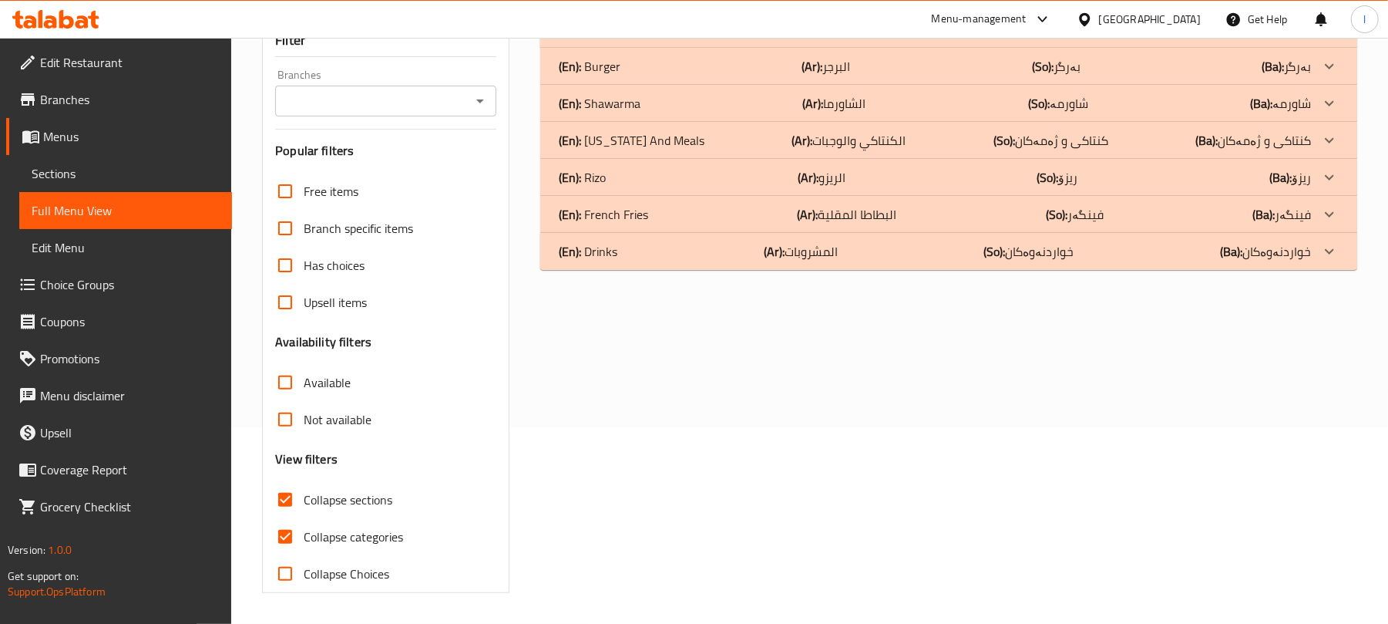
scroll to position [198, 0]
click at [287, 364] on input "Available" at bounding box center [285, 382] width 37 height 37
click at [293, 378] on input "Available" at bounding box center [285, 382] width 37 height 37
checkbox input "false"
click at [273, 538] on input "Collapse categories" at bounding box center [285, 536] width 37 height 37
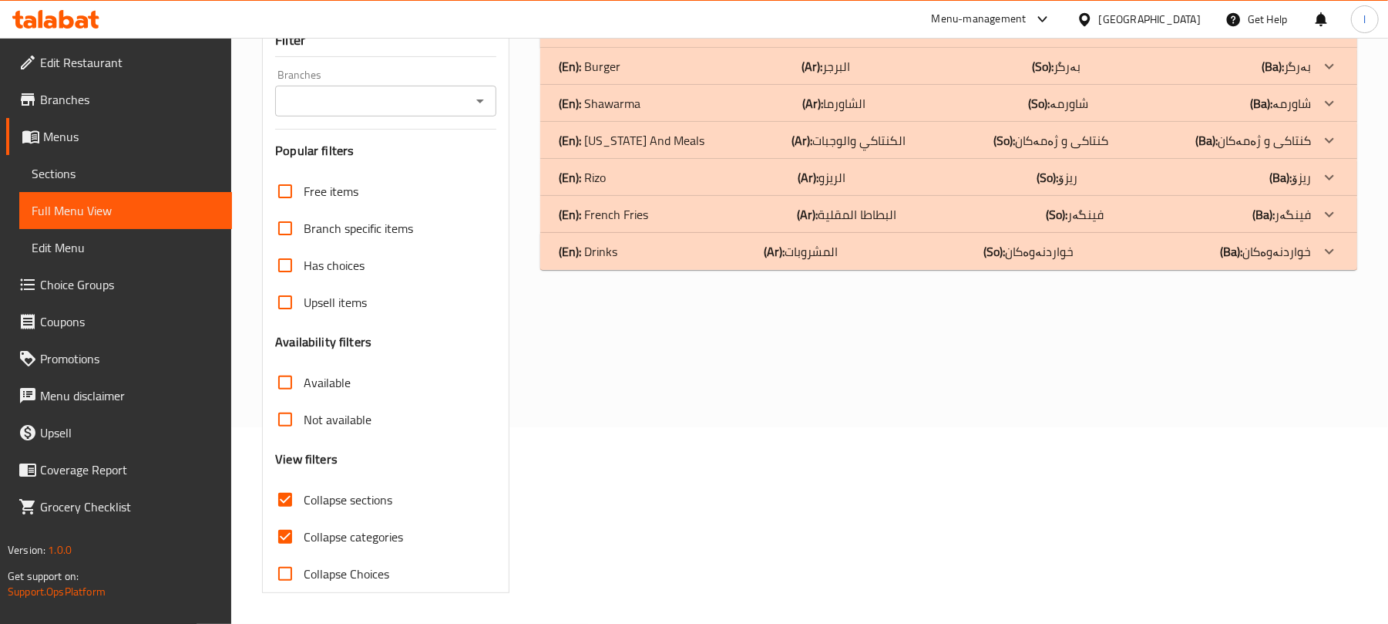
checkbox input "false"
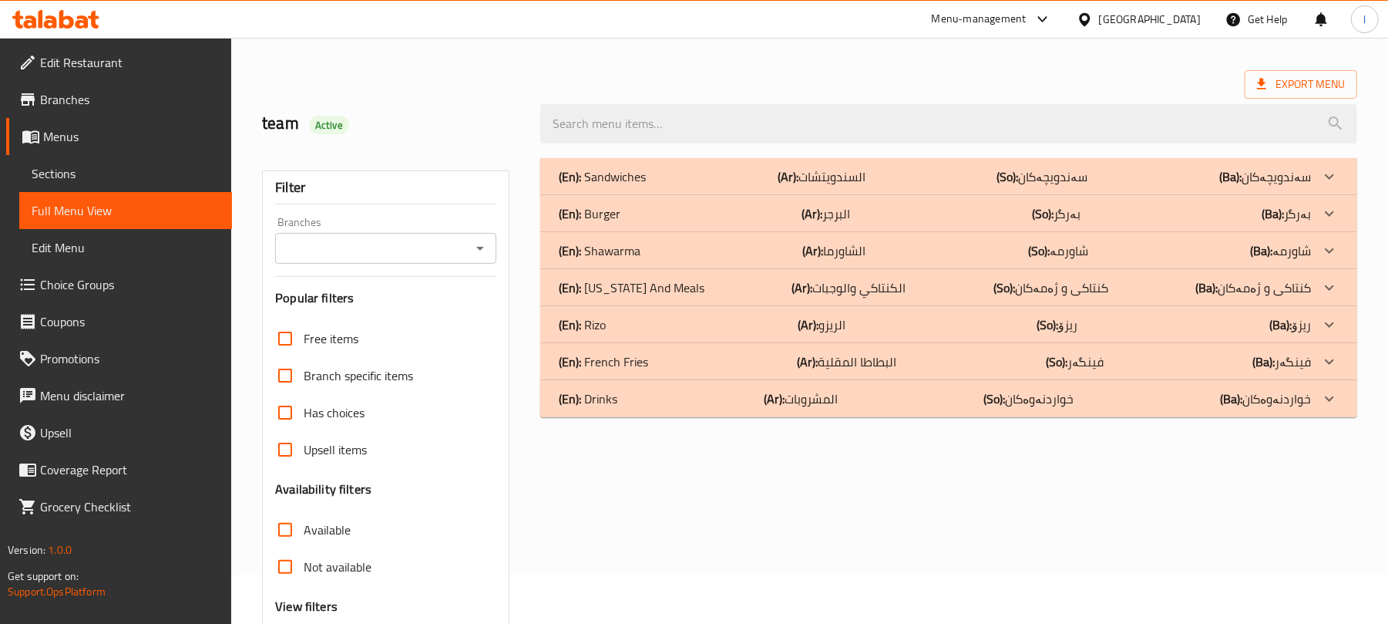
scroll to position [0, 0]
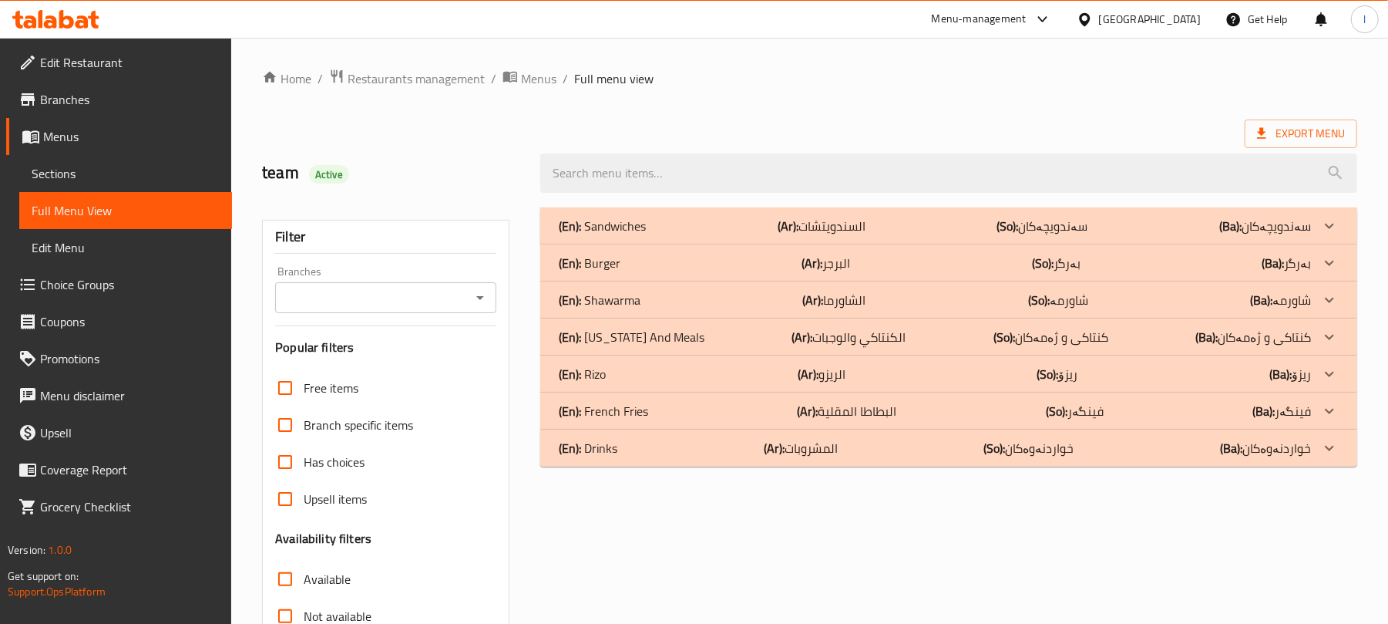
click at [482, 301] on icon "Open" at bounding box center [480, 297] width 18 height 18
click at [491, 291] on div "Branches" at bounding box center [385, 297] width 221 height 31
click at [479, 291] on icon "Close" at bounding box center [480, 297] width 18 height 18
click at [479, 291] on icon "Open" at bounding box center [480, 297] width 18 height 18
click at [479, 291] on icon "Close" at bounding box center [480, 297] width 18 height 18
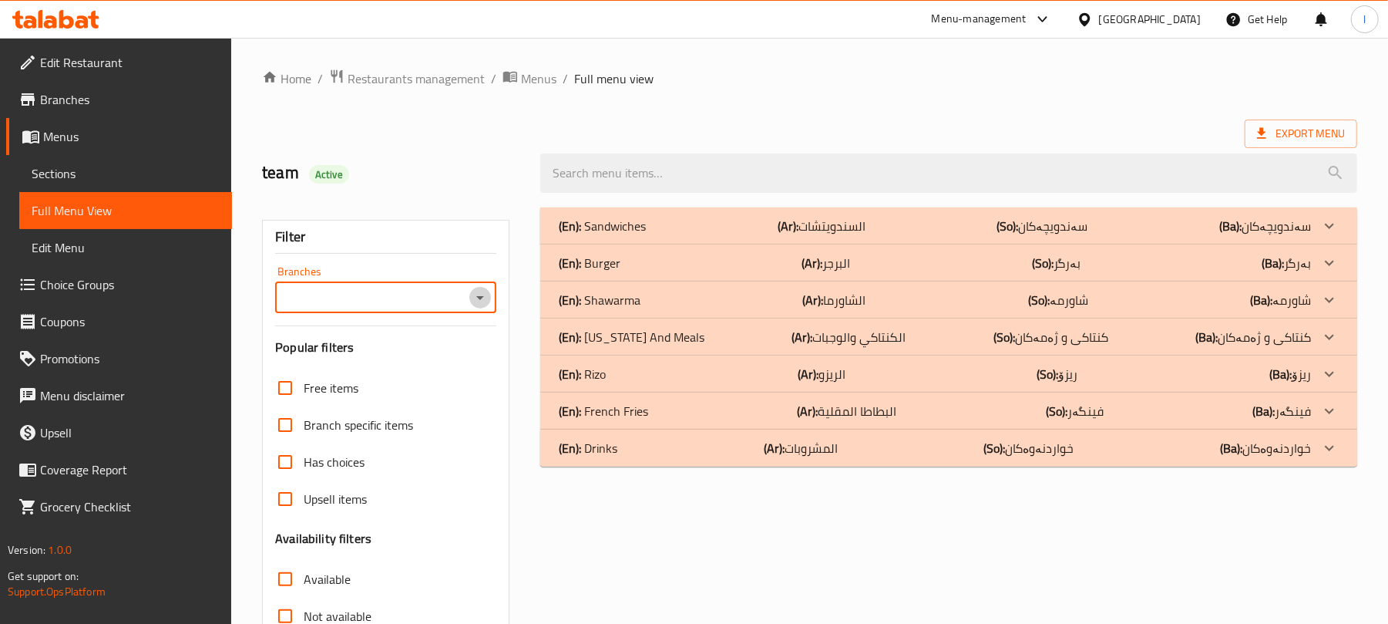
click at [479, 291] on icon "Open" at bounding box center [480, 297] width 18 height 18
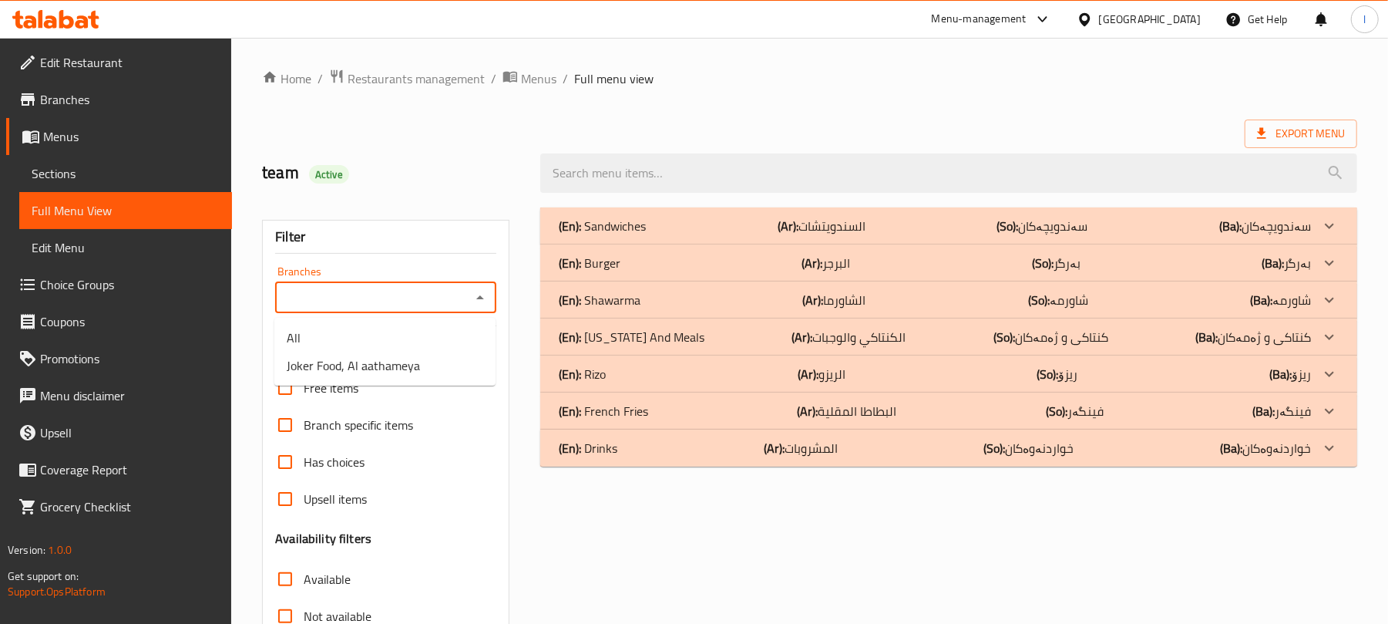
click at [479, 291] on icon "Close" at bounding box center [480, 297] width 18 height 18
click at [479, 291] on icon "Open" at bounding box center [480, 297] width 18 height 18
click at [448, 362] on li "Joker Food, Al aathameya" at bounding box center [384, 365] width 221 height 28
type input "Joker Food, Al aathameya"
click at [630, 365] on div "(En): Rizo (Ar): الريزو (So): ریزۆ (Ba): ریزۆ" at bounding box center [935, 374] width 752 height 18
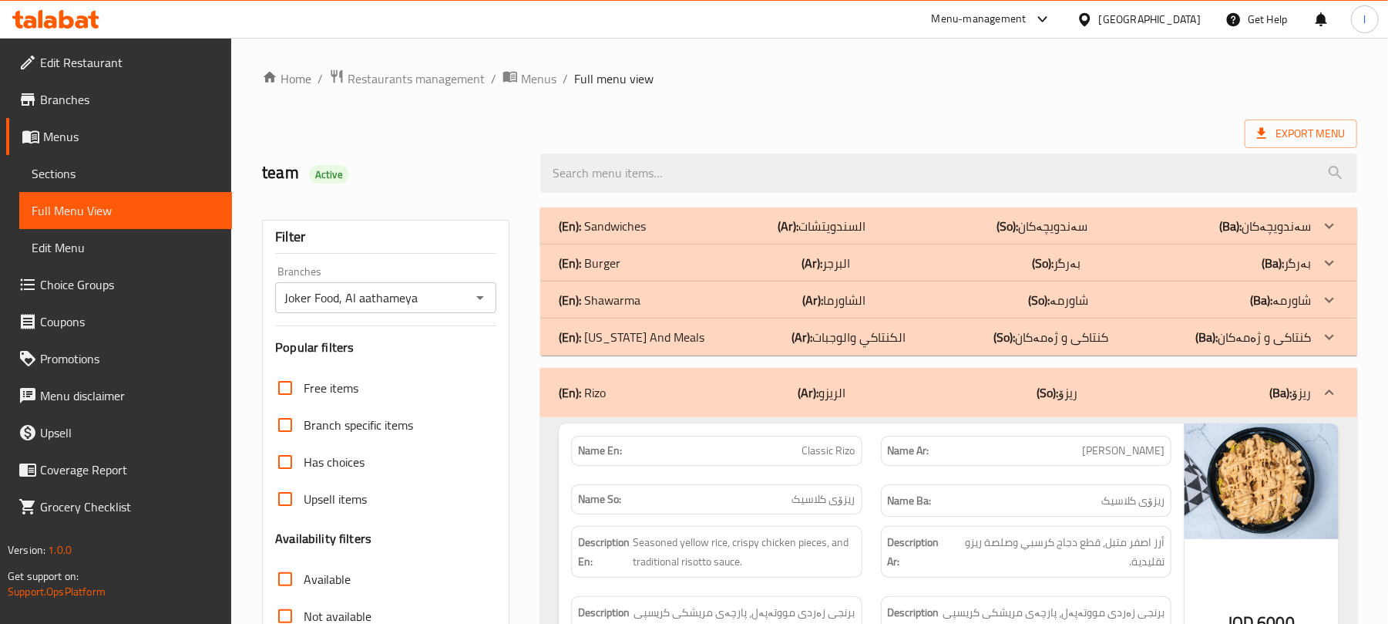
click at [686, 368] on div "(En): Rizo (Ar): الريزو (So): ریزۆ (Ba): ریزۆ" at bounding box center [948, 392] width 817 height 49
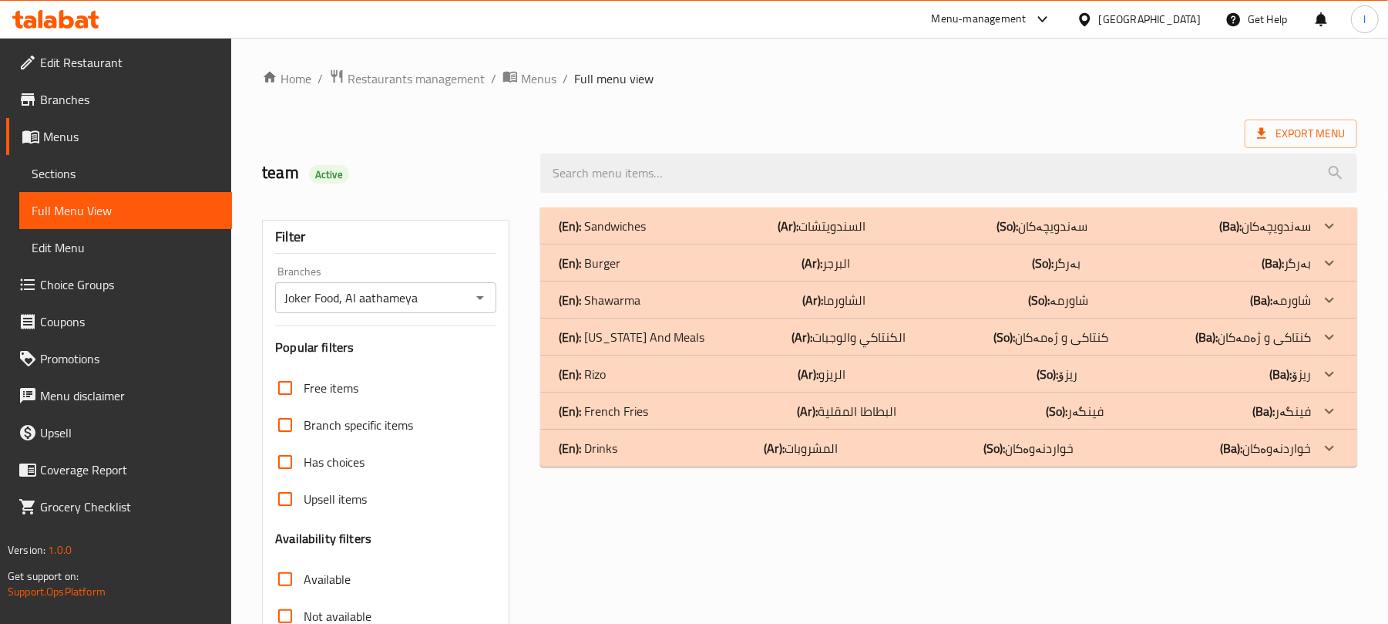
click at [685, 383] on div "(En): Rizo (Ar): الريزو (So): ریزۆ (Ba): ریزۆ" at bounding box center [935, 374] width 752 height 18
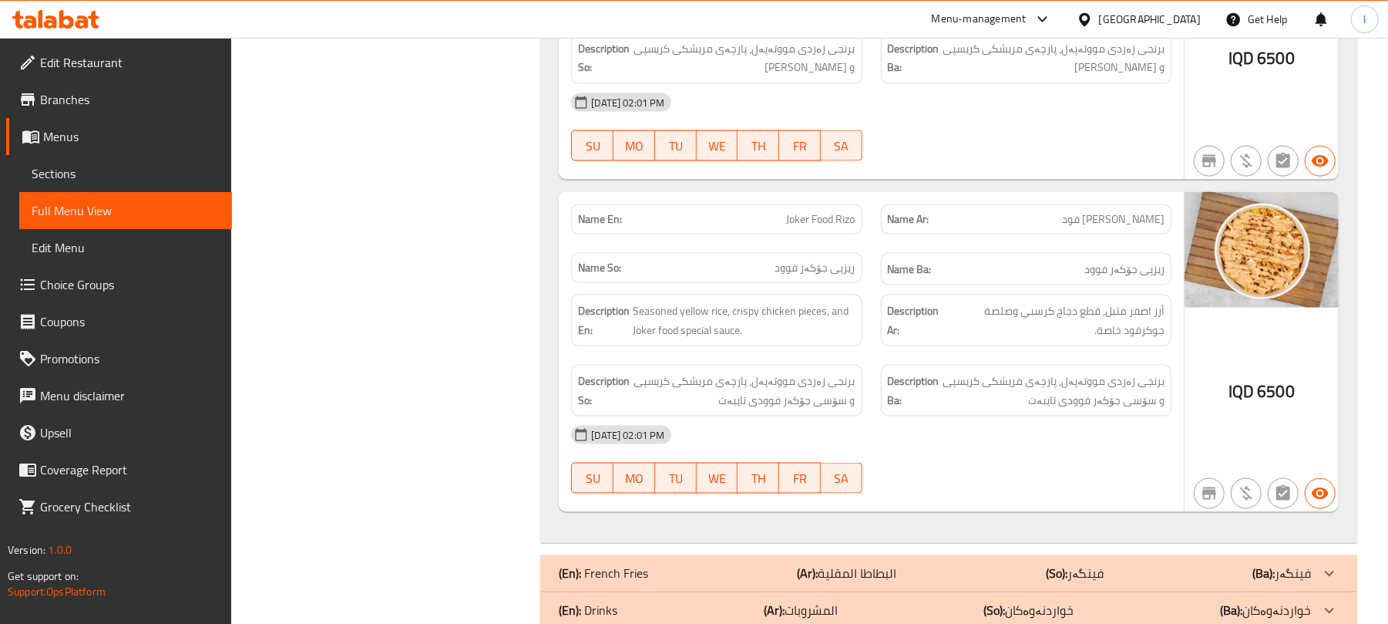
scroll to position [1609, 0]
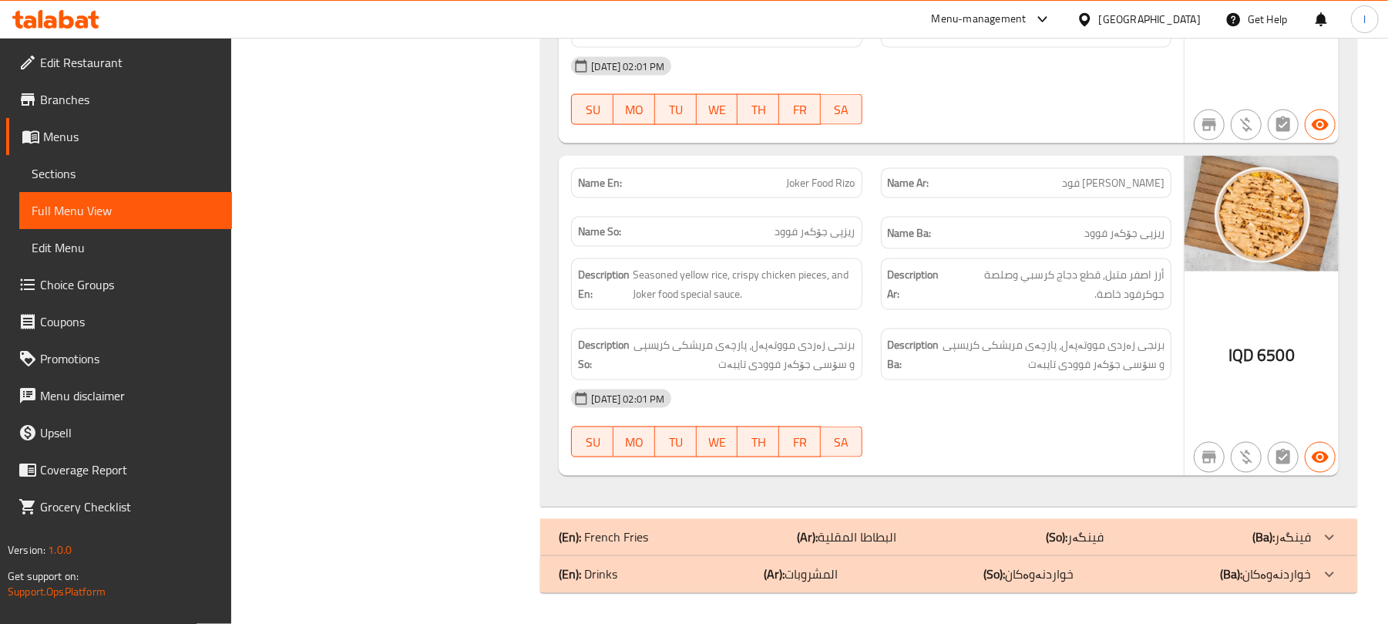
click at [698, 572] on div "(En): Drinks (Ar): المشروبات (So): خواردنەوەکان (Ba): خواردنەوەکان" at bounding box center [935, 574] width 752 height 18
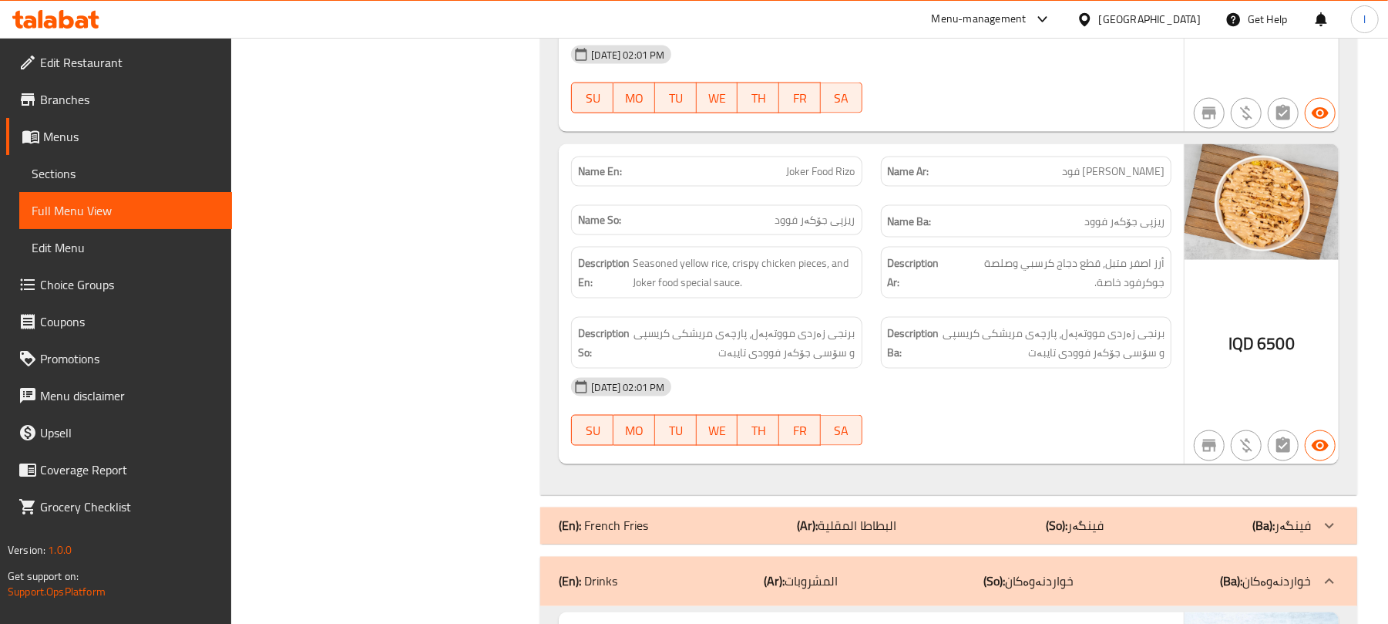
click at [715, 535] on div "(En): French Fries (Ar): البطاطا المقلية (So): فینگەر (Ba): فینگەر" at bounding box center [935, 525] width 752 height 18
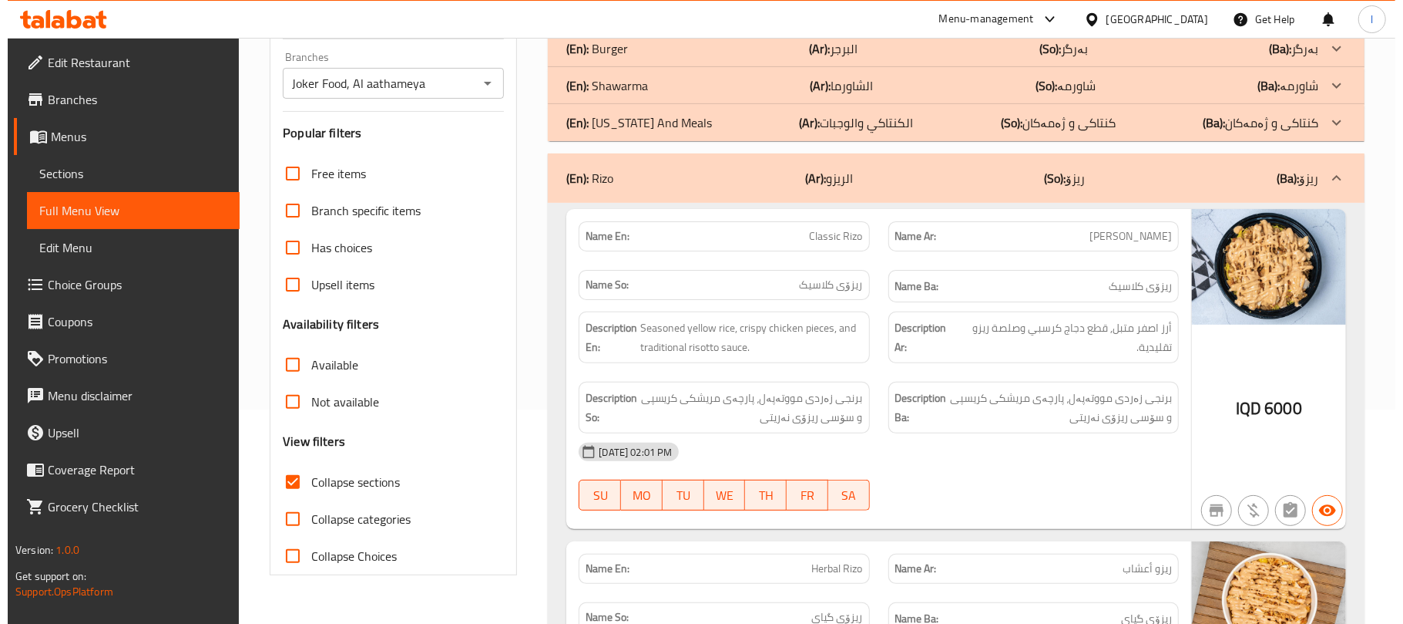
scroll to position [0, 0]
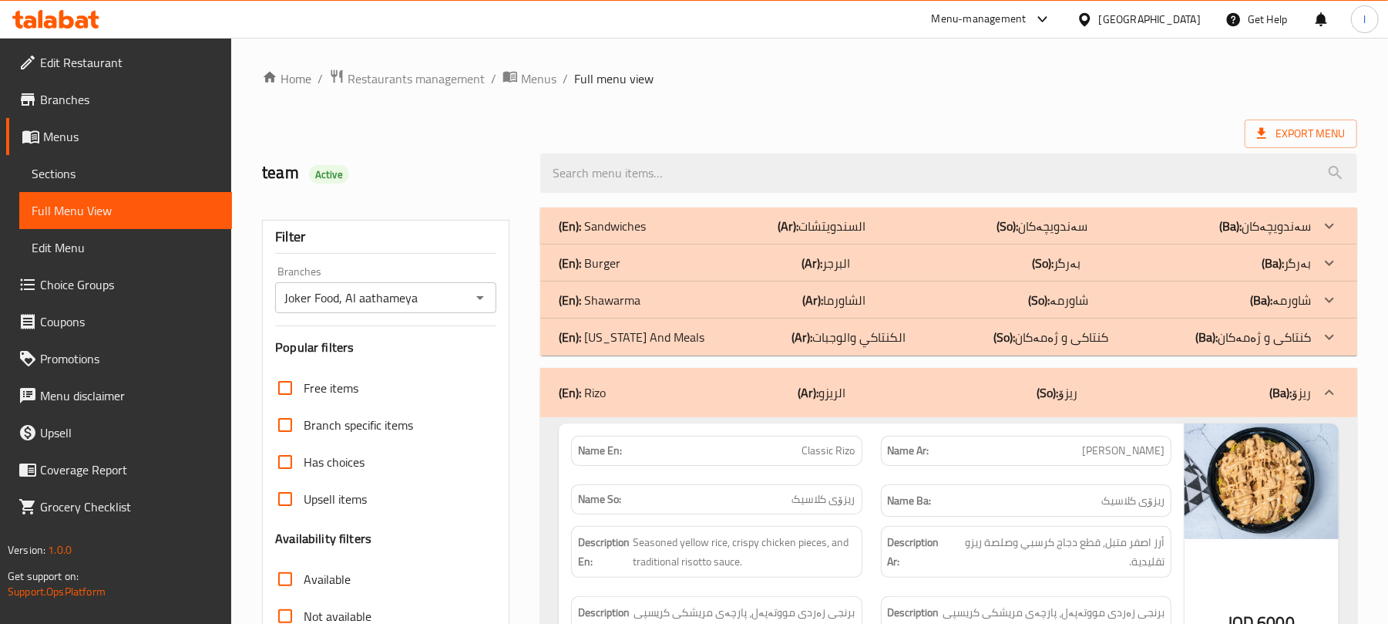
click at [772, 257] on div "(En): Burger (Ar): البرجر (So): بەرگر (Ba): بەرگر" at bounding box center [935, 263] width 752 height 18
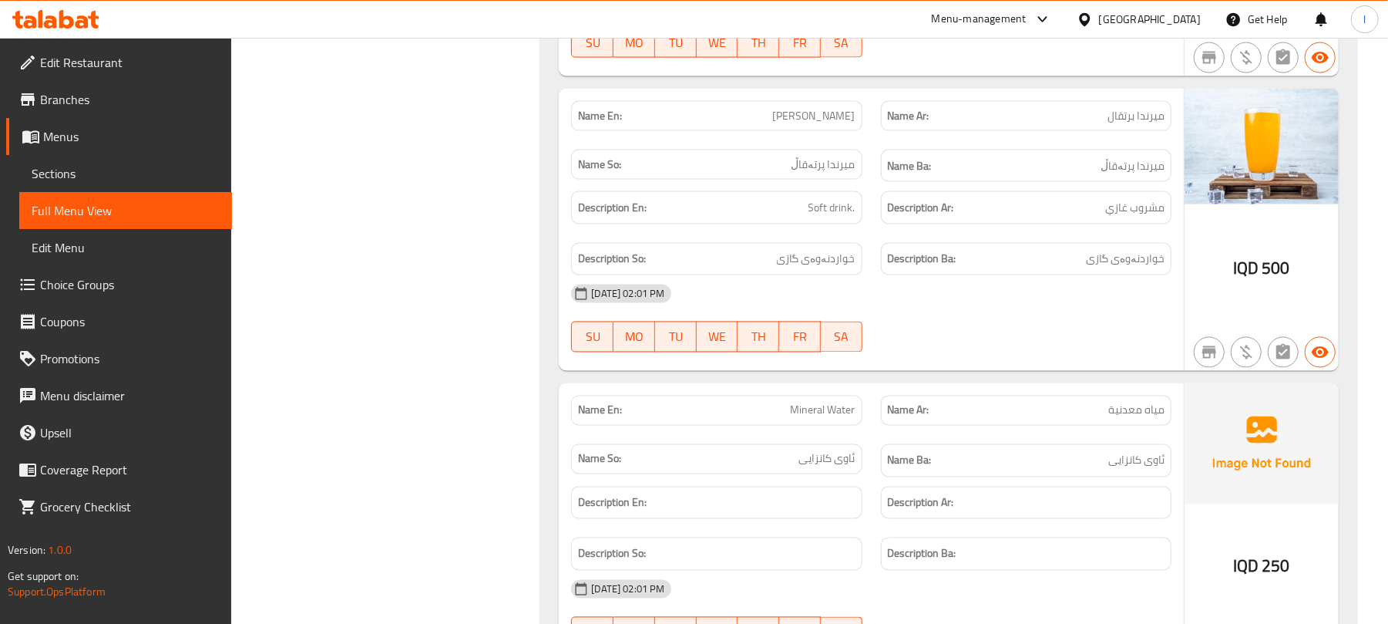
scroll to position [6053, 0]
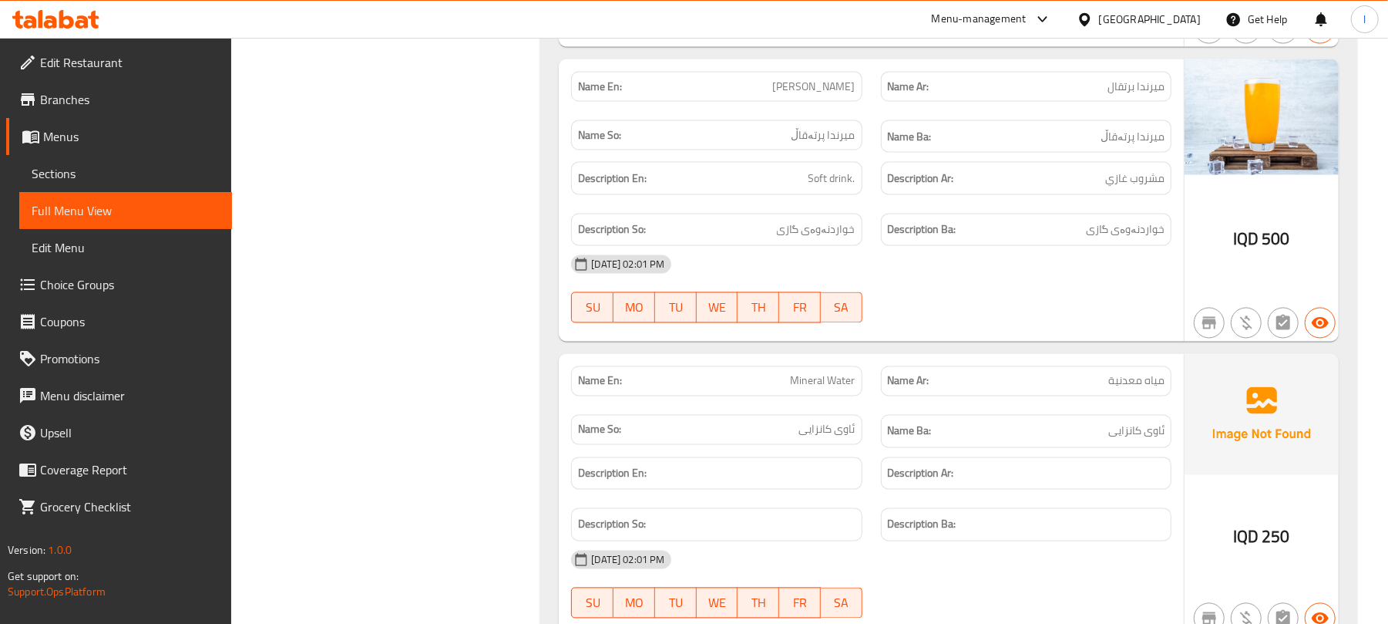
click at [817, 373] on span "Mineral Water" at bounding box center [823, 381] width 65 height 16
copy span "Mineral Water"
click at [91, 53] on span "Edit Restaurant" at bounding box center [130, 62] width 180 height 18
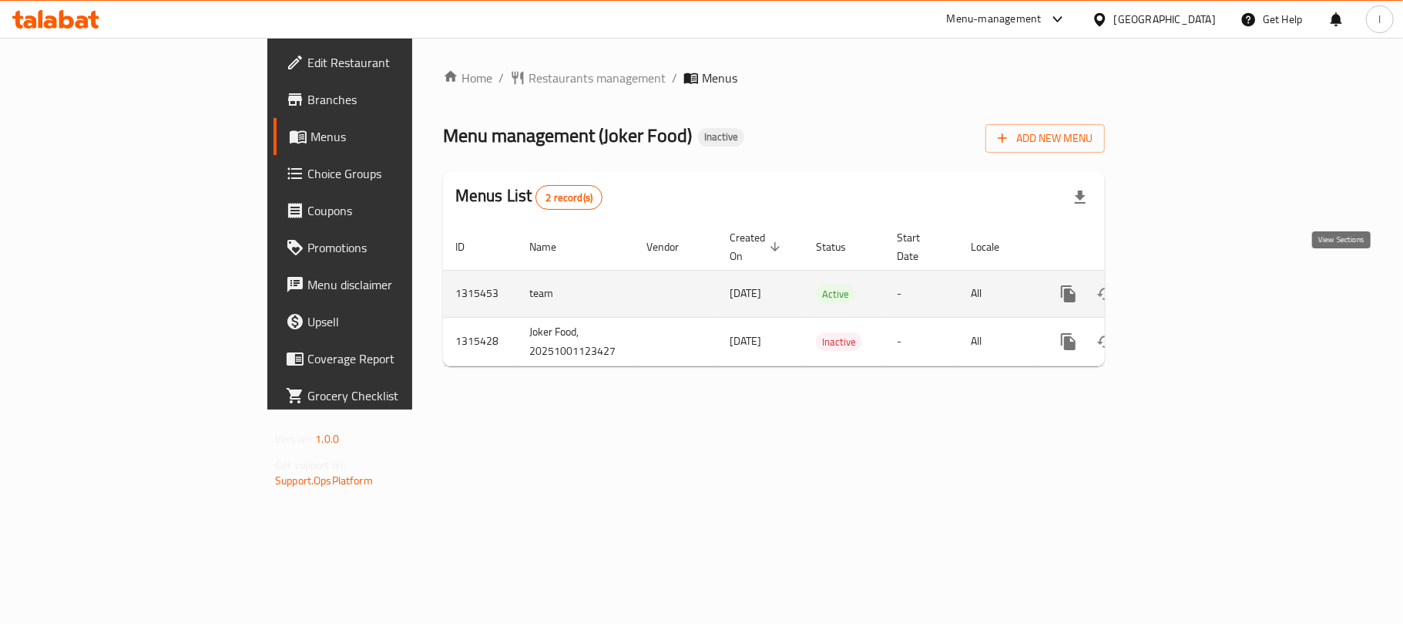
click at [1189, 284] on icon "enhanced table" at bounding box center [1180, 293] width 18 height 18
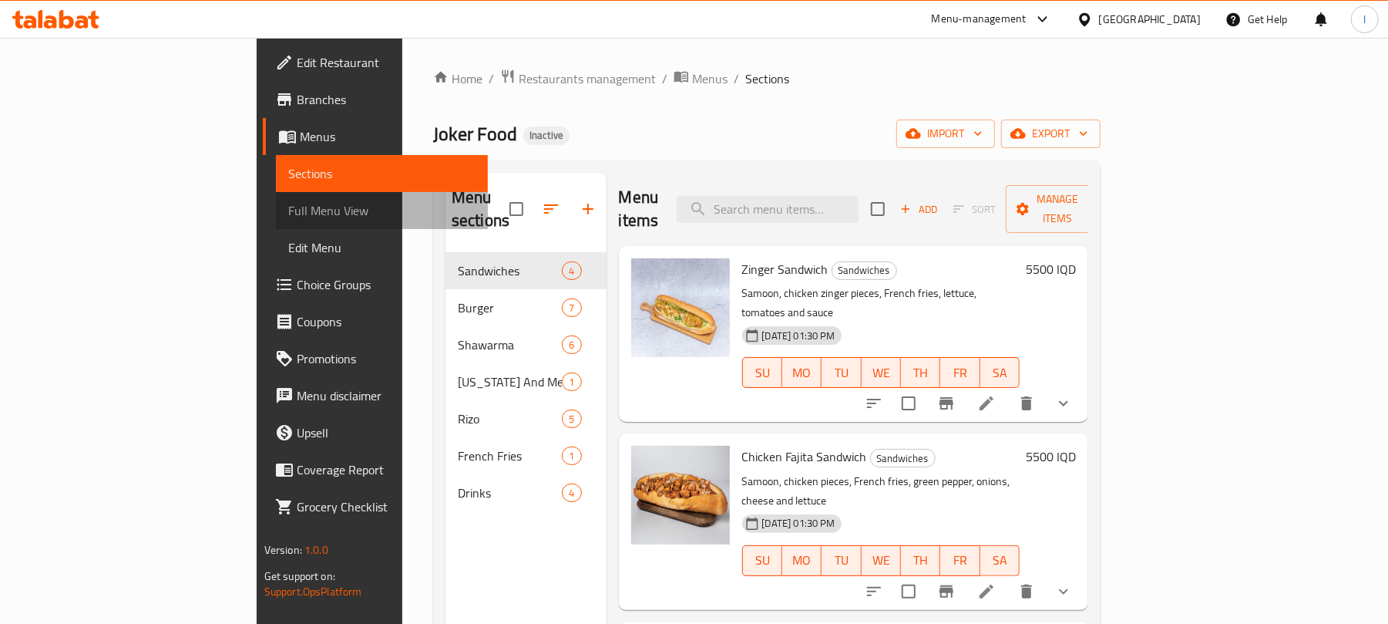
click at [288, 216] on span "Full Menu View" at bounding box center [382, 210] width 188 height 18
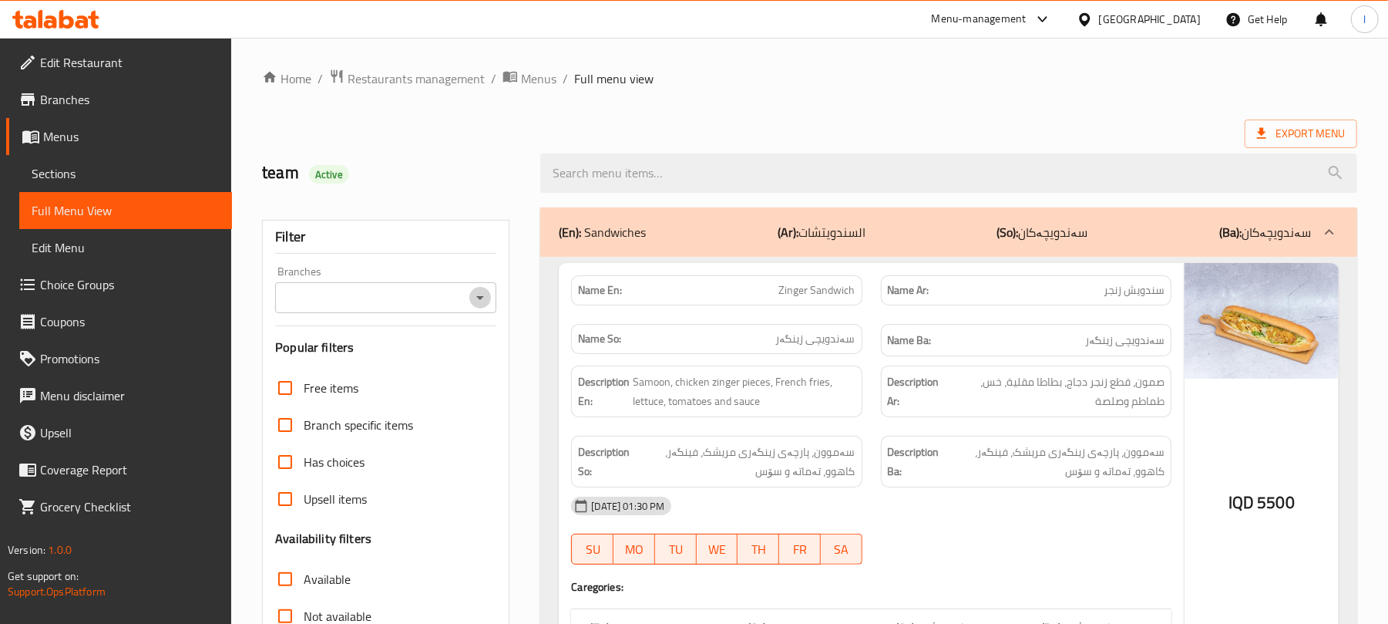
click at [482, 308] on button "Open" at bounding box center [480, 298] width 22 height 22
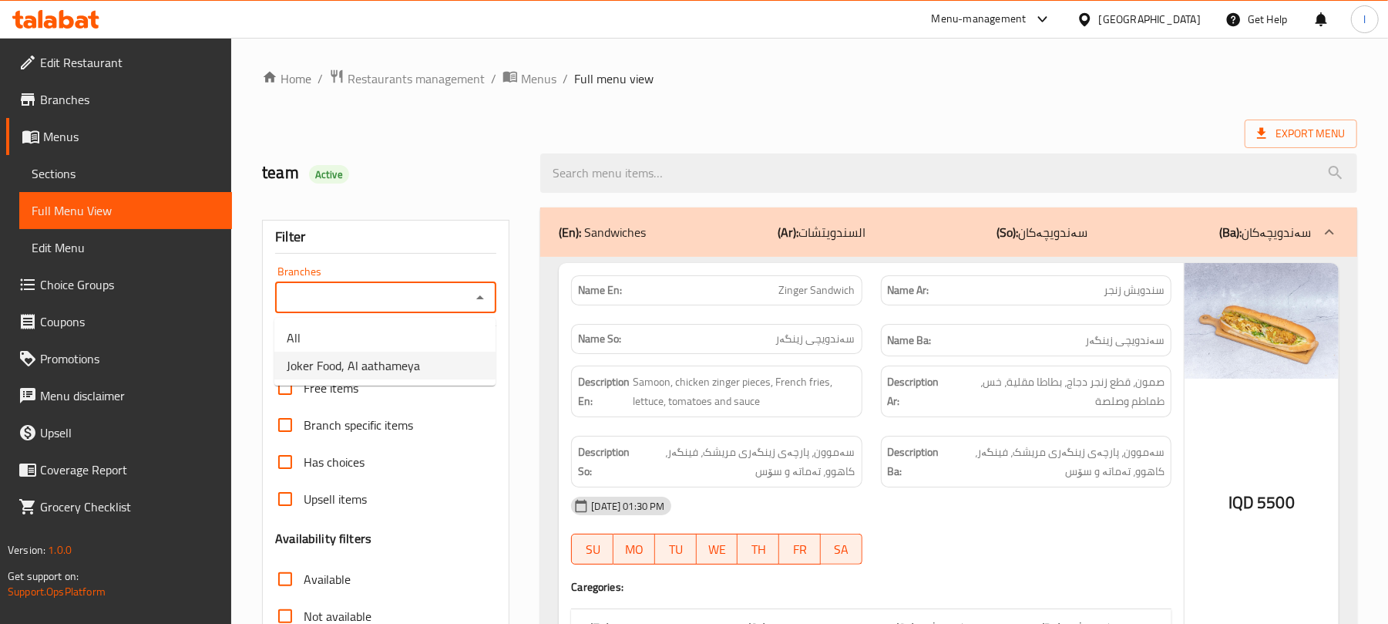
click at [417, 358] on span "Joker Food, Al aathameya" at bounding box center [353, 365] width 133 height 18
type input "Joker Food, Al aathameya"
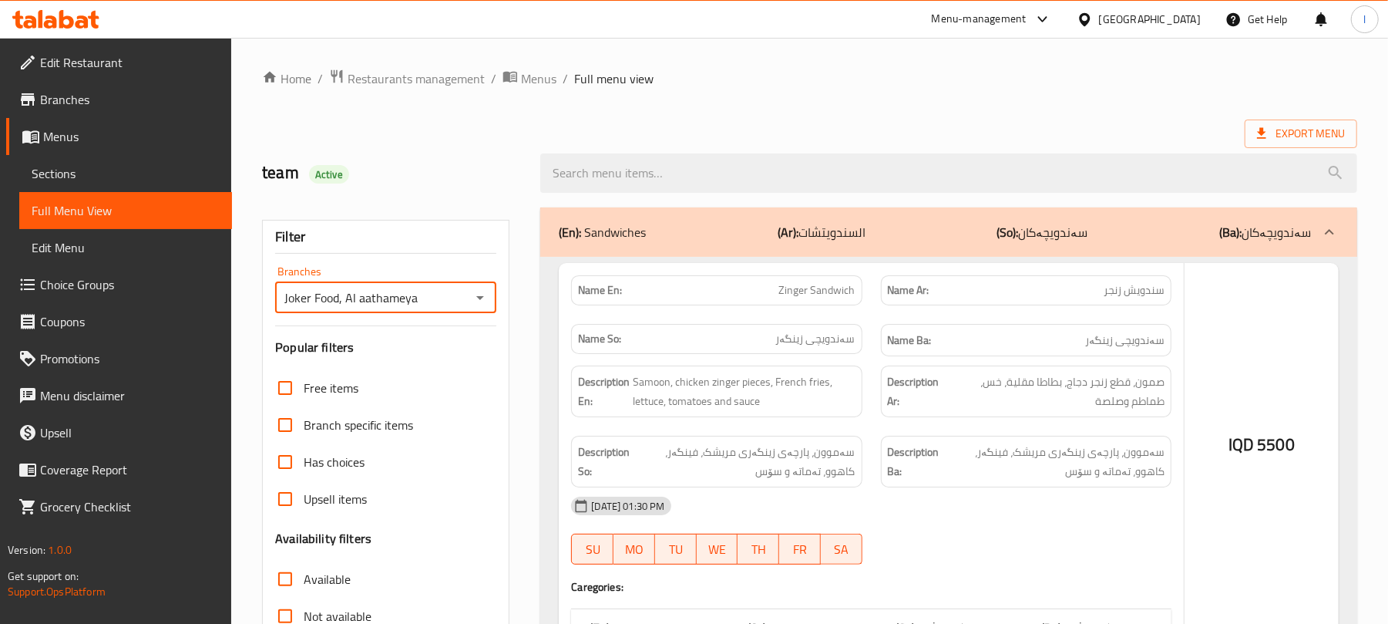
scroll to position [198, 0]
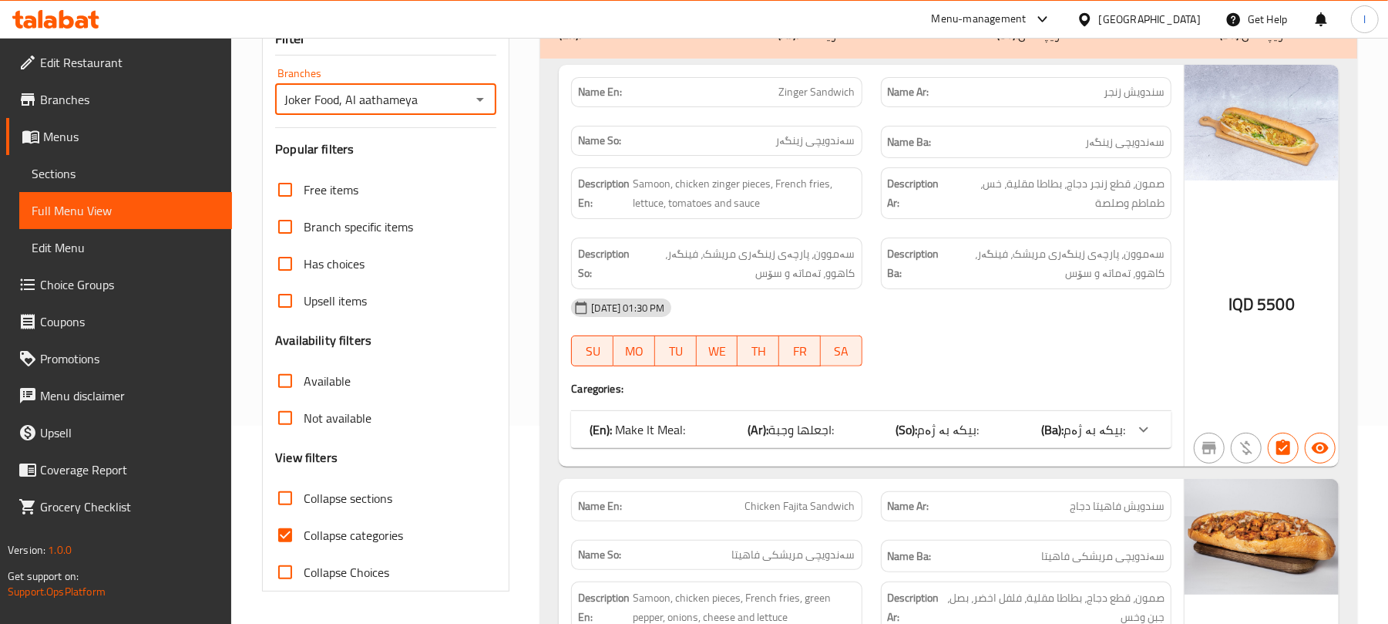
click at [288, 527] on input "Collapse categories" at bounding box center [285, 534] width 37 height 37
checkbox input "false"
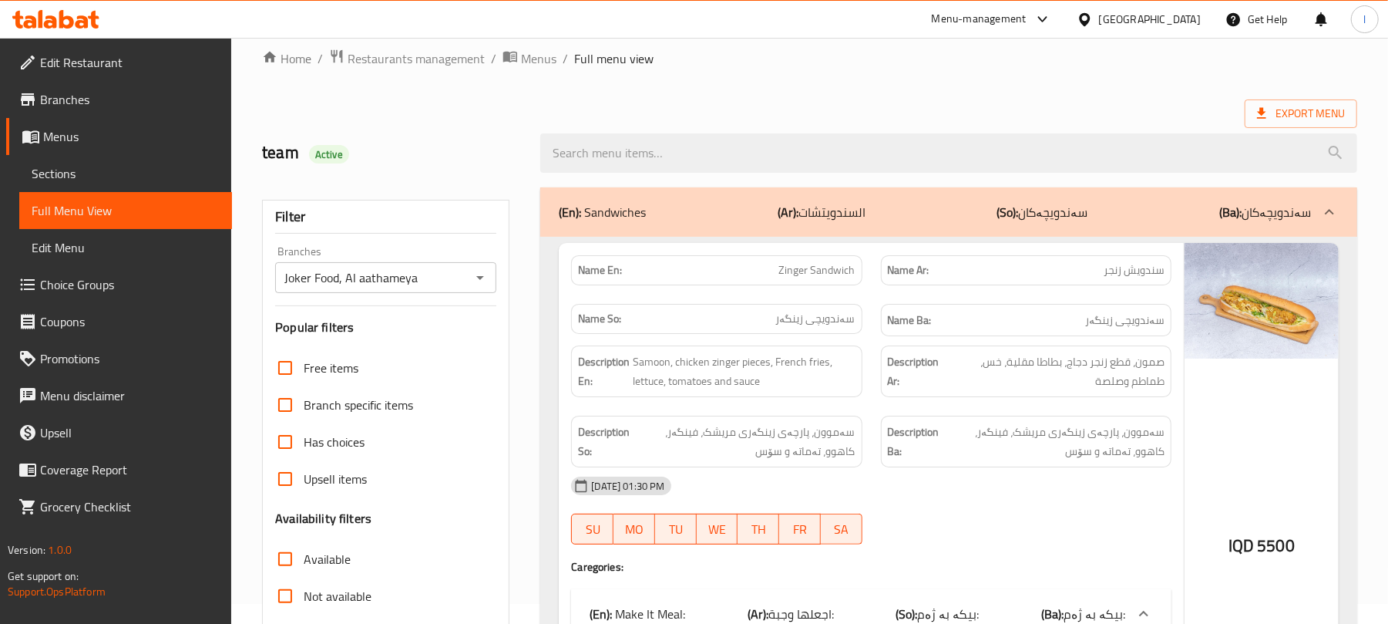
scroll to position [0, 0]
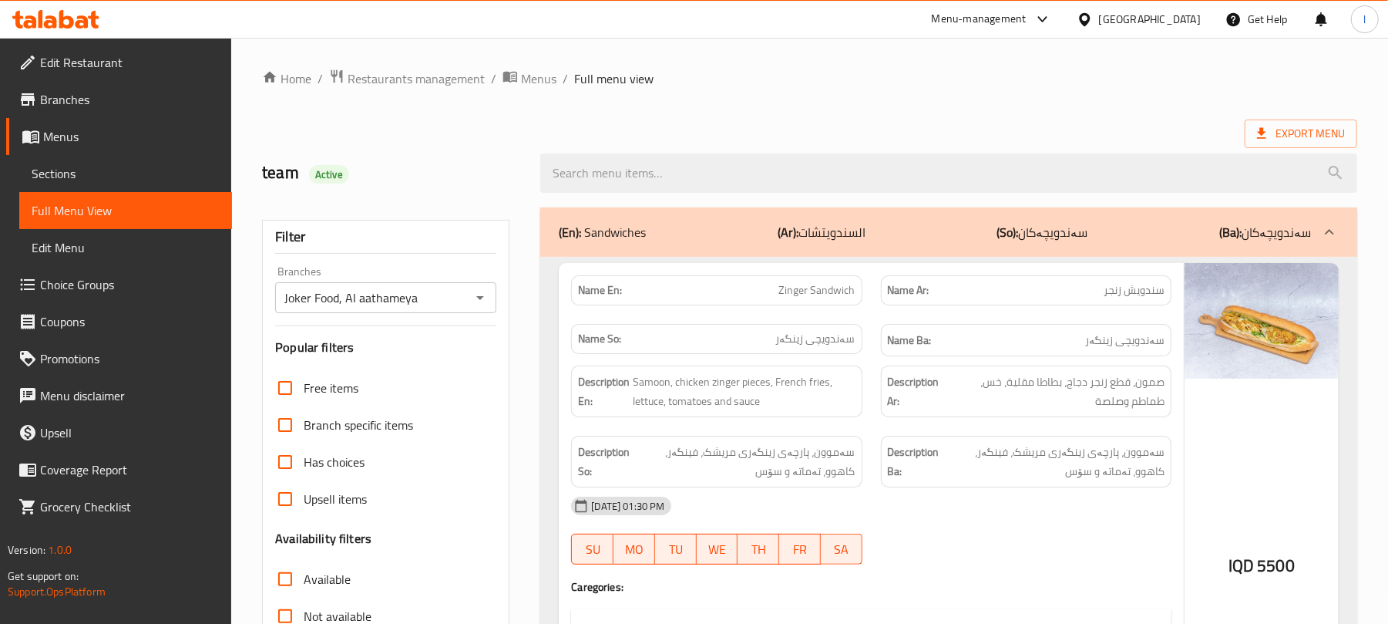
click at [815, 241] on p "(Ar): السندويتشات" at bounding box center [822, 232] width 88 height 18
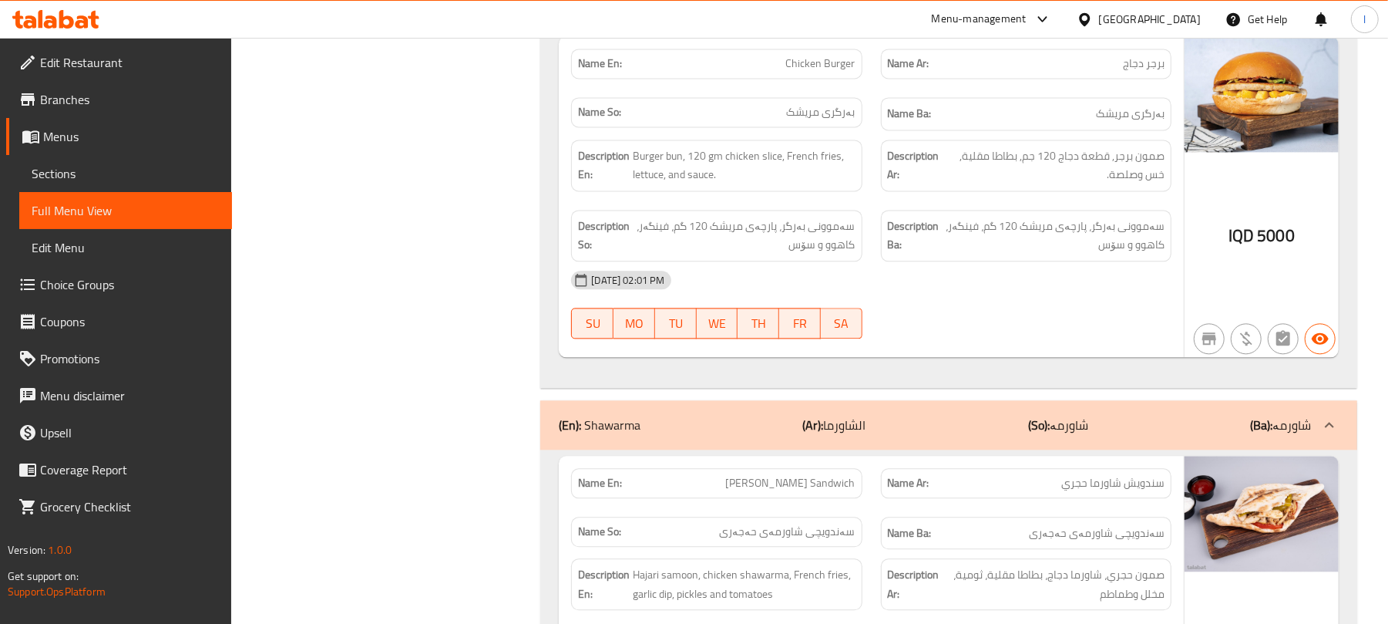
scroll to position [2261, 0]
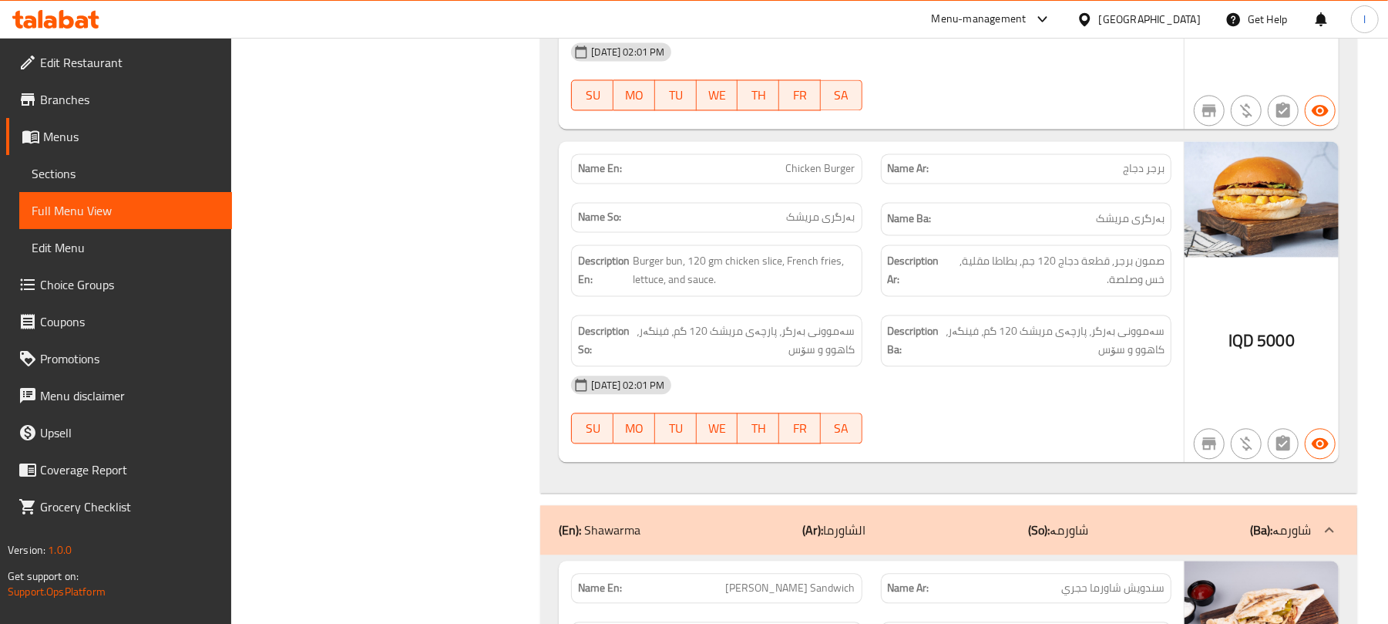
click at [1093, 520] on div "(En): Shawarma (Ar): الشاورما (So): شاورمە (Ba): شاورمە" at bounding box center [935, 529] width 752 height 18
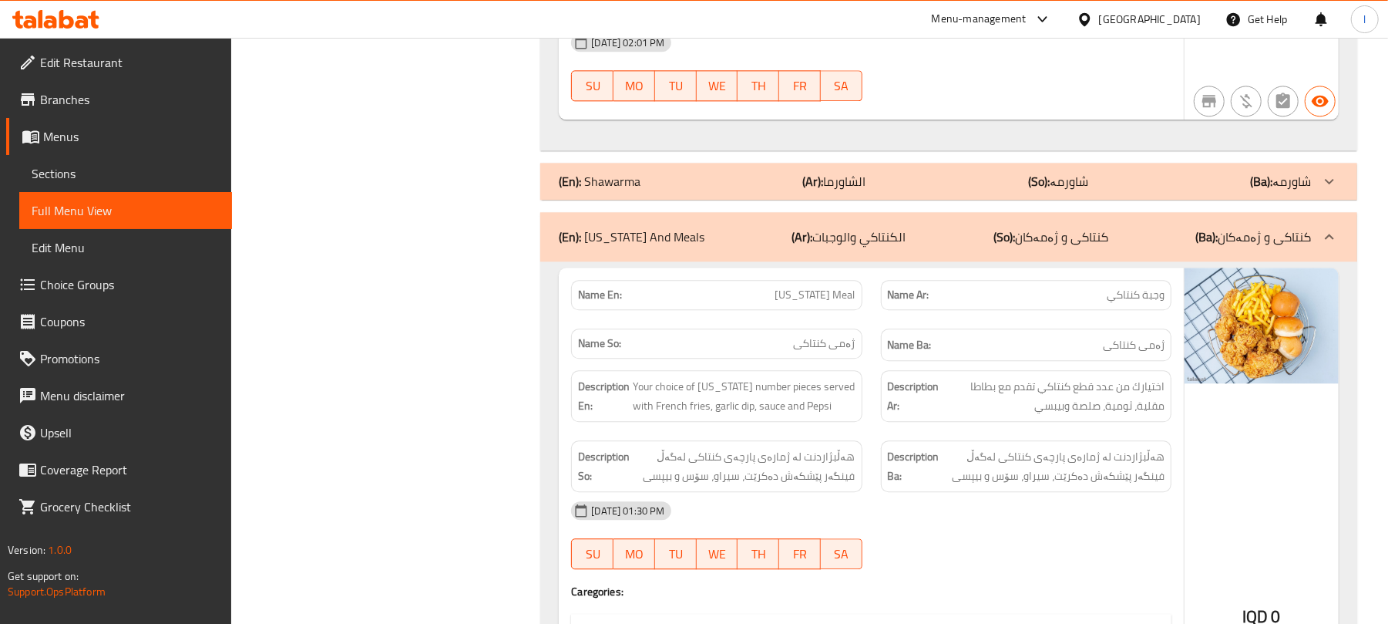
scroll to position [2637, 0]
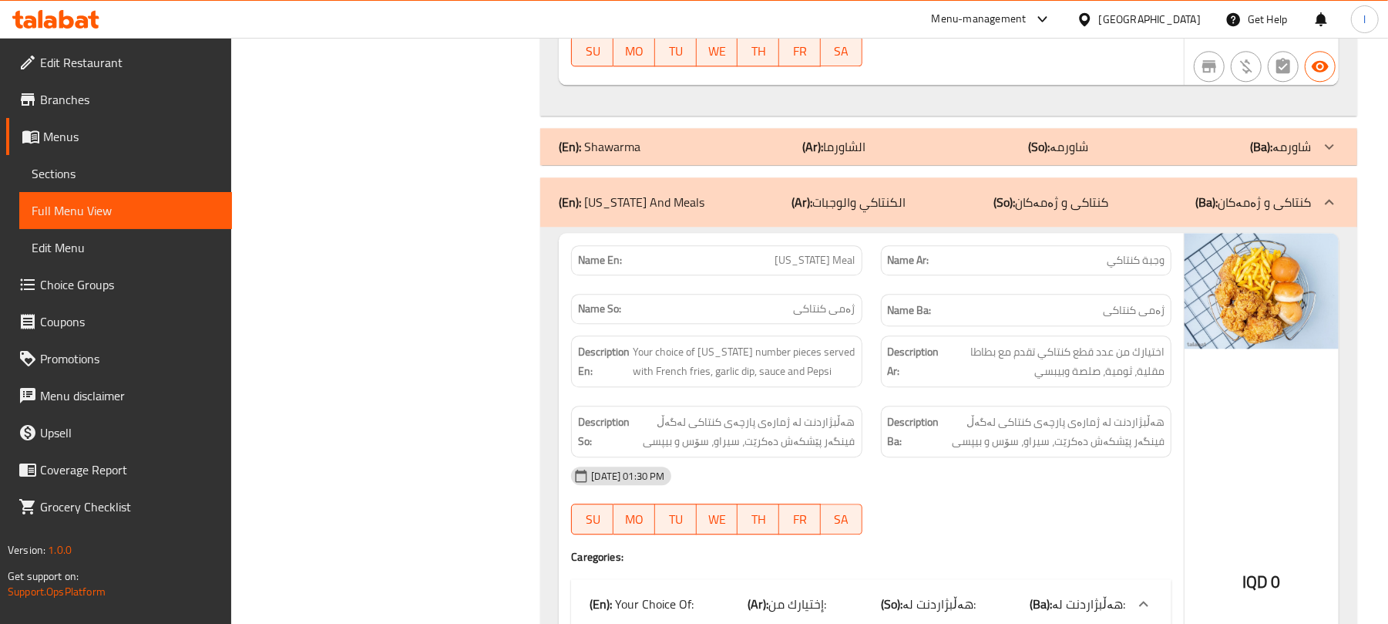
click at [1065, 193] on p "(So): کنتاکی و ژەمەکان" at bounding box center [1050, 202] width 115 height 18
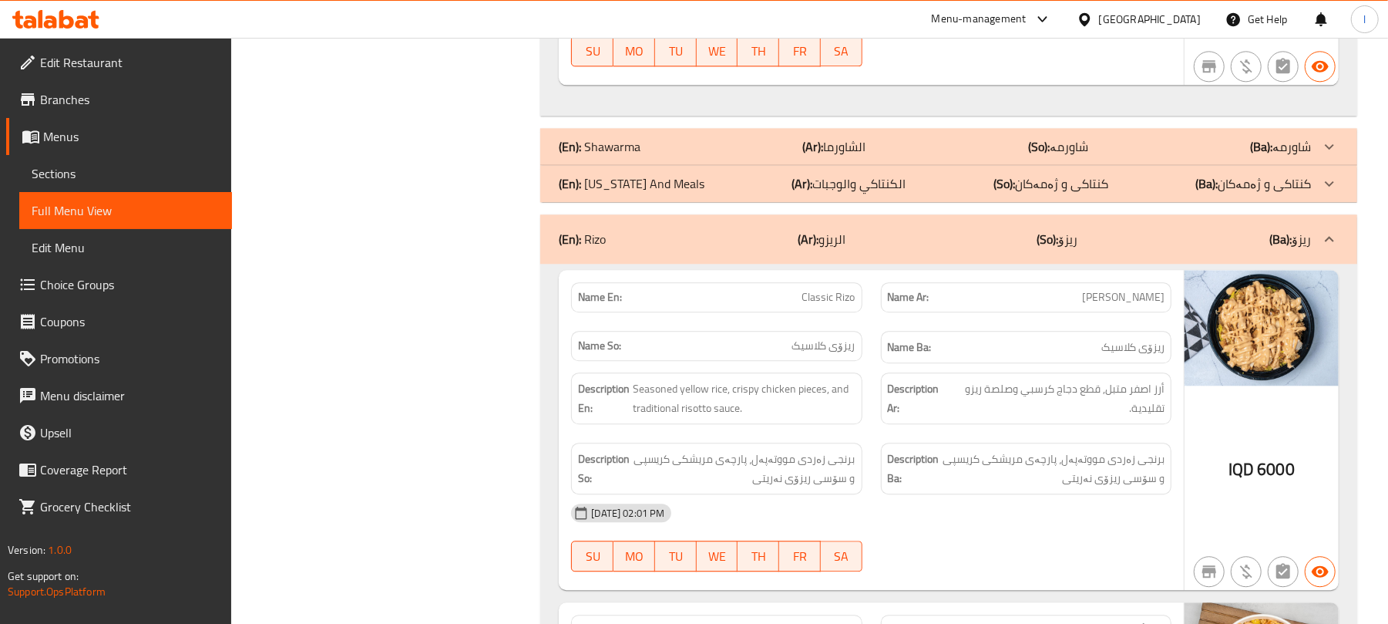
click at [1079, 174] on p "(So): کنتاکی و ژەمەکان" at bounding box center [1050, 183] width 115 height 18
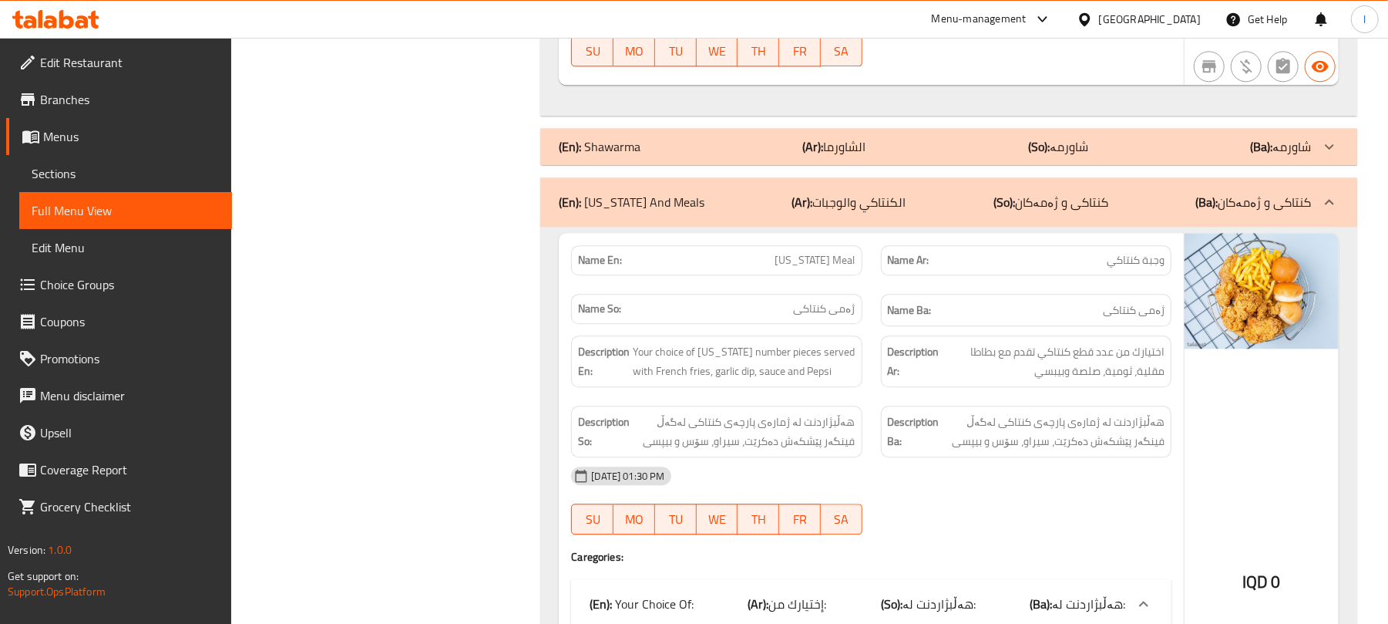
click at [1138, 193] on div "(En): Kentucky And Meals (Ar): الكنتاكي والوجبات (So): کنتاکی و ژەمەکان (Ba): ک…" at bounding box center [935, 202] width 752 height 18
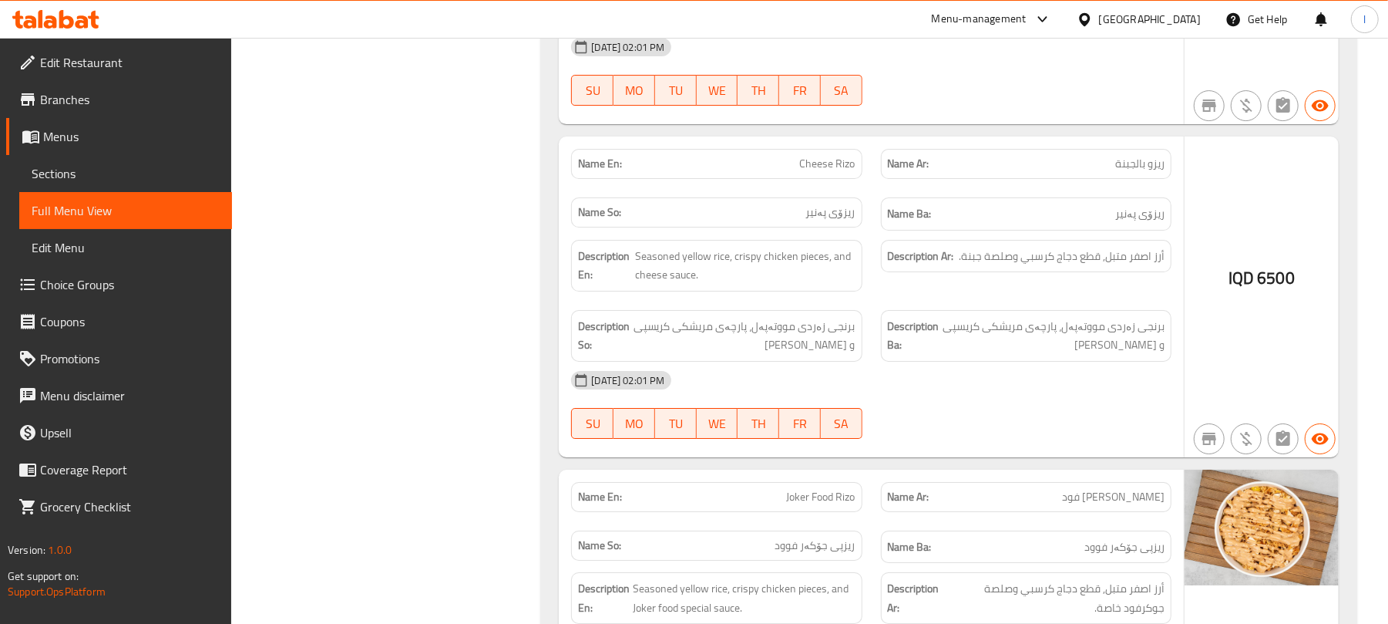
scroll to position [4144, 0]
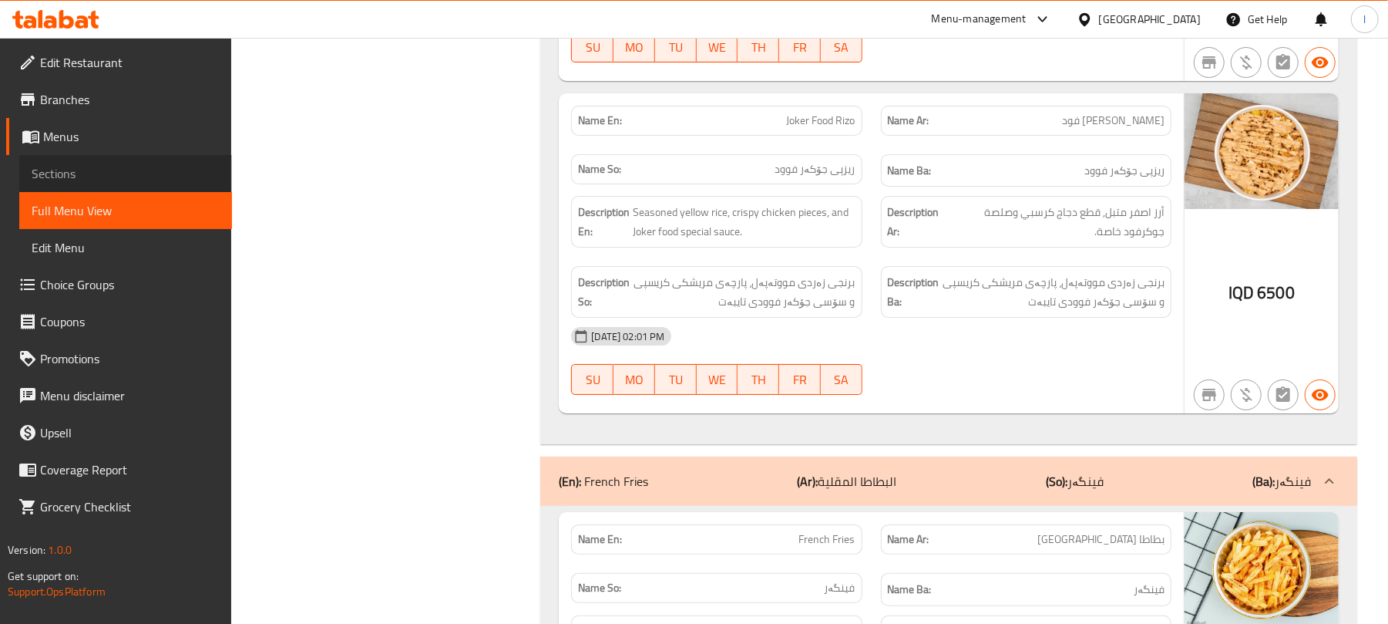
click at [93, 185] on link "Sections" at bounding box center [125, 173] width 213 height 37
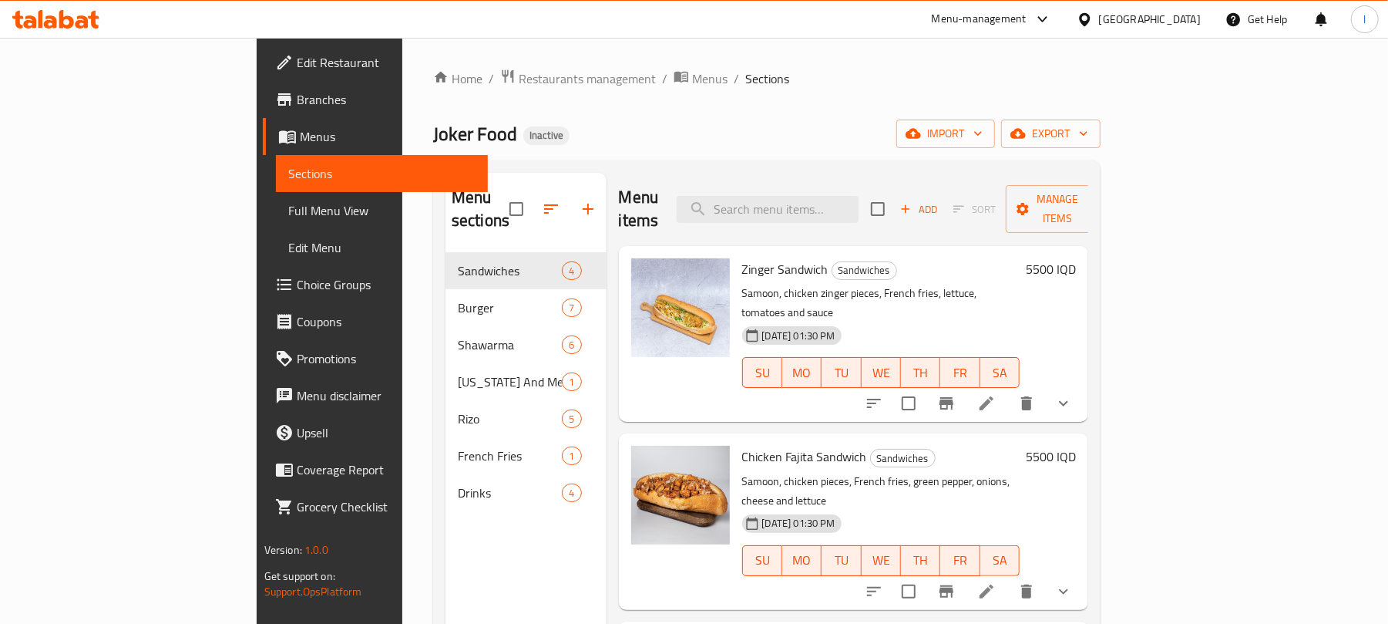
click at [94, 13] on icon at bounding box center [93, 20] width 11 height 18
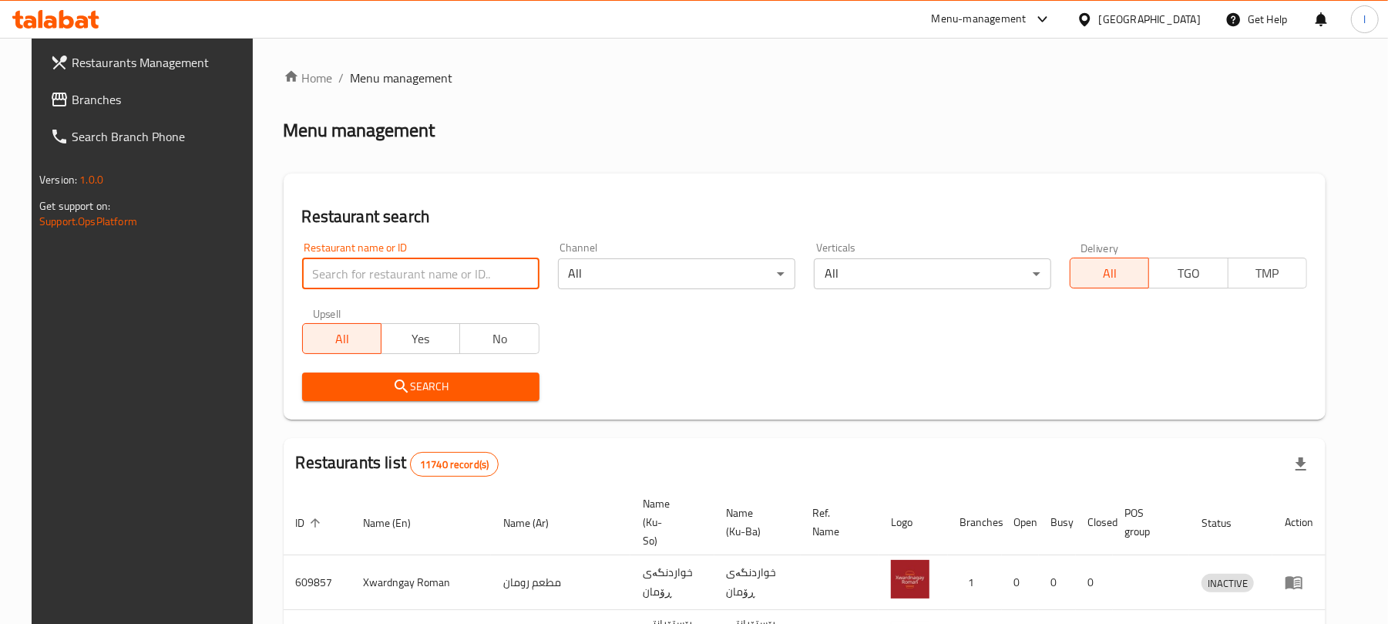
click at [342, 276] on input "search" at bounding box center [420, 273] width 237 height 31
paste input "Italian Pasta"
type input "Italian Pasta"
click button "Search" at bounding box center [420, 386] width 237 height 29
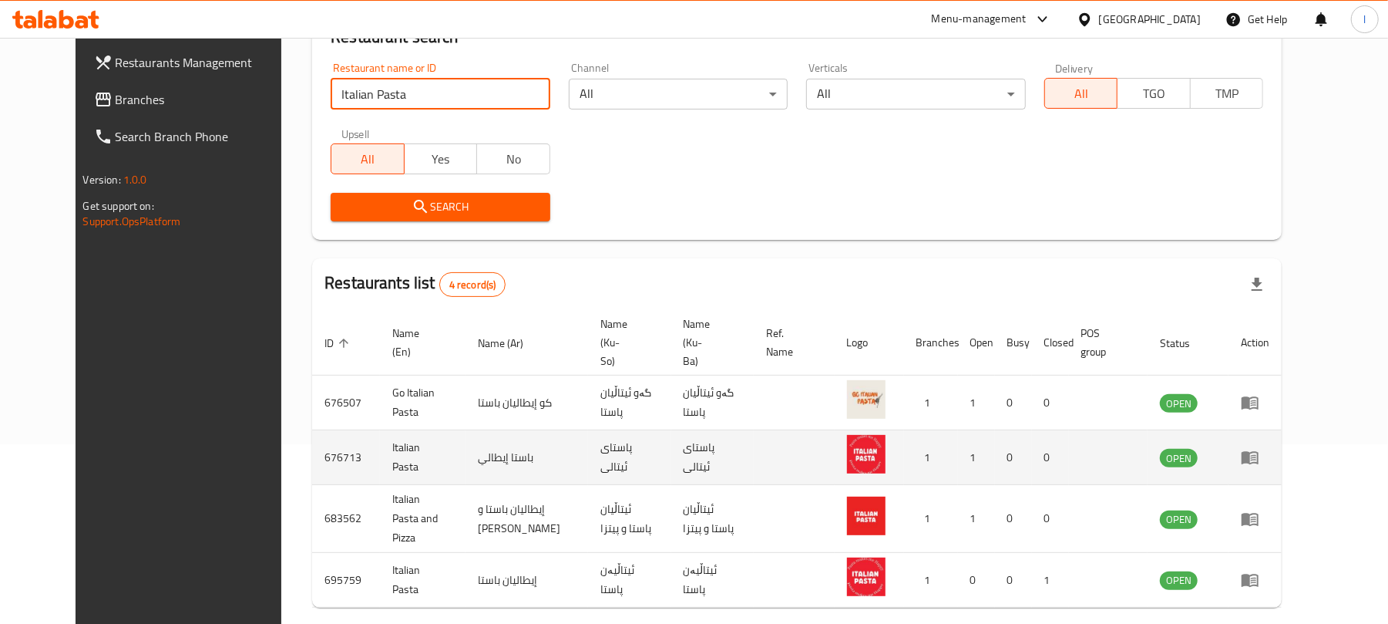
scroll to position [216, 0]
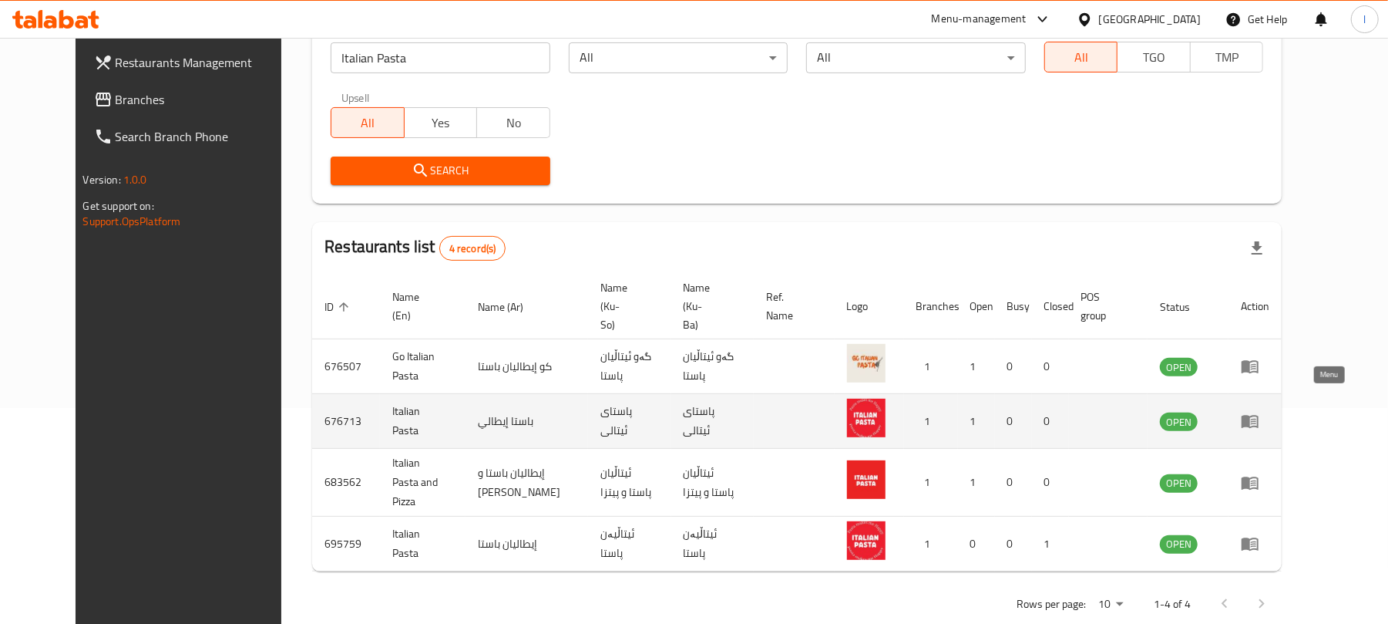
click at [1256, 419] on icon "enhanced table" at bounding box center [1253, 422] width 5 height 6
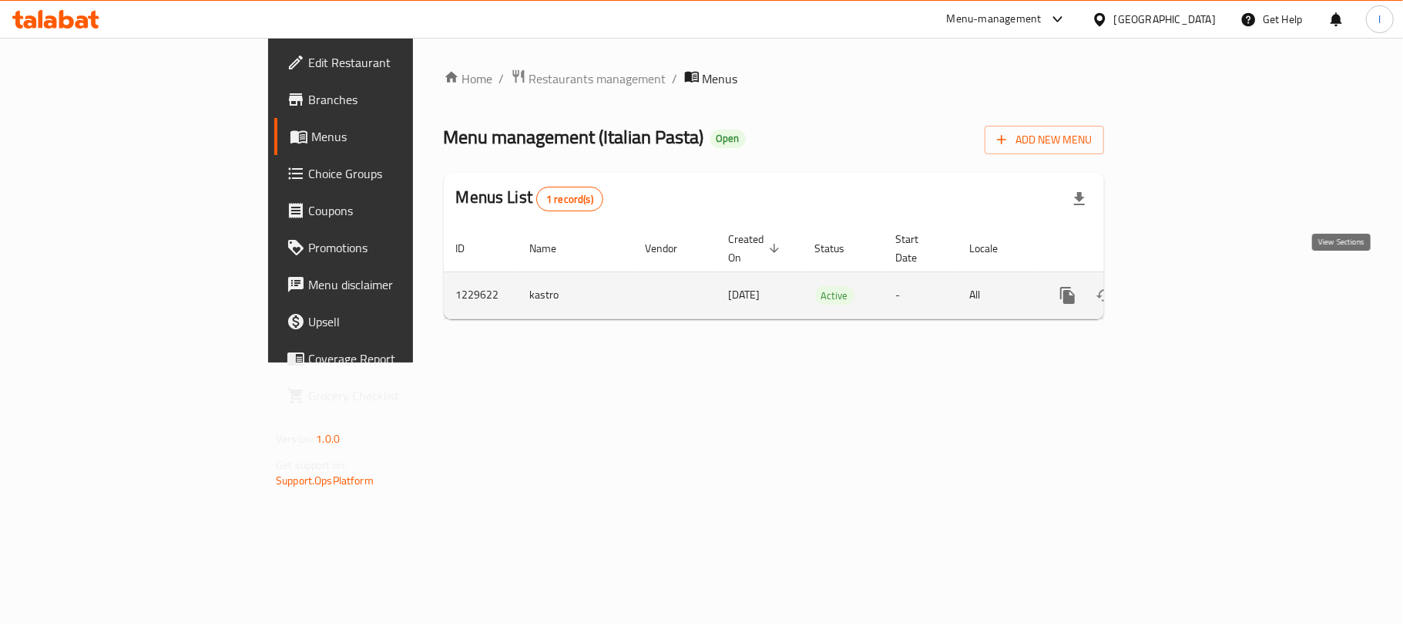
click at [1186, 288] on icon "enhanced table" at bounding box center [1179, 295] width 14 height 14
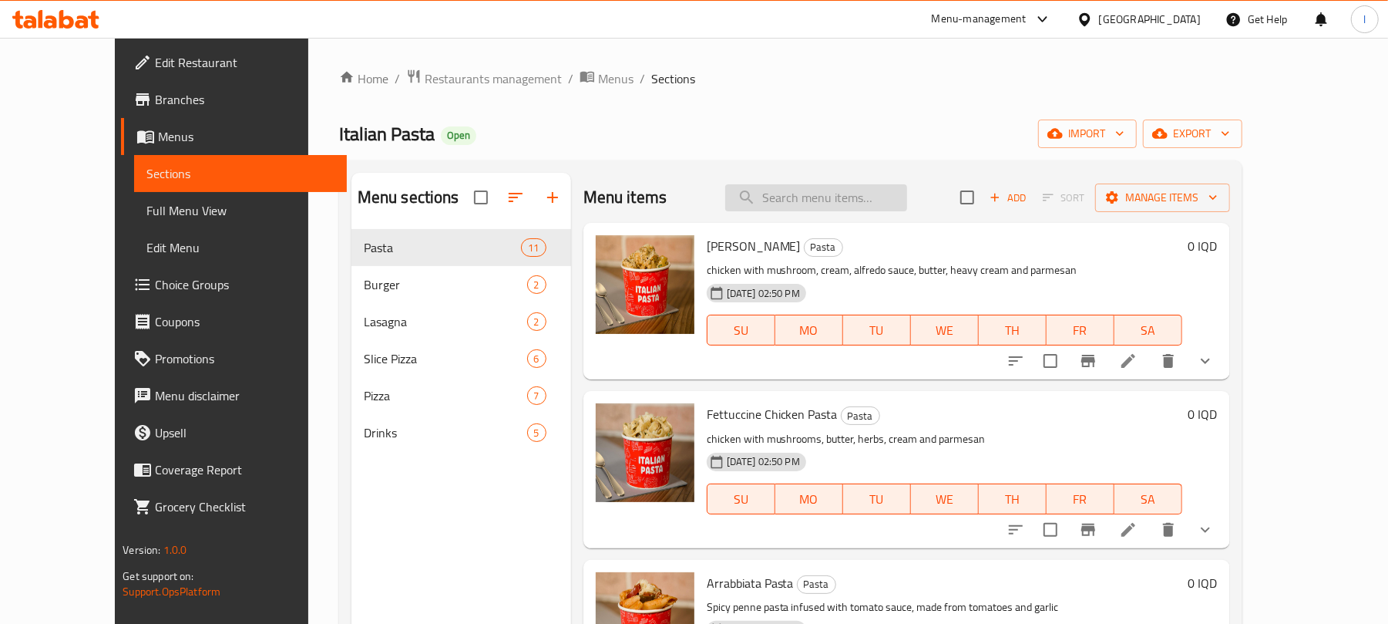
click at [827, 193] on input "search" at bounding box center [816, 197] width 182 height 27
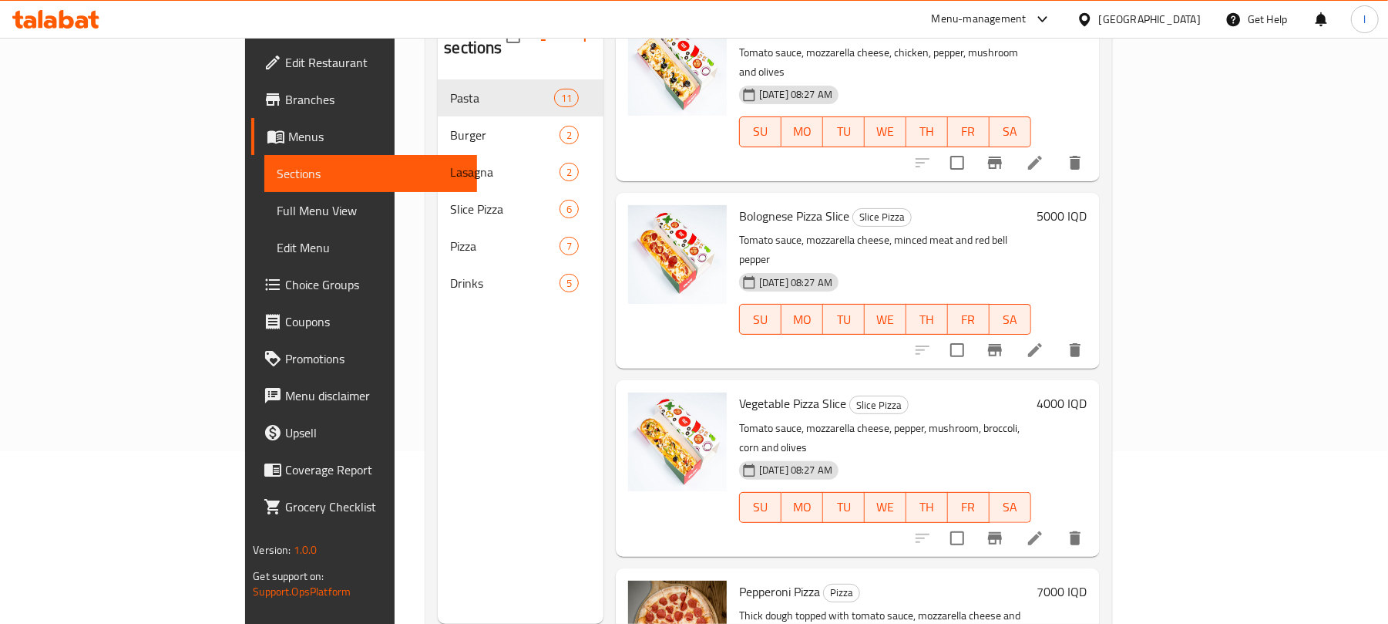
scroll to position [217, 0]
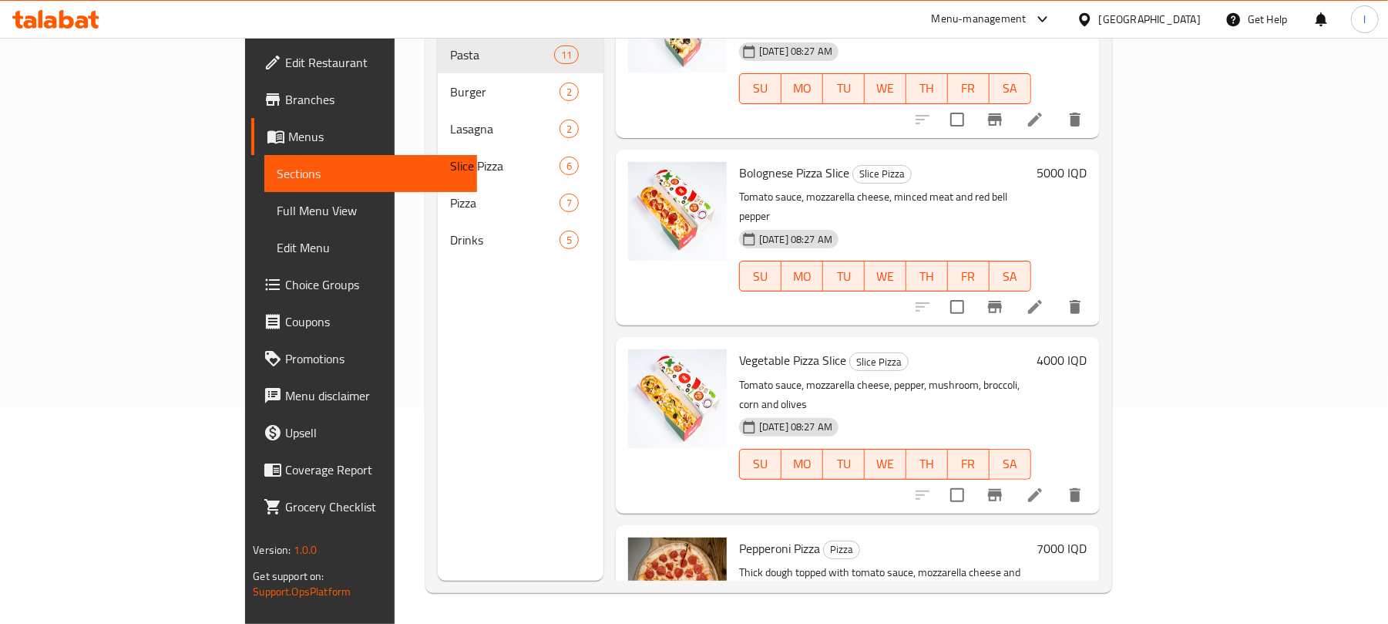
type input "slice"
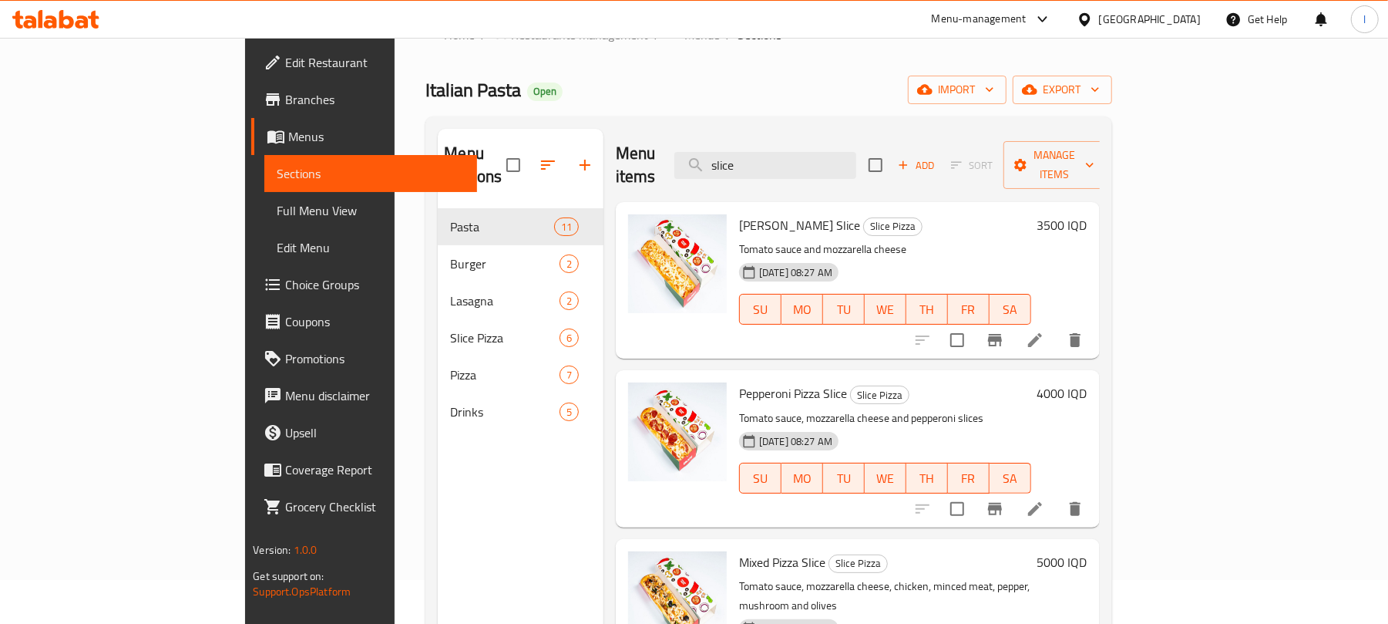
scroll to position [0, 0]
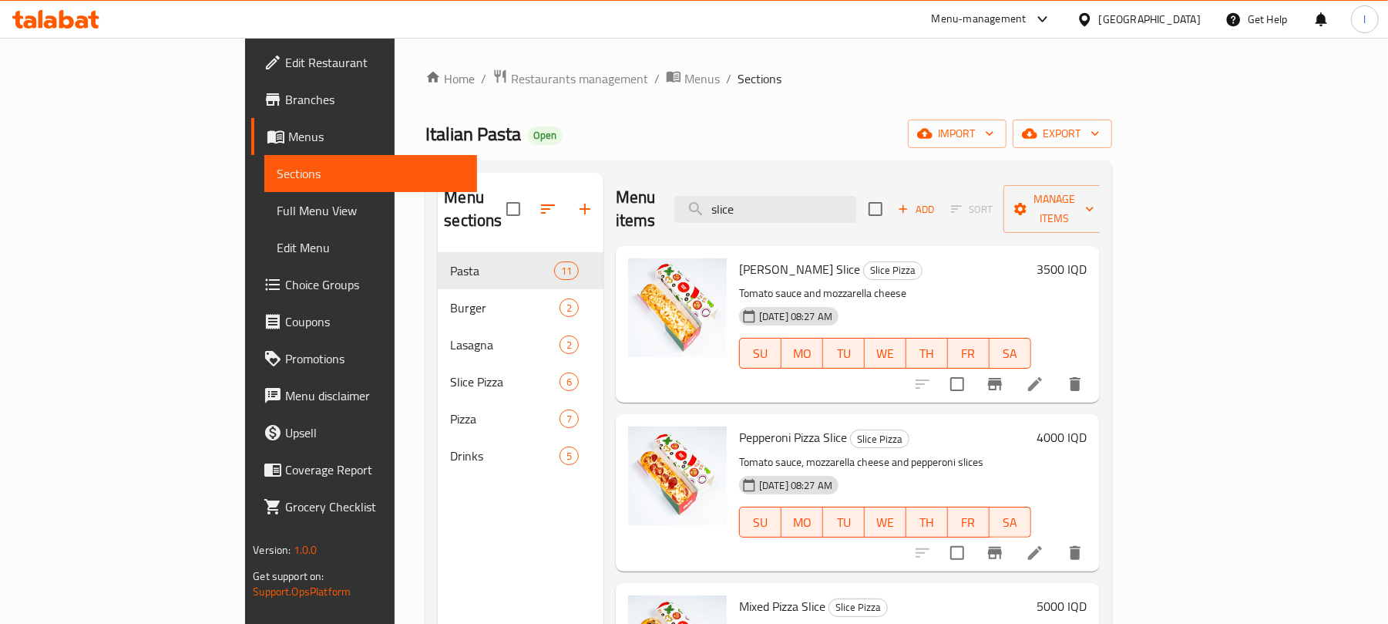
drag, startPoint x: 790, startPoint y: 245, endPoint x: 769, endPoint y: 244, distance: 20.9
click at [769, 257] on span "[PERSON_NAME] Slice" at bounding box center [799, 268] width 121 height 23
click at [1112, 121] on button "export" at bounding box center [1062, 133] width 99 height 29
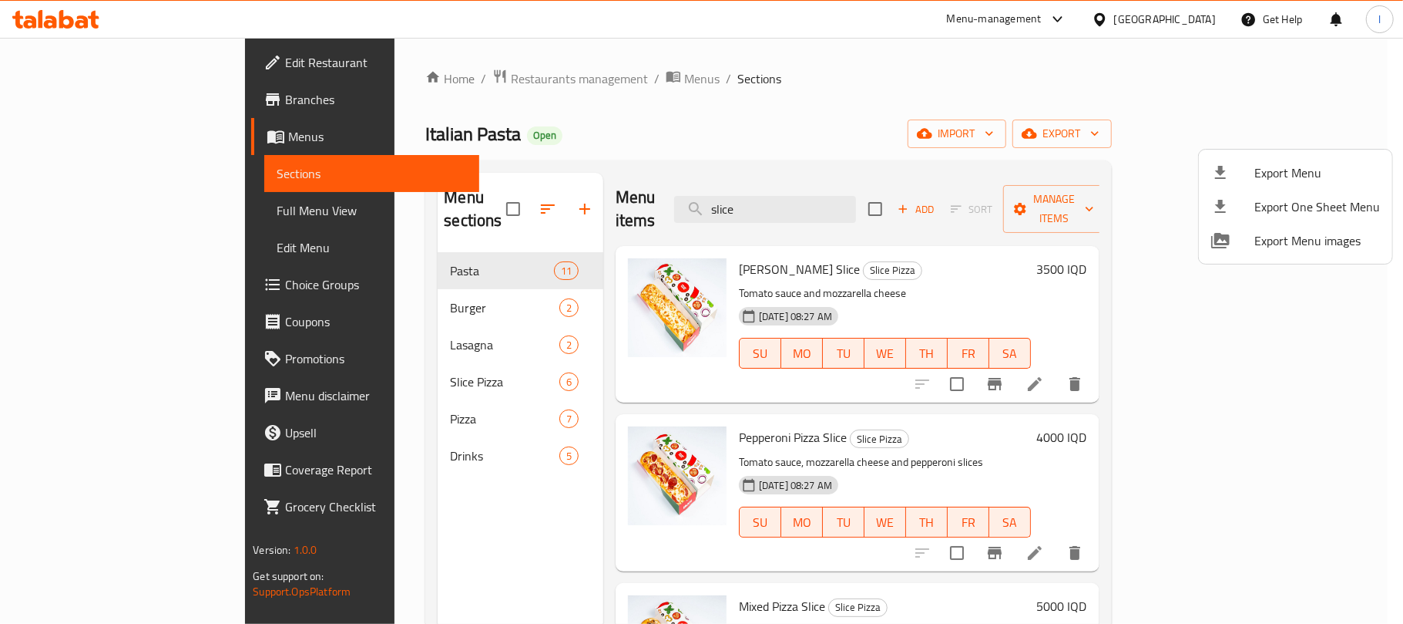
click at [1286, 165] on span "Export Menu" at bounding box center [1318, 172] width 126 height 18
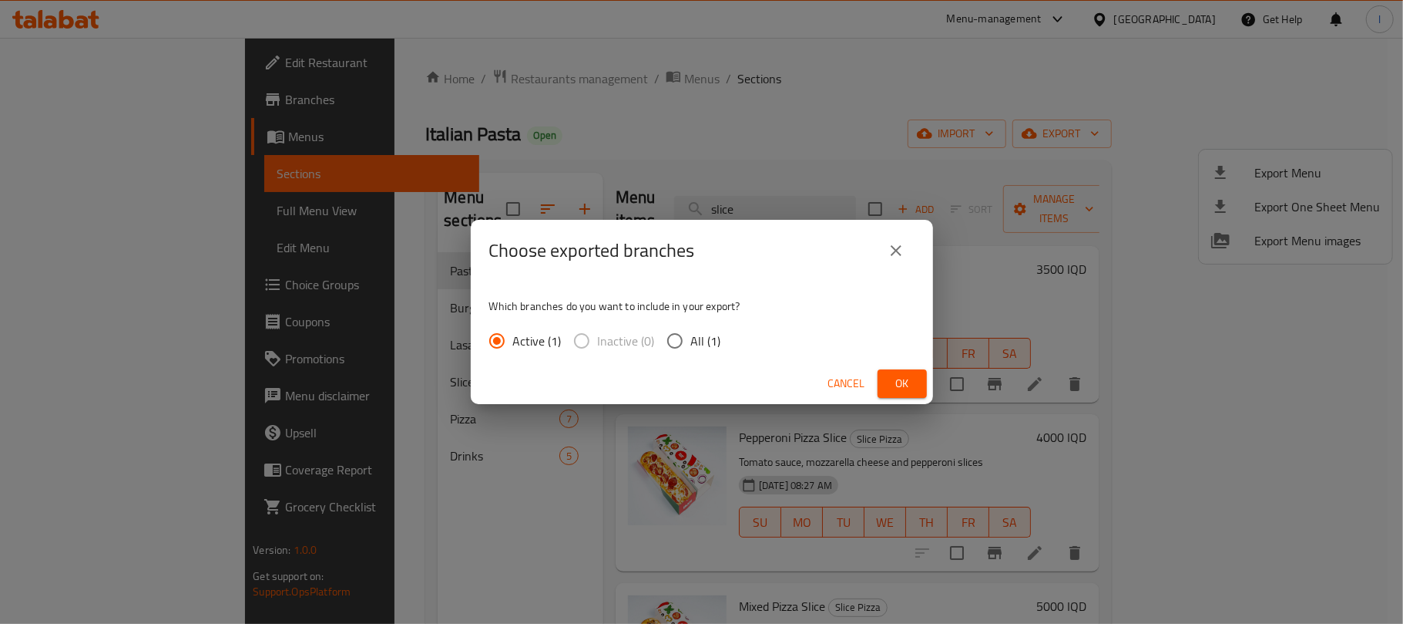
click at [898, 395] on button "Ok" at bounding box center [902, 383] width 49 height 29
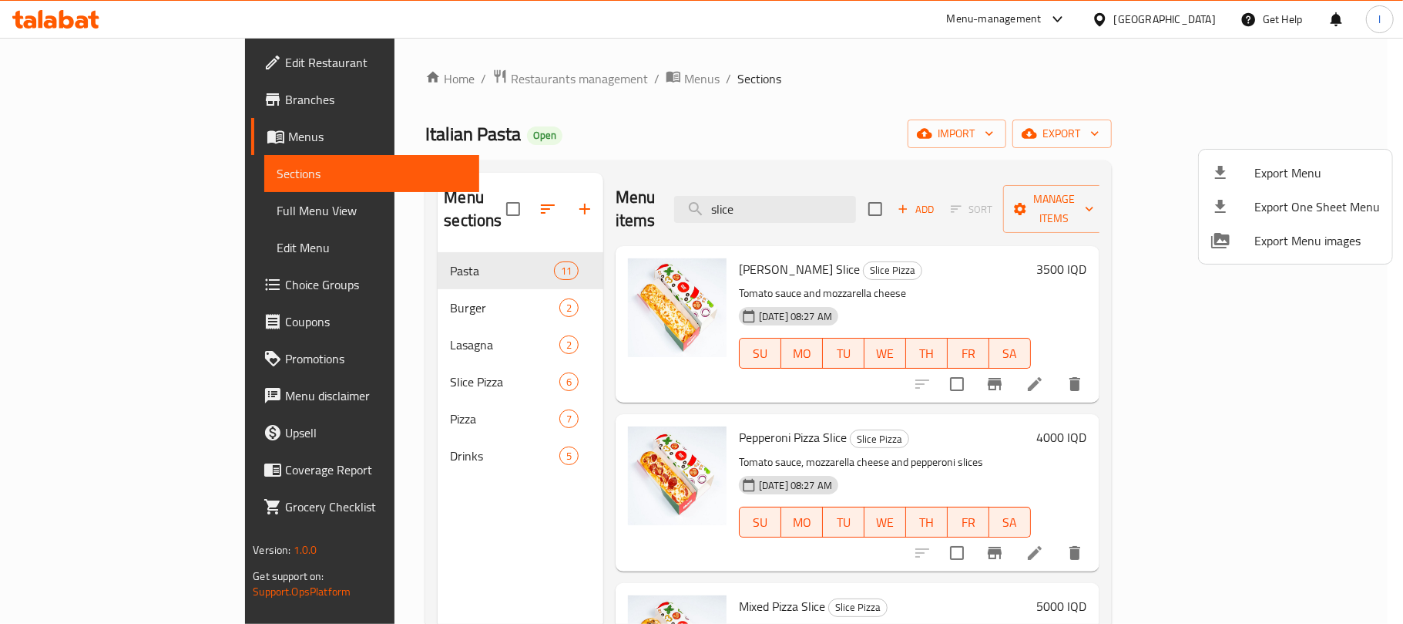
click at [795, 97] on div at bounding box center [701, 312] width 1403 height 624
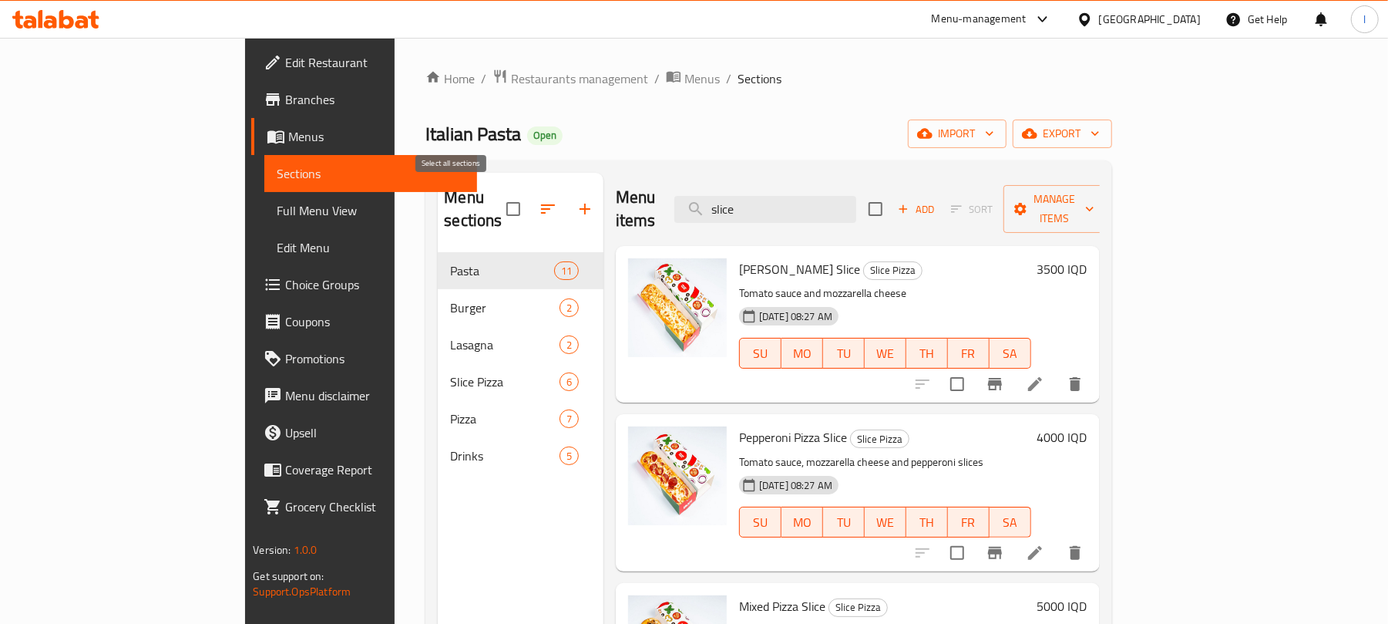
click at [497, 201] on input "checkbox" at bounding box center [513, 209] width 32 height 32
checkbox input "true"
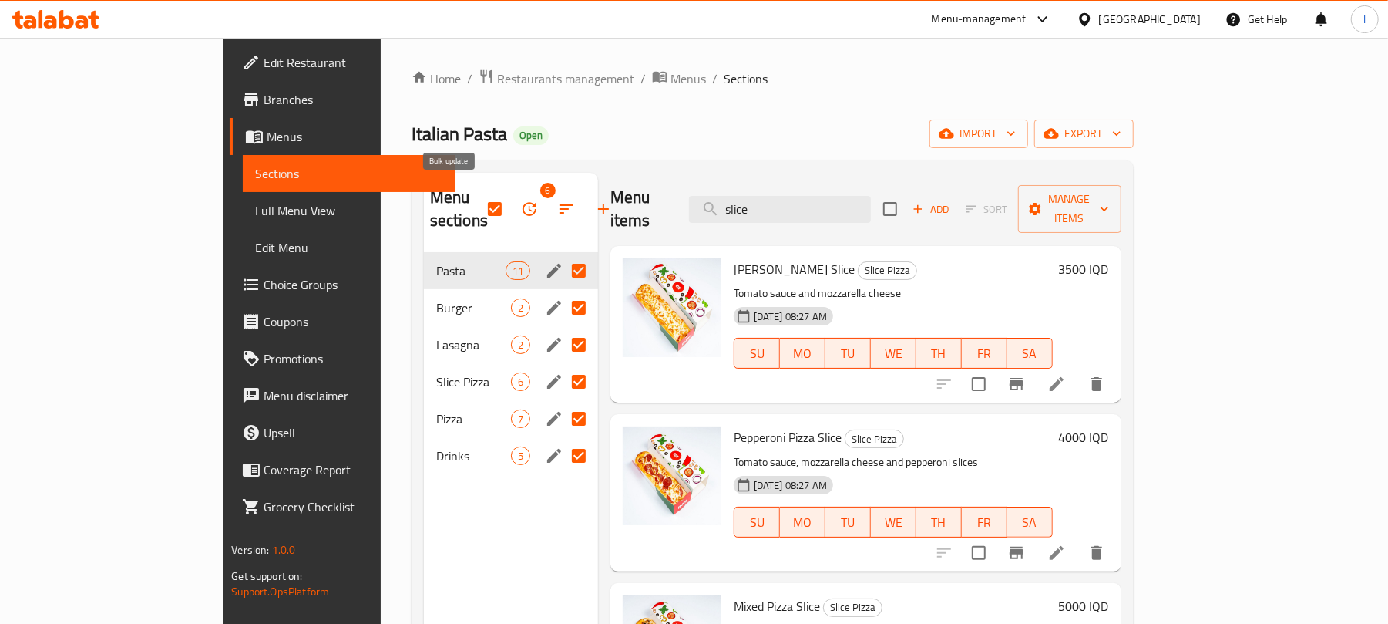
click at [520, 201] on icon "button" at bounding box center [529, 209] width 18 height 18
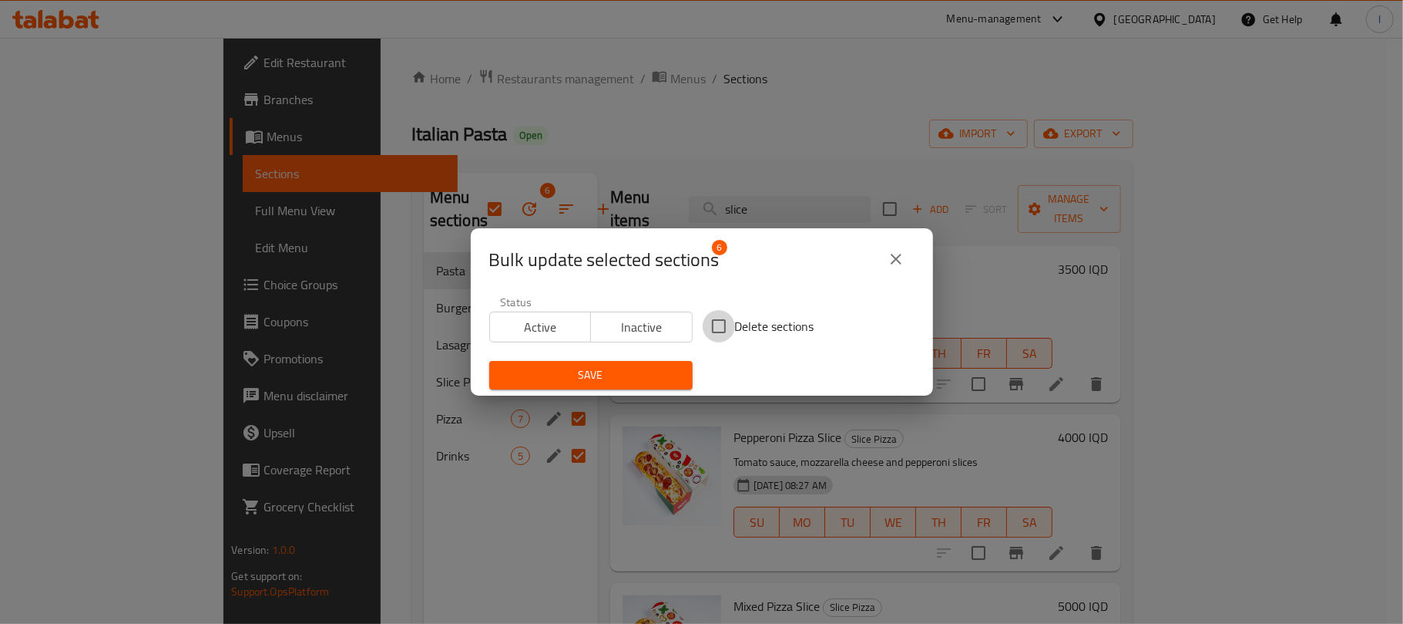
click at [720, 325] on input "Delete sections" at bounding box center [719, 326] width 32 height 32
checkbox input "true"
click at [623, 370] on span "Save" at bounding box center [591, 374] width 179 height 19
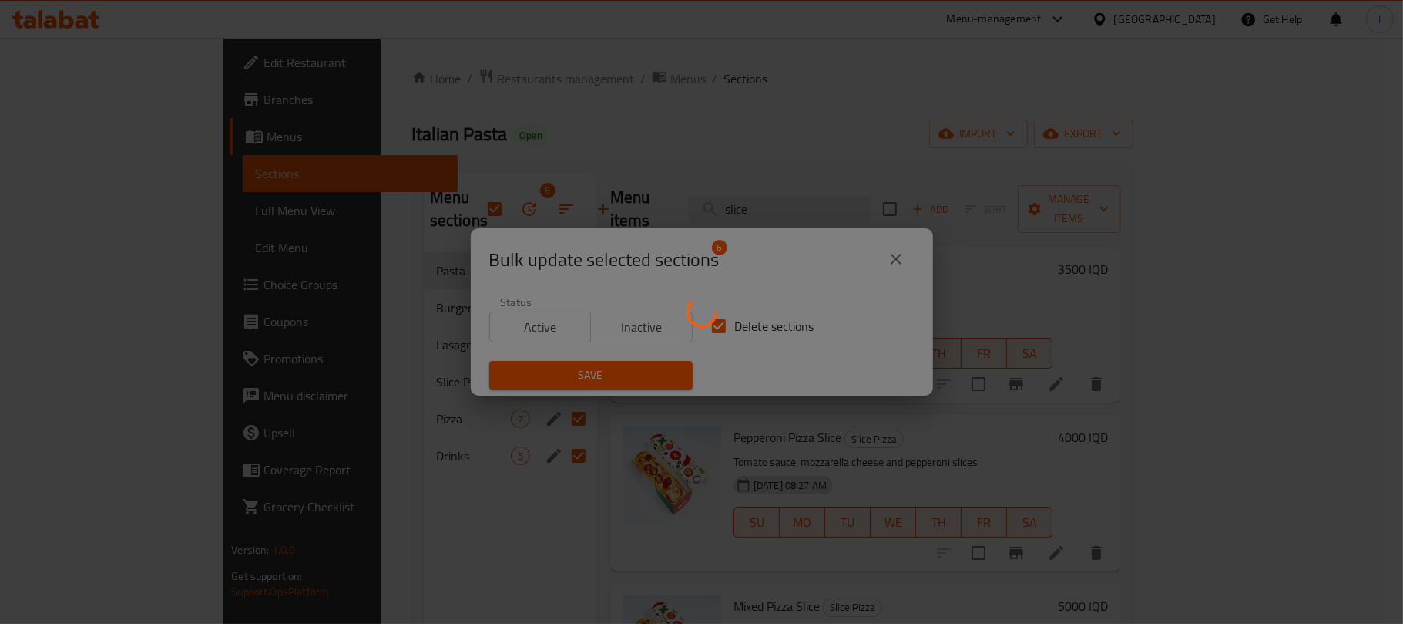
checkbox input "false"
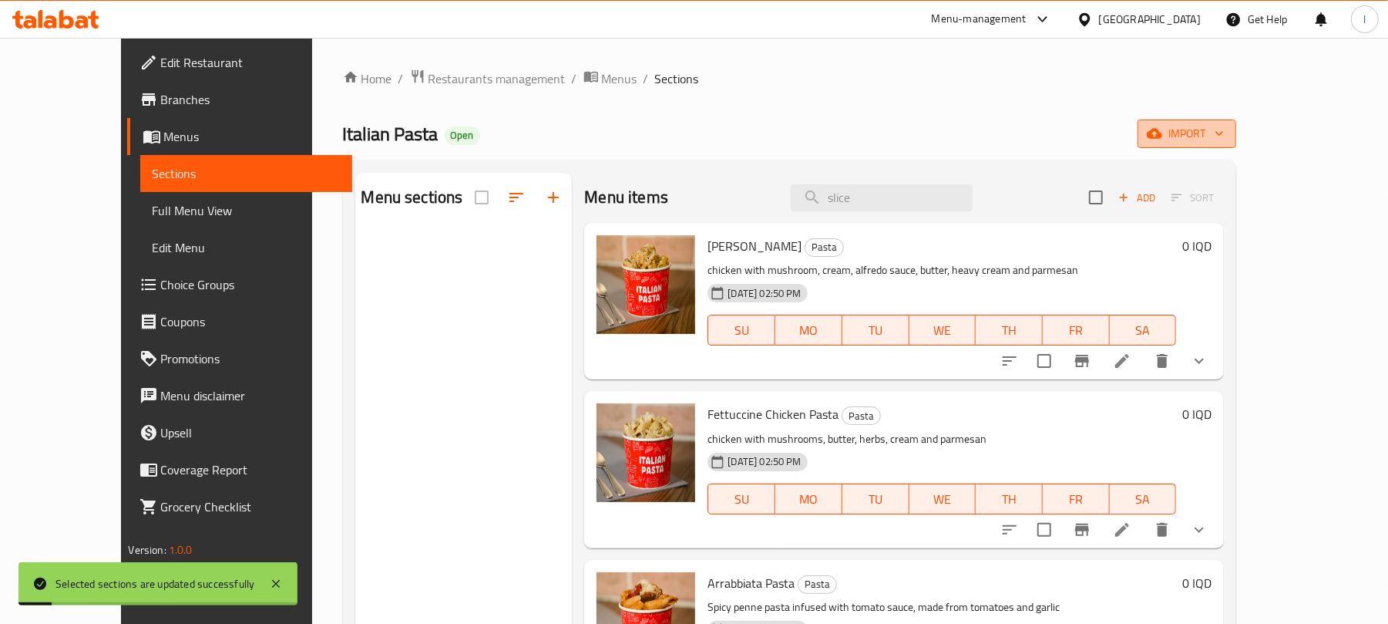
click at [1224, 134] on span "import" at bounding box center [1187, 133] width 74 height 19
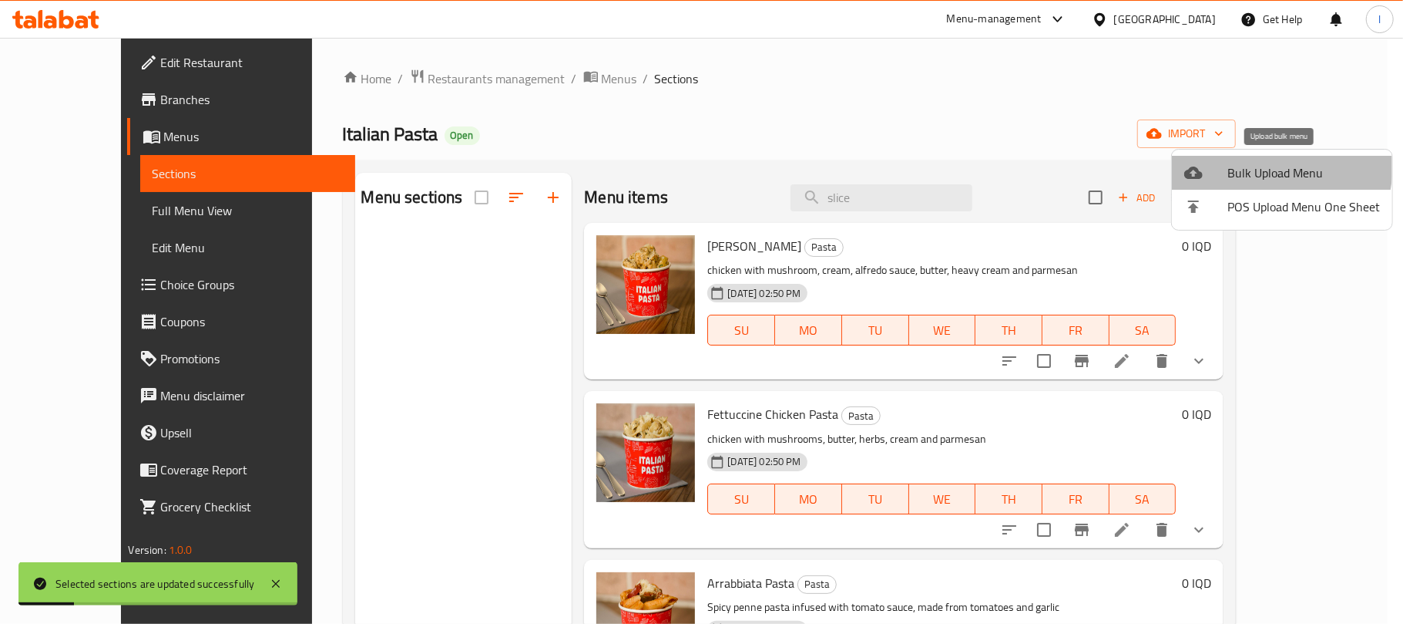
click at [1247, 164] on span "Bulk Upload Menu" at bounding box center [1304, 172] width 153 height 18
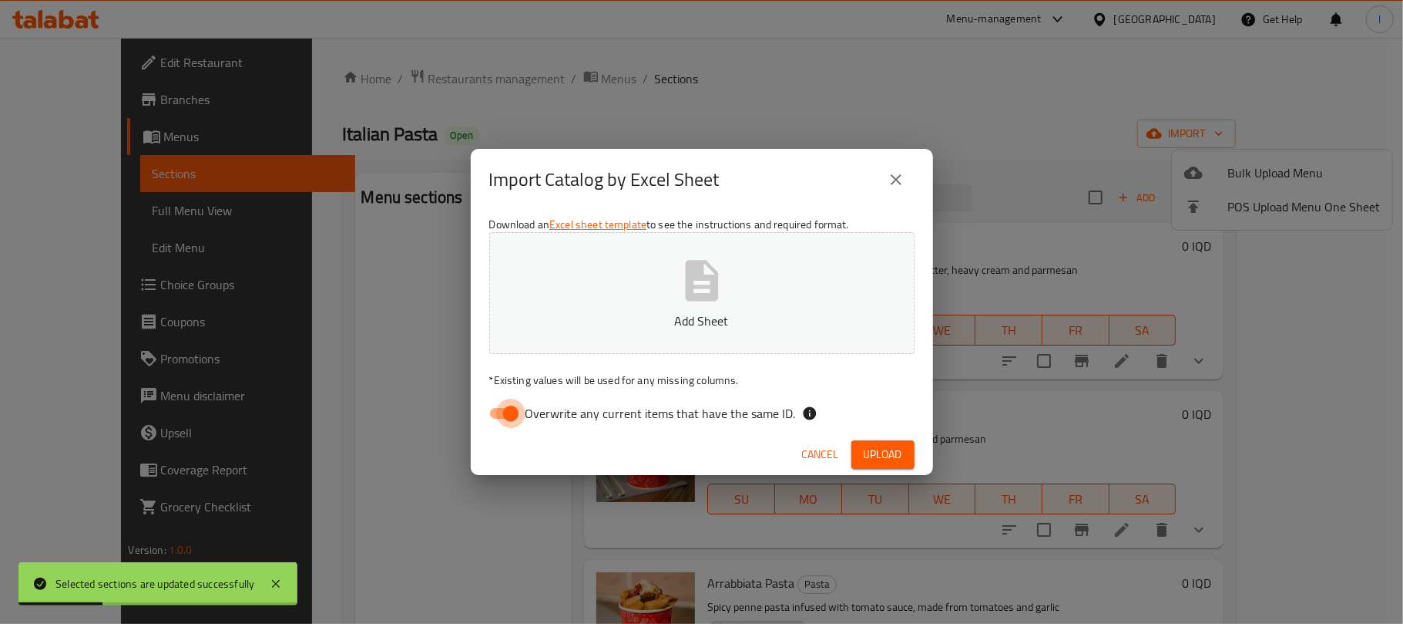
click at [513, 407] on input "Overwrite any current items that have the same ID." at bounding box center [511, 412] width 88 height 29
checkbox input "false"
click at [673, 306] on button "Add Sheet" at bounding box center [701, 293] width 425 height 122
click at [904, 458] on button "Upload" at bounding box center [883, 454] width 63 height 29
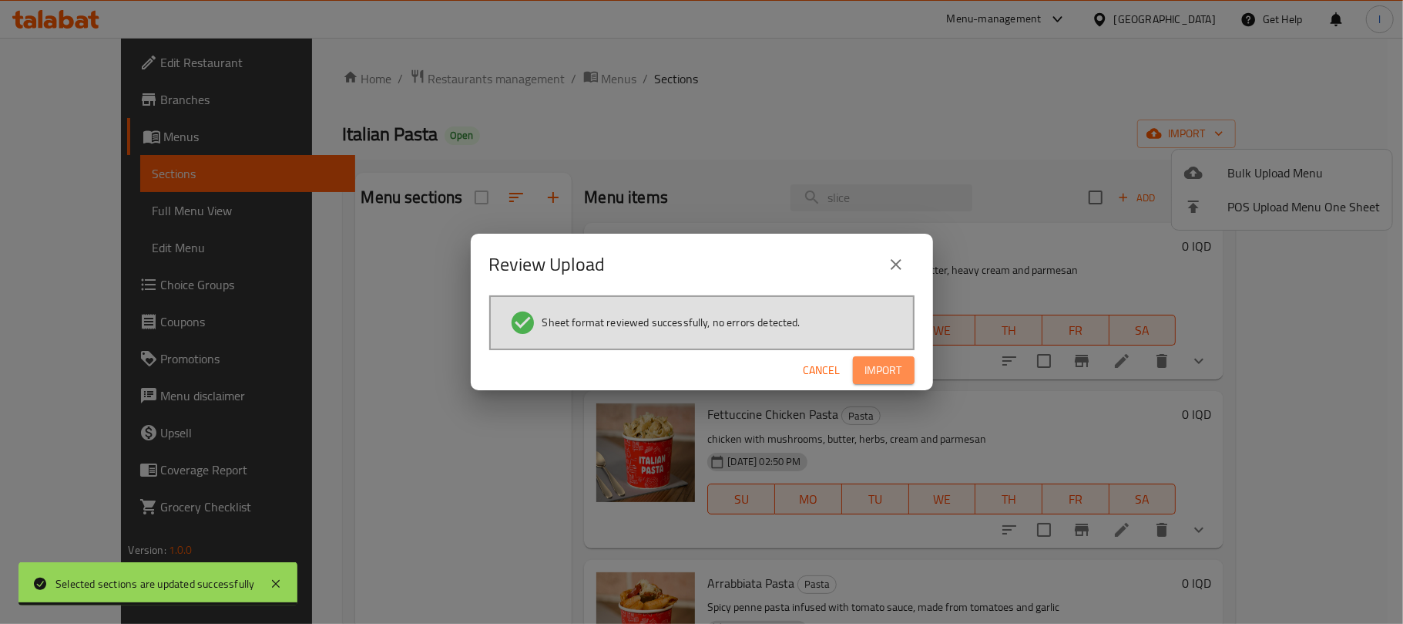
click at [903, 371] on button "Import" at bounding box center [884, 370] width 62 height 29
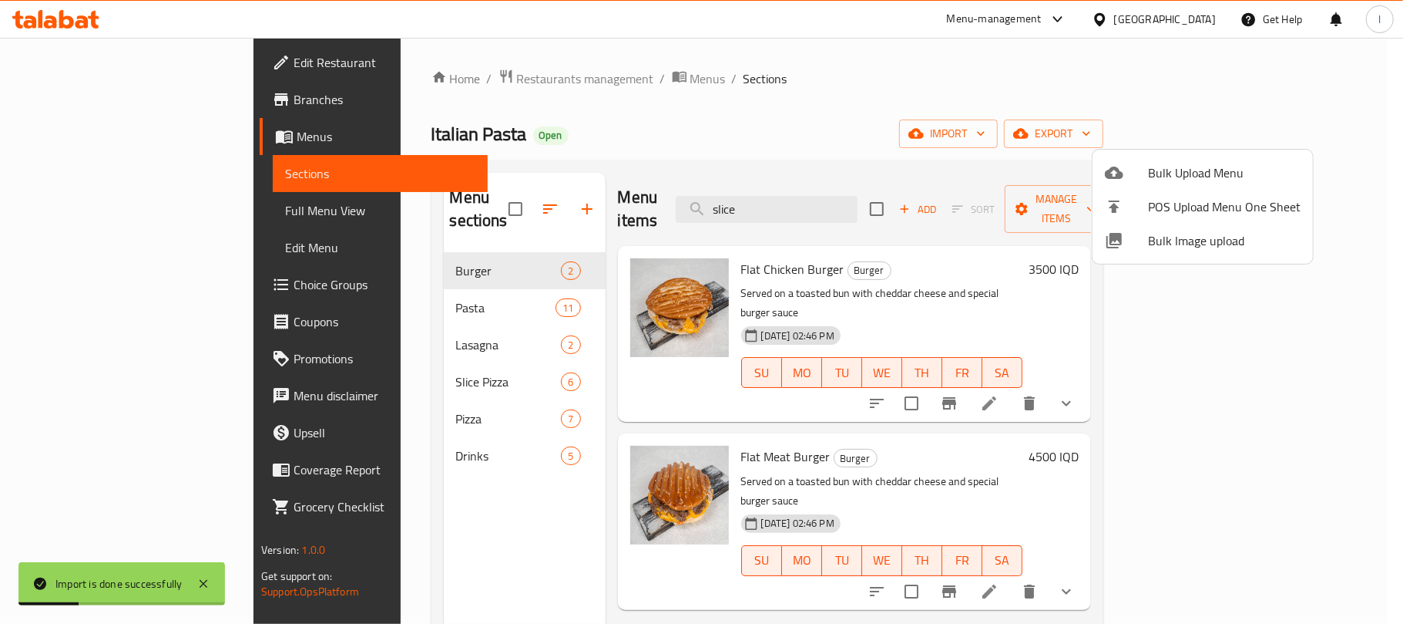
click at [892, 136] on div at bounding box center [701, 312] width 1403 height 624
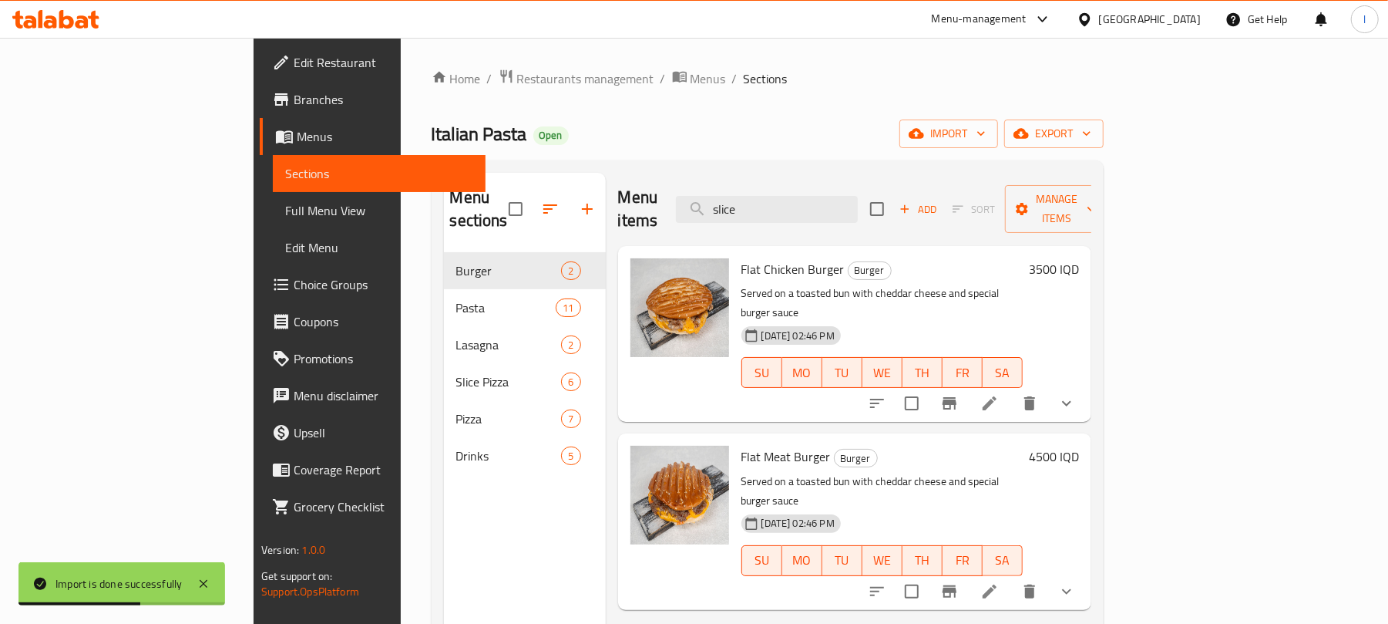
drag, startPoint x: 852, startPoint y: 207, endPoint x: 657, endPoint y: 204, distance: 195.0
click at [657, 204] on div "Menu items slice Add Sort Manage items" at bounding box center [854, 209] width 473 height 73
click at [285, 217] on span "Full Menu View" at bounding box center [379, 210] width 188 height 18
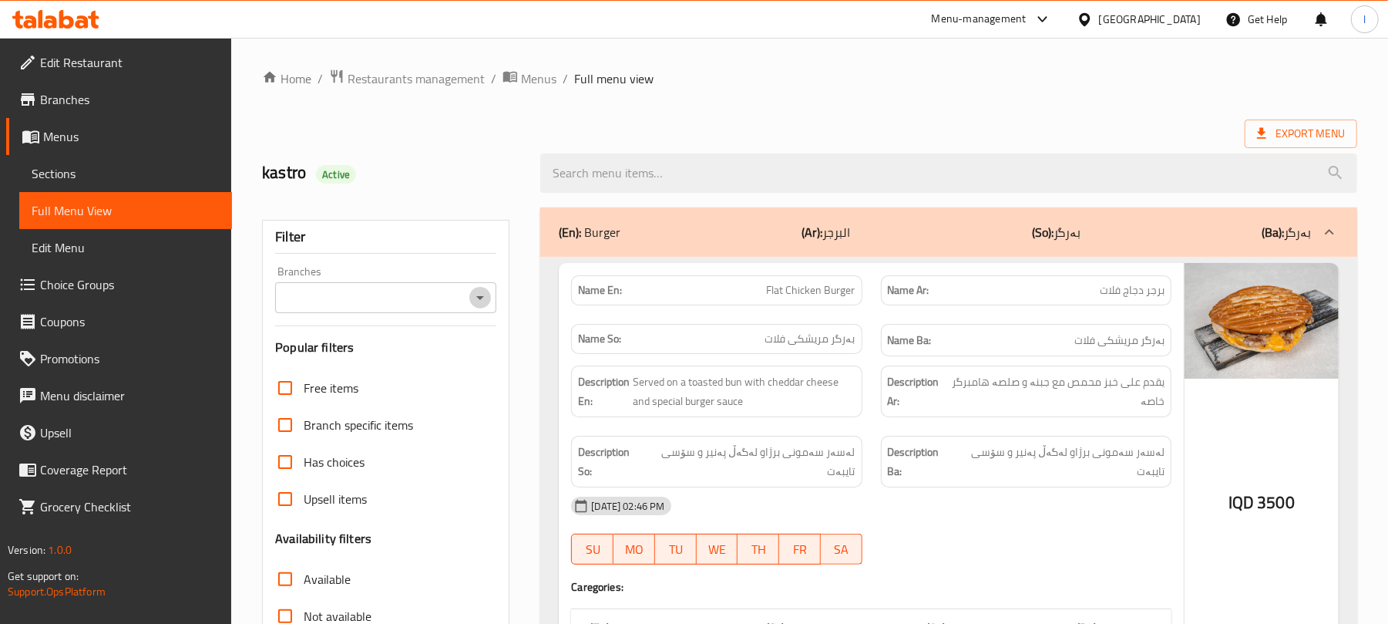
click at [482, 300] on icon "Open" at bounding box center [480, 297] width 18 height 18
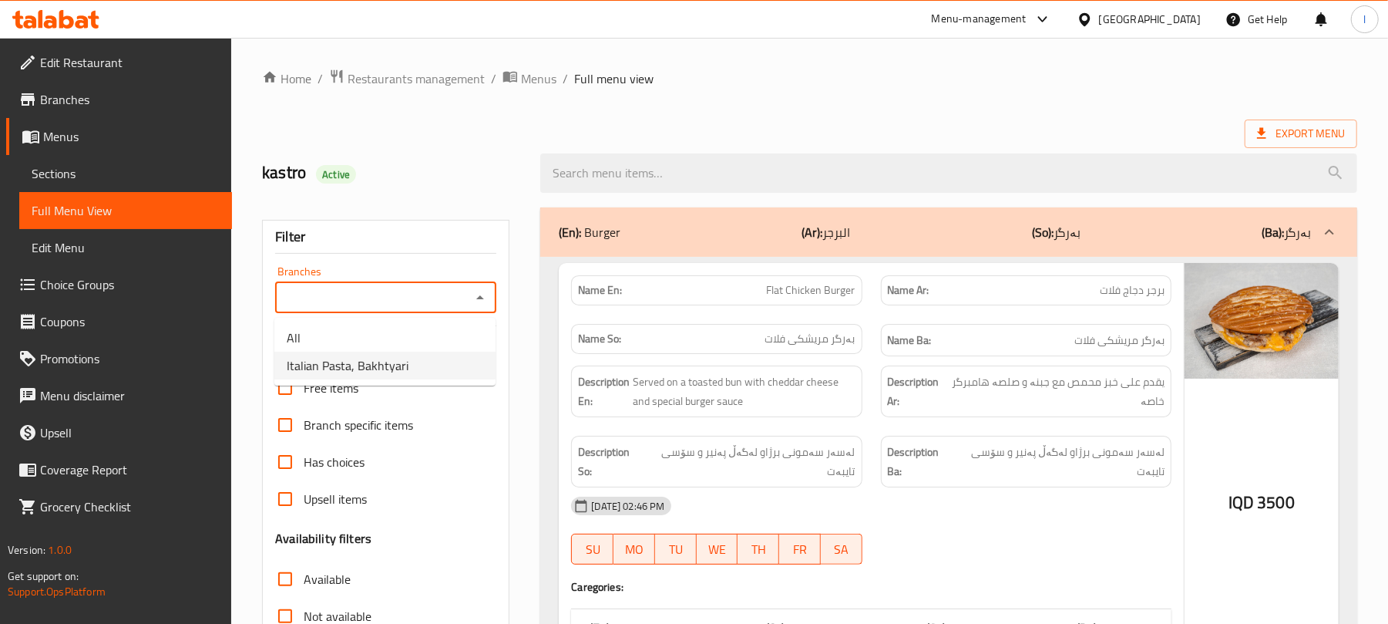
click at [425, 364] on li "Italian Pasta, Bakhtyari" at bounding box center [384, 365] width 221 height 28
type input "Italian Pasta, Bakhtyari"
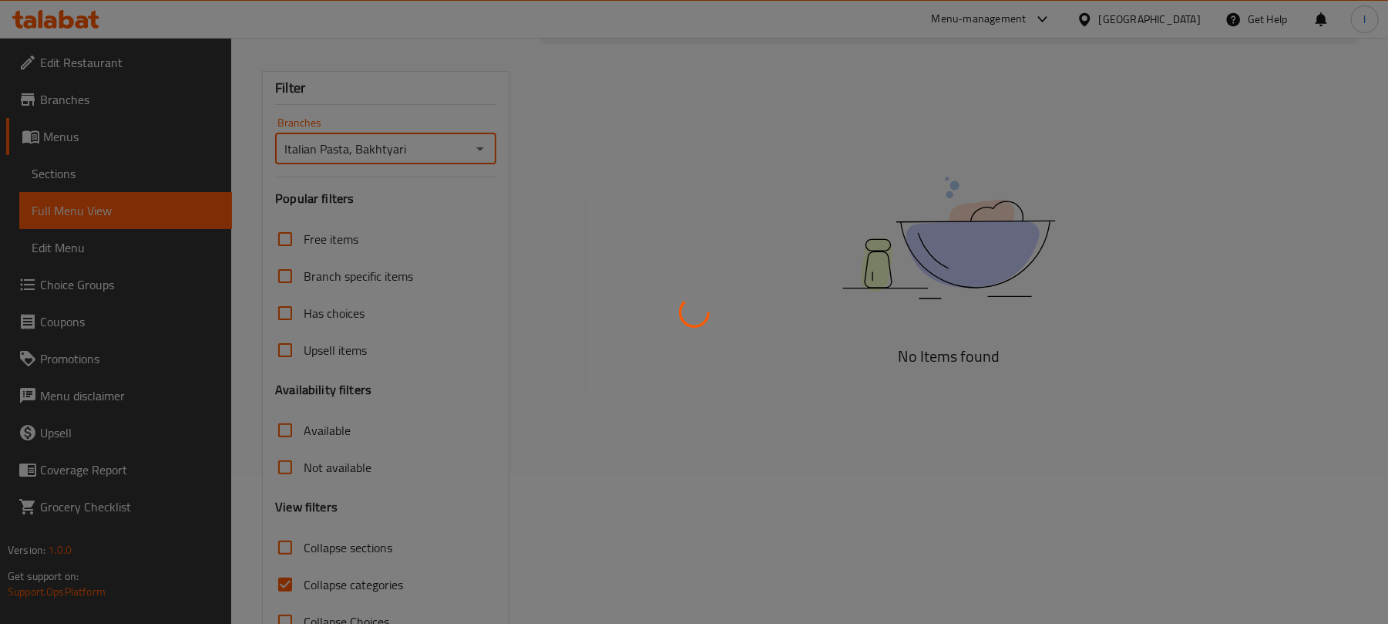
scroll to position [198, 0]
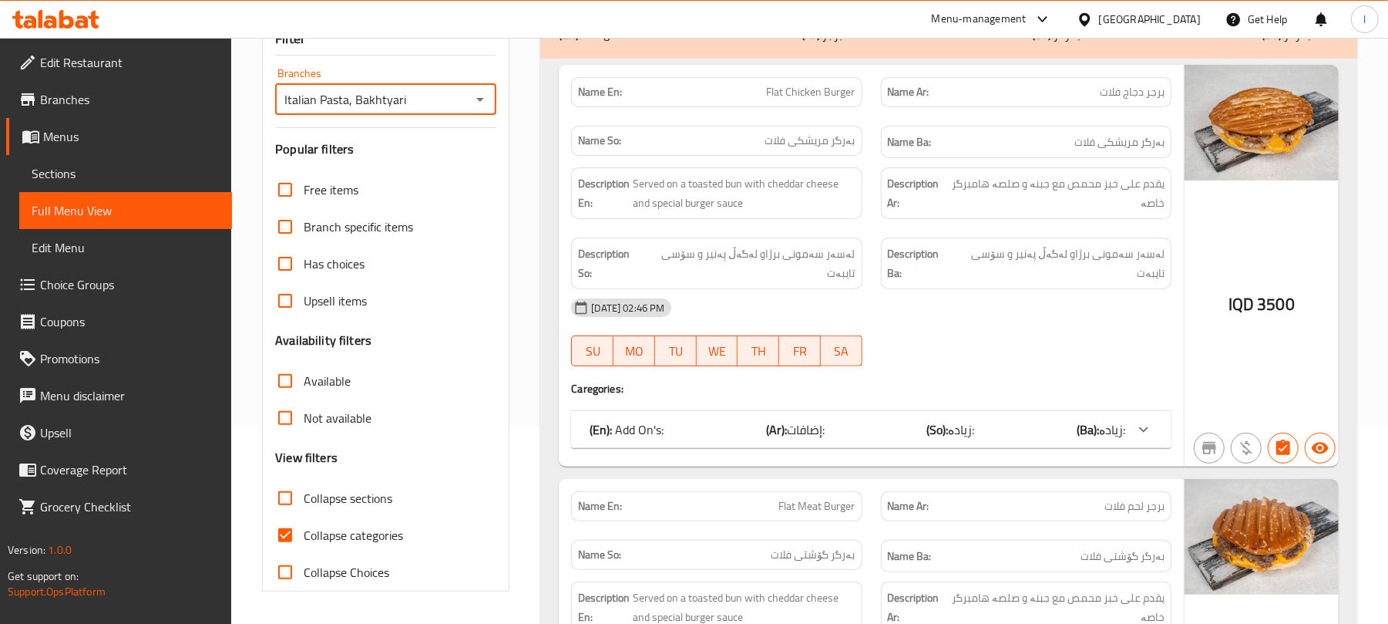
click at [287, 521] on input "Collapse categories" at bounding box center [285, 534] width 37 height 37
checkbox input "false"
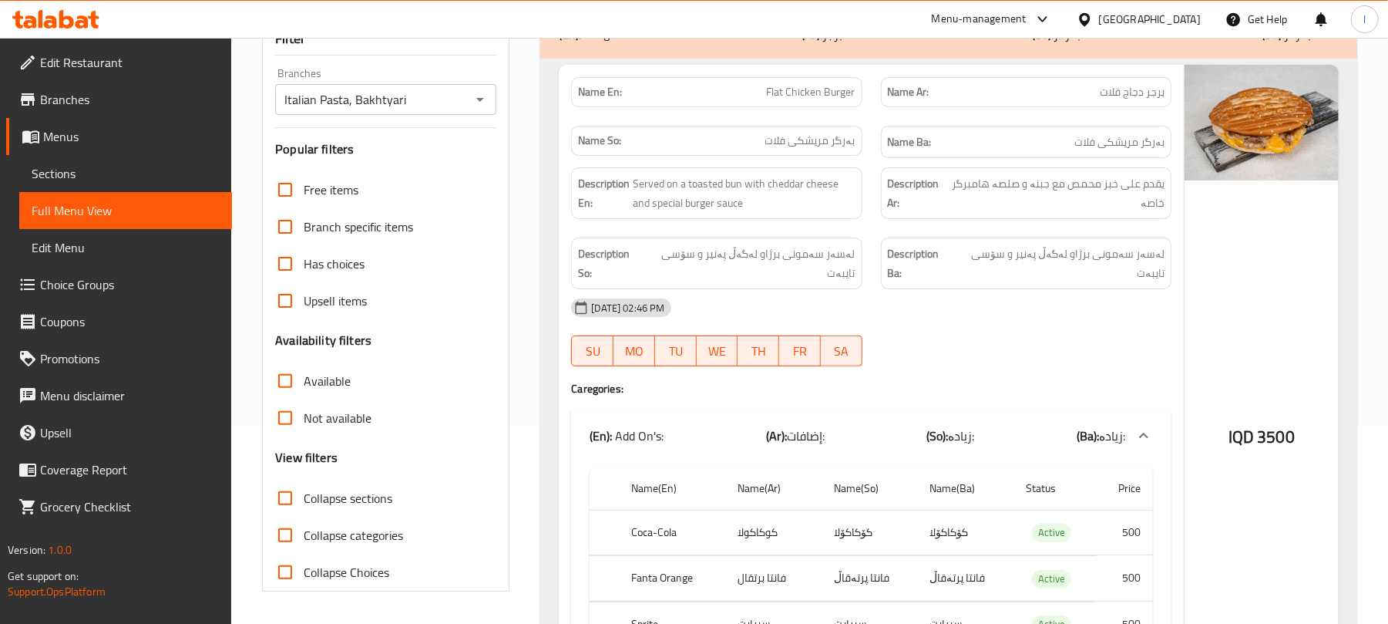
scroll to position [0, 0]
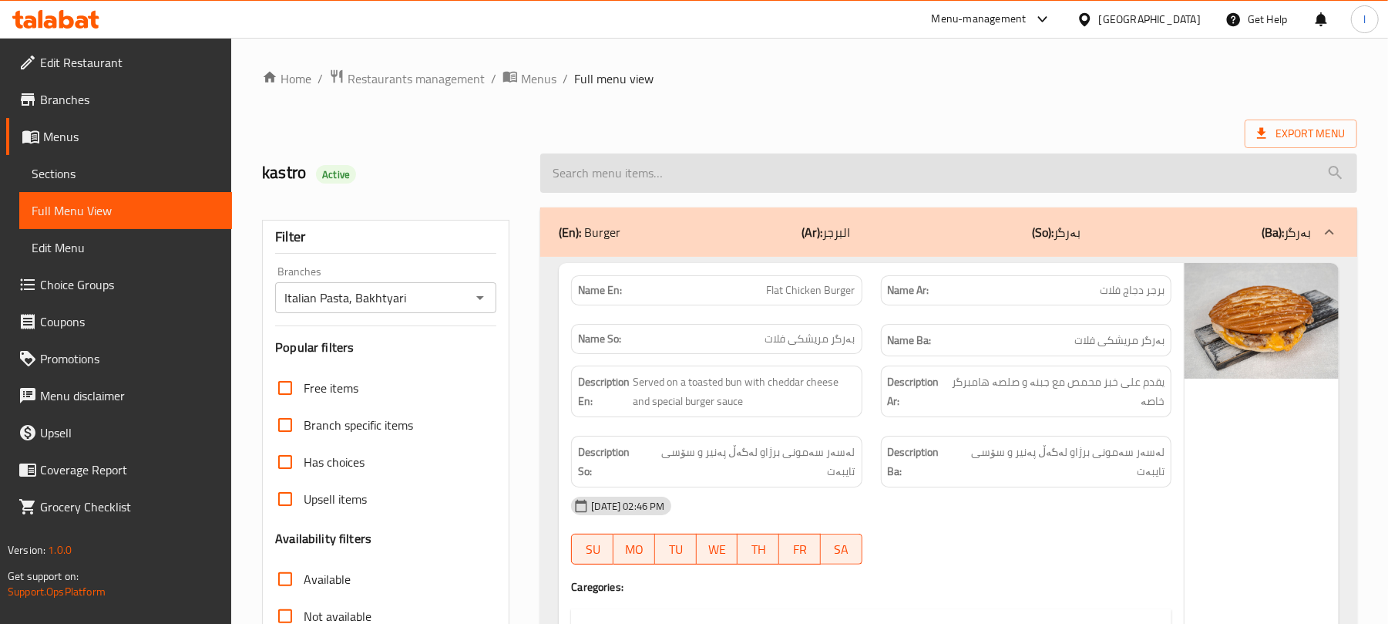
click at [626, 164] on input "search" at bounding box center [948, 172] width 817 height 39
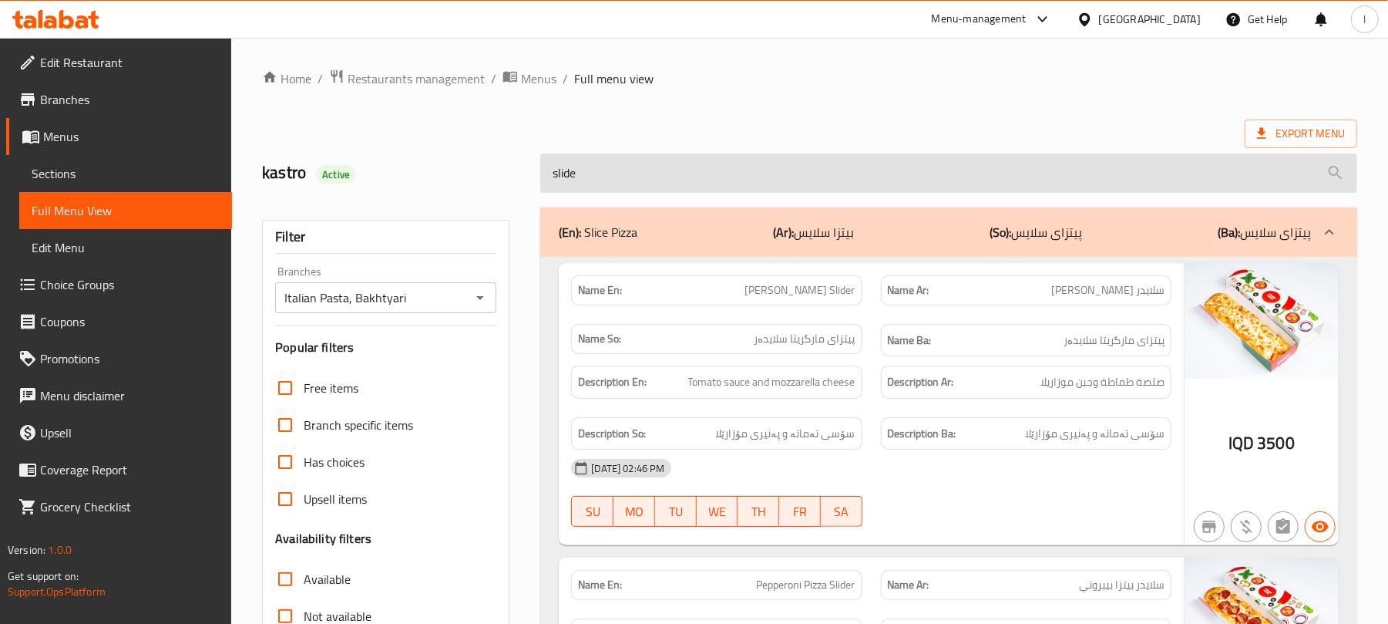
type input "slider"
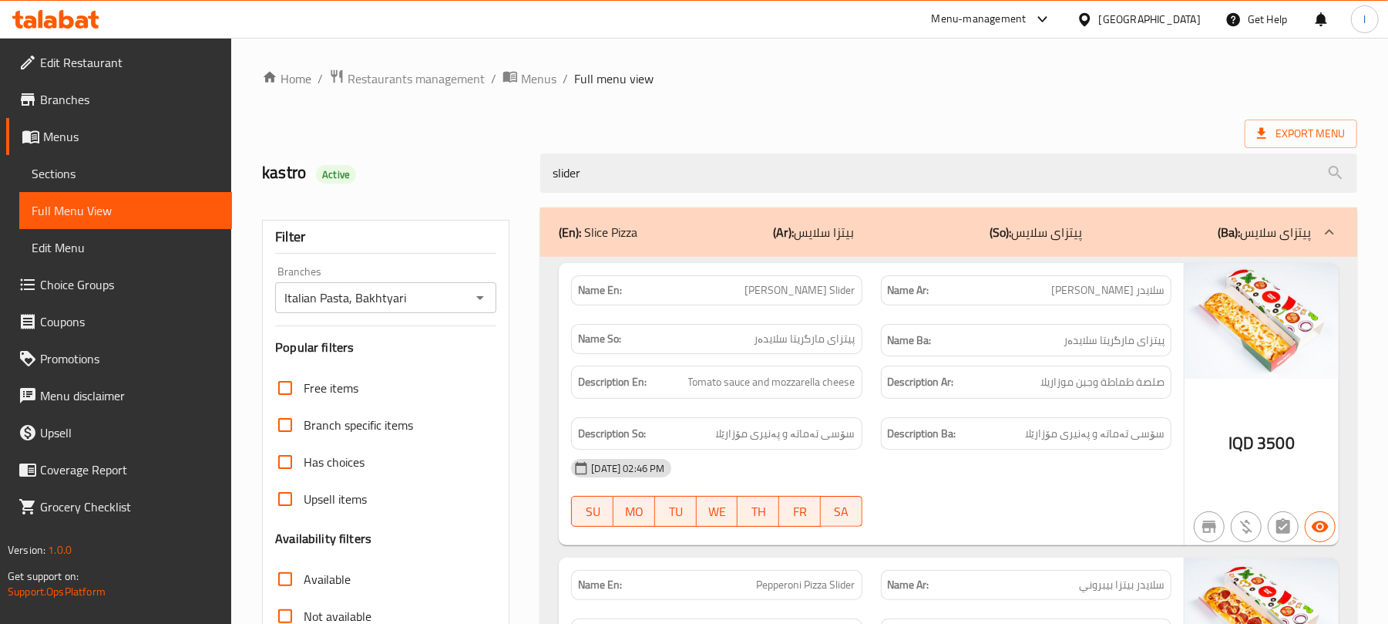
drag, startPoint x: 689, startPoint y: 165, endPoint x: 287, endPoint y: 140, distance: 403.1
click at [287, 140] on div "kastro Active slider" at bounding box center [810, 173] width 1114 height 69
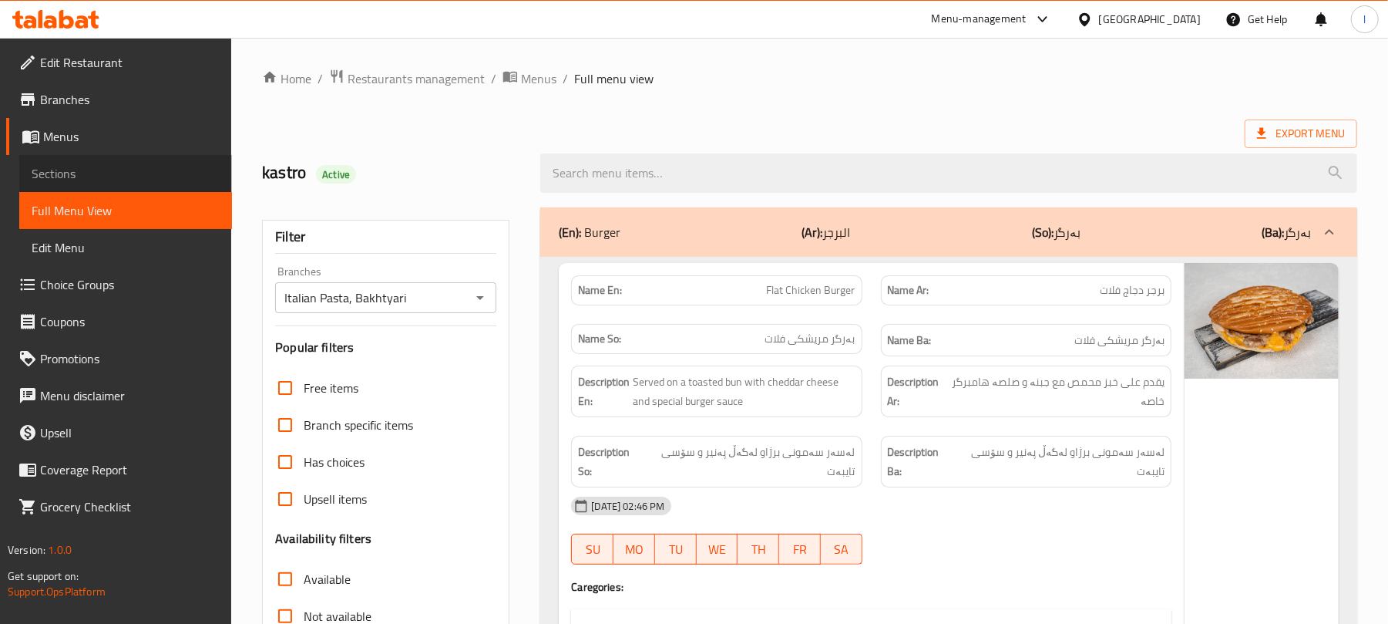
click at [52, 176] on span "Sections" at bounding box center [126, 173] width 188 height 18
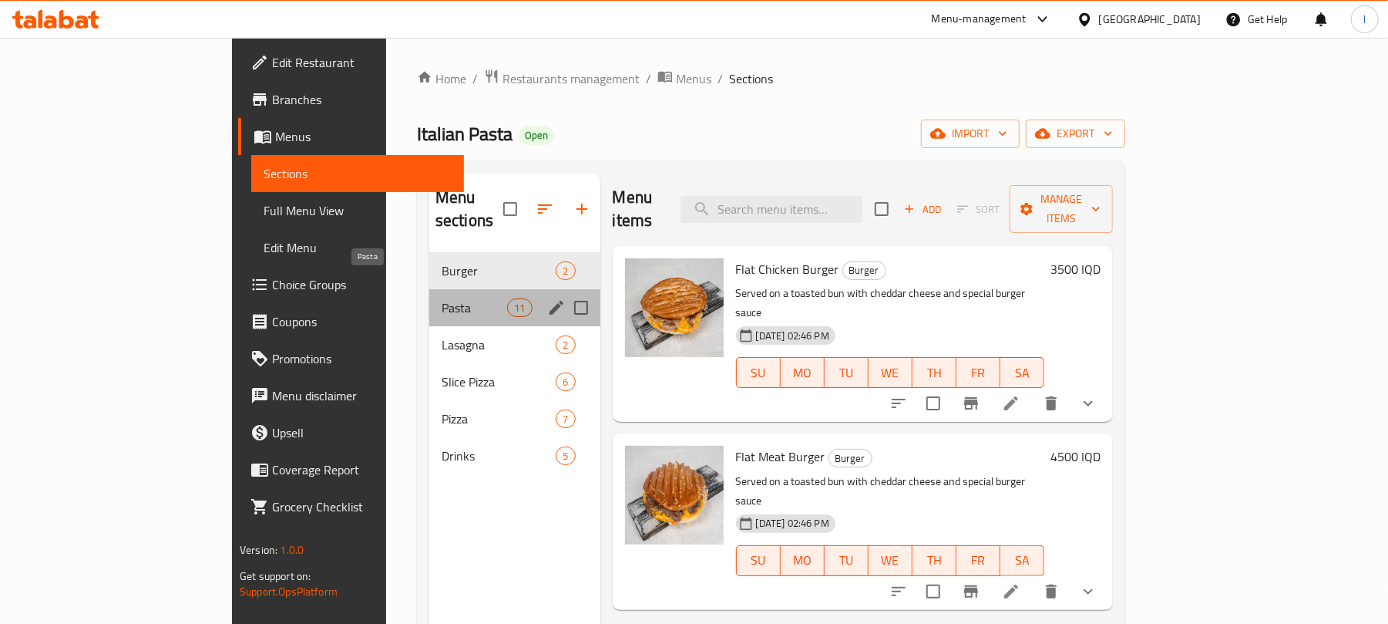
click at [442, 298] on span "Pasta" at bounding box center [475, 307] width 66 height 18
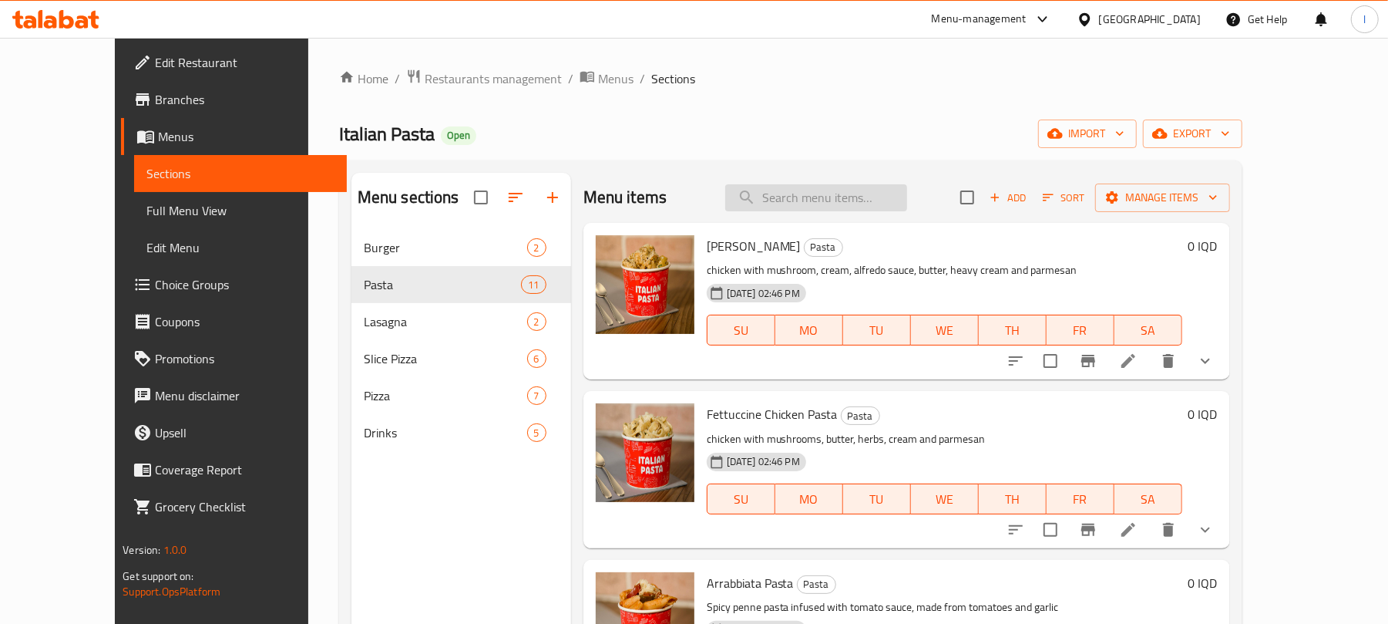
click at [882, 193] on input "search" at bounding box center [816, 197] width 182 height 27
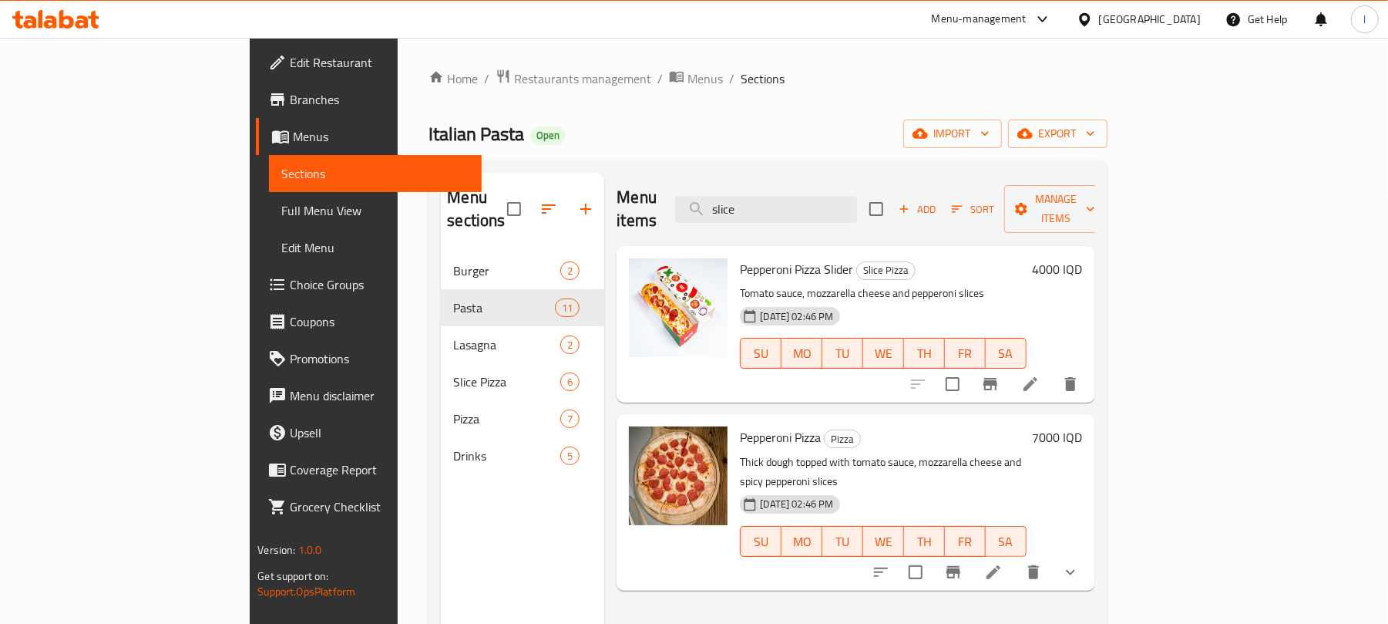
type input "slice"
click at [281, 210] on span "Full Menu View" at bounding box center [375, 210] width 188 height 18
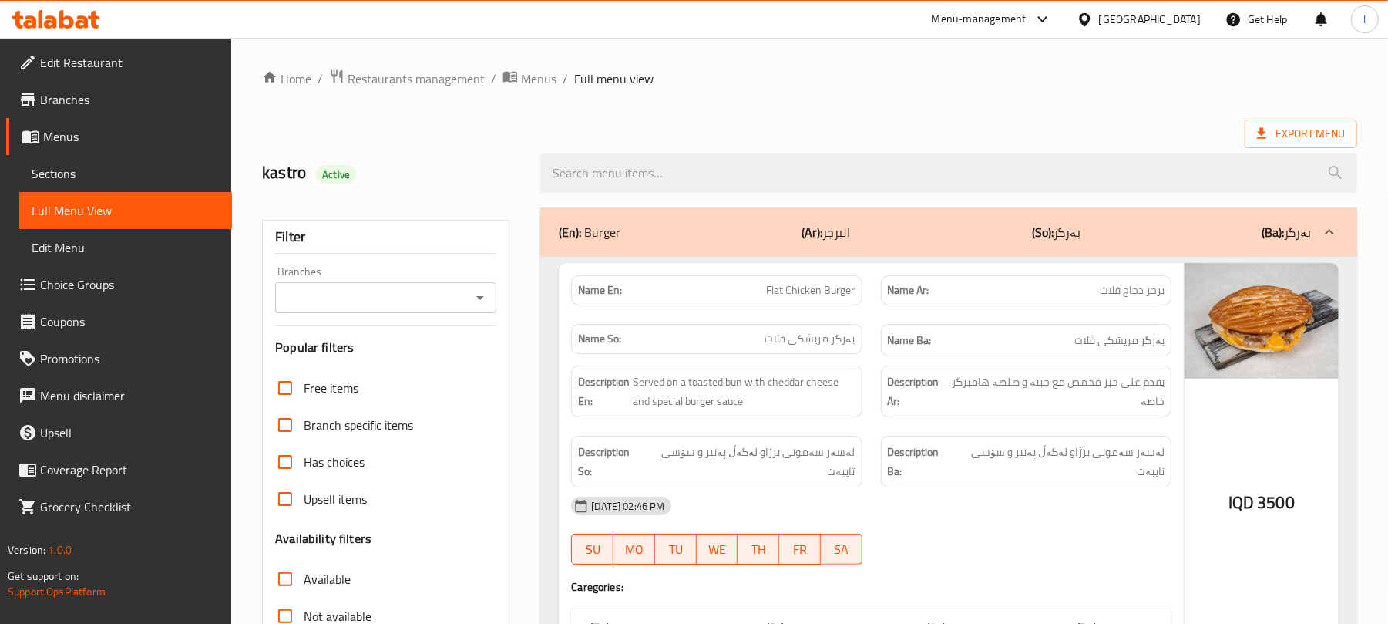
click at [476, 299] on icon "Open" at bounding box center [480, 297] width 18 height 18
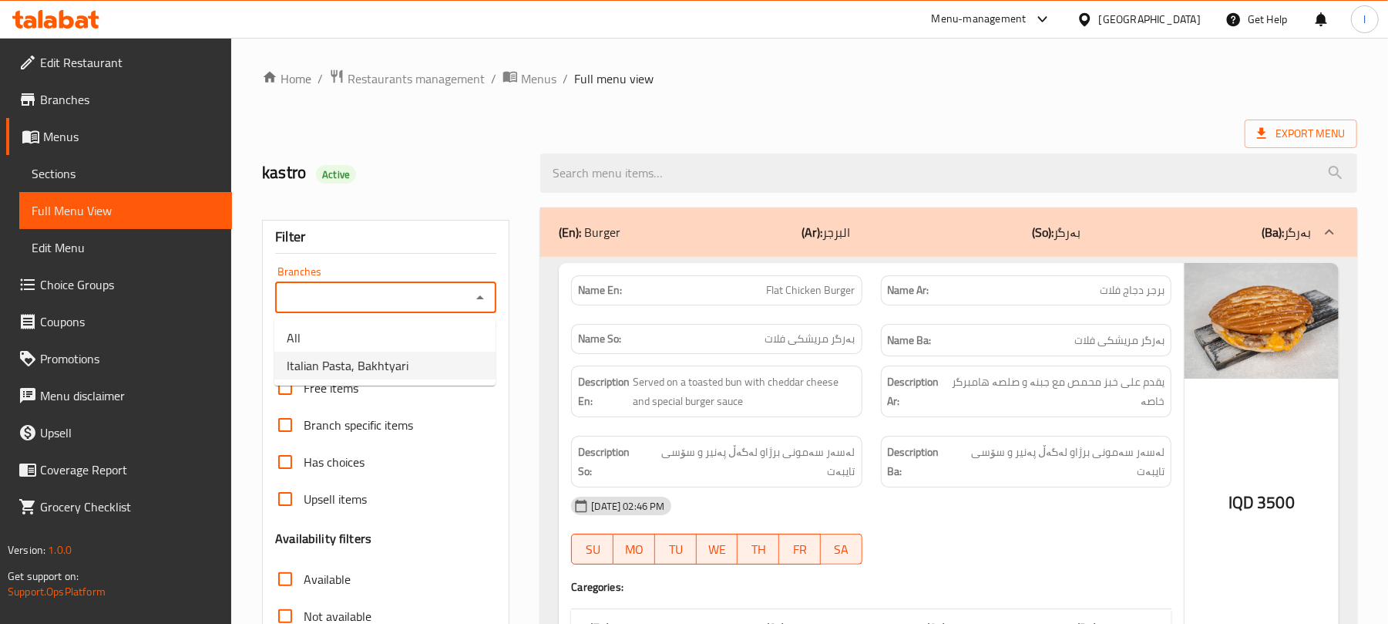
click at [422, 368] on li "Italian Pasta, Bakhtyari" at bounding box center [384, 365] width 221 height 28
type input "Italian Pasta, Bakhtyari"
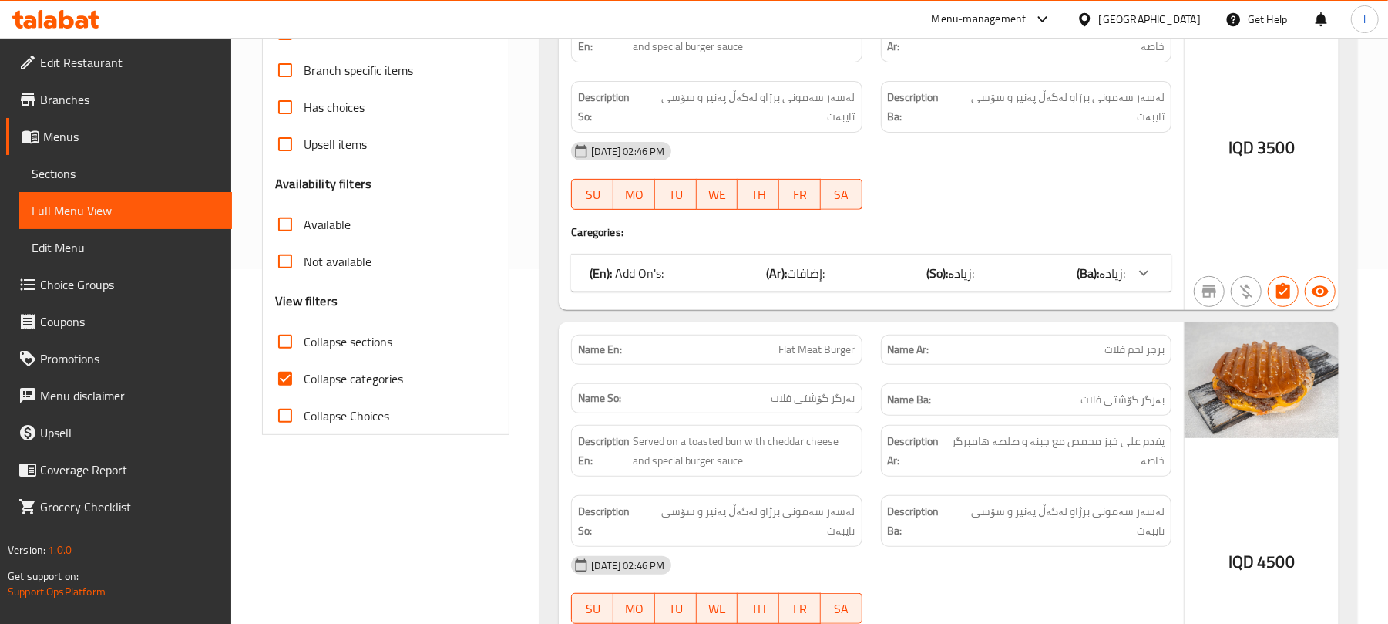
scroll to position [377, 0]
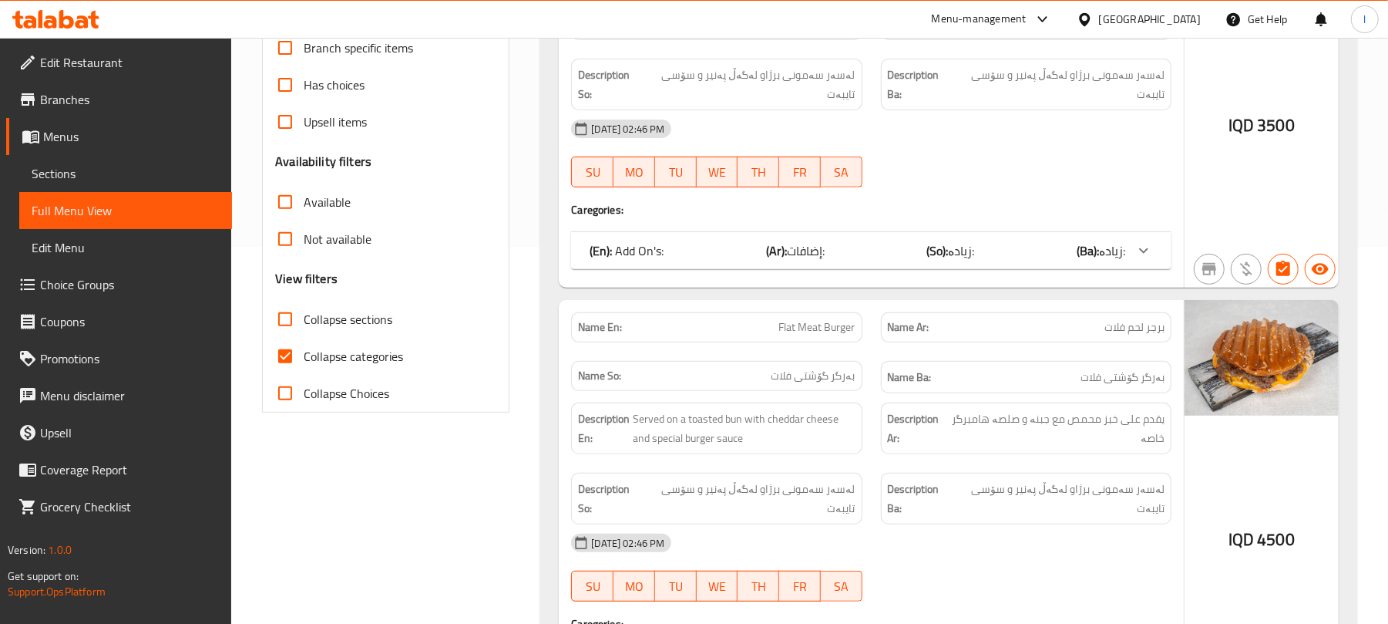
click at [288, 361] on input "Collapse categories" at bounding box center [285, 356] width 37 height 37
checkbox input "false"
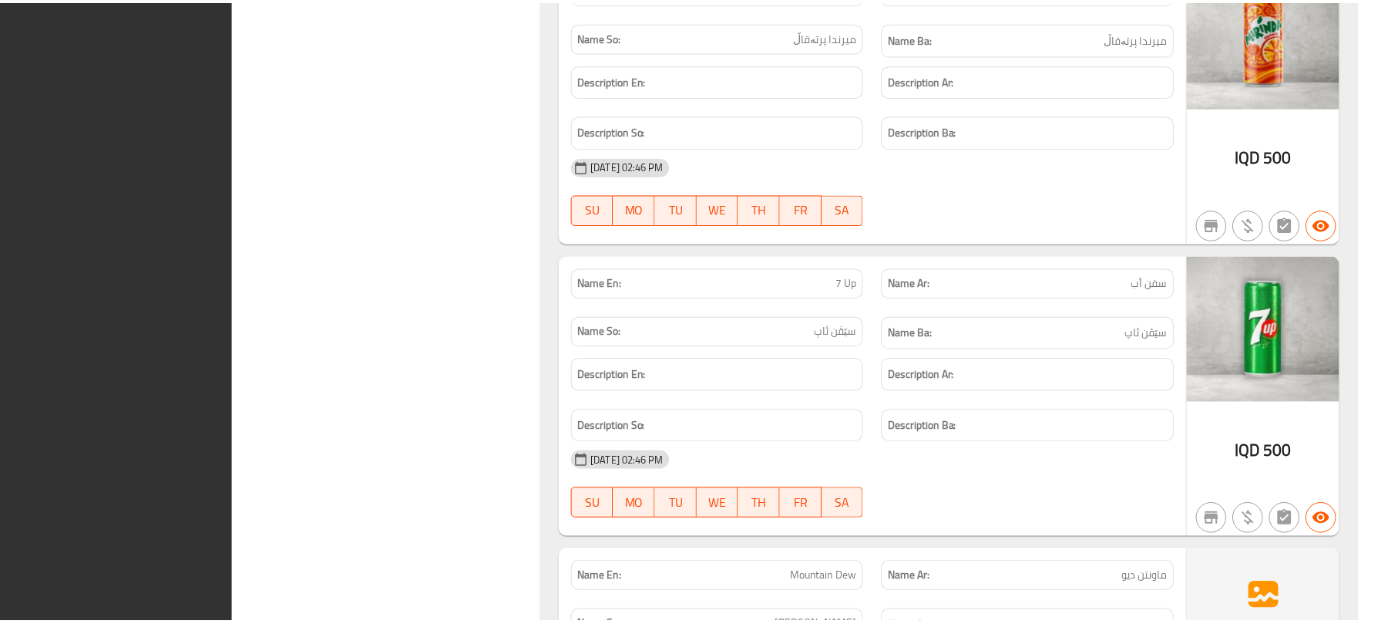
scroll to position [21788, 0]
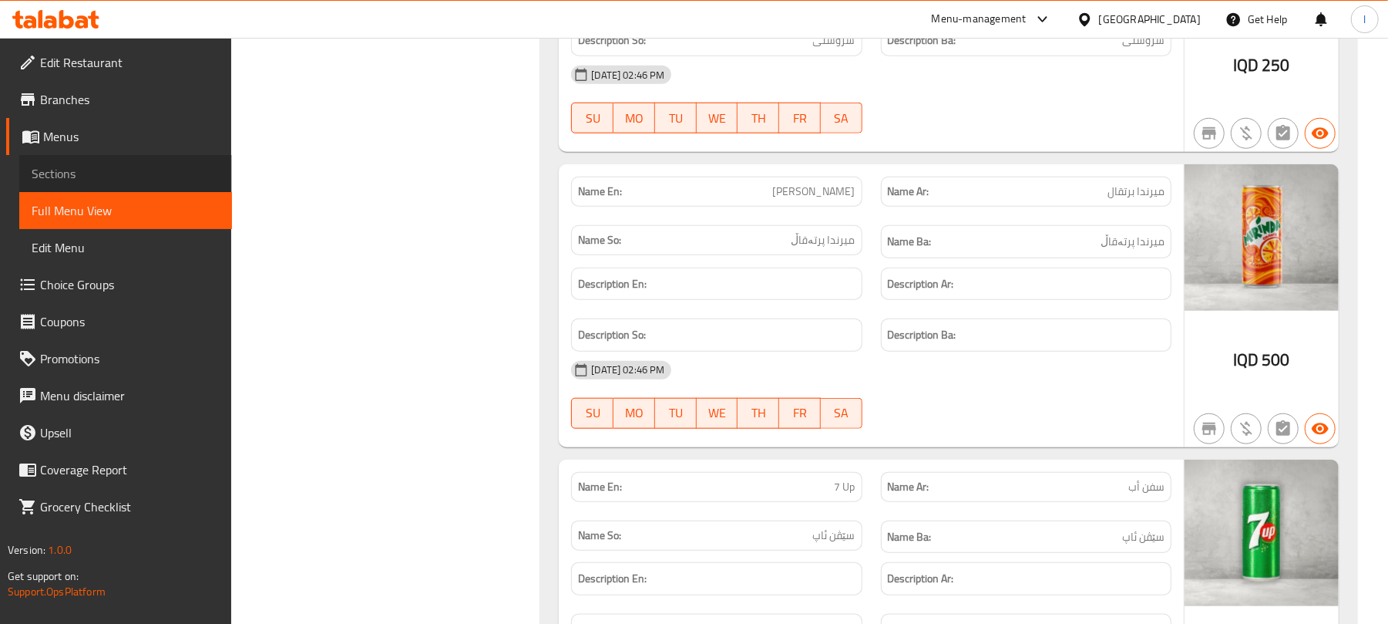
click at [82, 164] on span "Sections" at bounding box center [126, 173] width 188 height 18
